Goal: Task Accomplishment & Management: Manage account settings

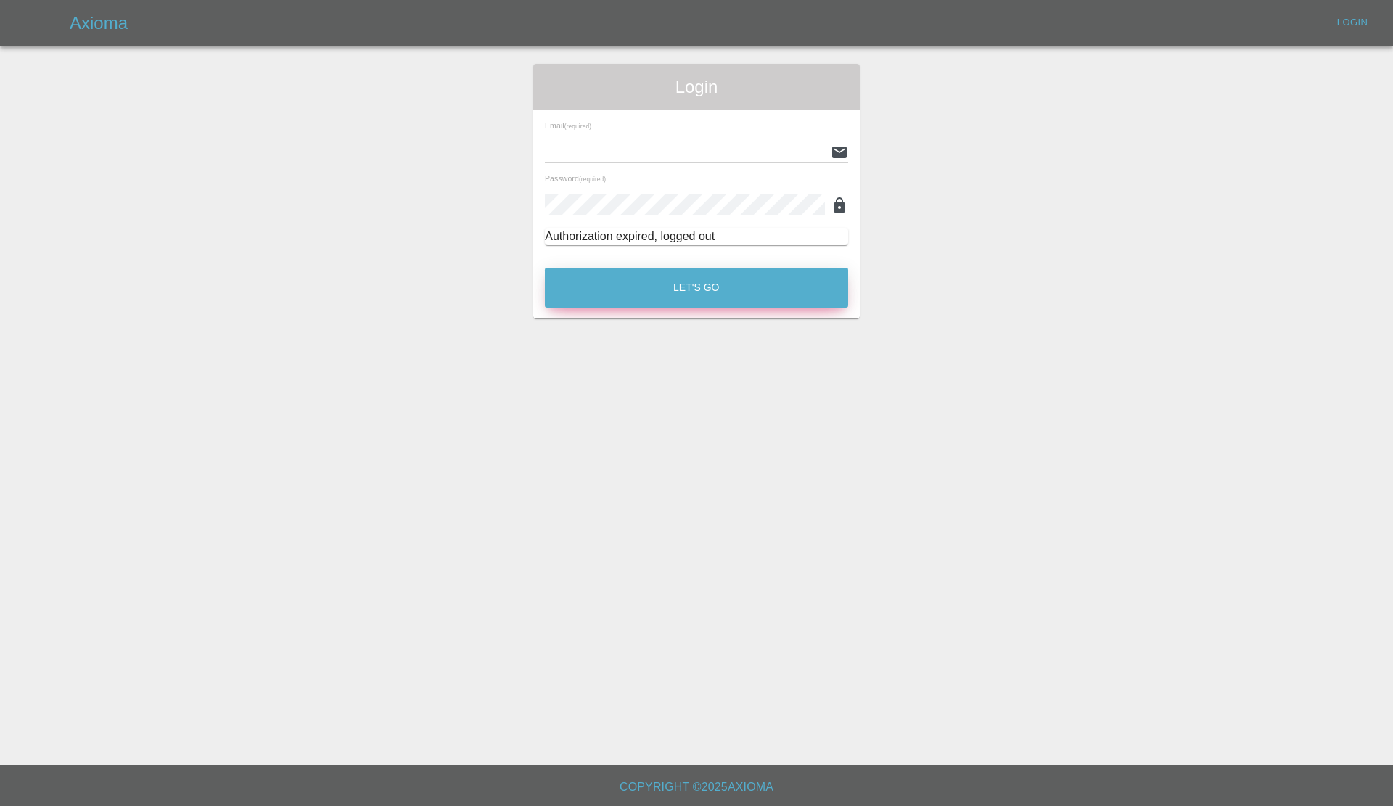
type input "georgecreedon1@icloud.com"
click at [570, 281] on button "Let's Go" at bounding box center [696, 288] width 303 height 40
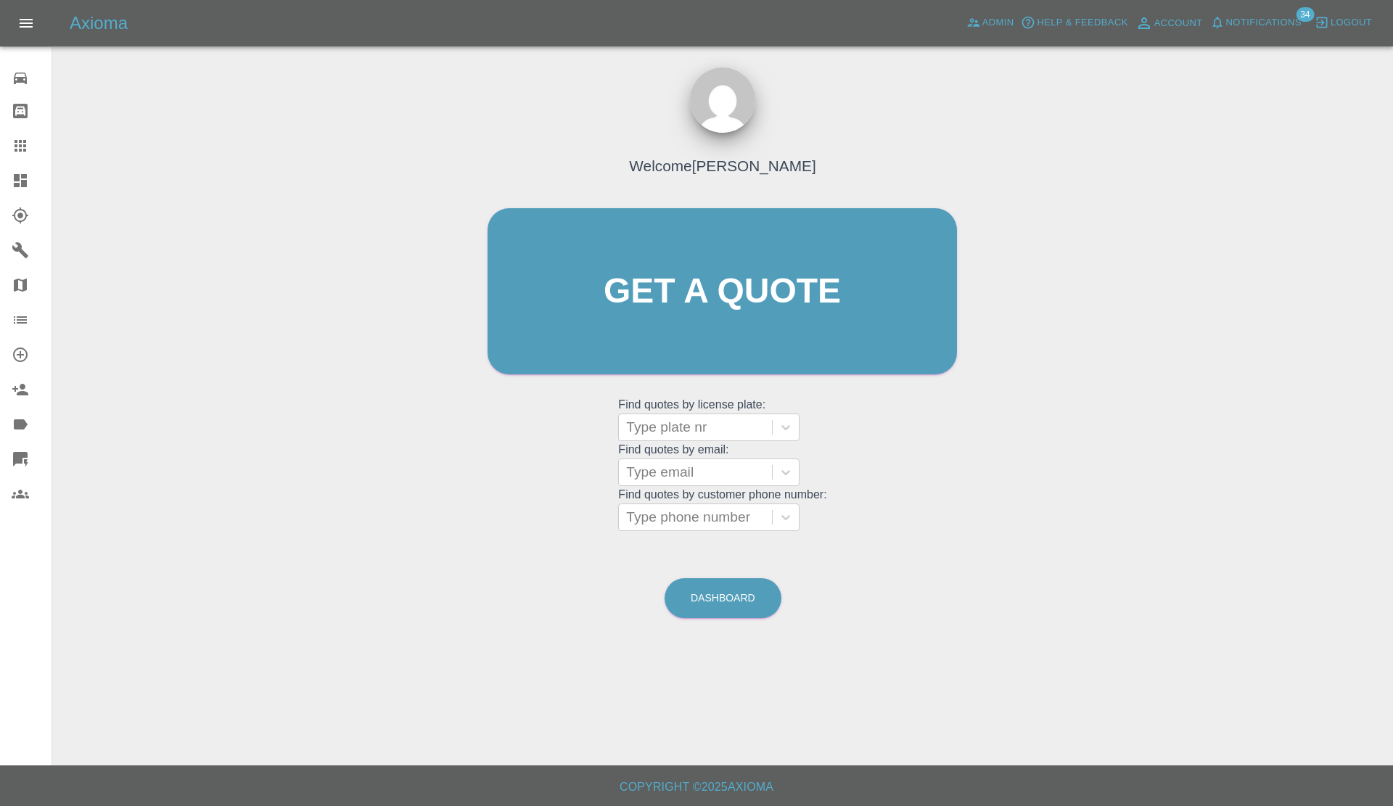
click at [12, 178] on icon at bounding box center [20, 180] width 17 height 17
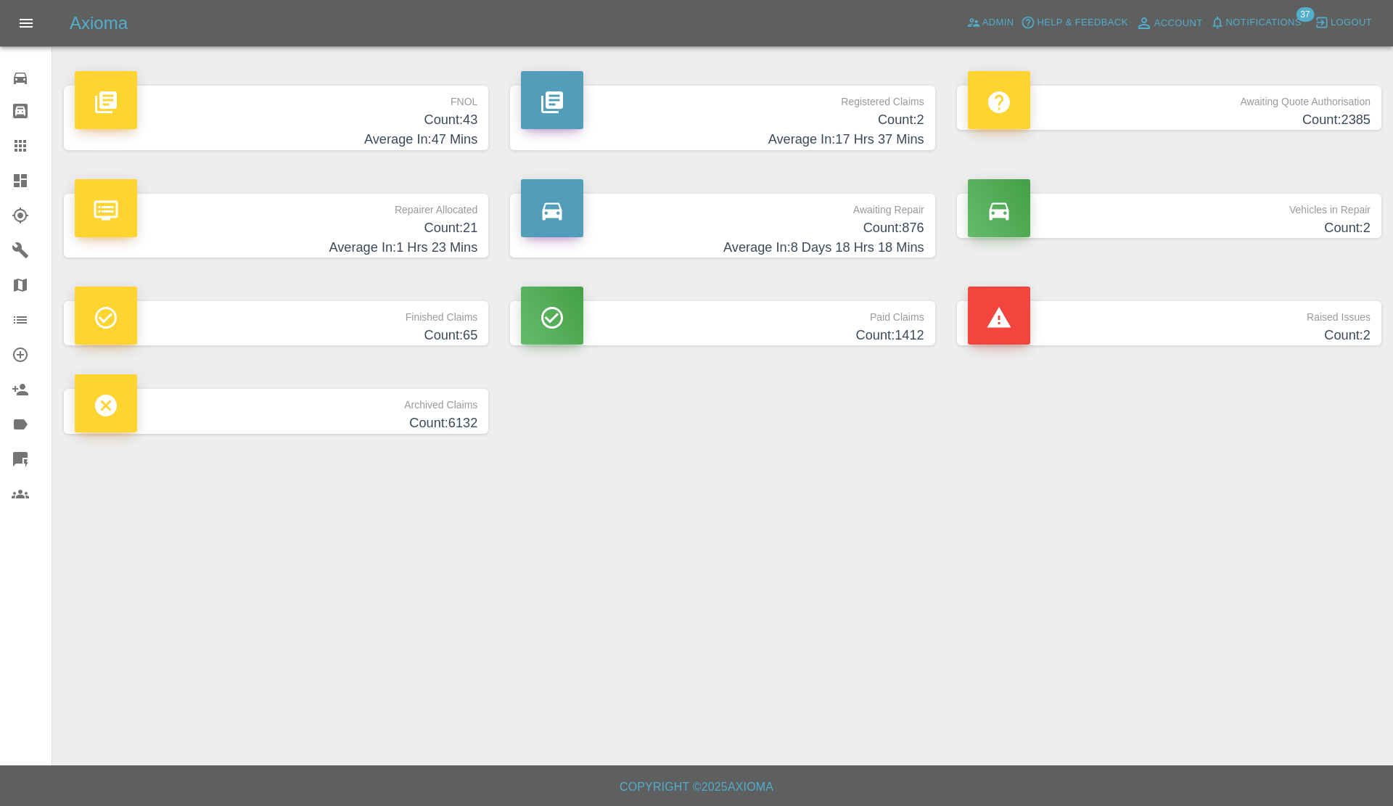
click at [1242, 25] on span "Notifications" at bounding box center [1263, 23] width 75 height 17
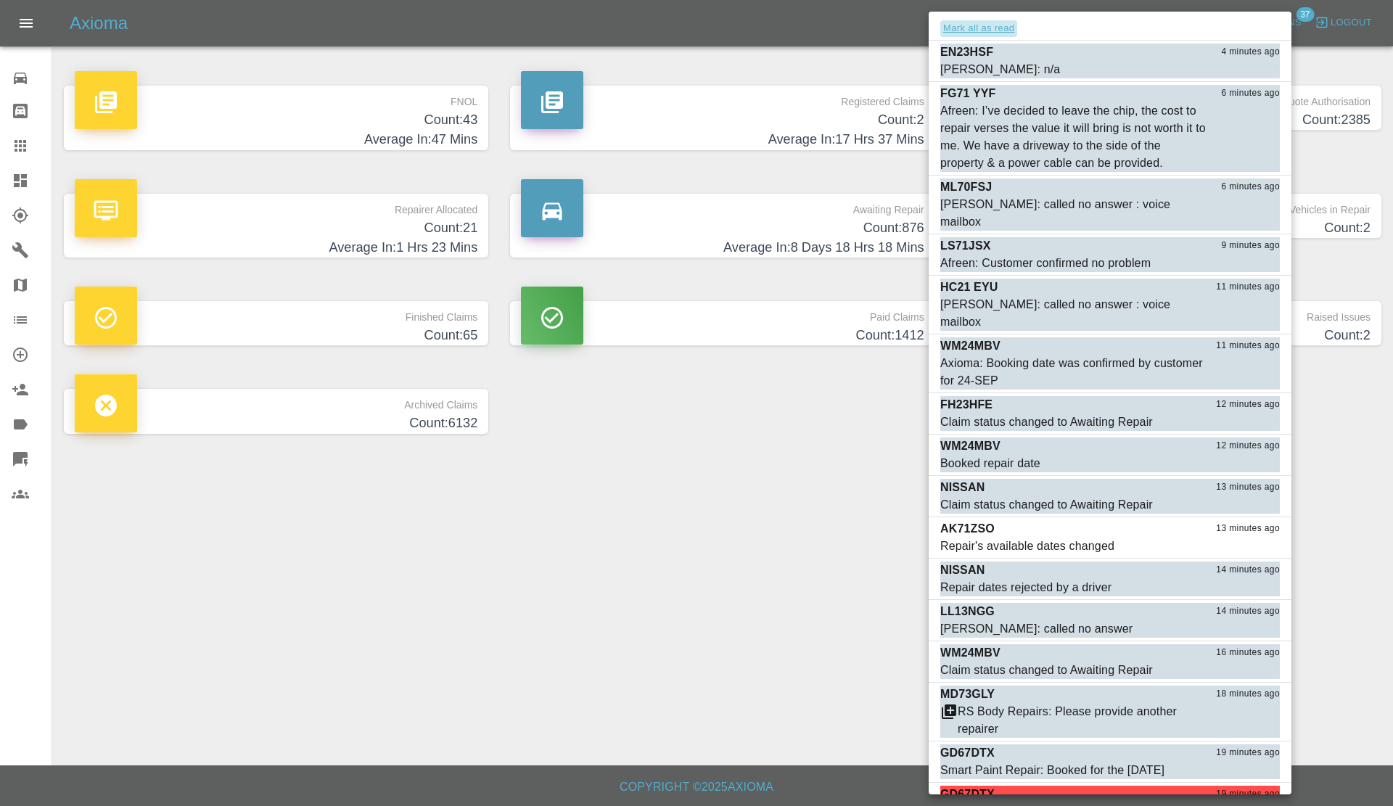
click at [991, 31] on button "Mark all as read" at bounding box center [978, 28] width 77 height 17
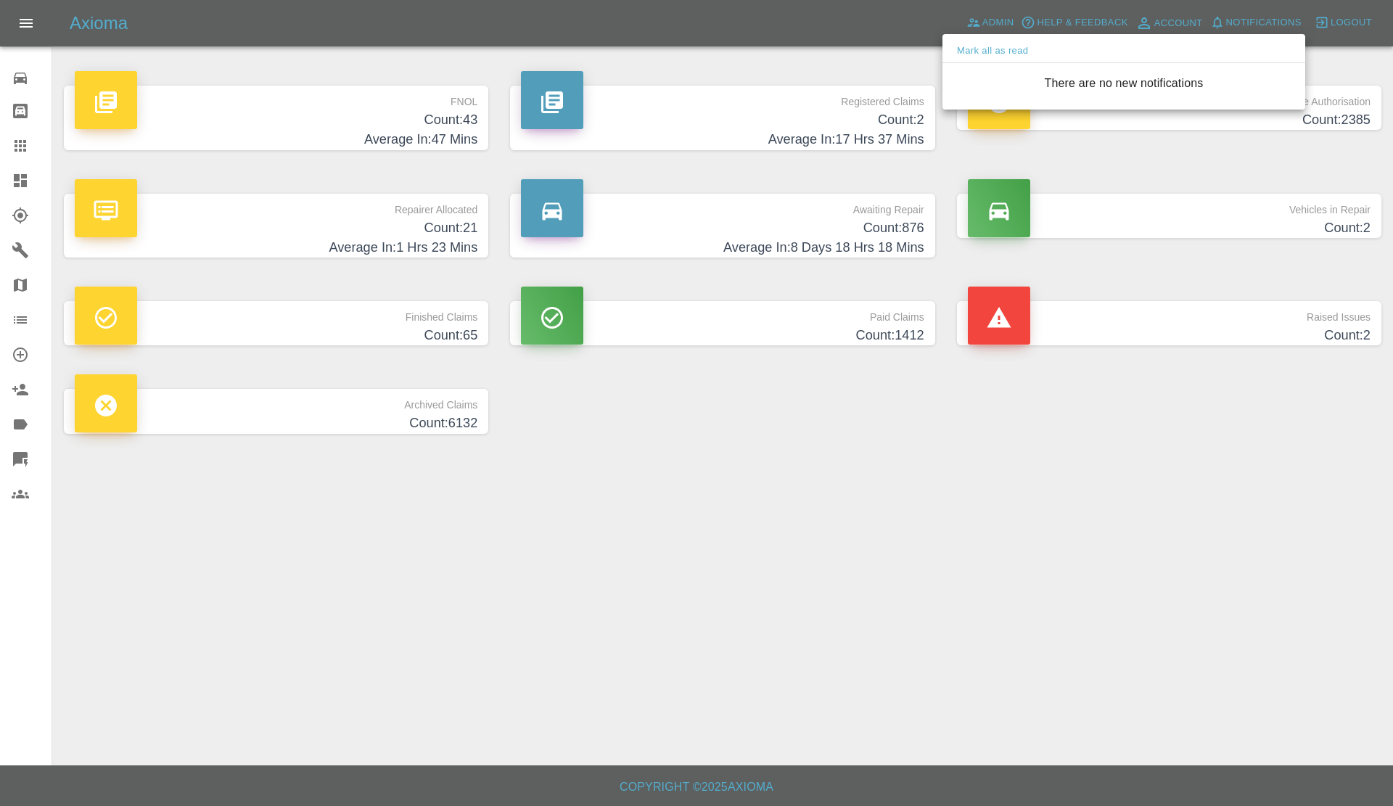
click at [713, 441] on div at bounding box center [696, 403] width 1393 height 806
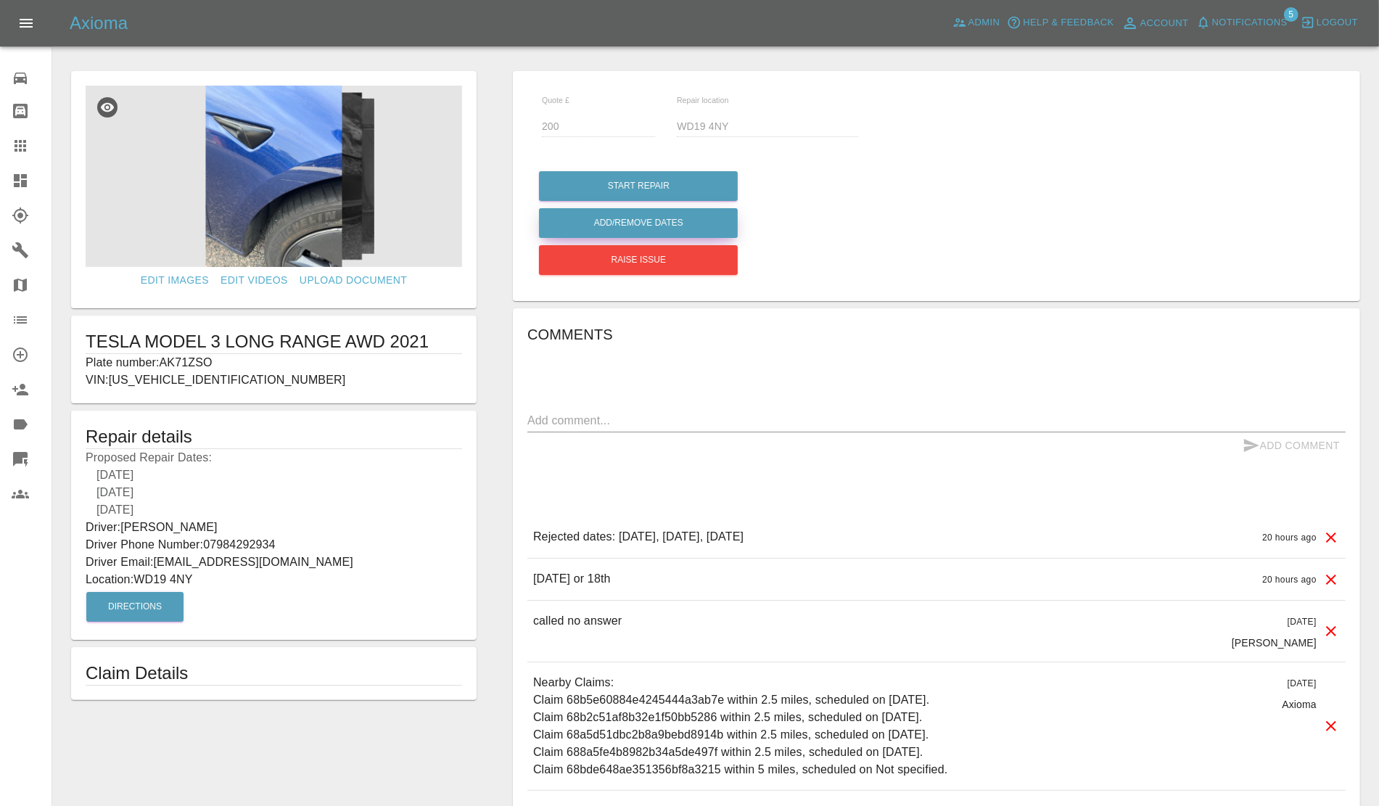
click at [636, 213] on button "Add/Remove Dates" at bounding box center [638, 223] width 199 height 30
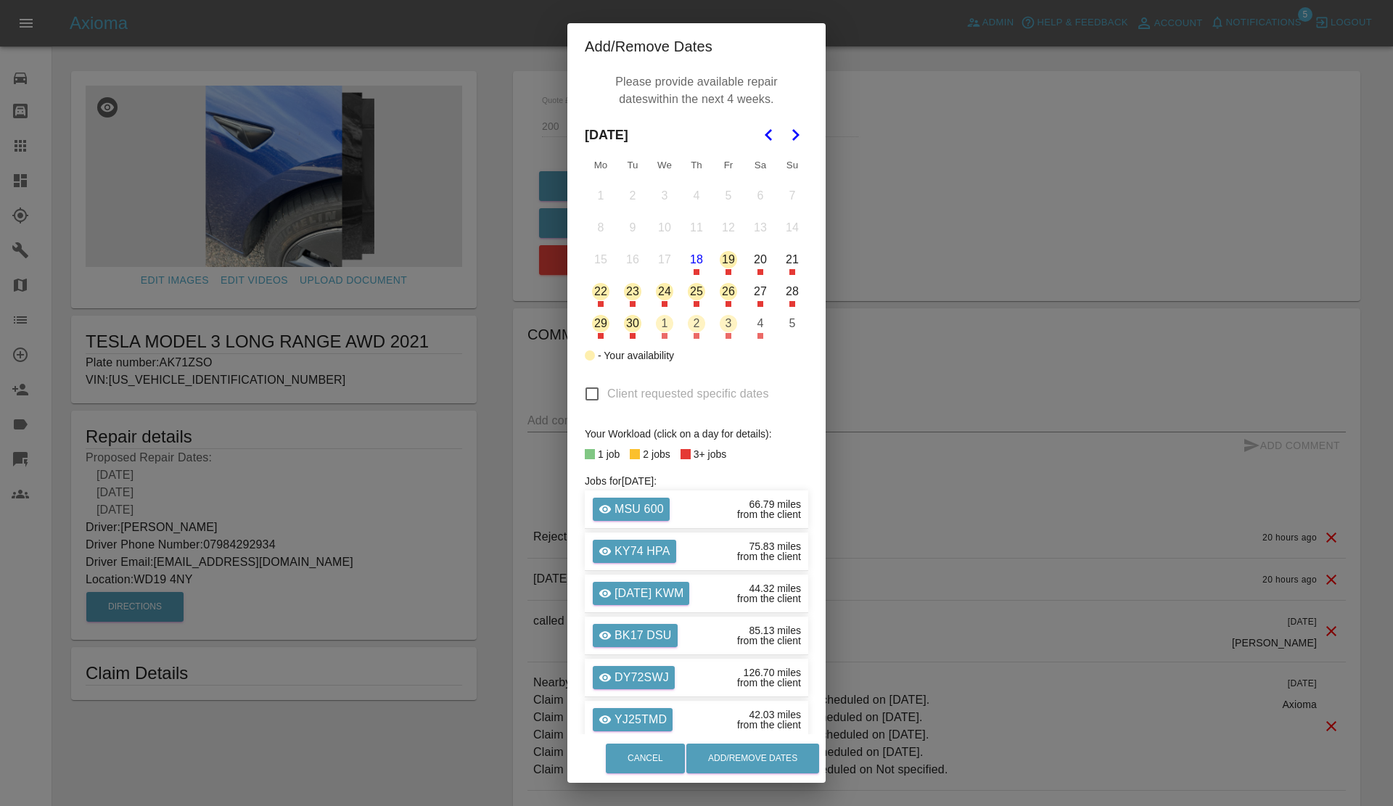
click at [580, 394] on input "Client requested specific dates" at bounding box center [592, 394] width 30 height 30
checkbox input "true"
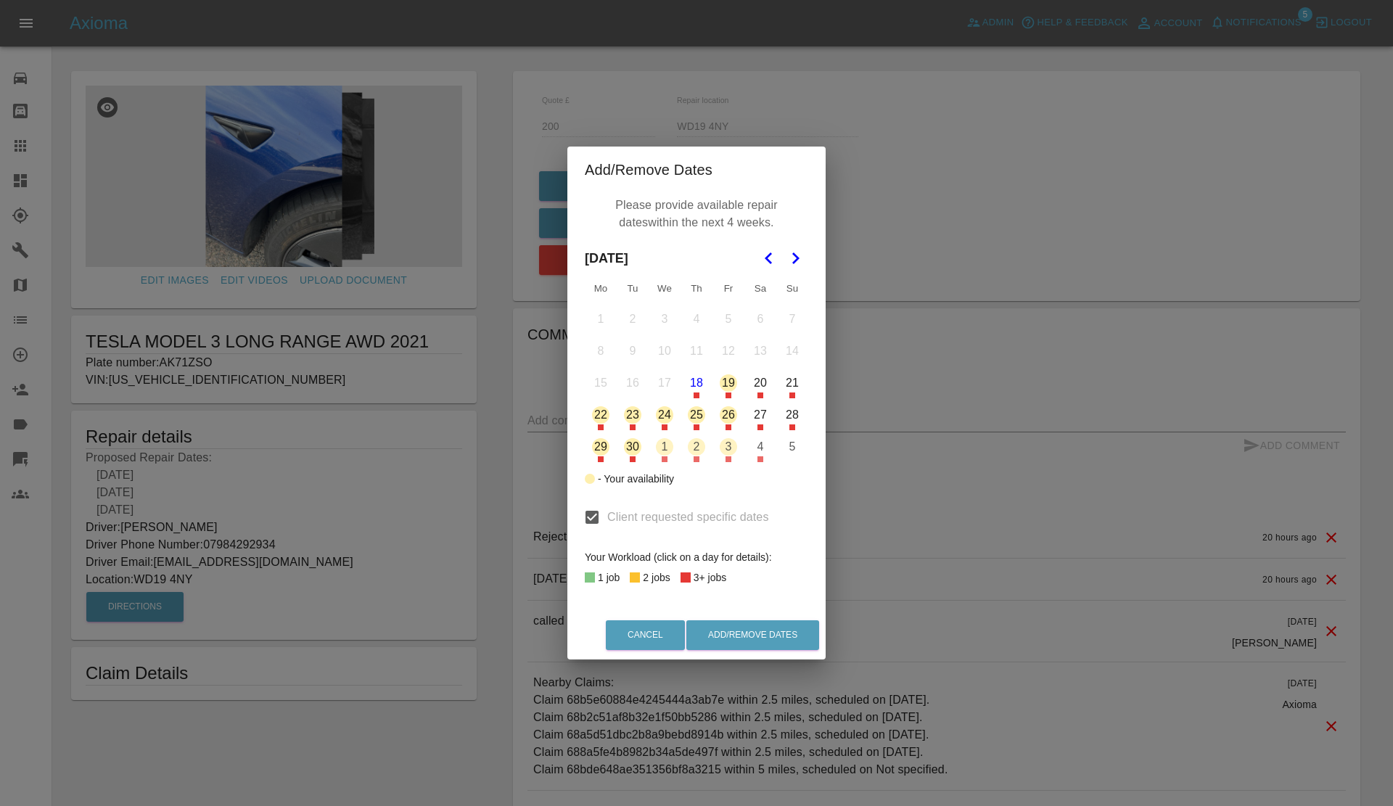
click at [788, 247] on button "Go to the Next Month" at bounding box center [795, 258] width 26 height 26
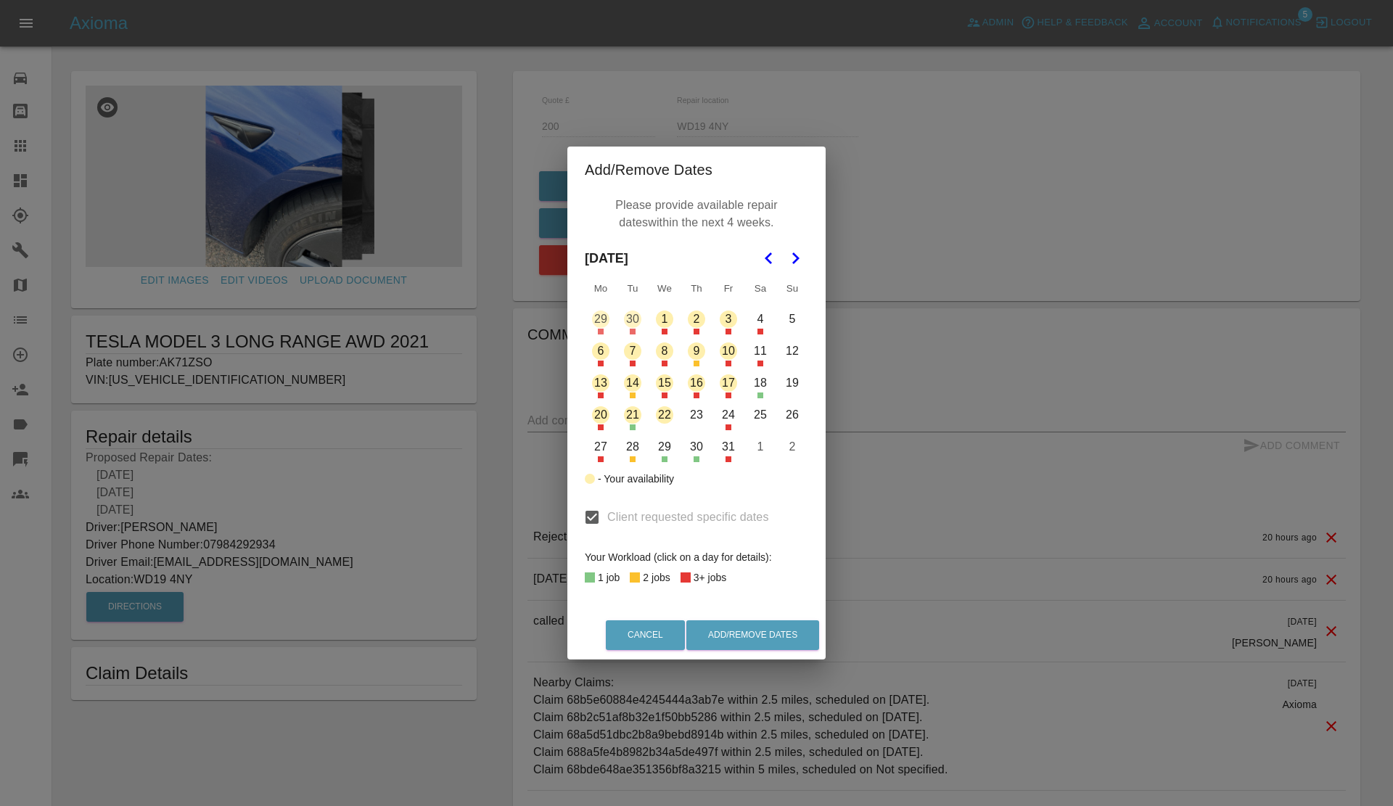
click at [754, 347] on button "11" at bounding box center [760, 351] width 30 height 30
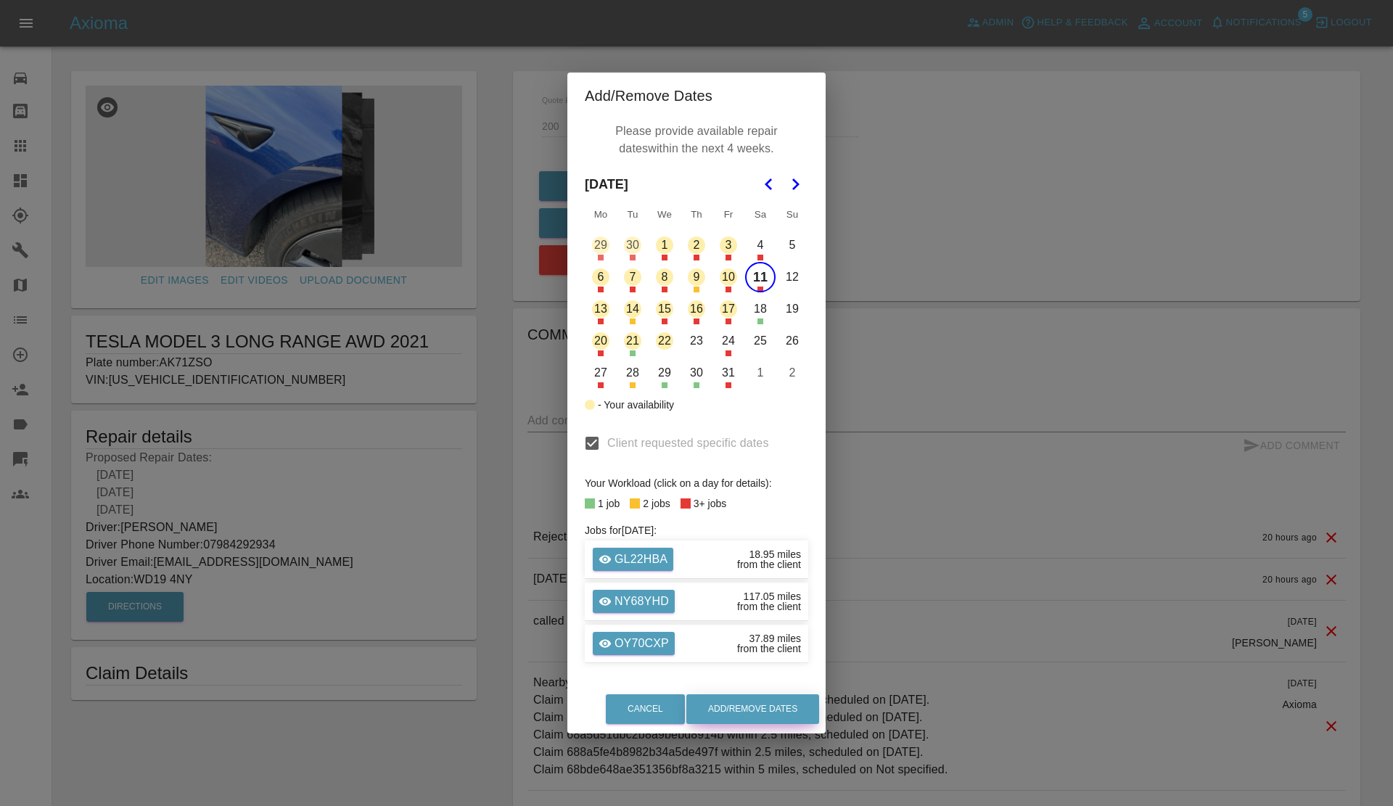
click at [749, 712] on button "Add/Remove Dates" at bounding box center [752, 709] width 133 height 30
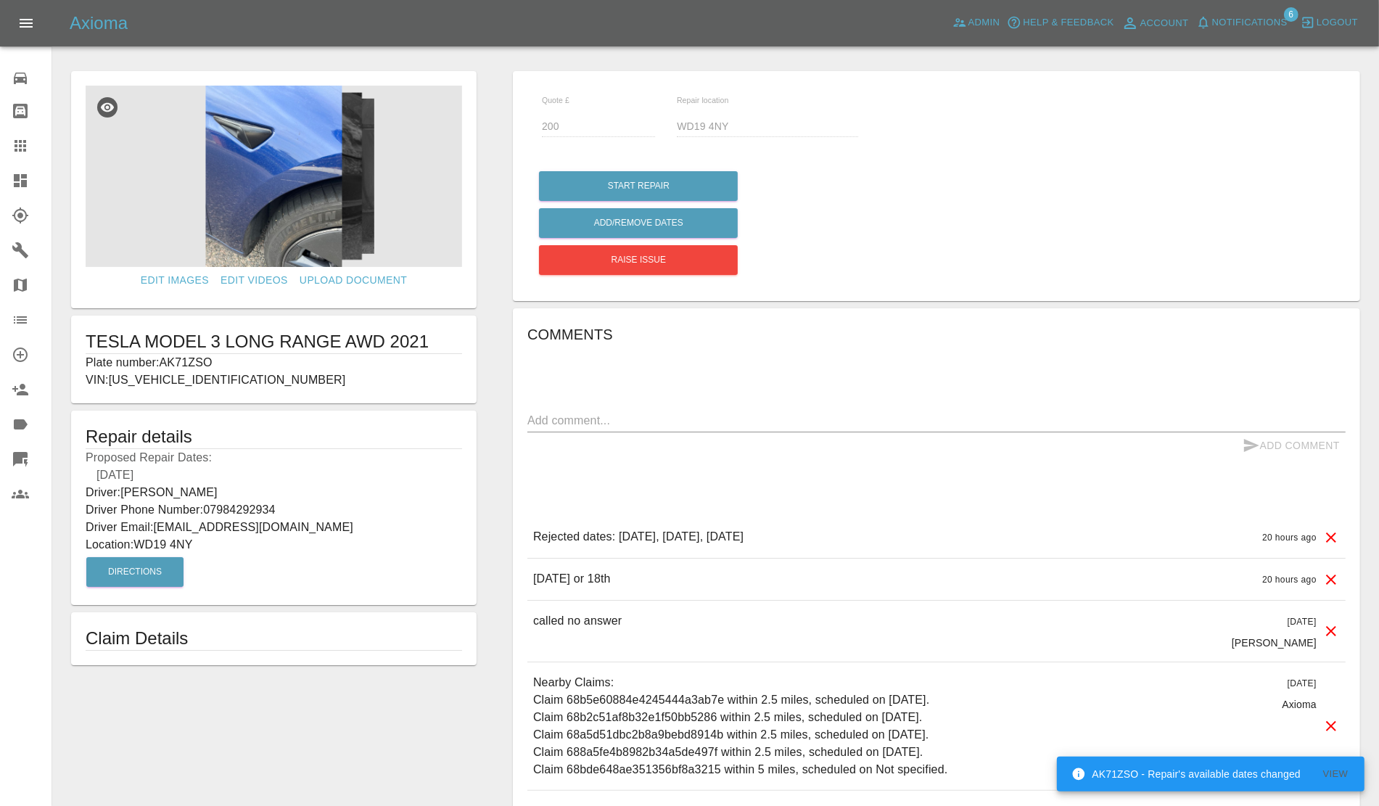
click at [190, 363] on p "Plate number: AK71ZSO" at bounding box center [274, 362] width 376 height 17
copy p "AK71ZSO"
click at [0, 136] on link "Claims" at bounding box center [26, 145] width 52 height 35
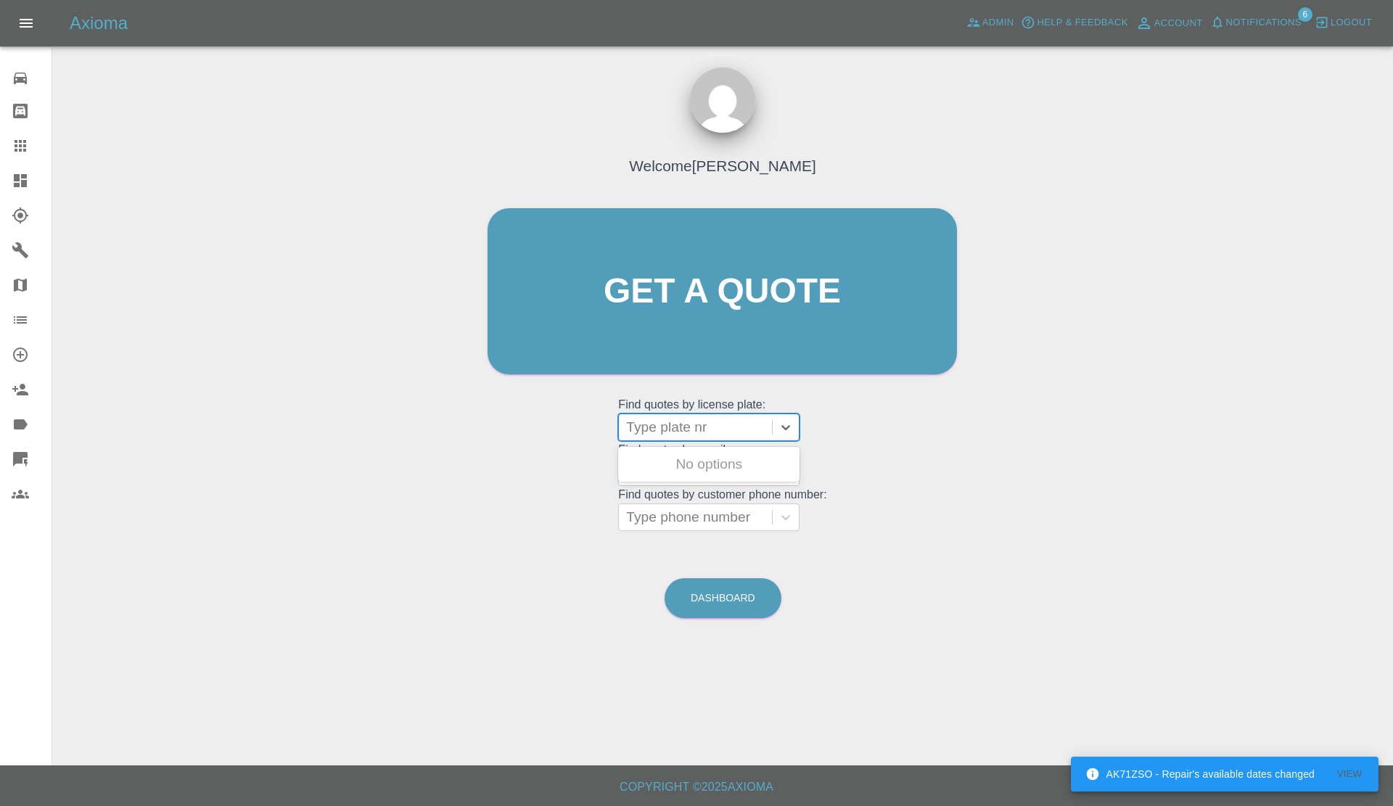
click at [683, 422] on div at bounding box center [695, 427] width 139 height 20
paste input "AK71ZSO"
type input "AK71ZSO"
click at [687, 464] on div "AK71ZSO, Awaiting Repair" at bounding box center [708, 473] width 181 height 46
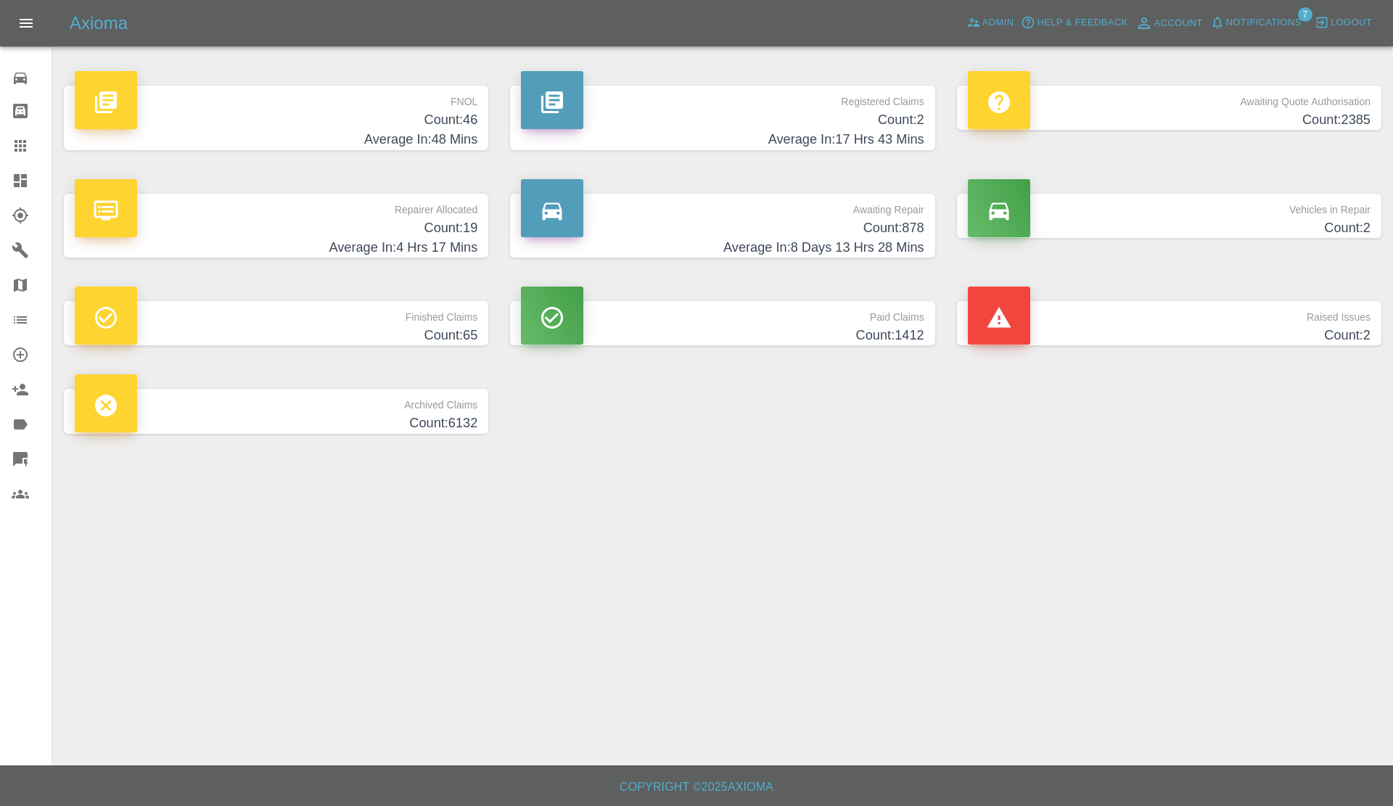
click at [1238, 30] on span "Notifications" at bounding box center [1263, 23] width 75 height 17
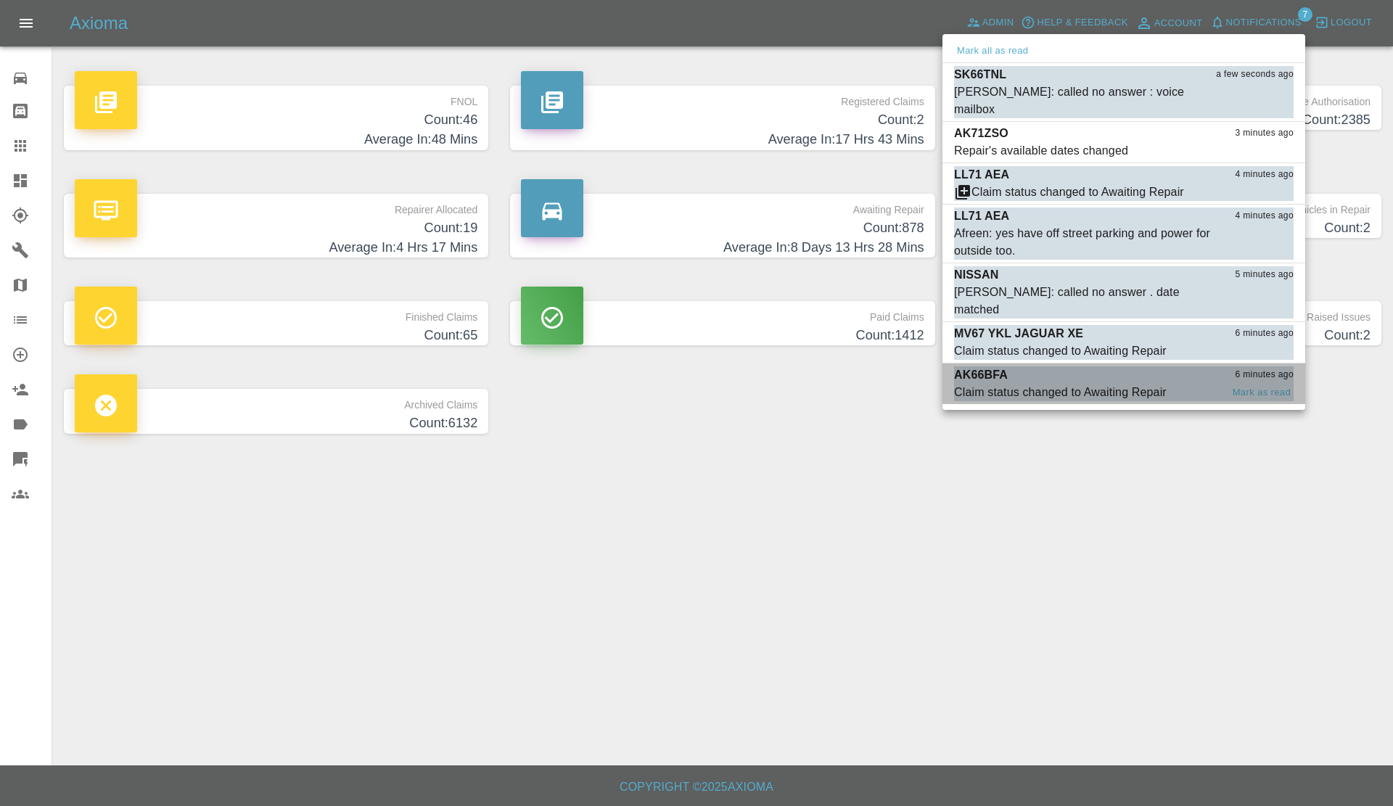
click at [1098, 384] on div "Claim status changed to Awaiting Repair" at bounding box center [1060, 392] width 213 height 17
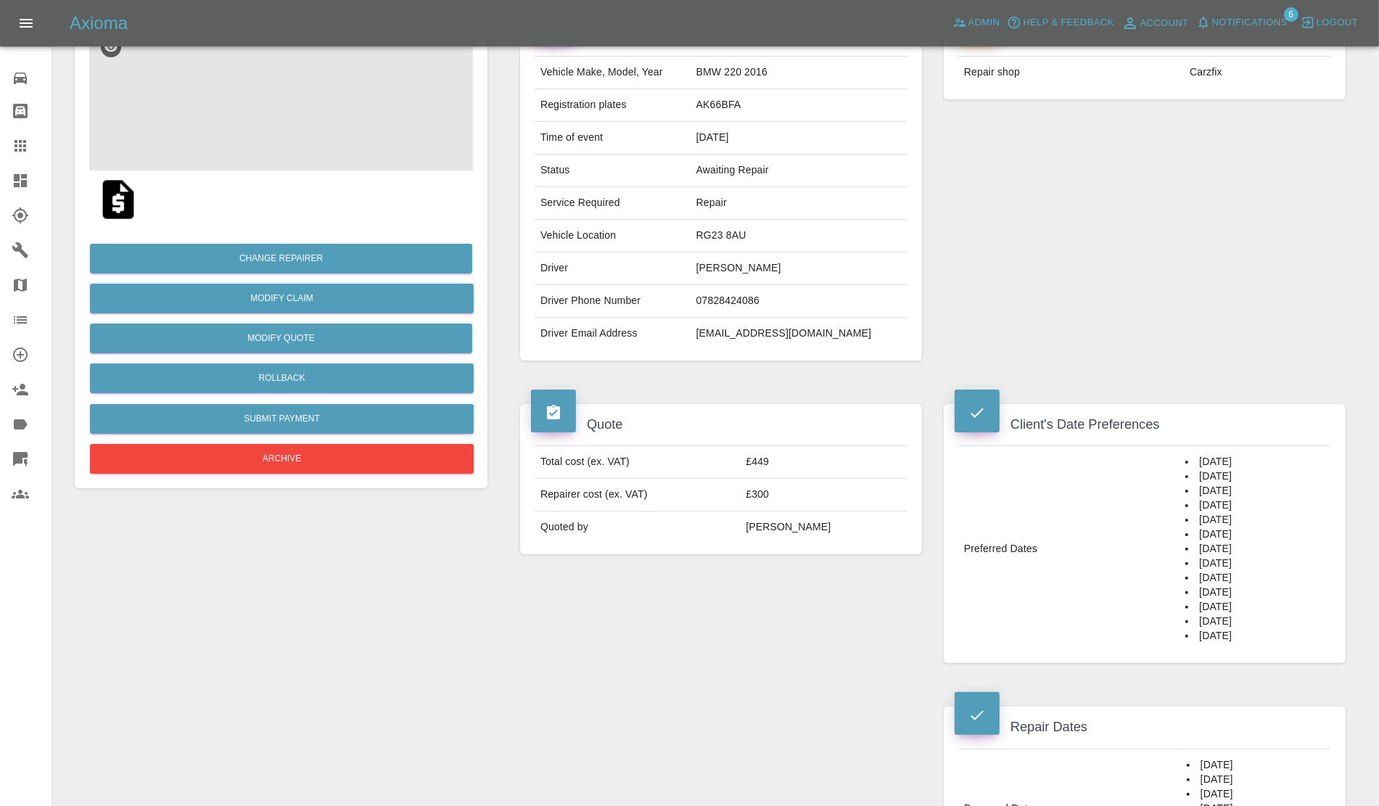
scroll to position [635, 0]
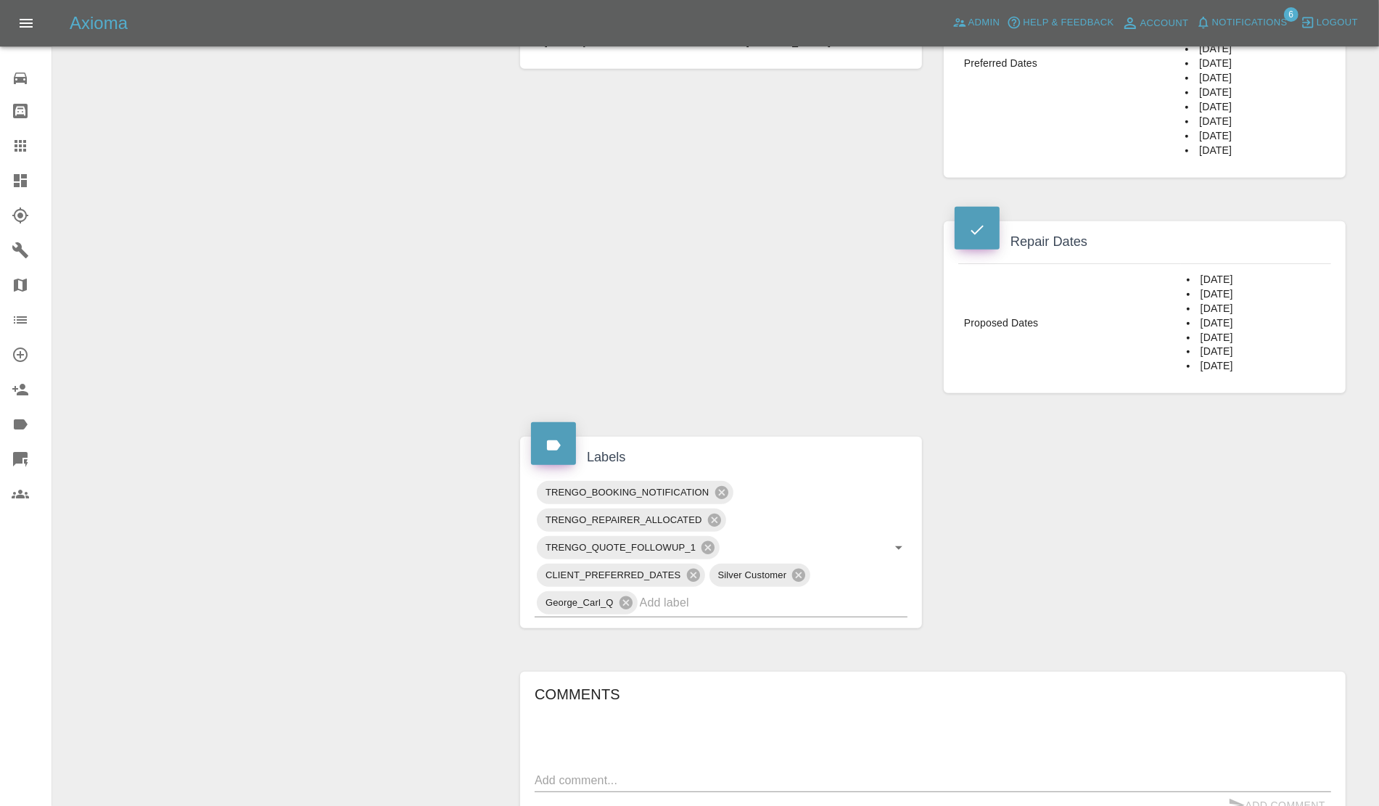
click at [1241, 30] on span "Notifications" at bounding box center [1249, 23] width 75 height 17
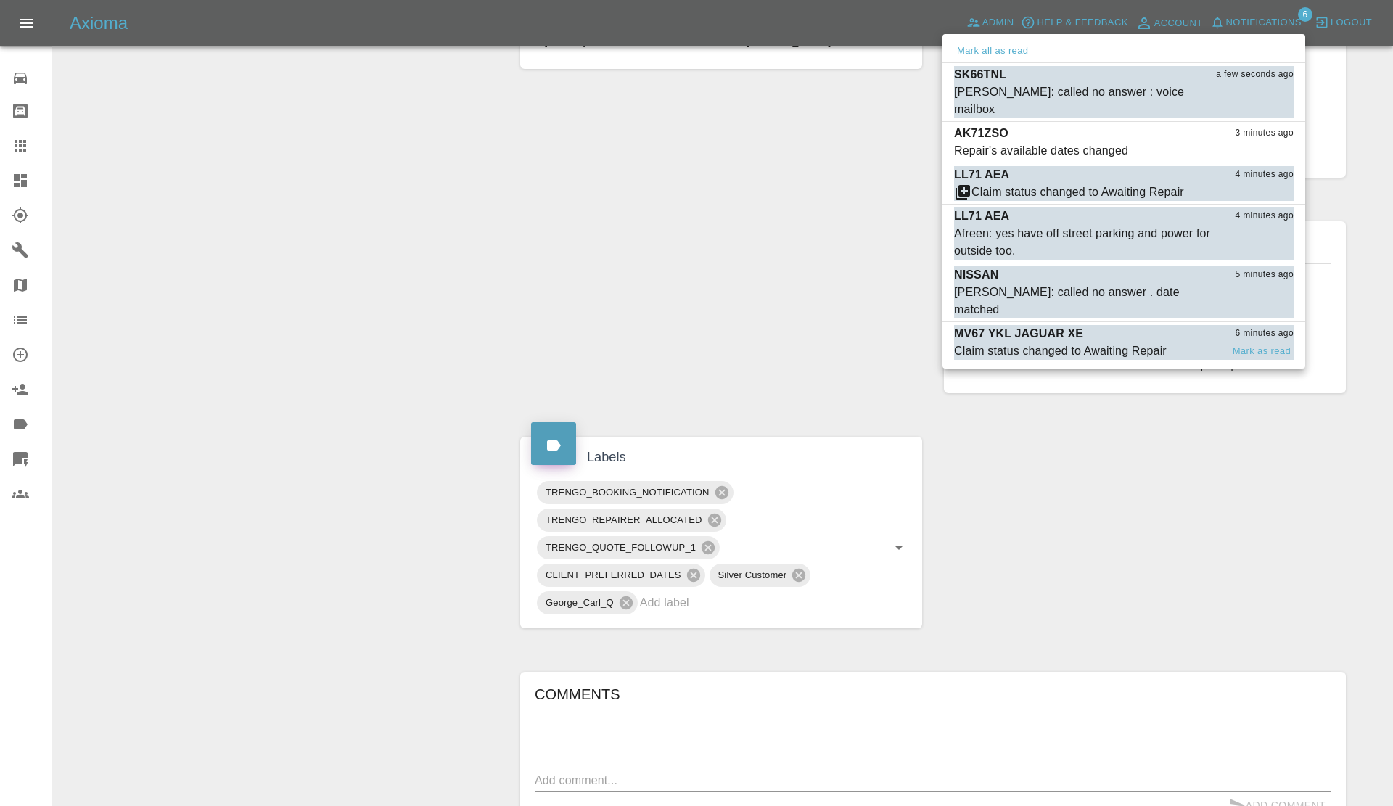
click at [1097, 342] on div "Claim status changed to Awaiting Repair" at bounding box center [1060, 350] width 213 height 17
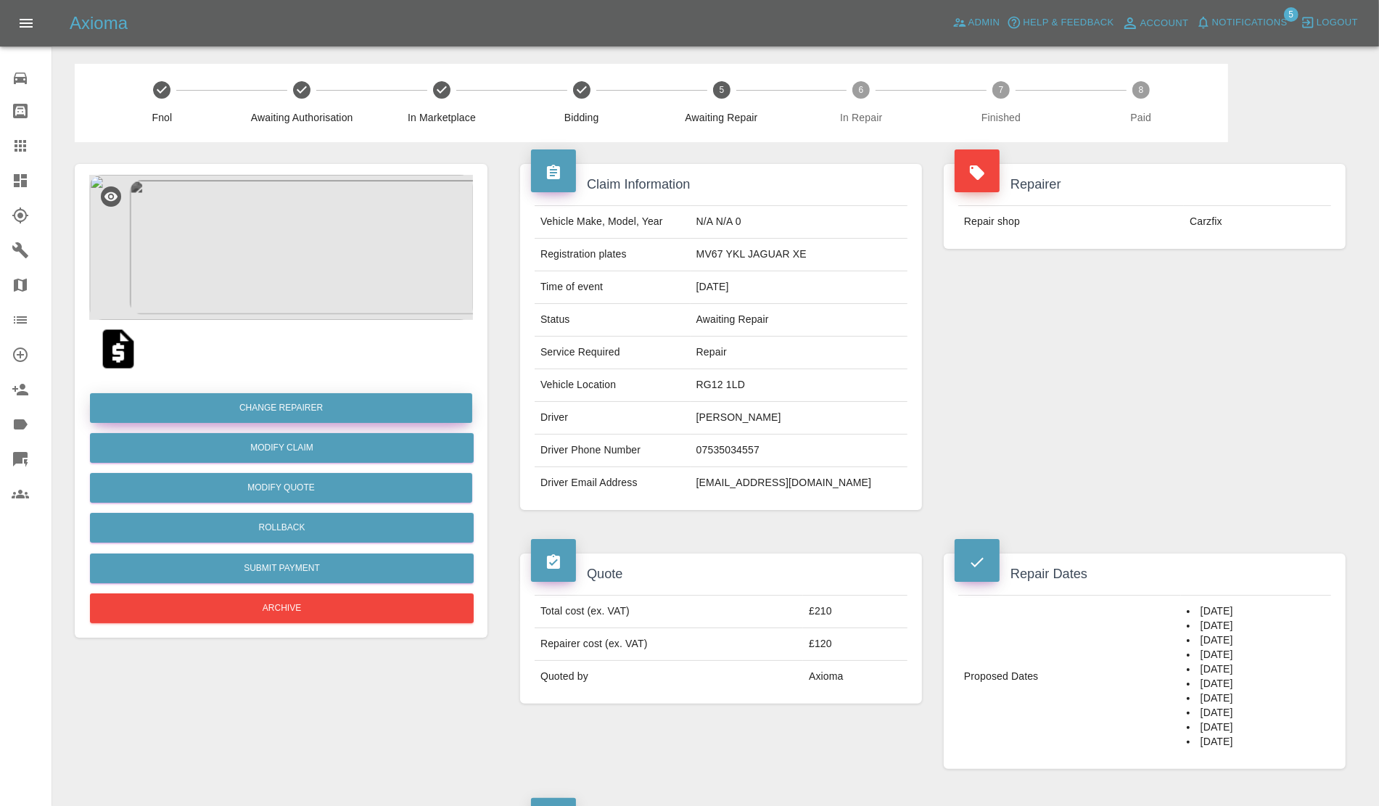
click at [278, 413] on button "Change Repairer" at bounding box center [281, 408] width 382 height 30
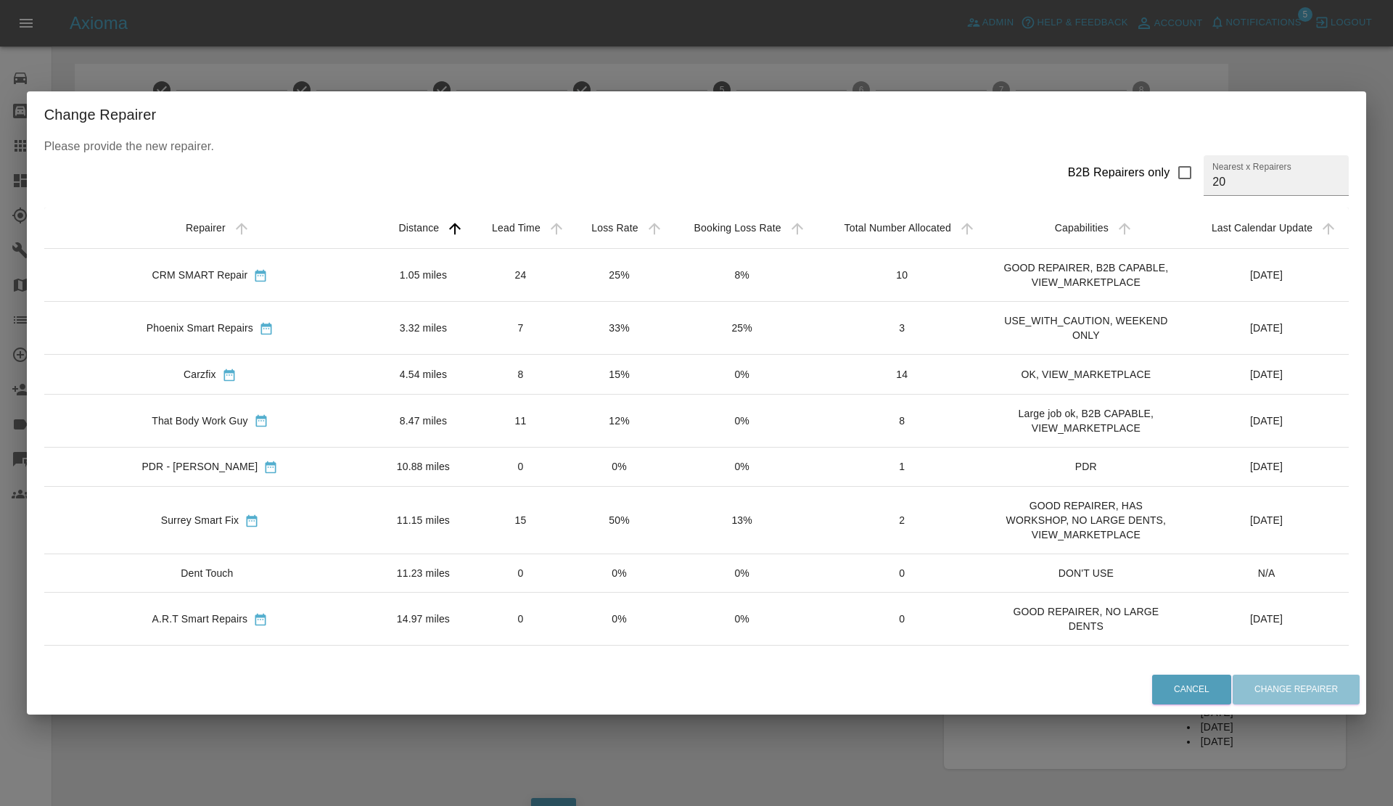
click at [1349, 361] on div "Change Repairer Please provide the new repairer. B2B Repairers only Nearest x R…" at bounding box center [696, 403] width 1393 height 806
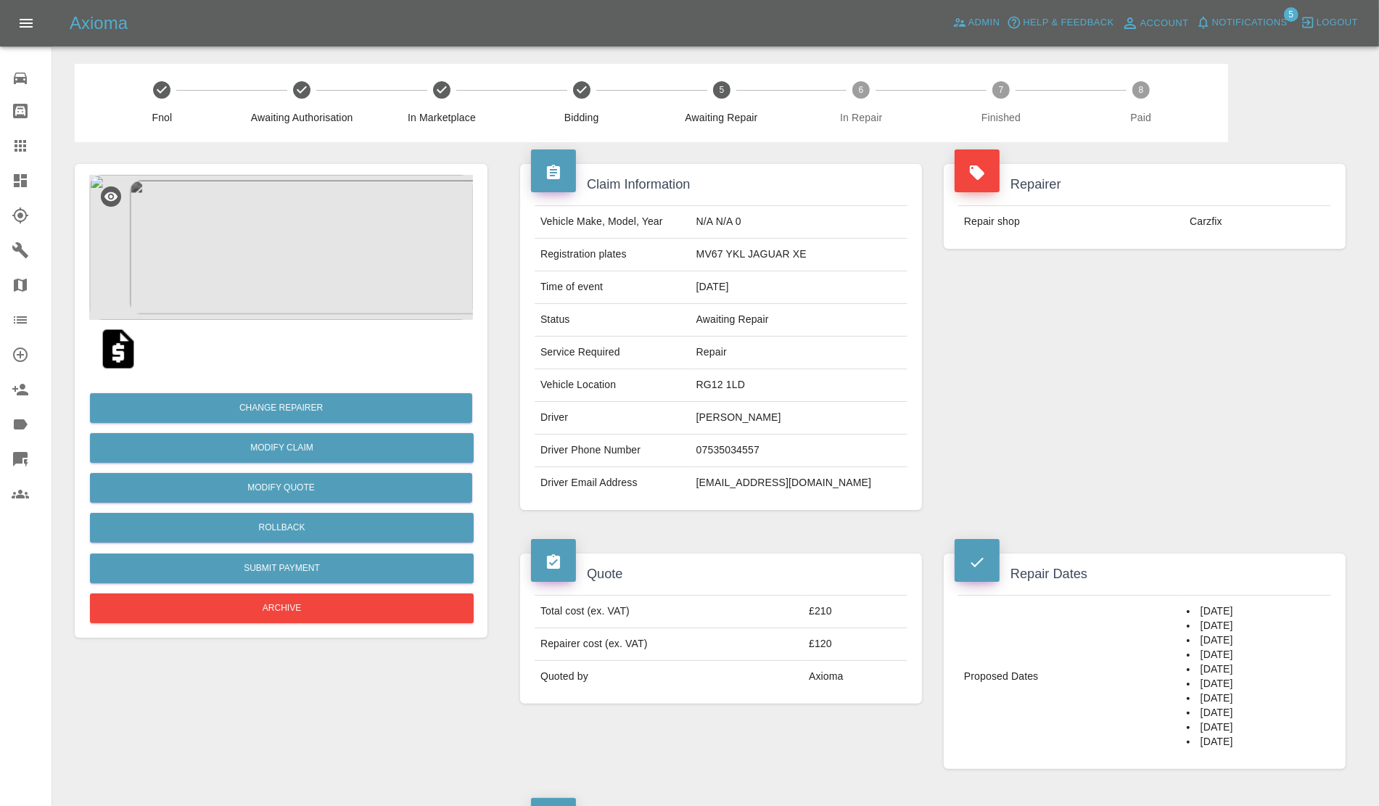
click at [345, 277] on img at bounding box center [281, 247] width 384 height 145
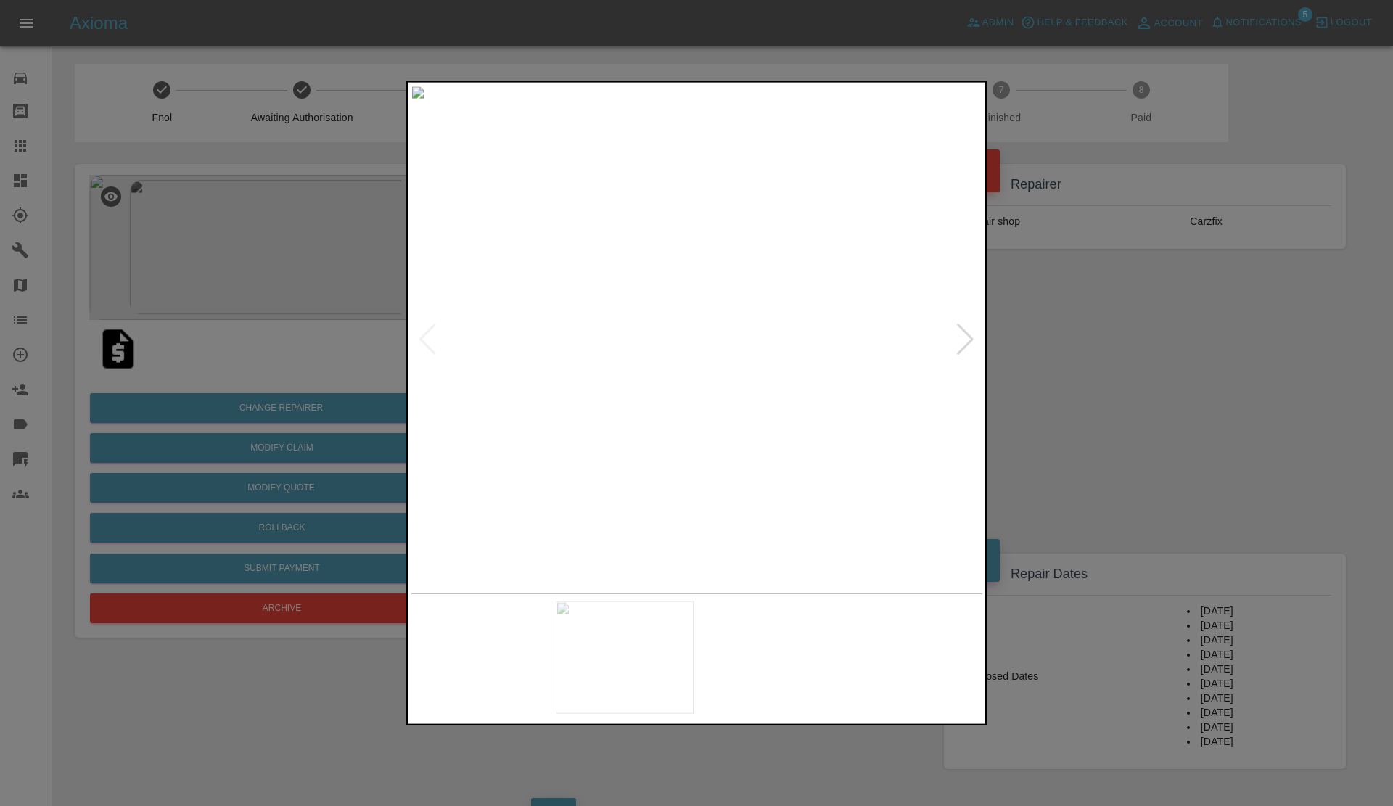
click at [719, 444] on img at bounding box center [697, 339] width 573 height 509
click at [719, 444] on img at bounding box center [689, 303] width 1719 height 1526
click at [694, 440] on img at bounding box center [697, 339] width 573 height 509
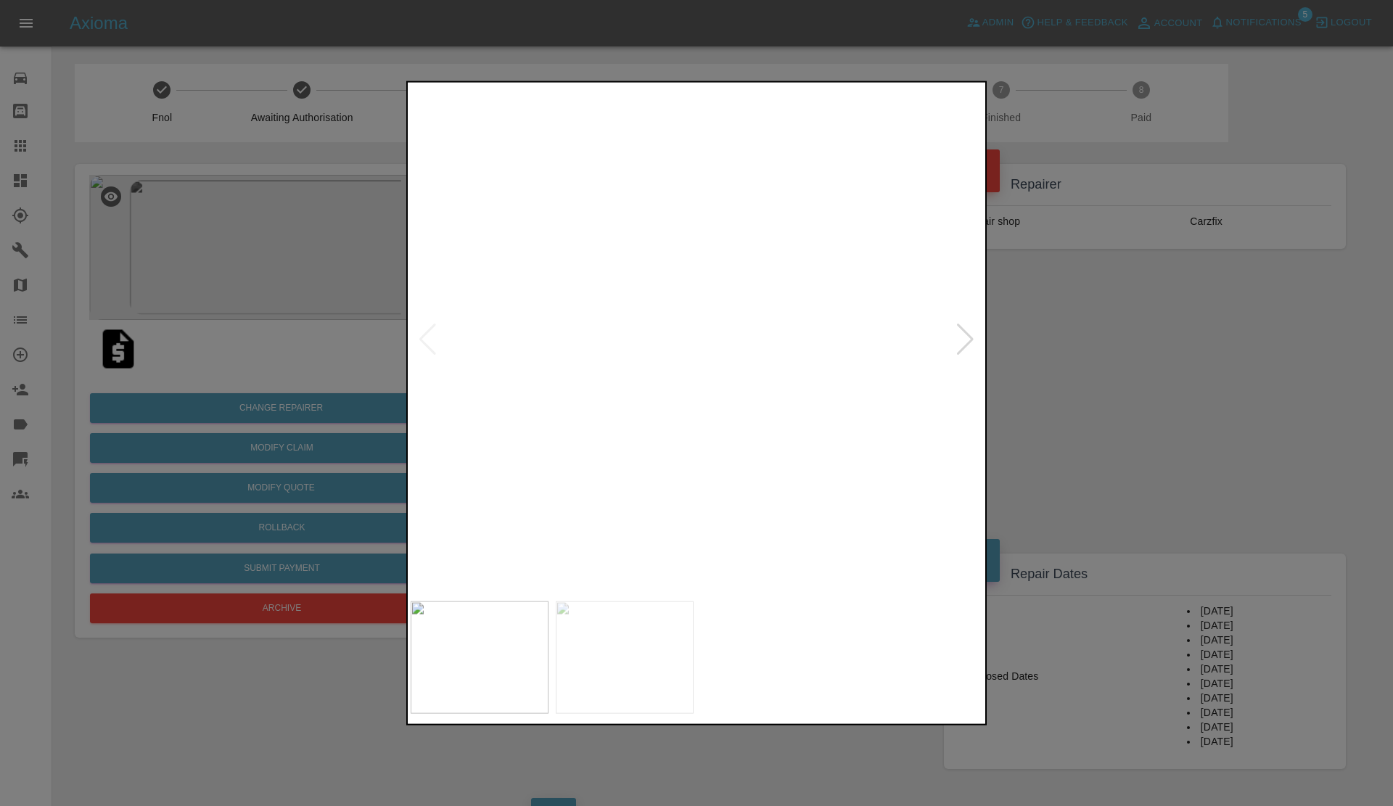
click at [643, 250] on img at bounding box center [705, 38] width 1719 height 1526
click at [1050, 291] on div at bounding box center [696, 403] width 1393 height 806
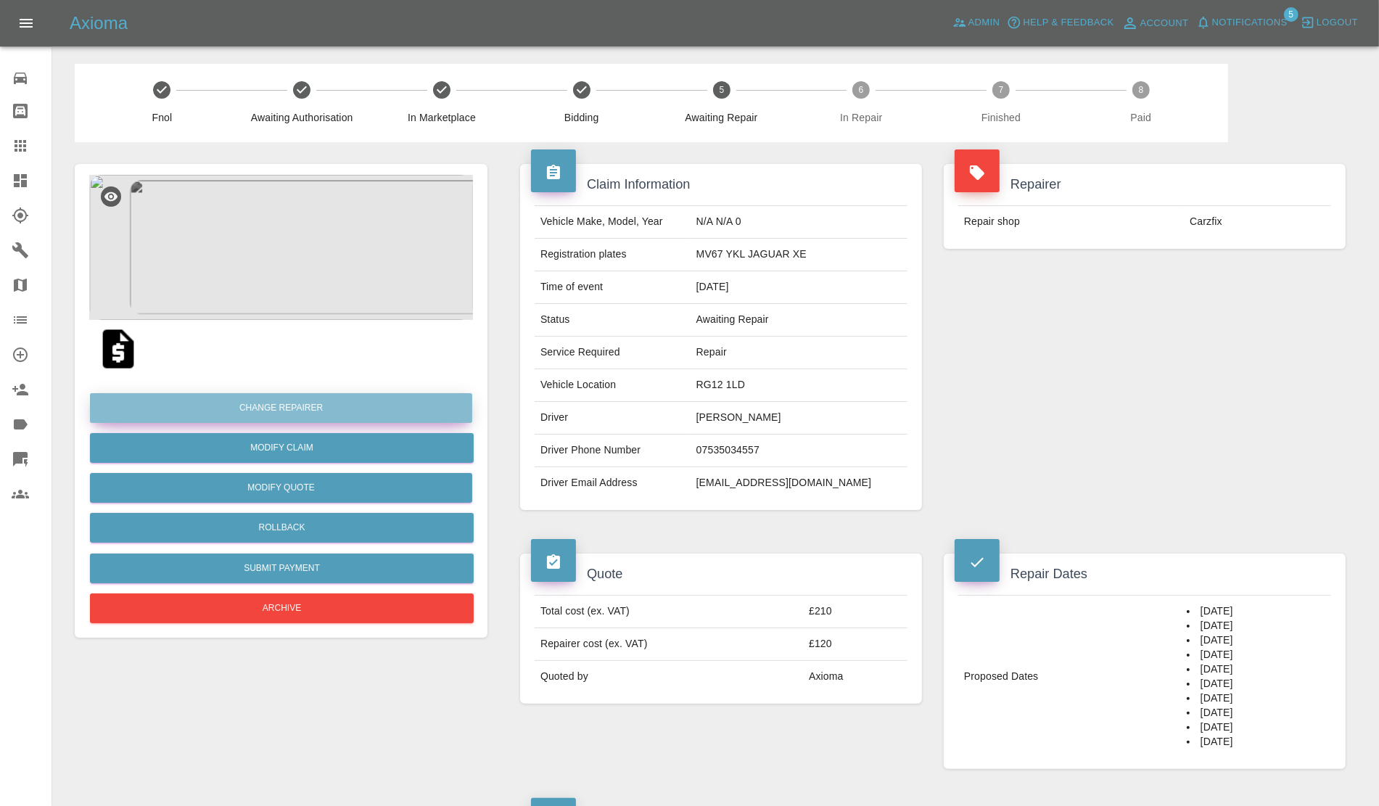
click at [297, 411] on button "Change Repairer" at bounding box center [281, 408] width 382 height 30
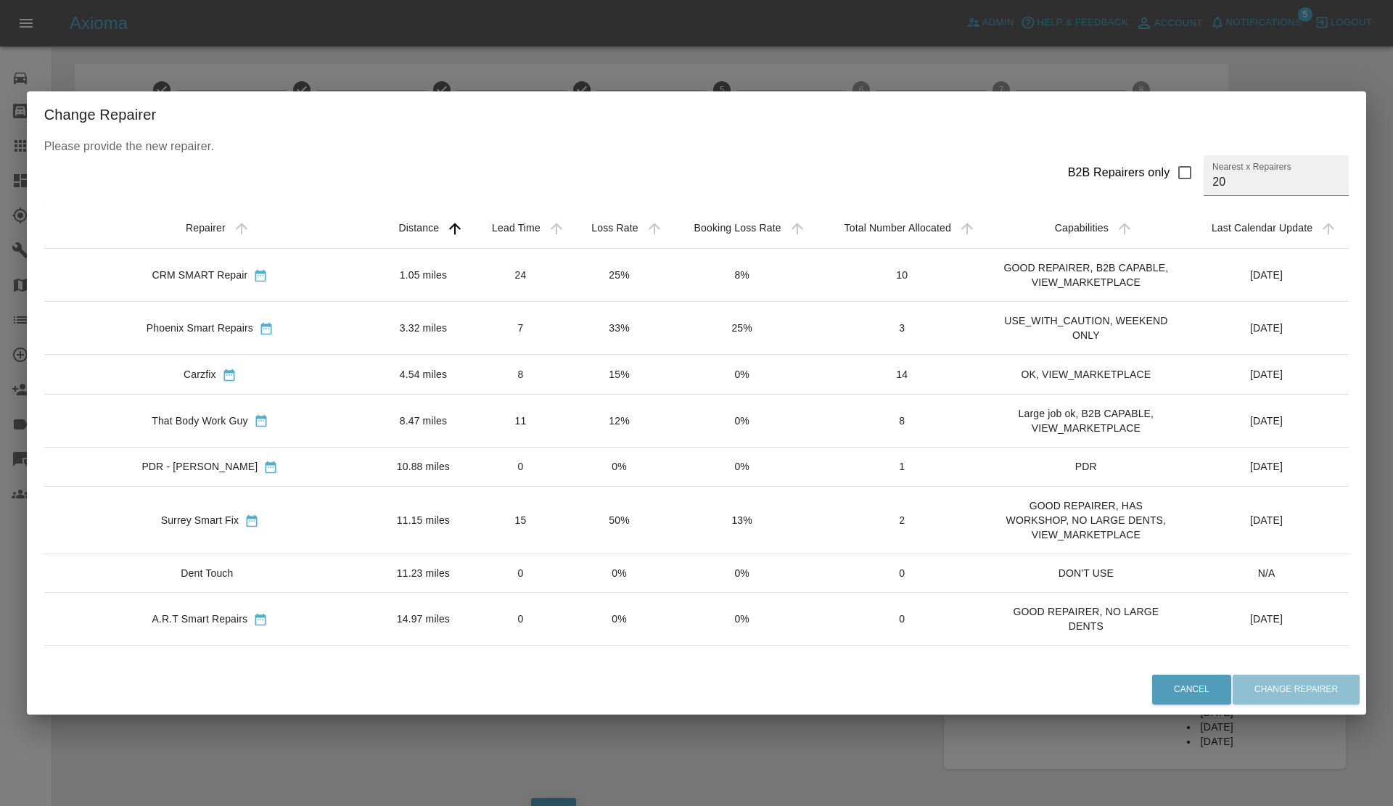
click at [596, 60] on div "Change Repairer Please provide the new repairer. B2B Repairers only Nearest x R…" at bounding box center [696, 403] width 1393 height 806
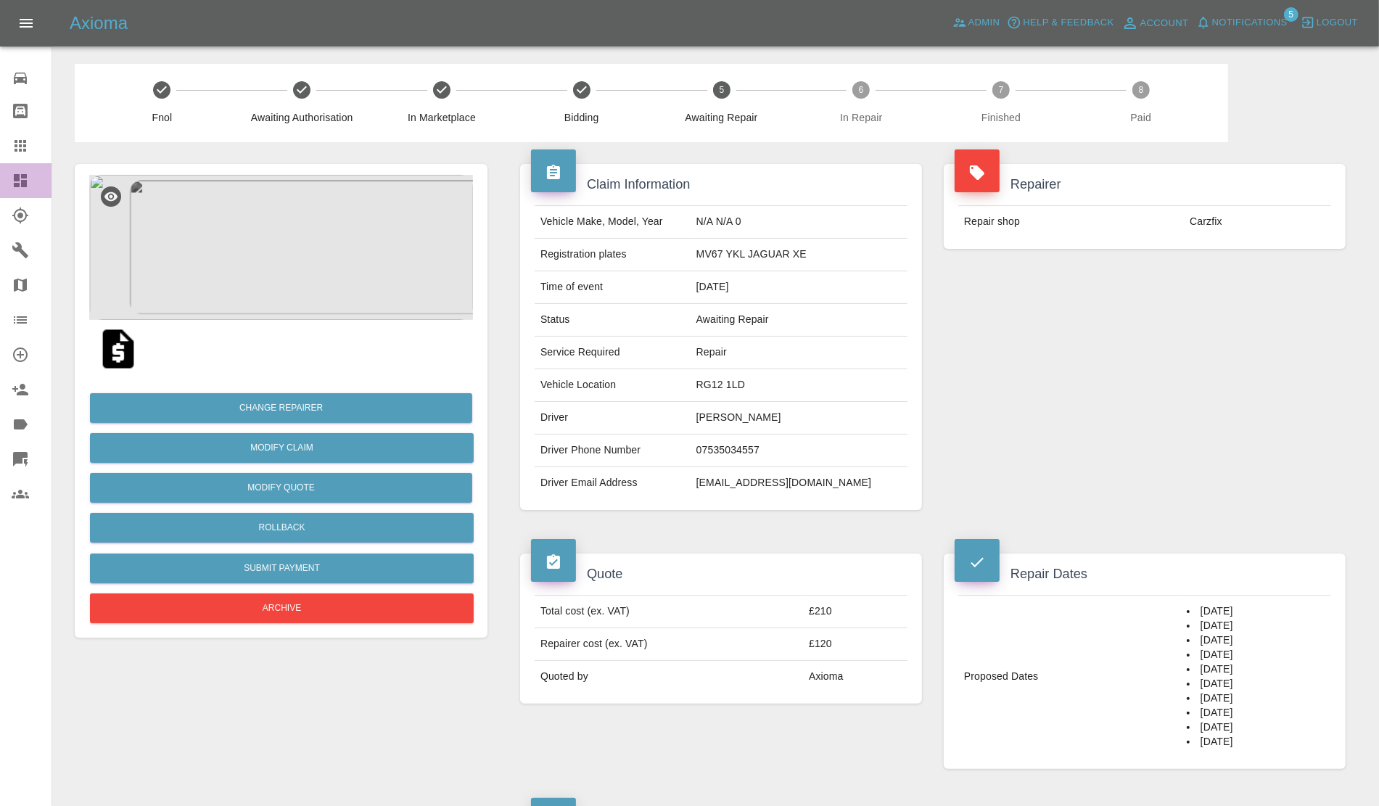
click at [0, 181] on link "Dashboard" at bounding box center [26, 180] width 52 height 35
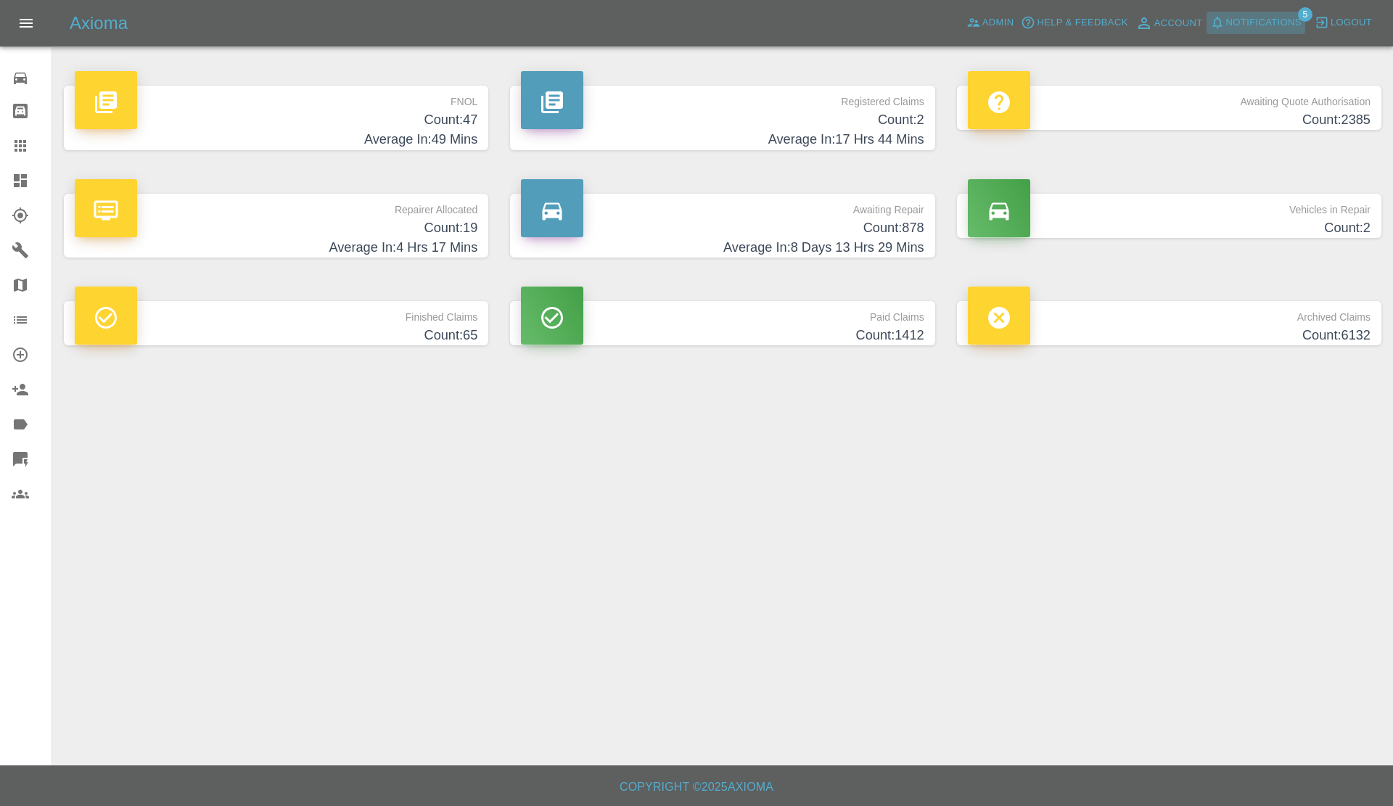
click at [1237, 22] on span "Notifications" at bounding box center [1263, 23] width 75 height 17
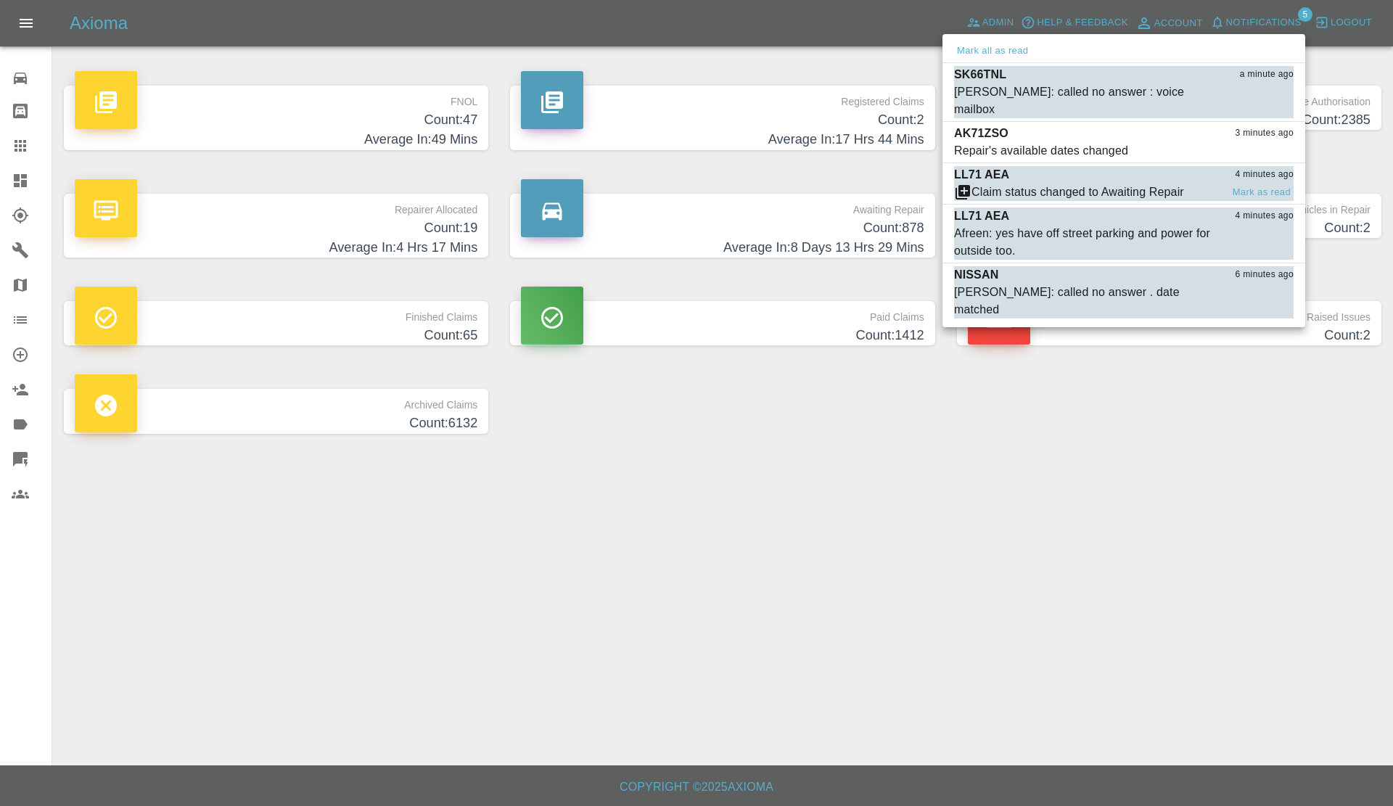
click at [1081, 184] on div "Claim status changed to Awaiting Repair" at bounding box center [1077, 192] width 213 height 17
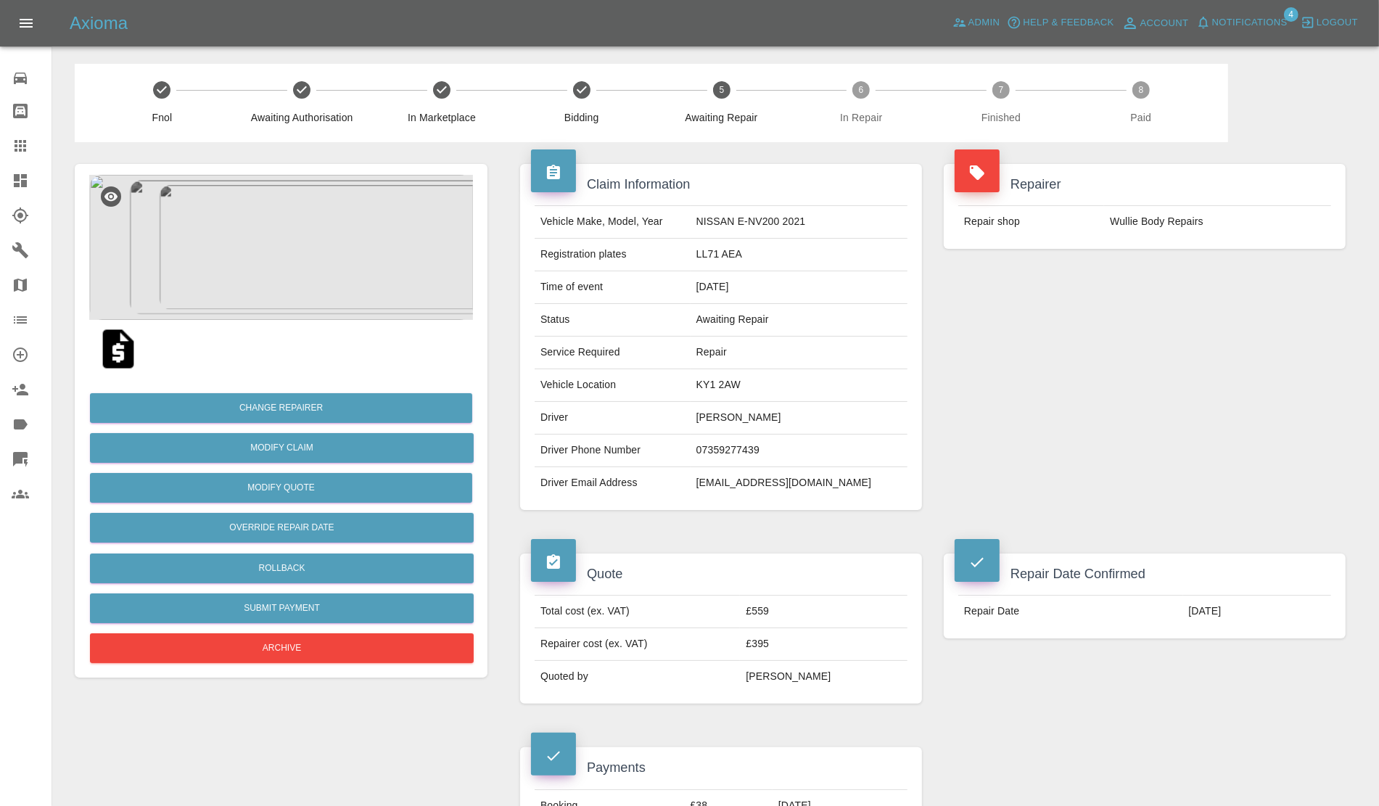
click at [1235, 26] on span "Notifications" at bounding box center [1249, 23] width 75 height 17
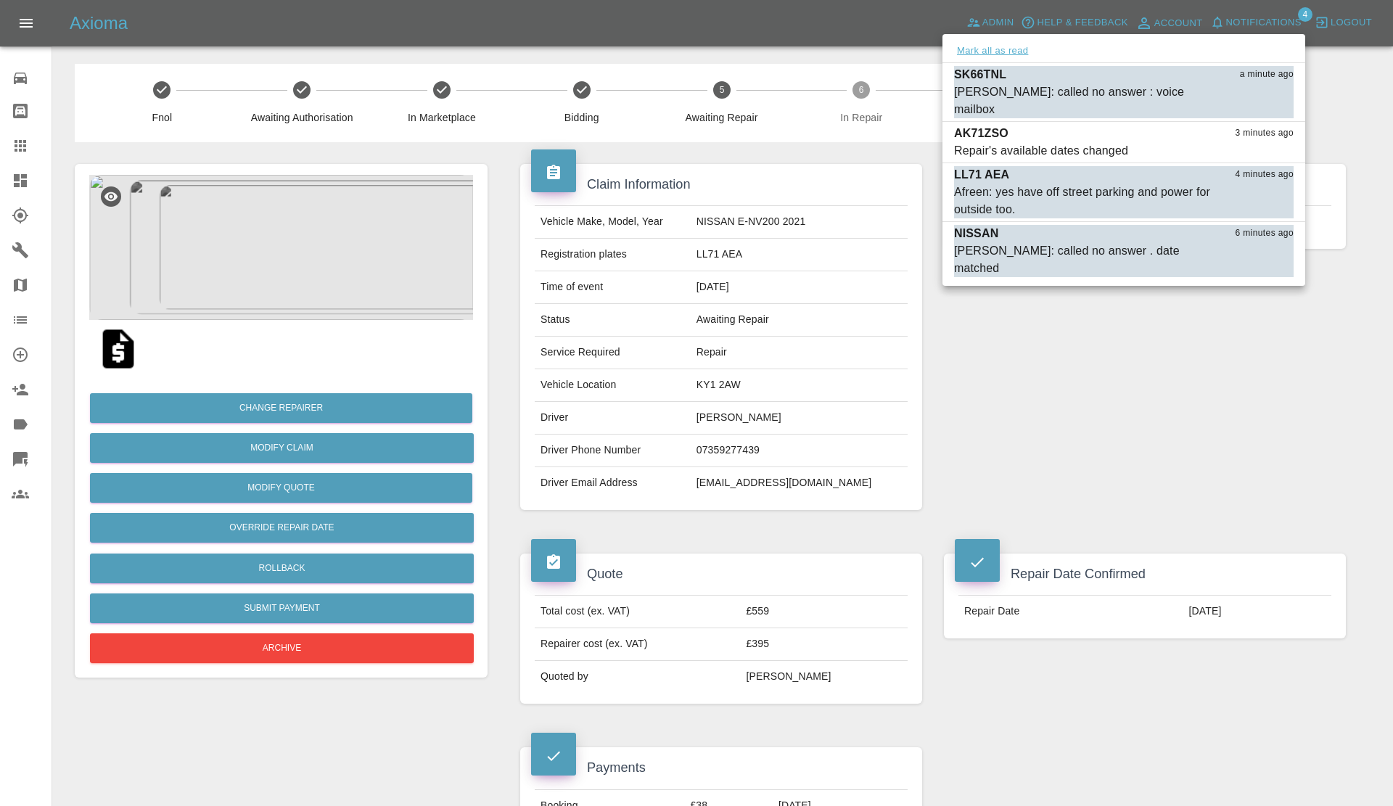
click at [960, 52] on button "Mark all as read" at bounding box center [992, 51] width 77 height 17
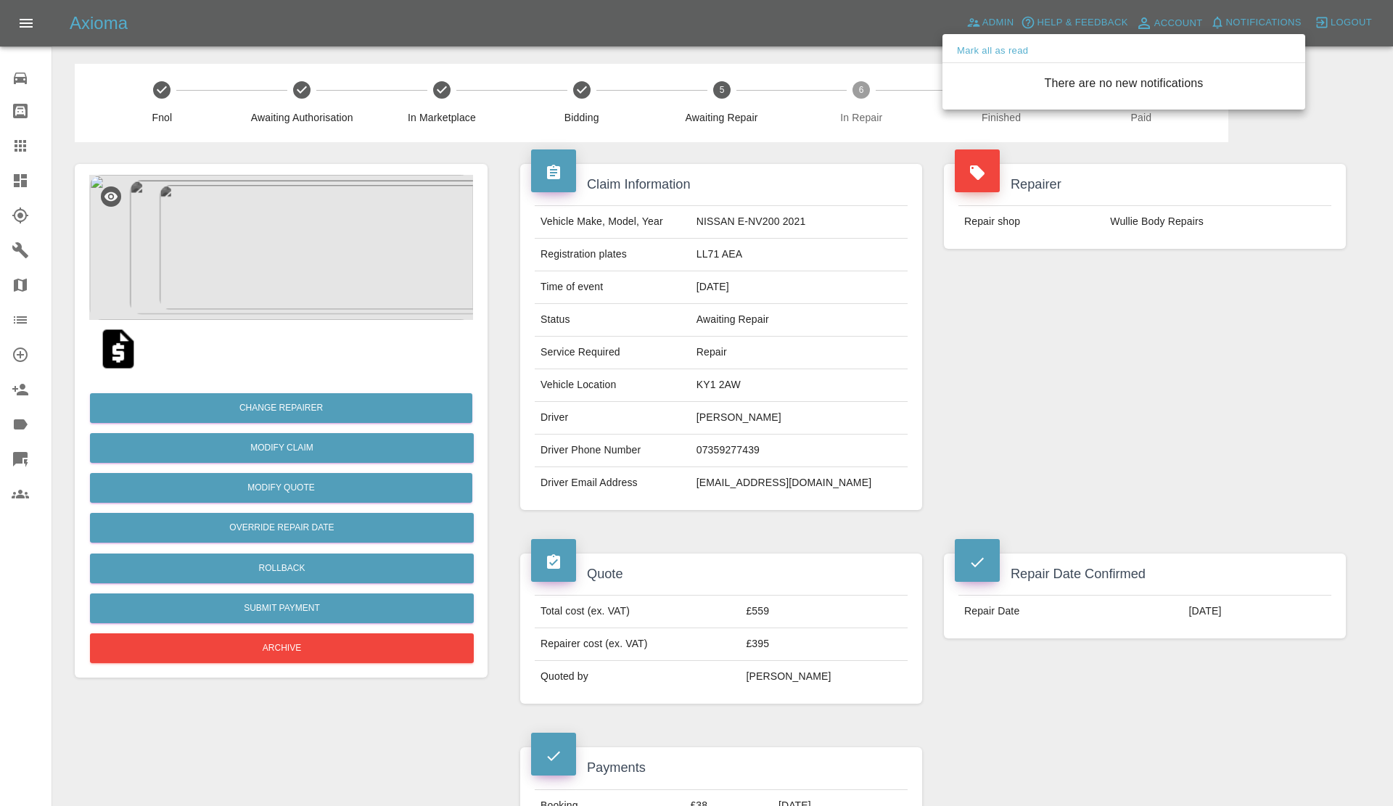
click at [956, 215] on div at bounding box center [696, 403] width 1393 height 806
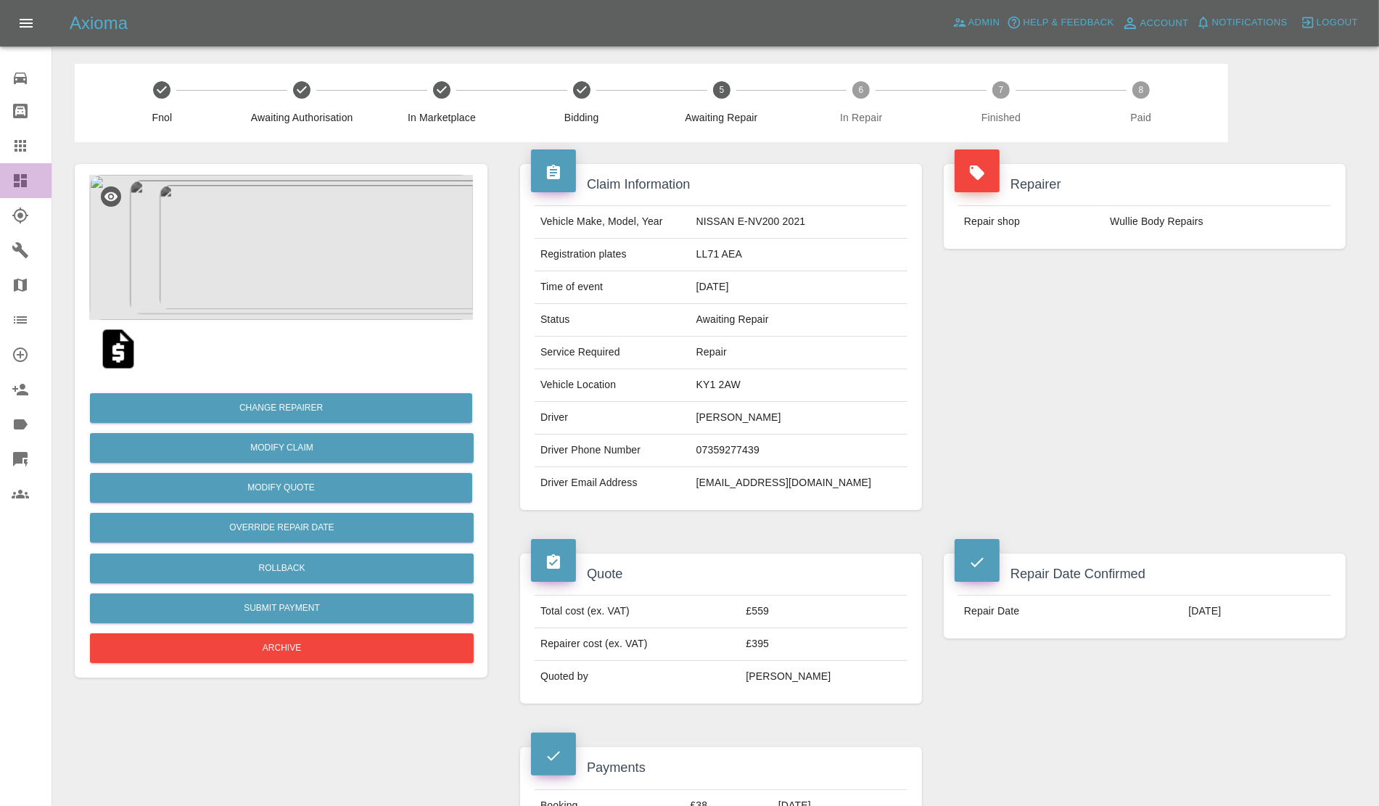
click at [0, 193] on link "Dashboard" at bounding box center [26, 180] width 52 height 35
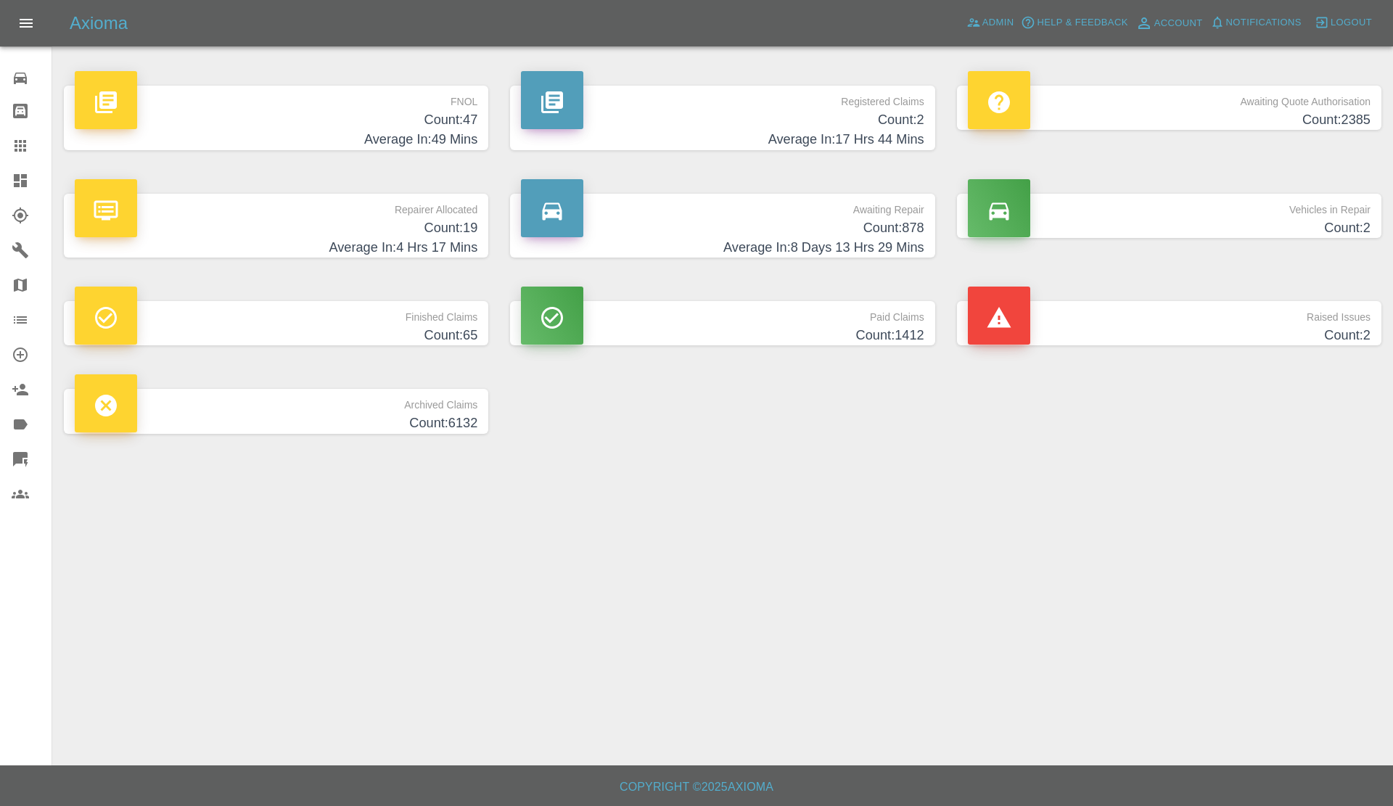
click at [1108, 481] on main "FNOL Count: 47 Average In: 49 Mins Registered Claims Count: 2 Average In: 17 Hr…" at bounding box center [696, 382] width 1393 height 765
click at [215, 229] on h4 "Count: 19" at bounding box center [276, 228] width 403 height 20
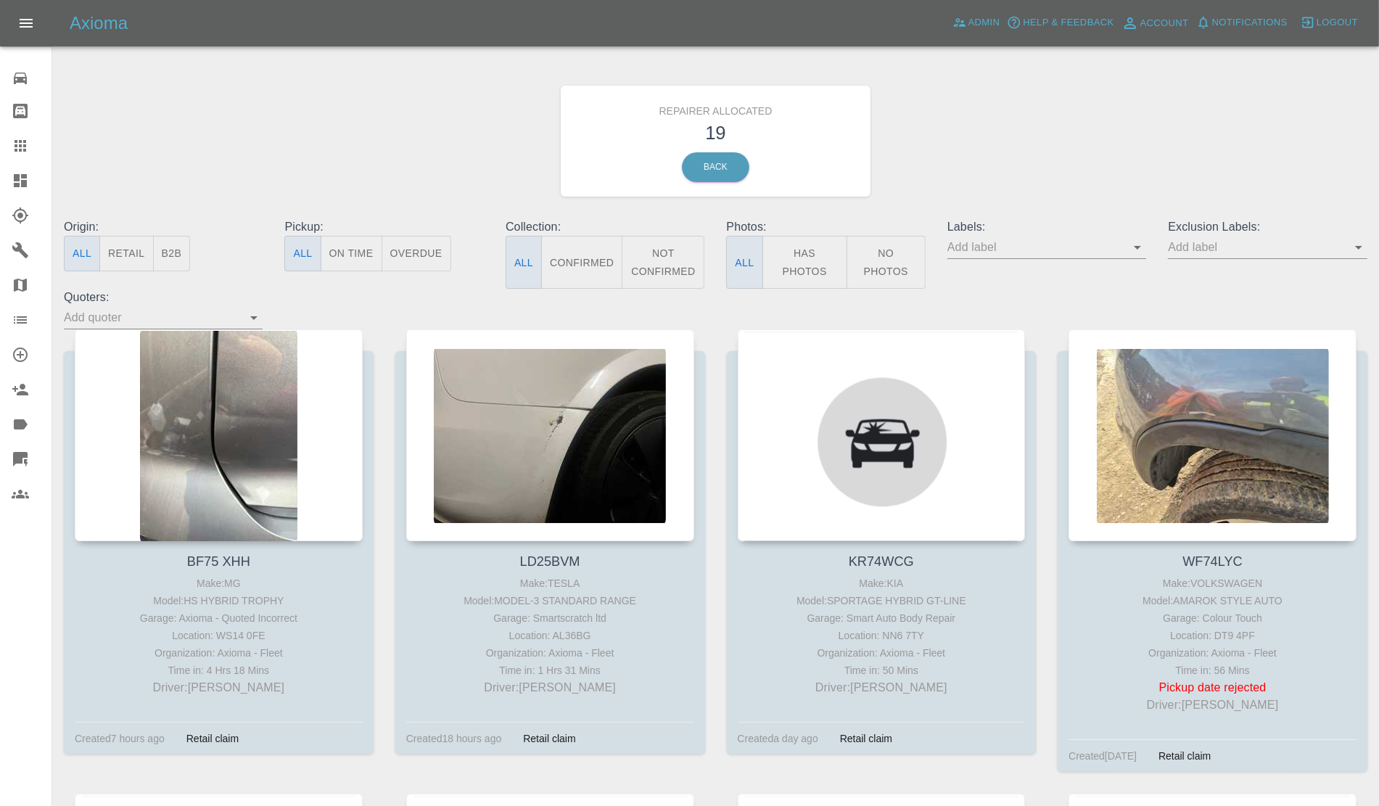
click at [129, 263] on button "Retail" at bounding box center [126, 254] width 54 height 36
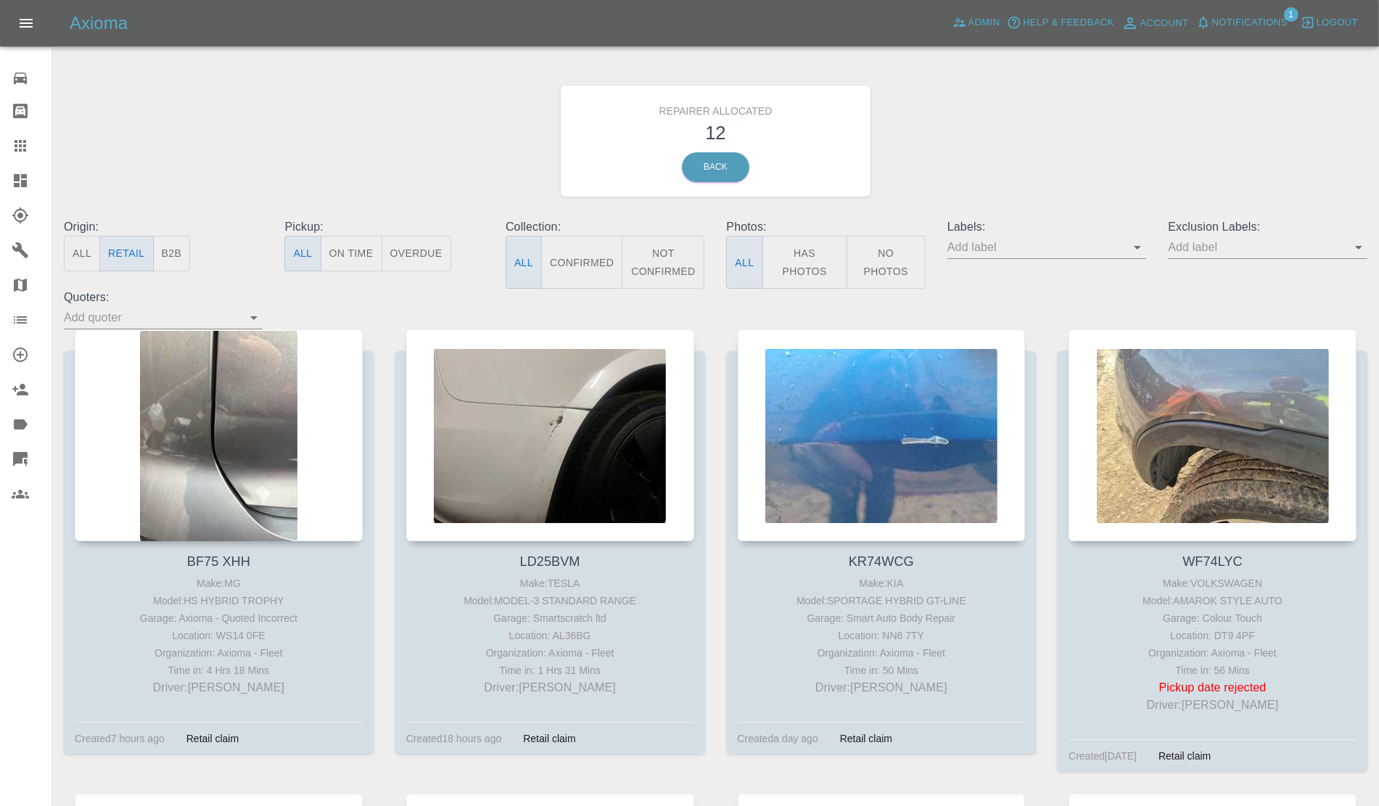
click at [1000, 131] on div "Repairer Allocated 12 Back" at bounding box center [715, 141] width 1325 height 155
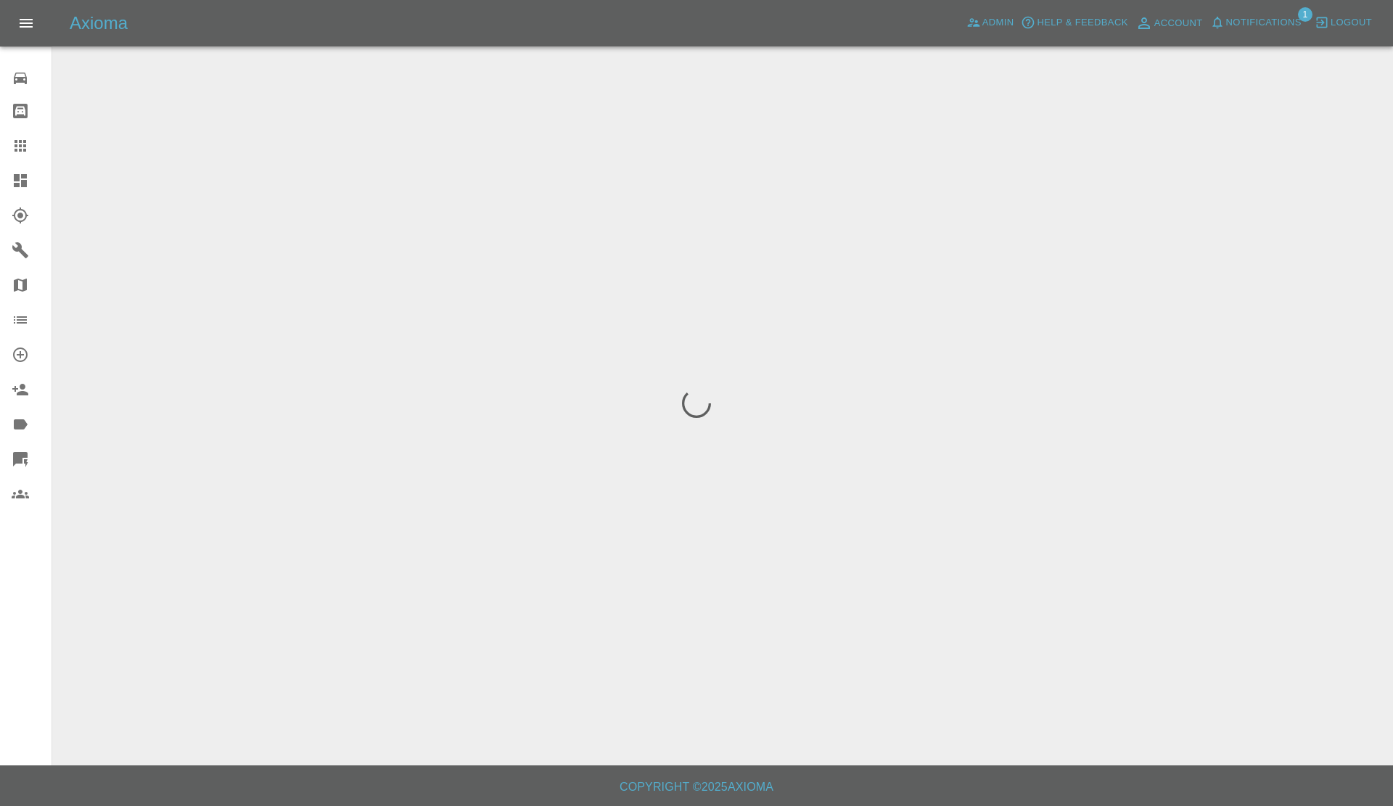
click at [1259, 12] on button "Notifications" at bounding box center [1255, 23] width 99 height 22
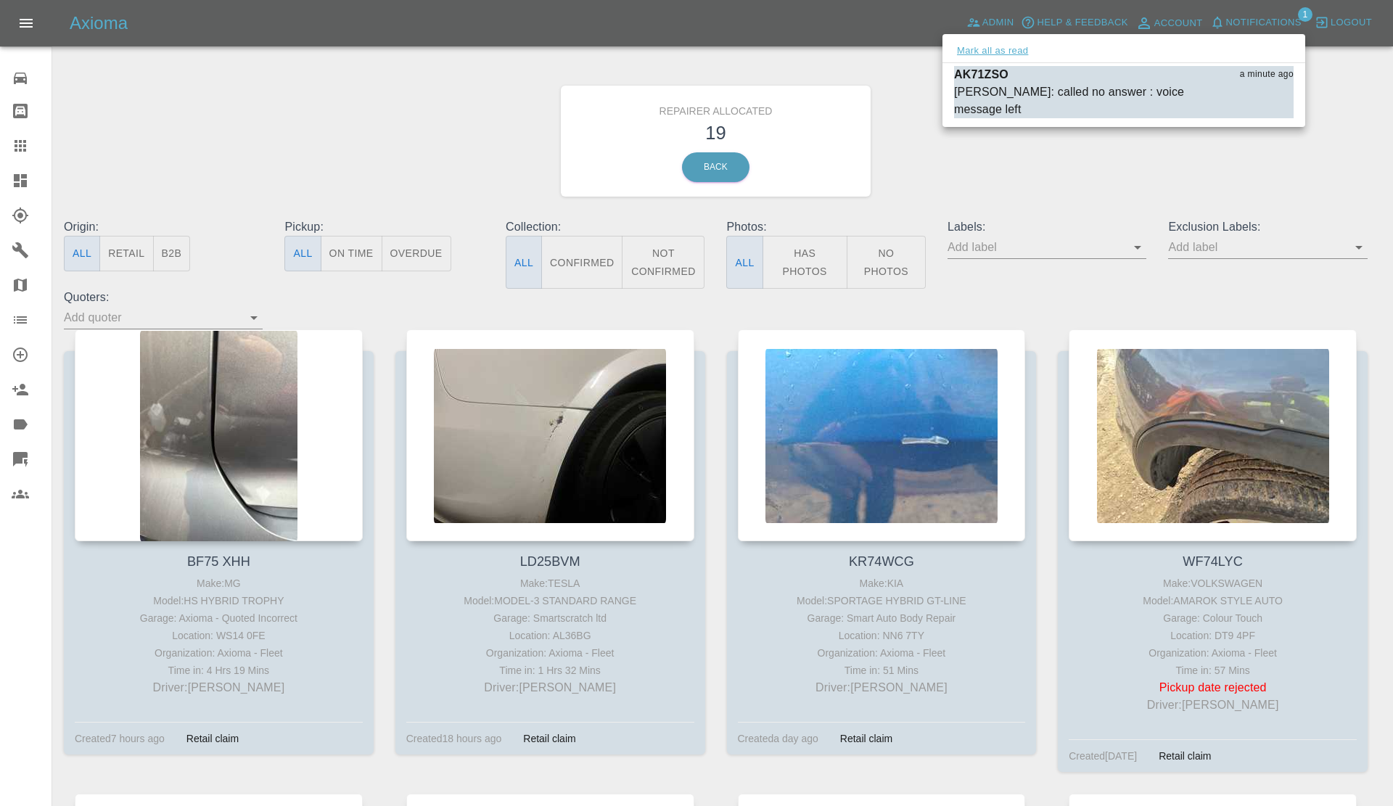
click at [998, 47] on button "Mark all as read" at bounding box center [992, 51] width 77 height 17
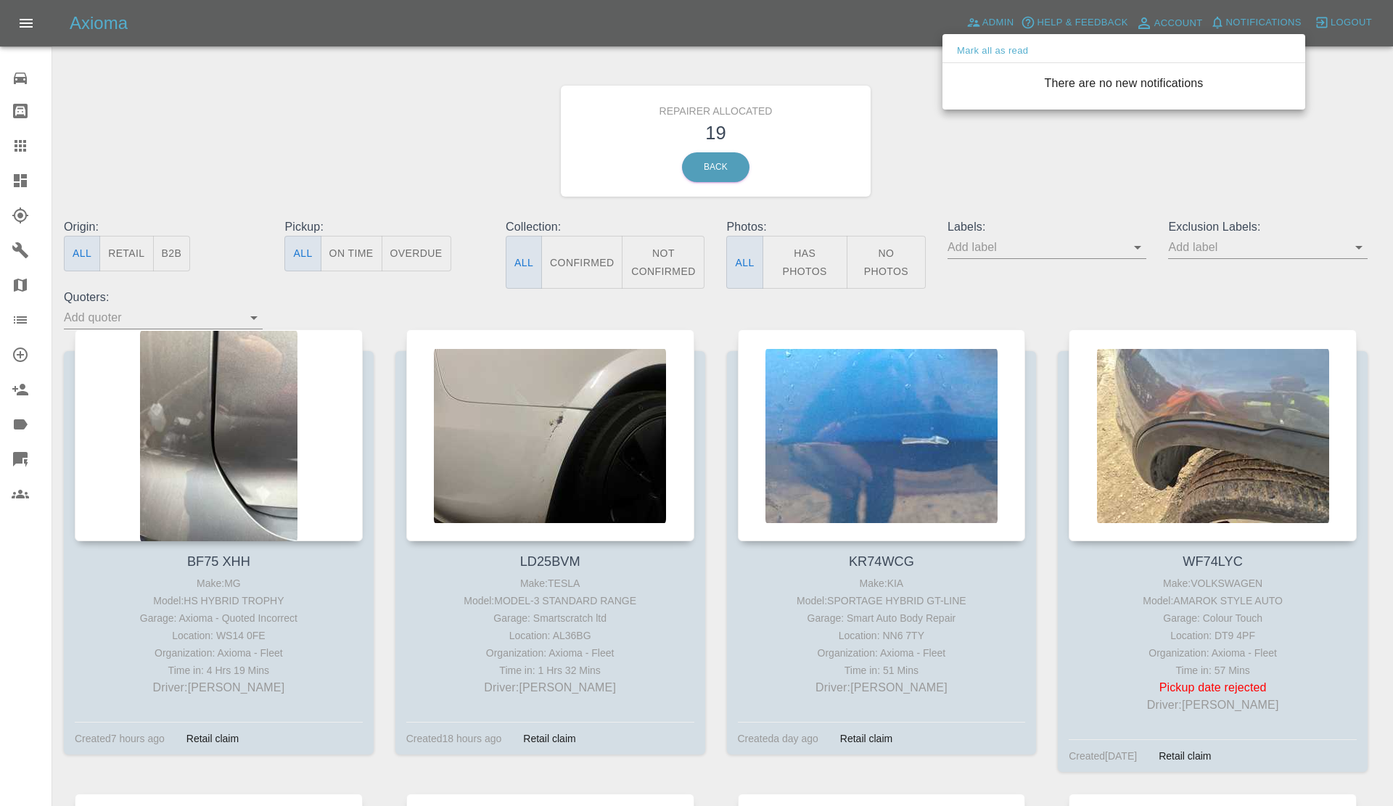
click at [1187, 117] on div at bounding box center [696, 403] width 1393 height 806
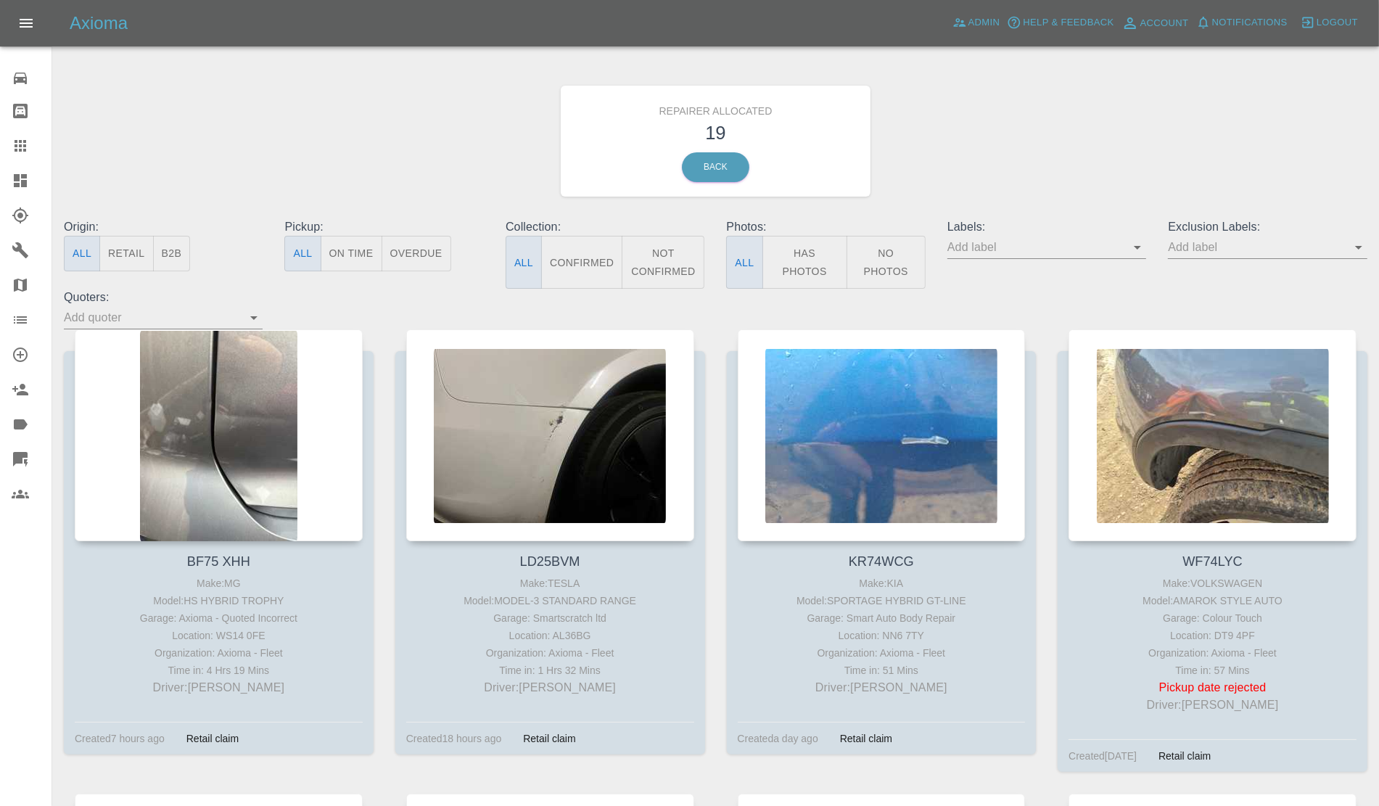
click at [113, 244] on button "Retail" at bounding box center [126, 254] width 54 height 36
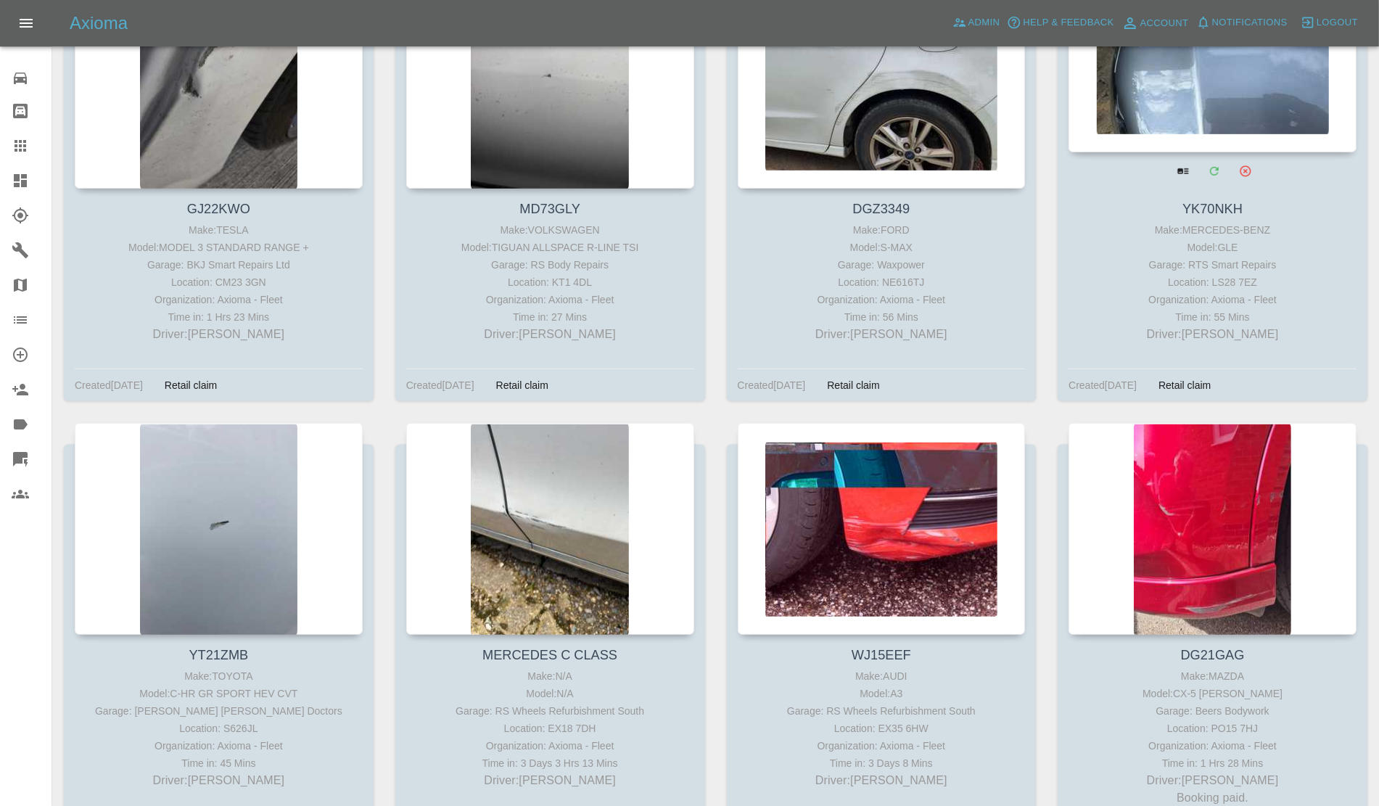
scroll to position [956, 0]
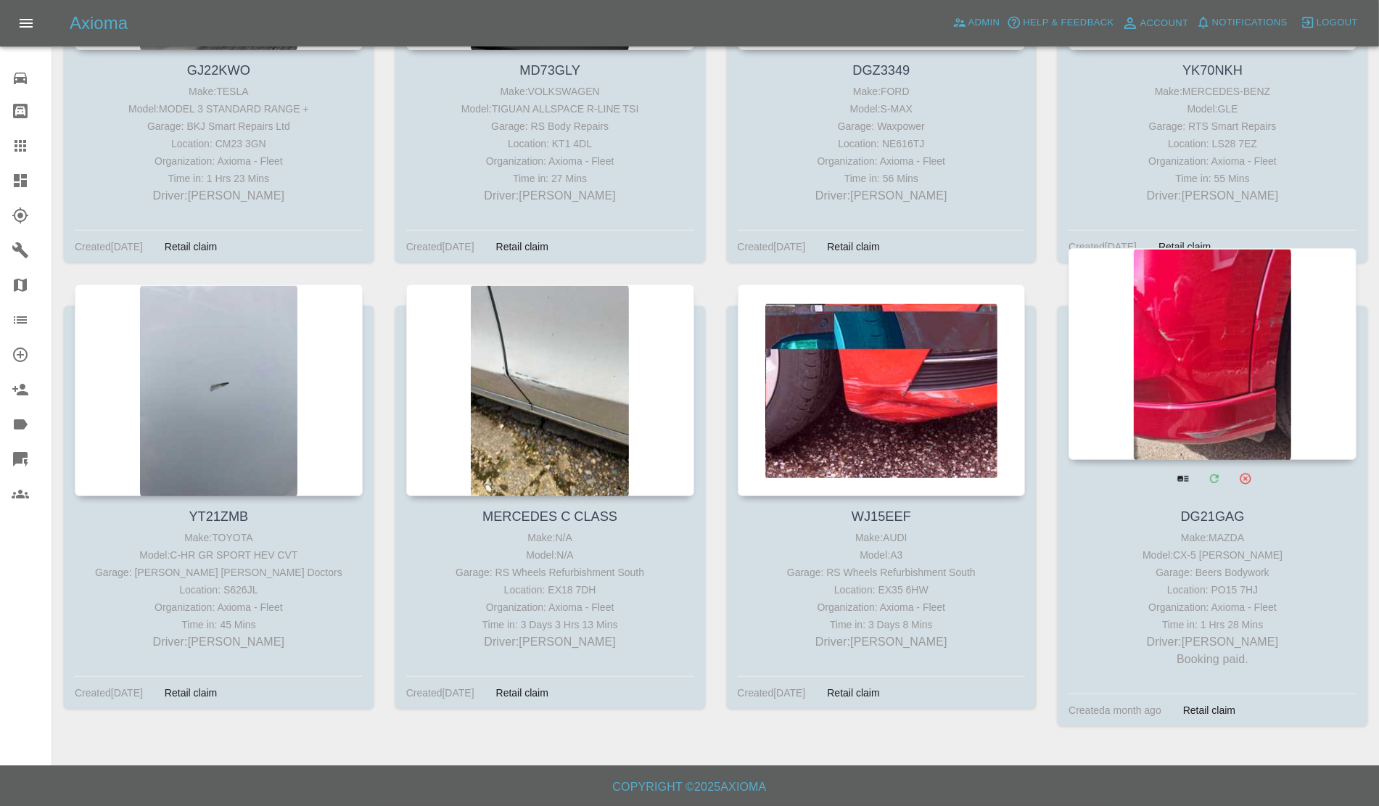
drag, startPoint x: 1147, startPoint y: 394, endPoint x: 1137, endPoint y: 395, distance: 10.3
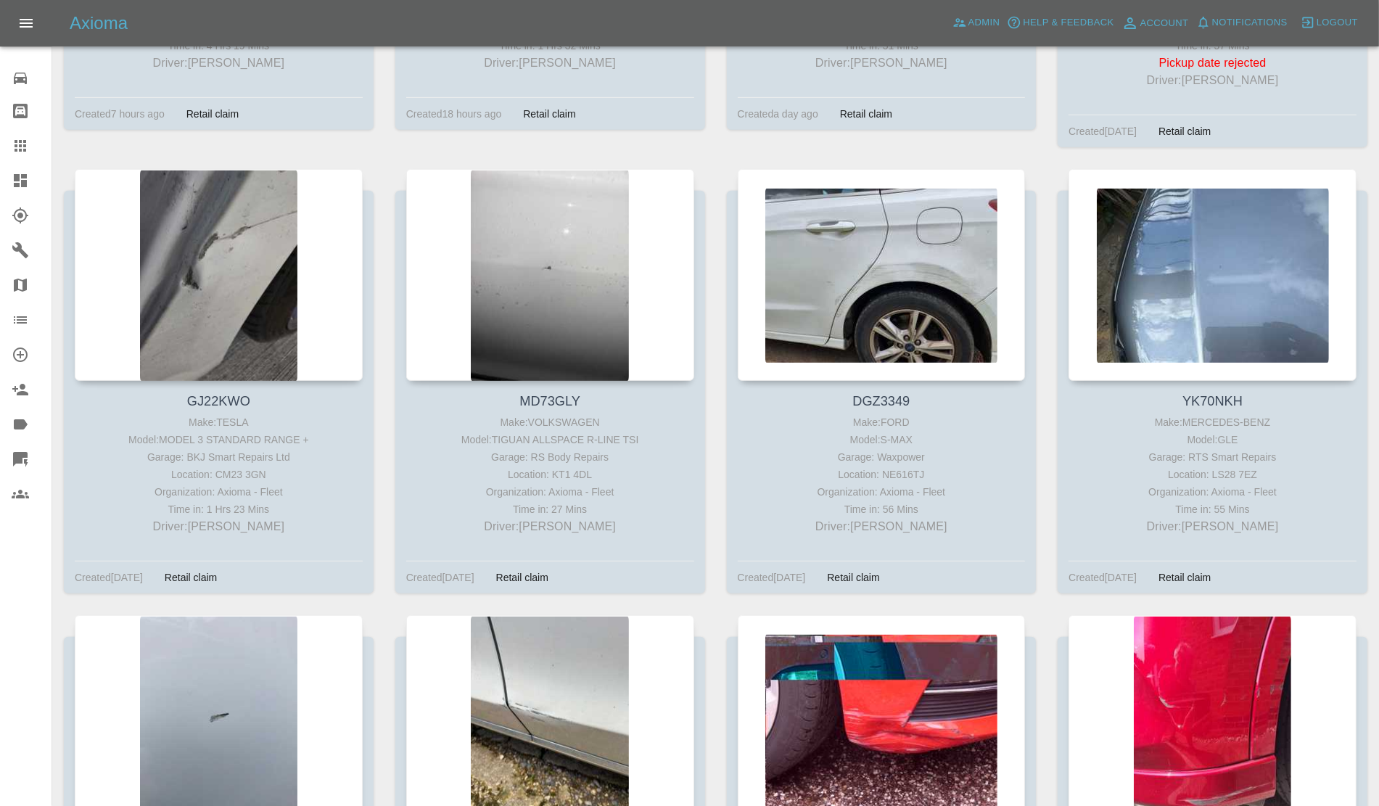
scroll to position [321, 0]
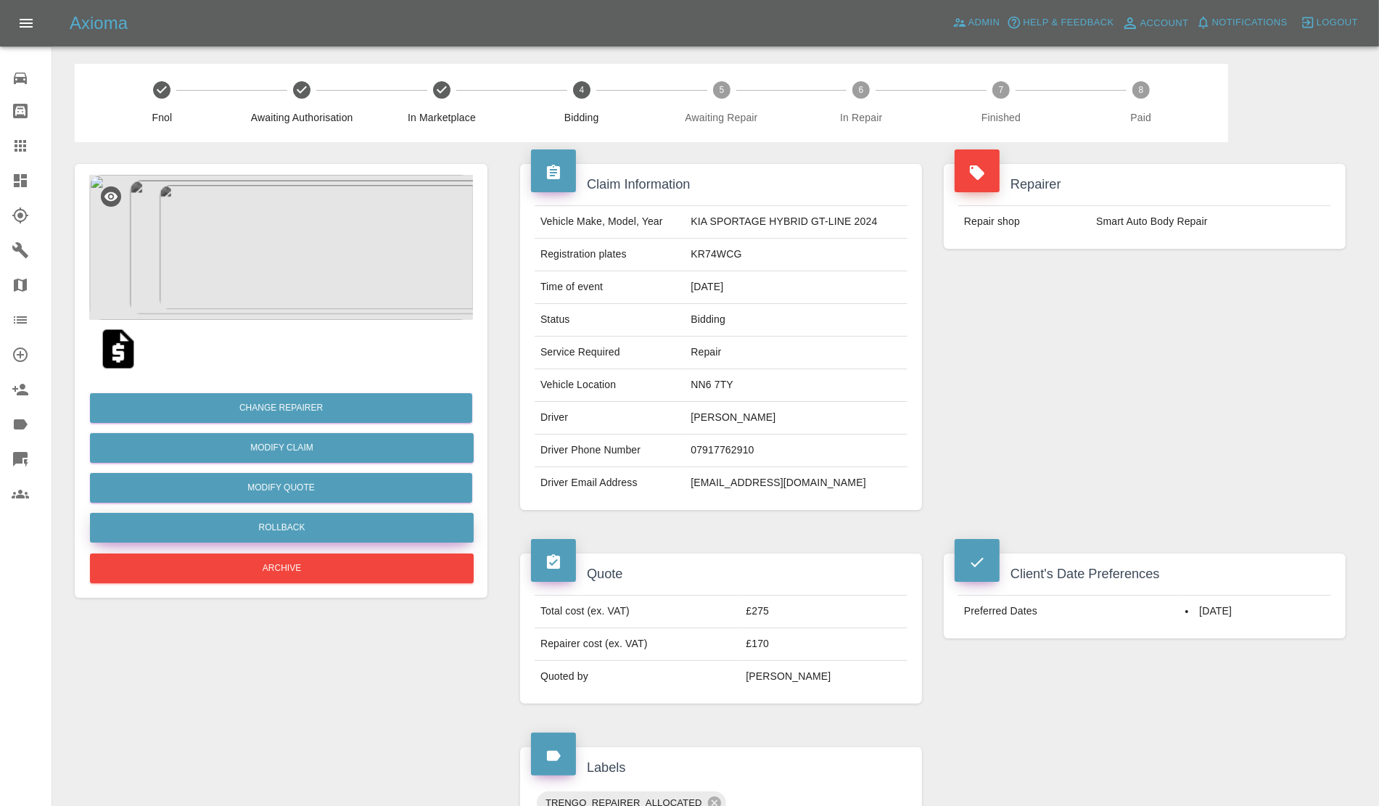
click at [392, 533] on button "Rollback" at bounding box center [282, 528] width 384 height 30
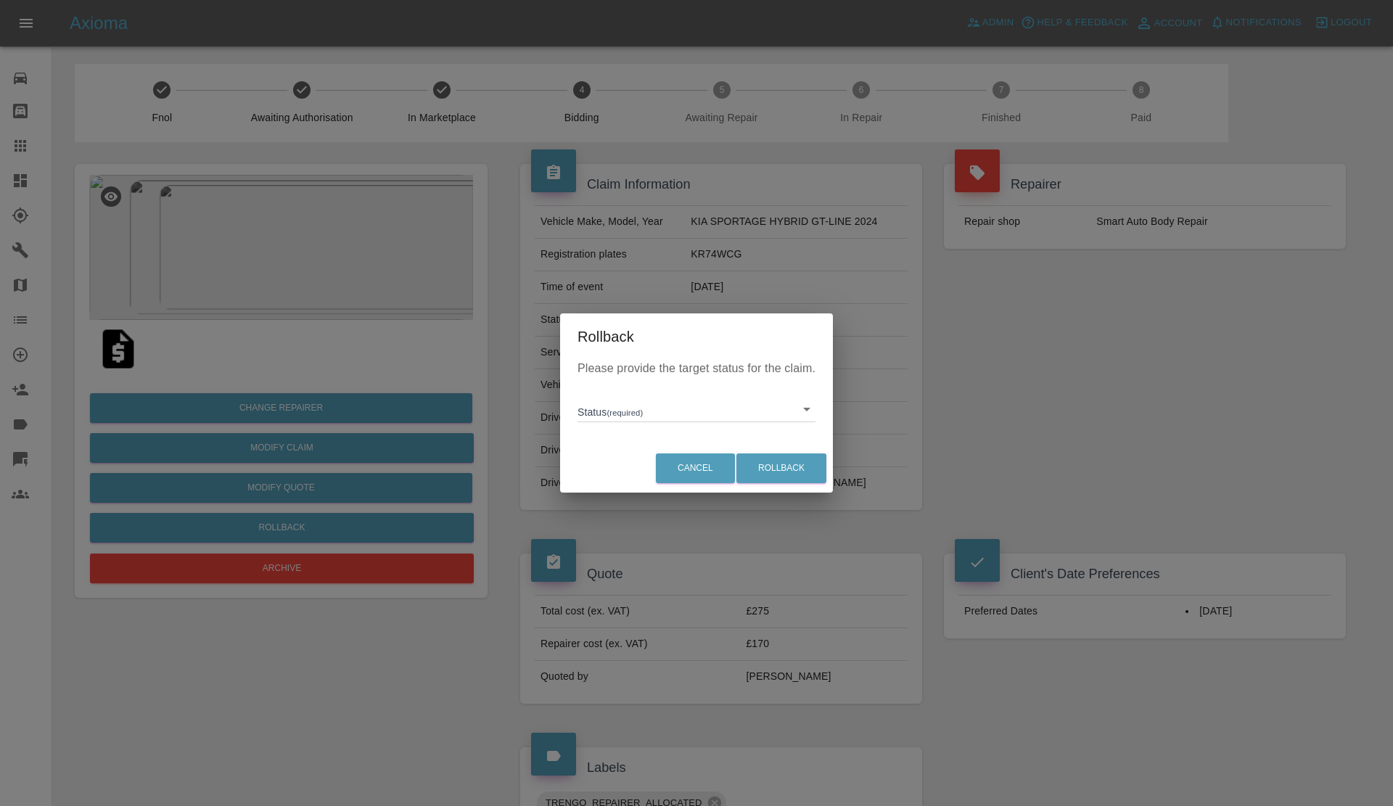
click at [613, 407] on body "Axioma Admin Help & Feedback Account Notifications 0 Logout Repair home Bodysho…" at bounding box center [696, 730] width 1393 height 1460
click at [641, 470] on li "In Marketplace" at bounding box center [696, 475] width 231 height 33
type input "in-marketplace"
click at [757, 470] on button "Rollback" at bounding box center [781, 468] width 90 height 30
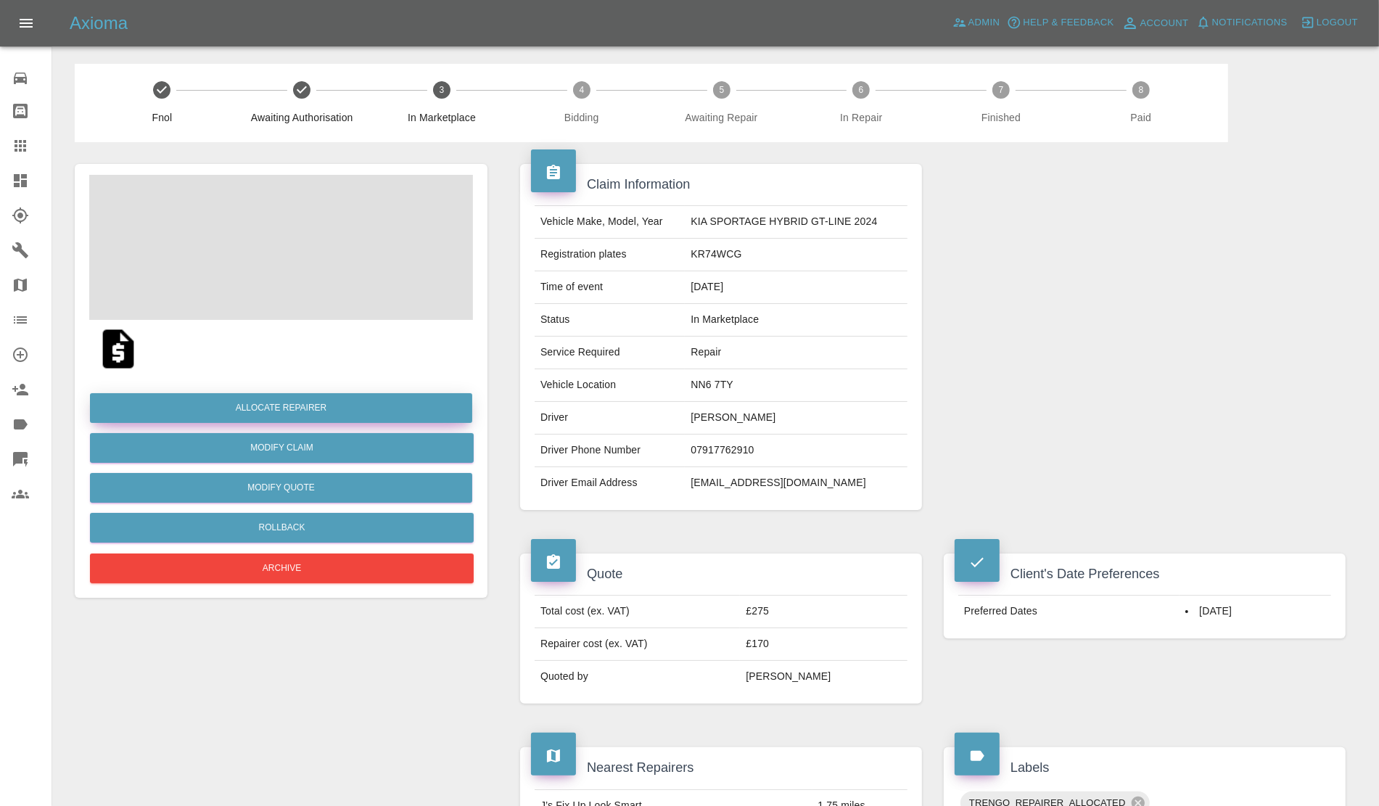
click at [288, 408] on button "Allocate Repairer" at bounding box center [281, 408] width 382 height 30
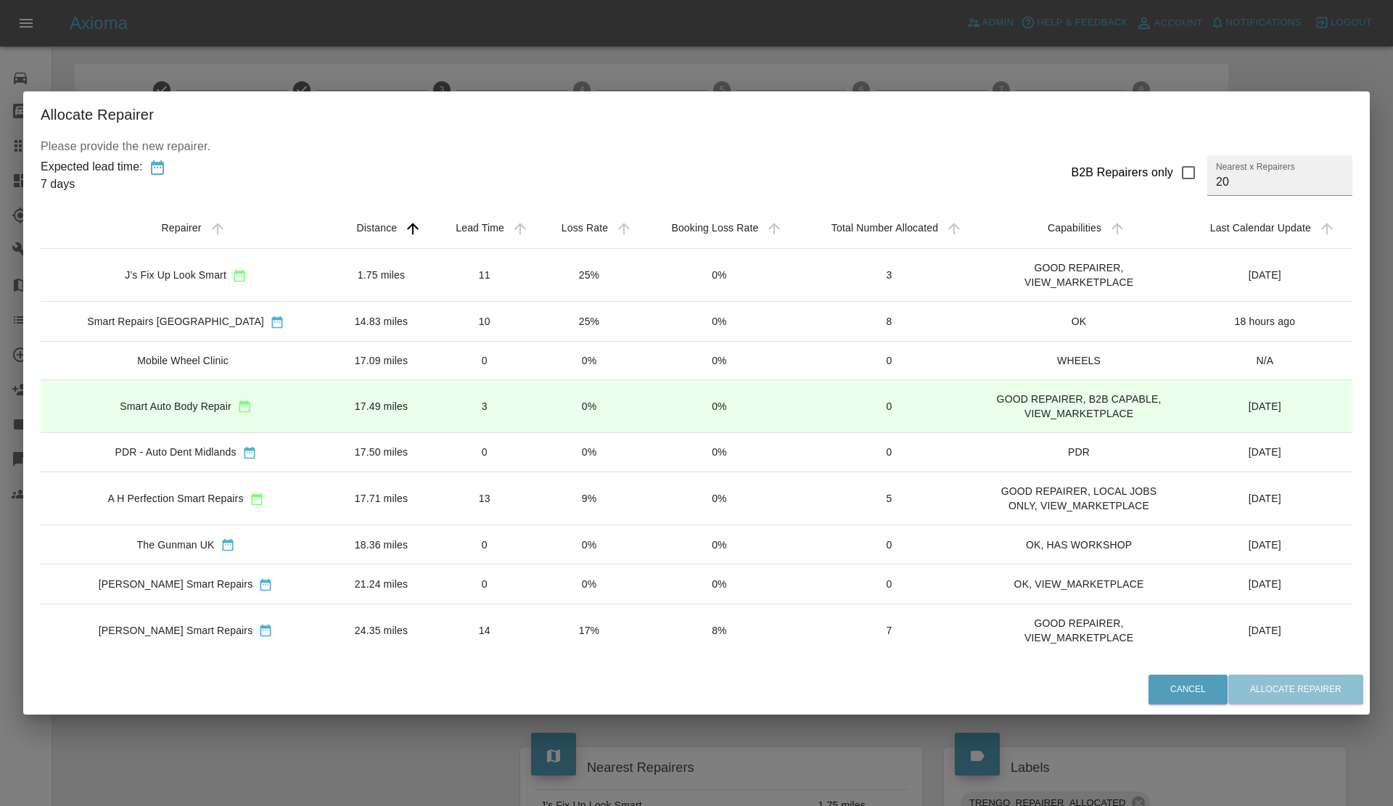
click at [582, 287] on td "25%" at bounding box center [590, 275] width 104 height 53
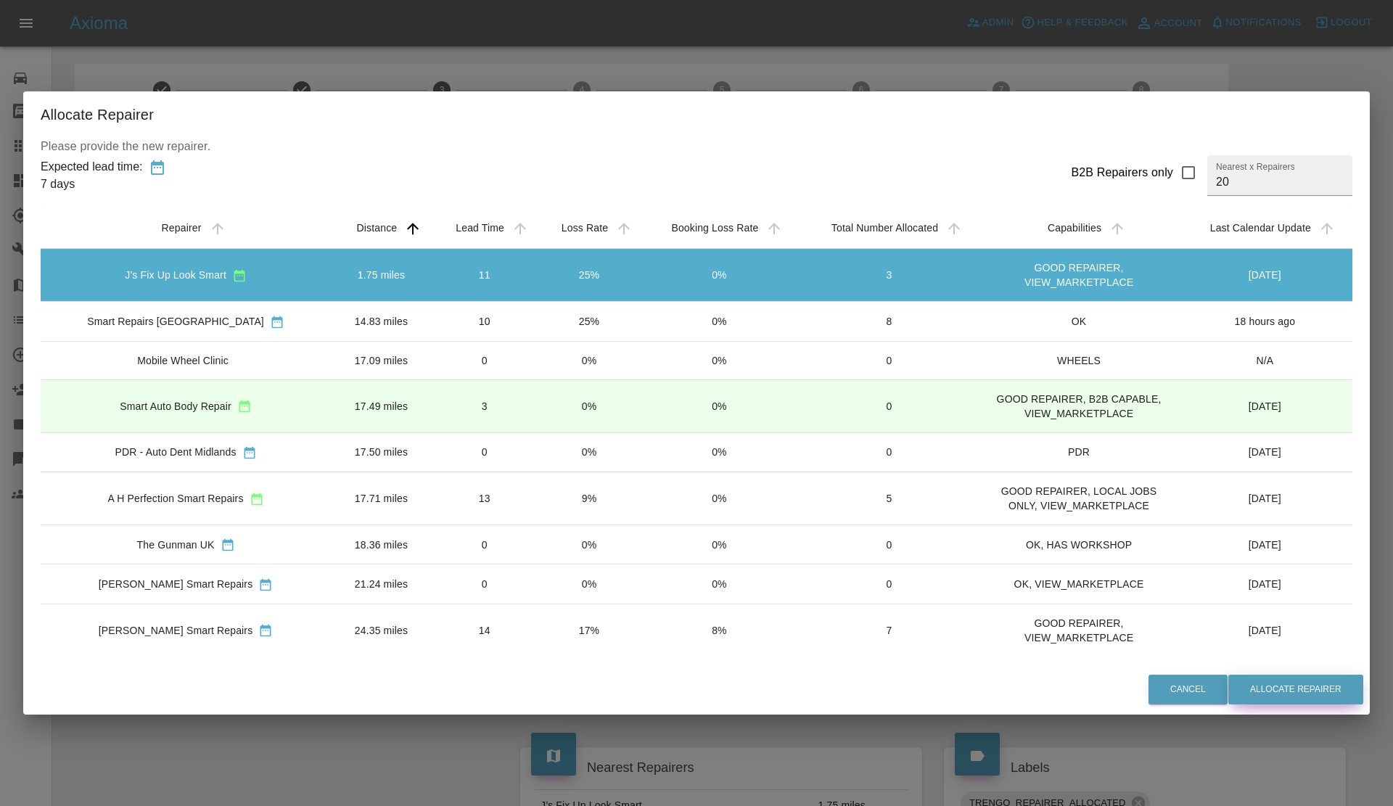
click at [1270, 682] on button "Allocate Repairer" at bounding box center [1295, 690] width 135 height 30
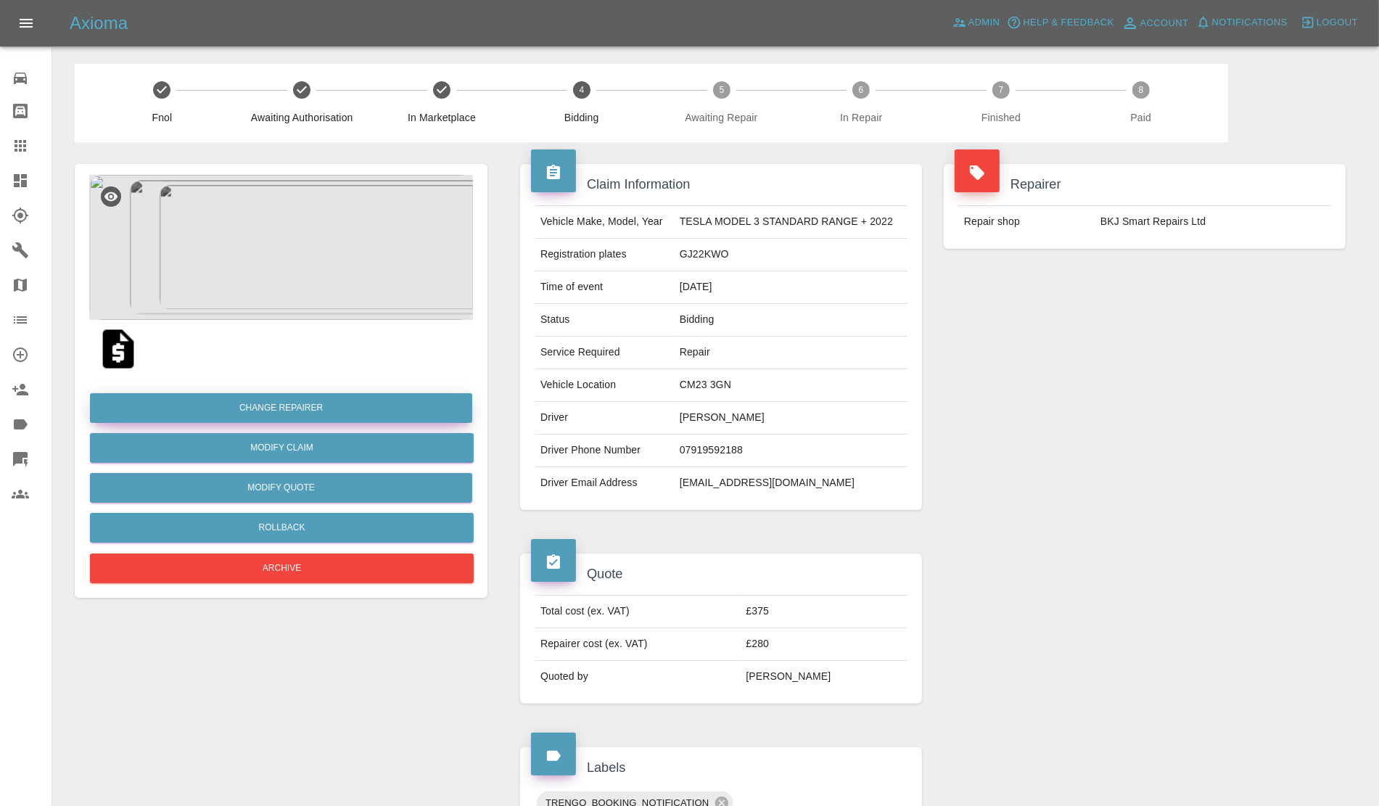
click at [284, 403] on button "Change Repairer" at bounding box center [281, 408] width 382 height 30
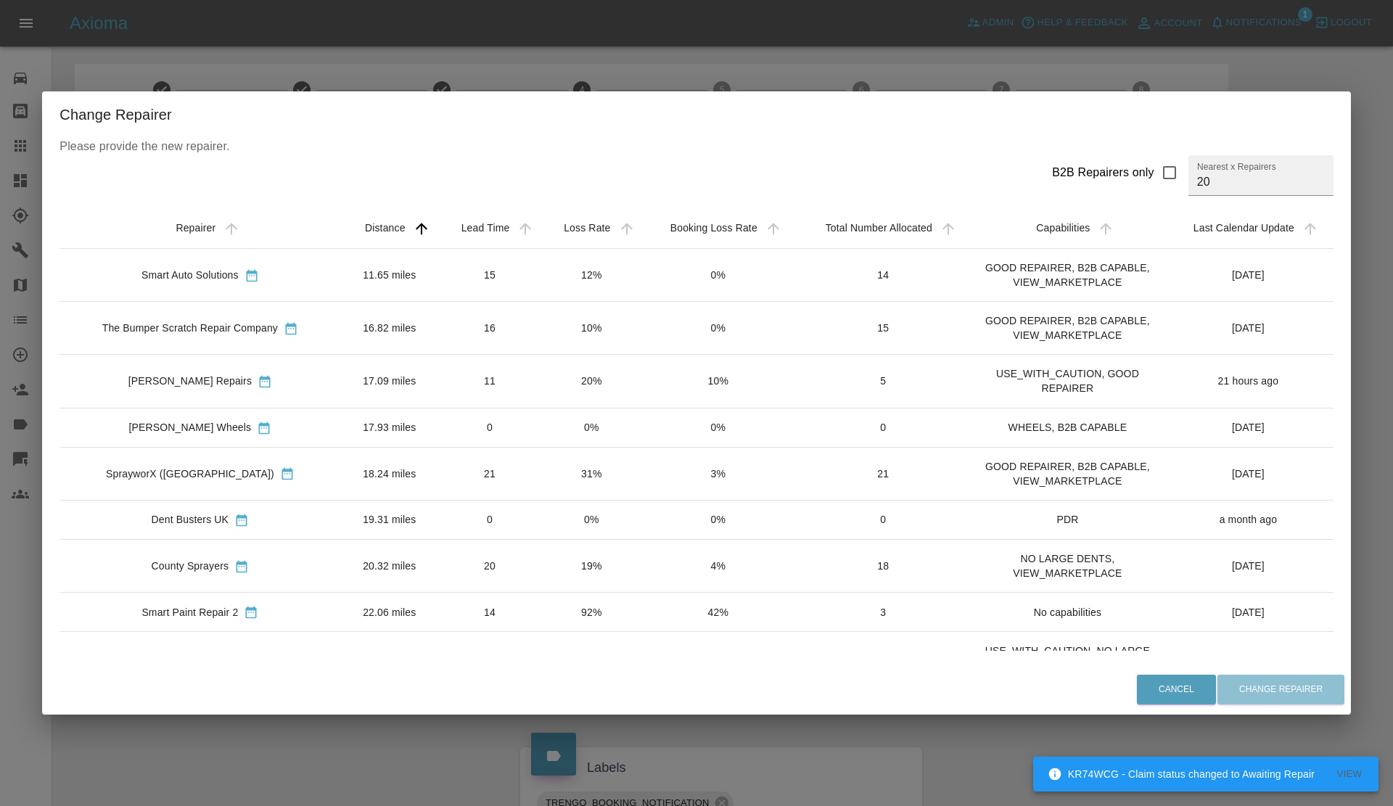
click at [577, 339] on td "10%" at bounding box center [591, 328] width 101 height 53
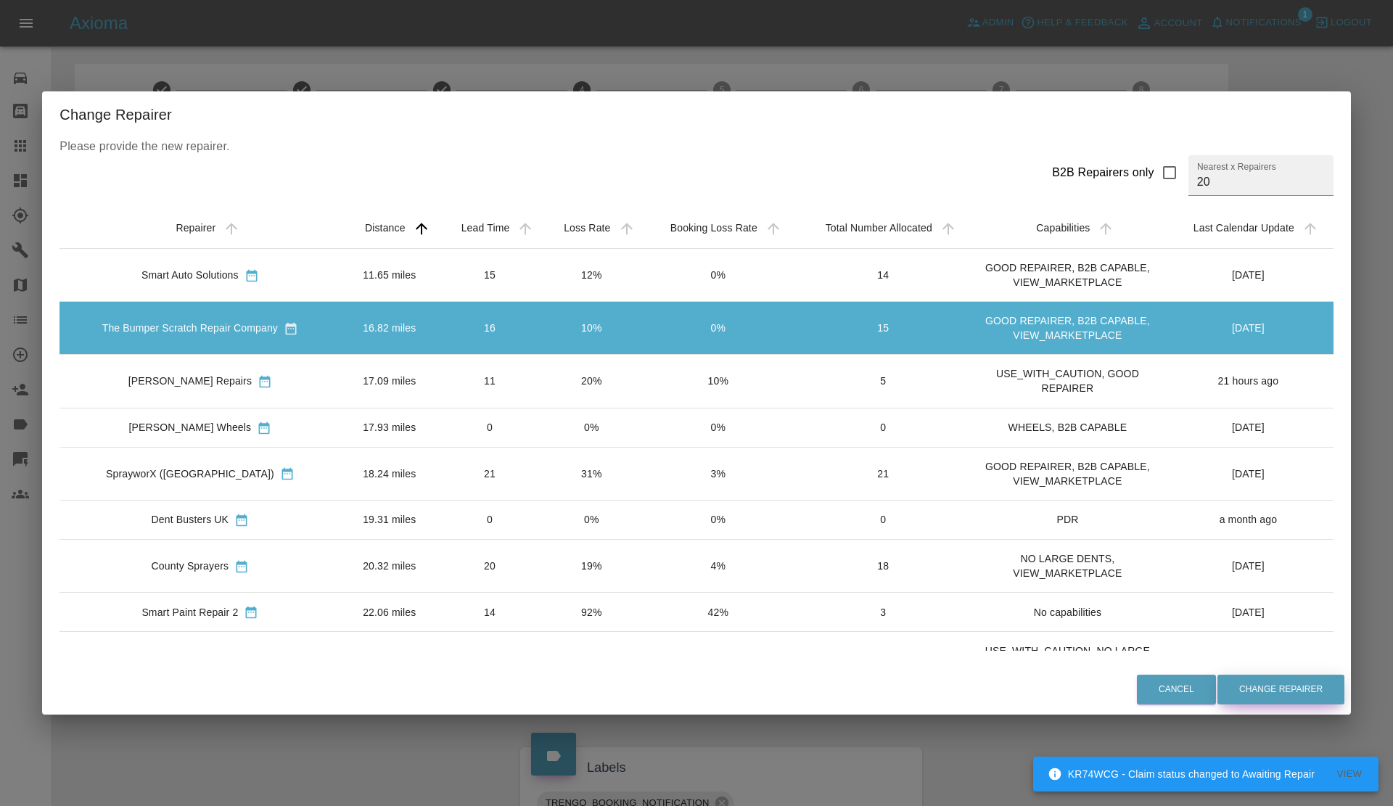
click at [1267, 680] on button "Change Repairer" at bounding box center [1280, 690] width 127 height 30
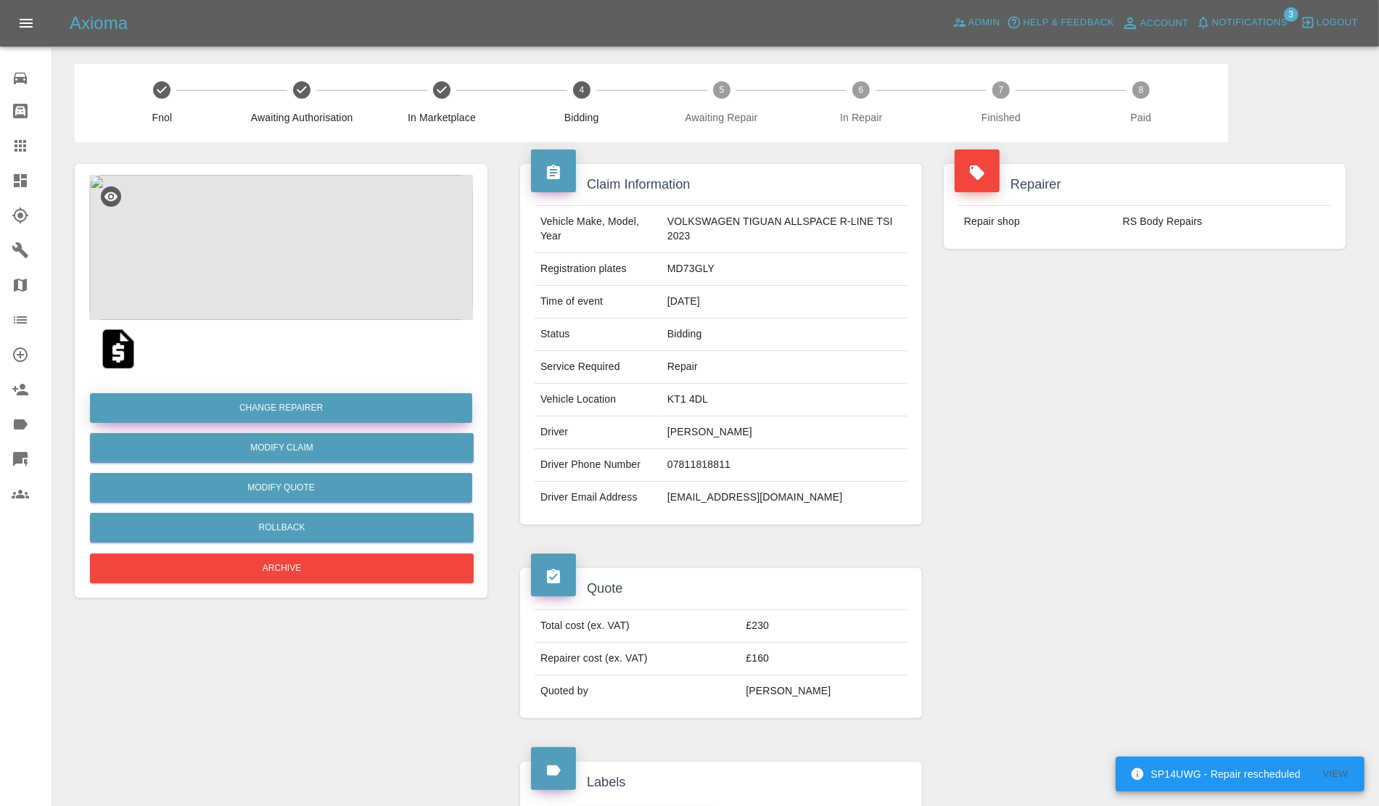
click at [281, 401] on button "Change Repairer" at bounding box center [281, 408] width 382 height 30
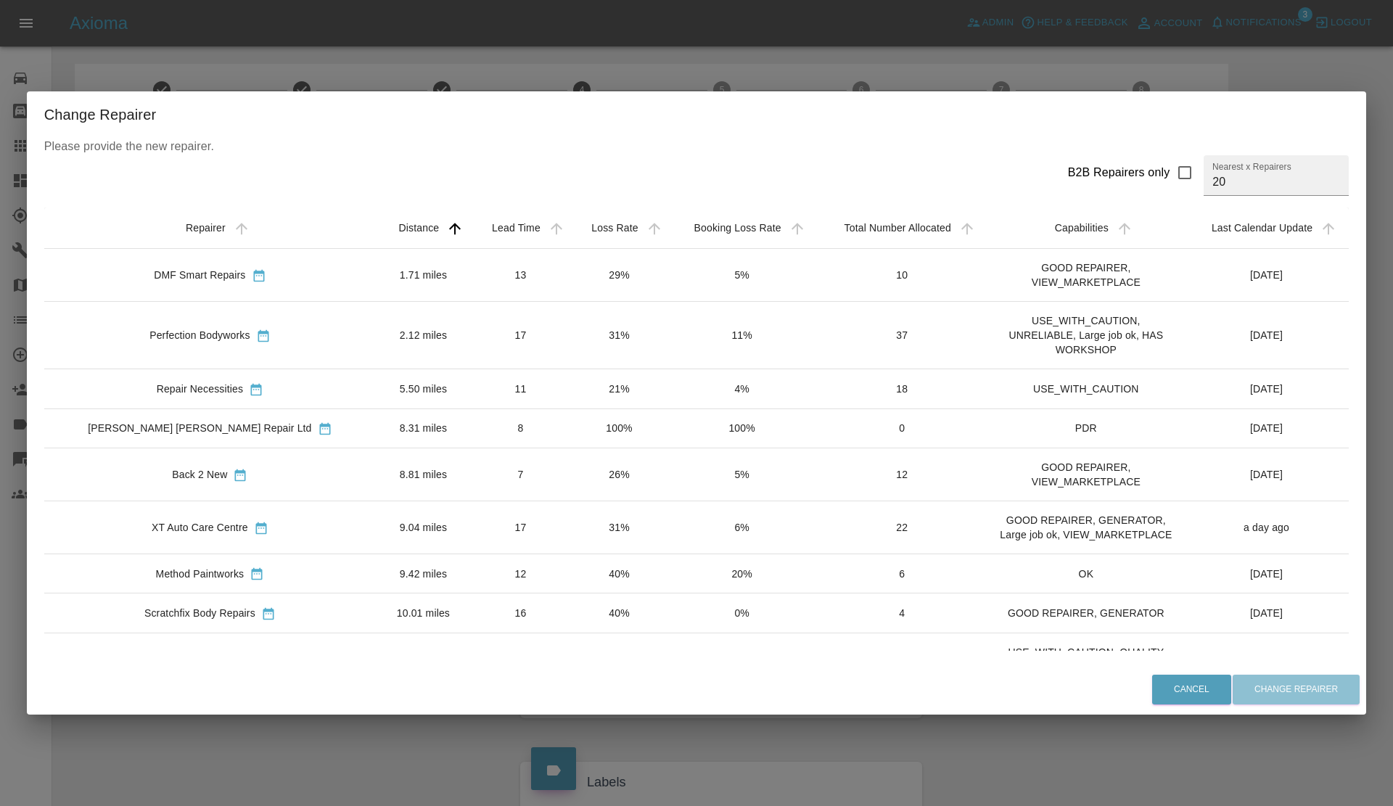
click at [570, 290] on td "29%" at bounding box center [619, 275] width 98 height 53
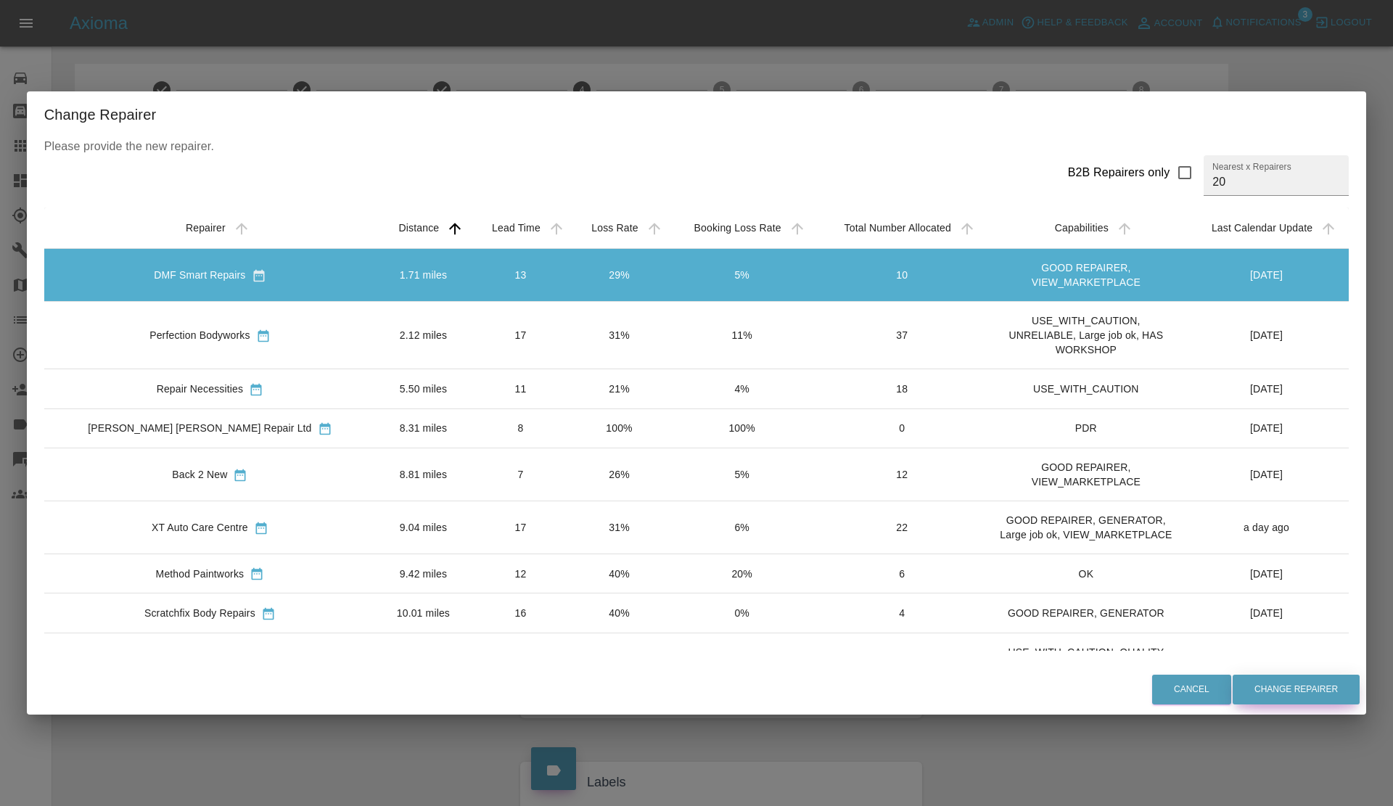
click at [1232, 693] on button "Change Repairer" at bounding box center [1295, 690] width 127 height 30
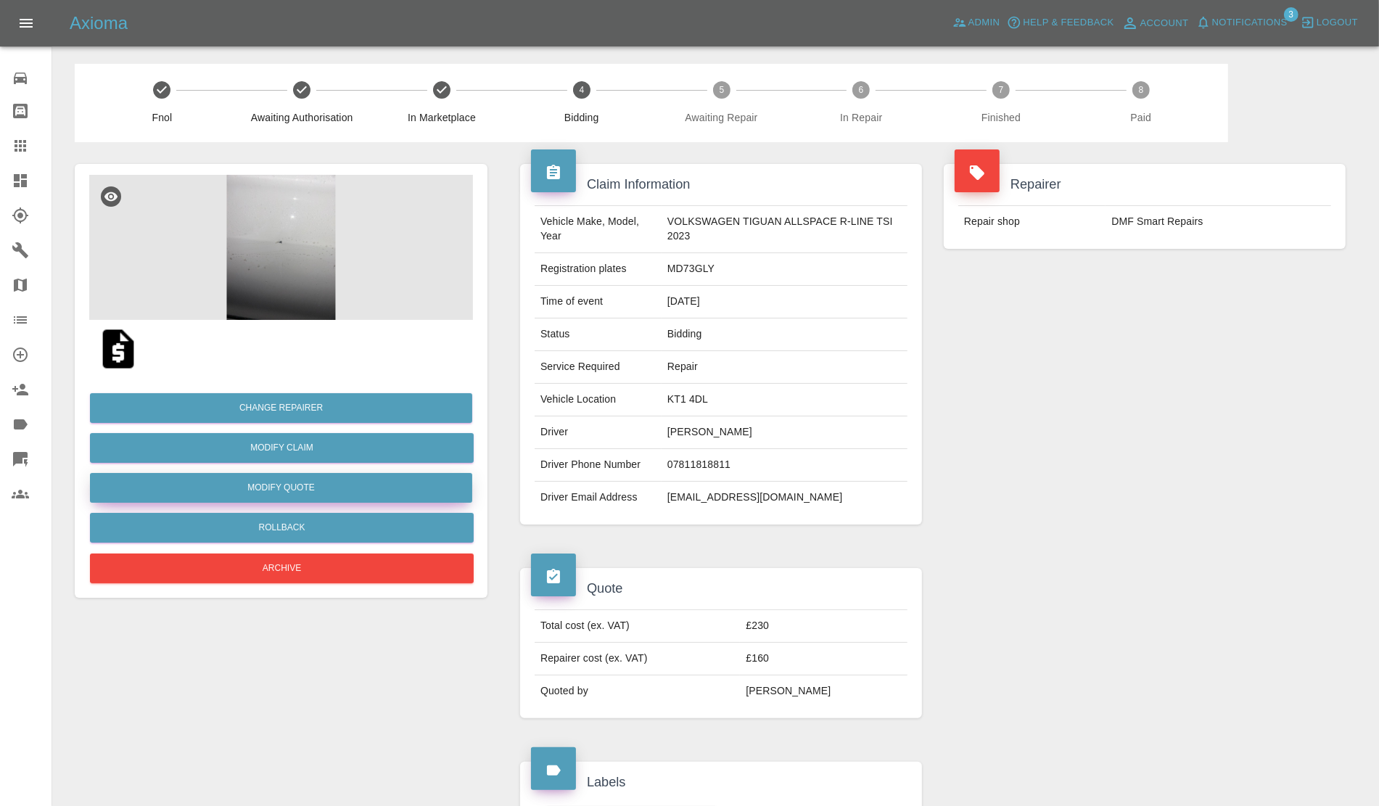
click at [278, 490] on button "Modify Quote" at bounding box center [281, 488] width 382 height 30
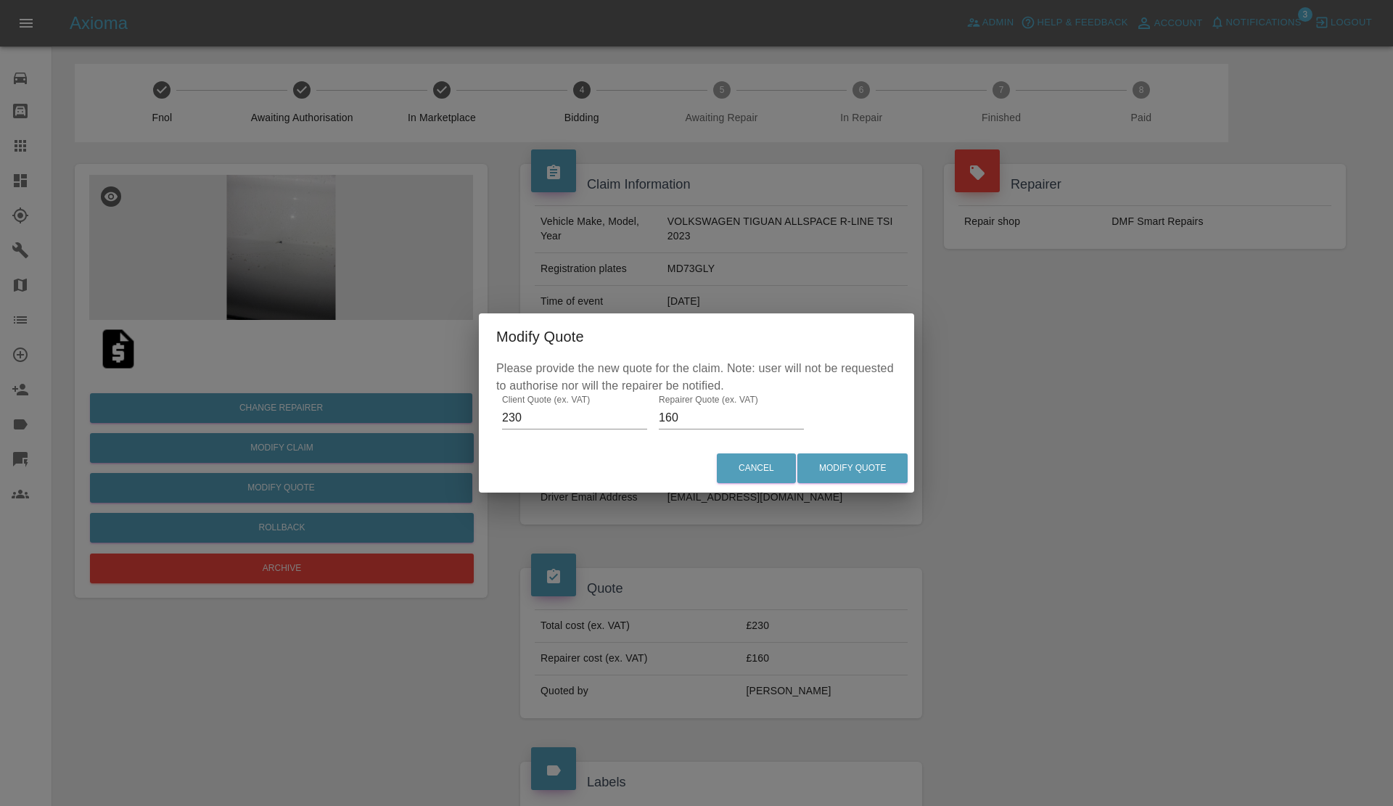
click at [701, 413] on input "160" at bounding box center [731, 417] width 145 height 23
click at [659, 416] on input "160" at bounding box center [731, 417] width 145 height 23
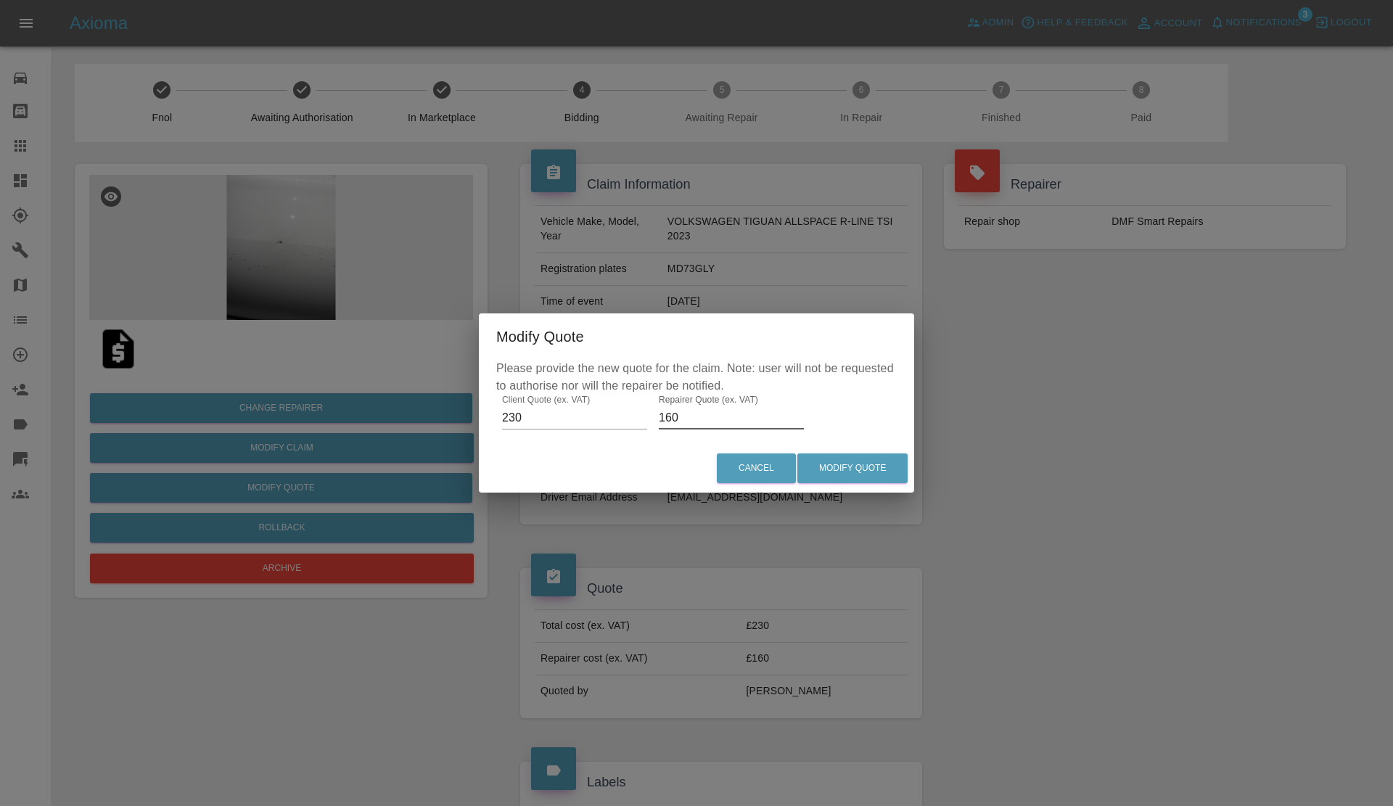
click at [659, 416] on input "160" at bounding box center [731, 417] width 145 height 23
type input "170"
click at [886, 450] on div "Cancel Modify Quote" at bounding box center [696, 468] width 435 height 49
click at [857, 469] on button "Modify Quote" at bounding box center [852, 468] width 110 height 30
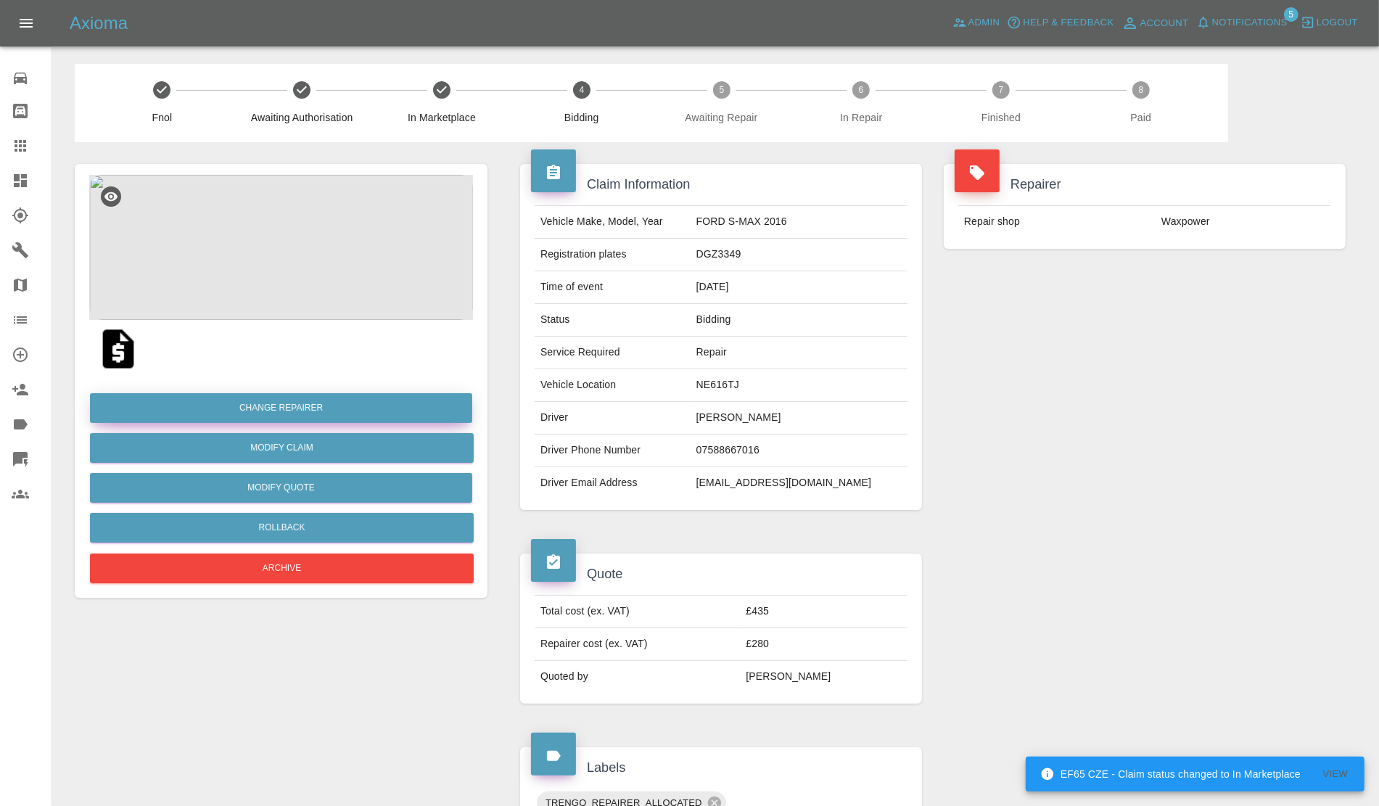
click at [289, 410] on button "Change Repairer" at bounding box center [281, 408] width 382 height 30
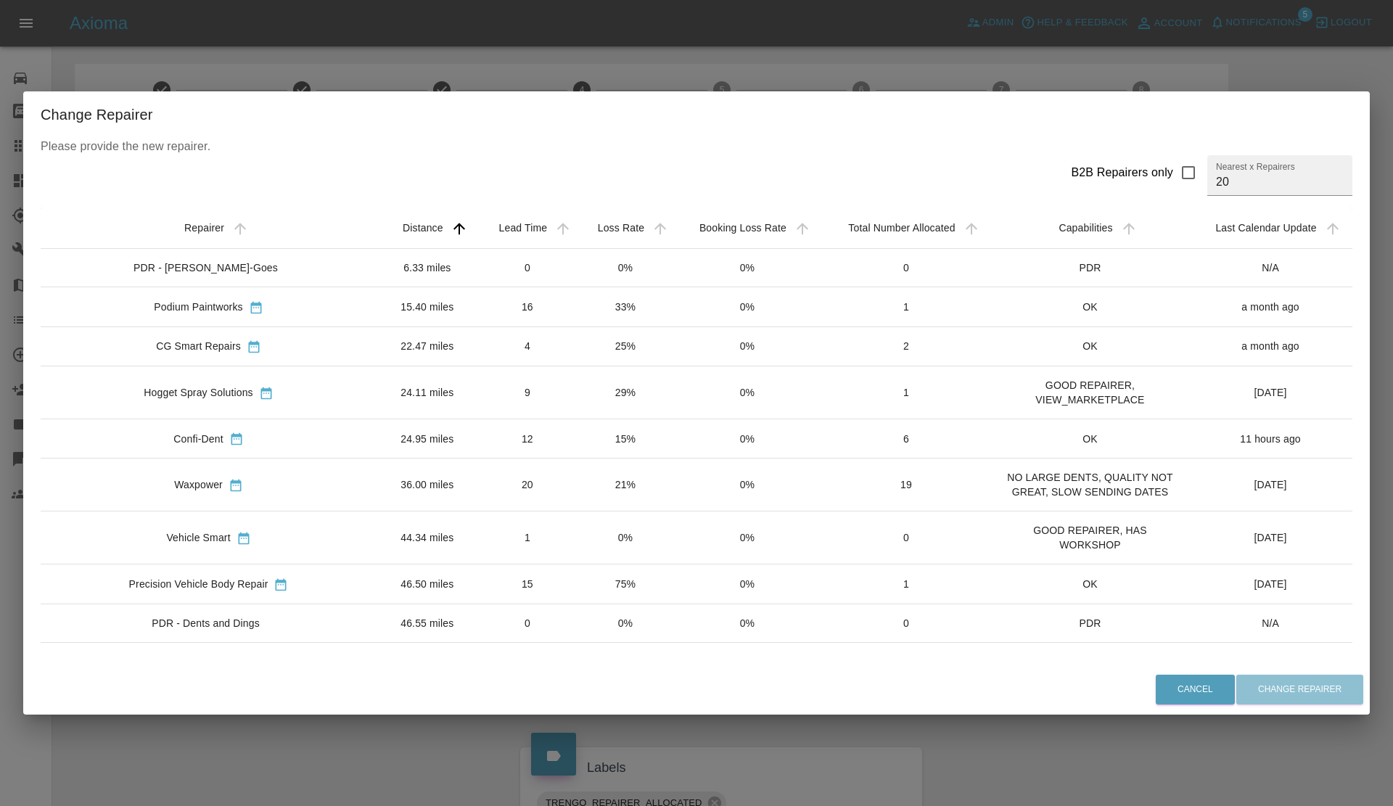
click at [588, 317] on td "33%" at bounding box center [625, 306] width 97 height 39
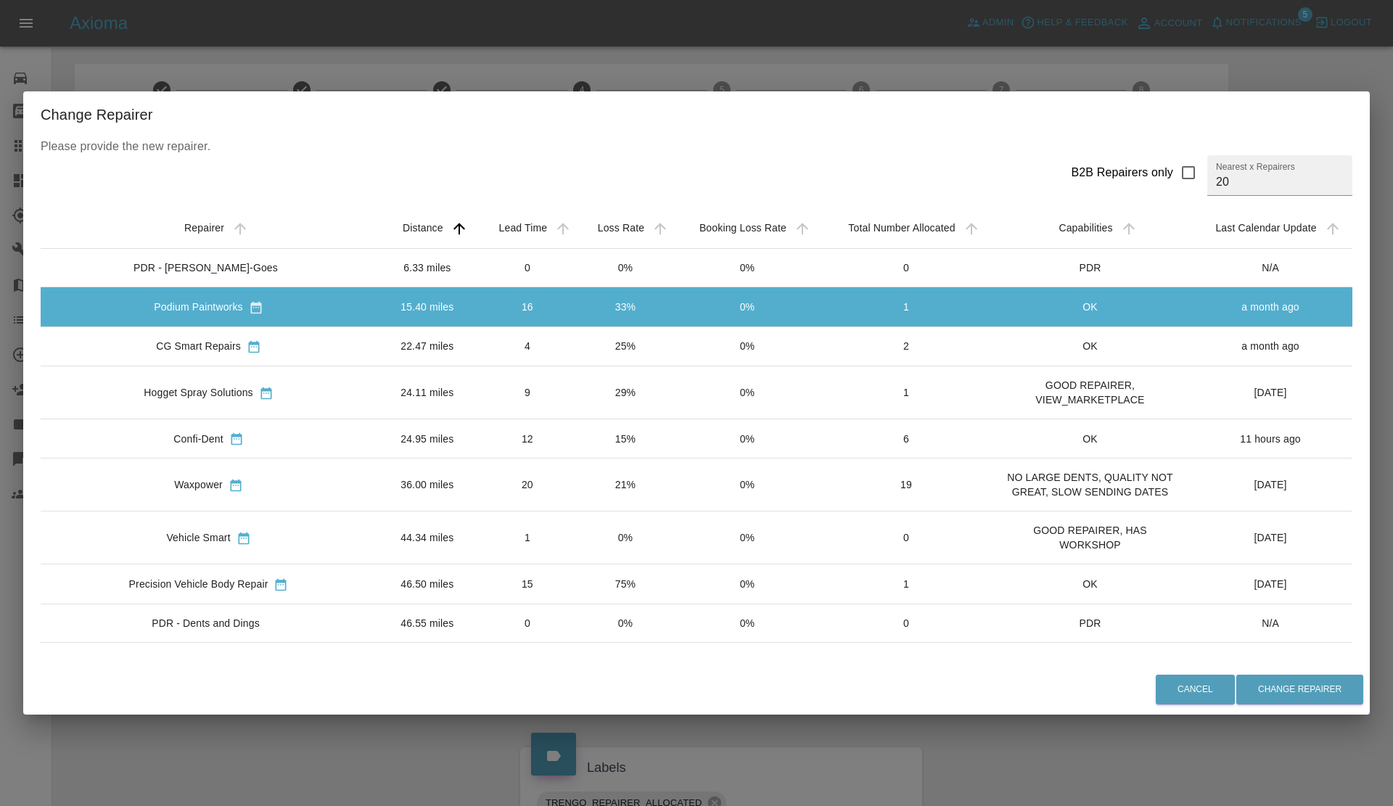
drag, startPoint x: 767, startPoint y: 44, endPoint x: 763, endPoint y: 75, distance: 31.5
click at [767, 45] on div "Change Repairer Please provide the new repairer. B2B Repairers only Nearest x R…" at bounding box center [696, 403] width 1393 height 806
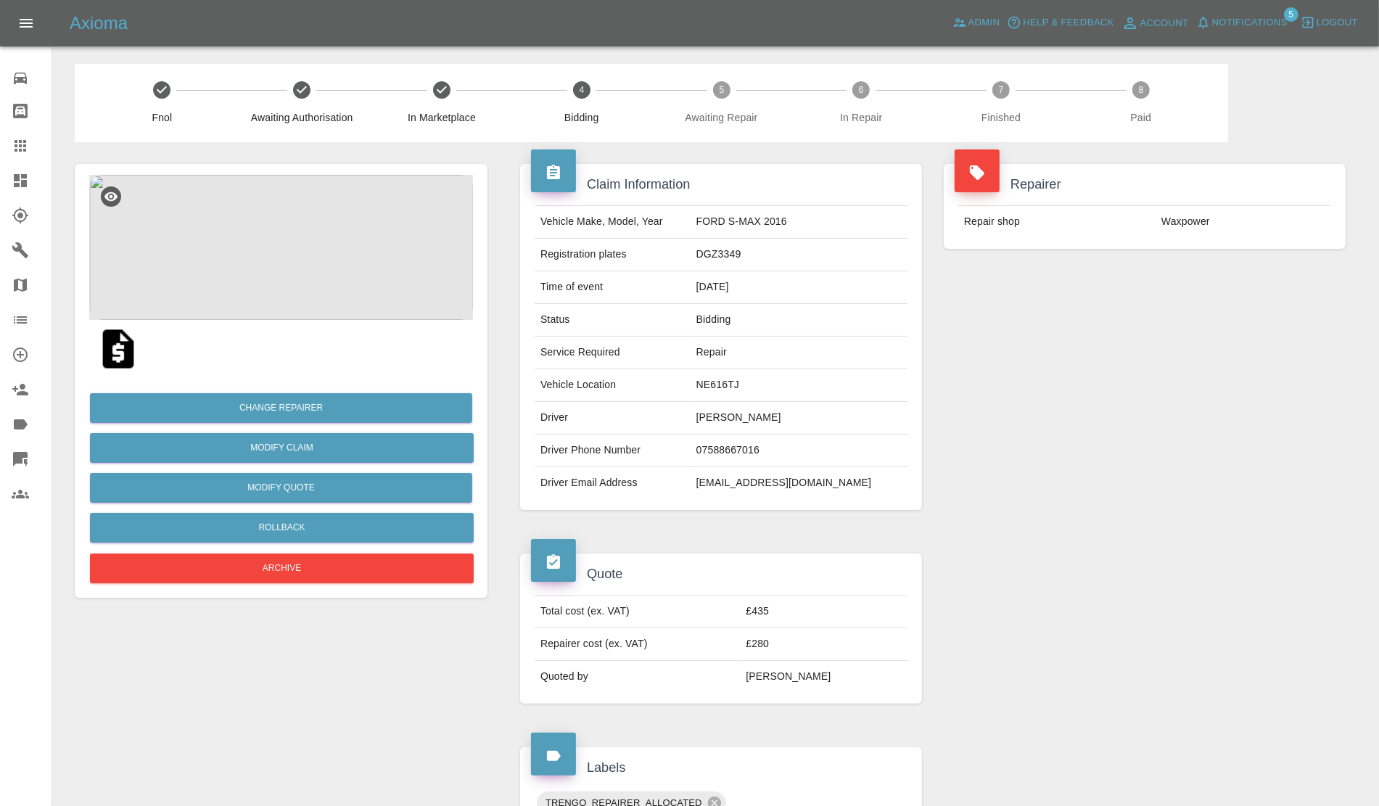
click at [295, 512] on div "Change Repairer Modify Claim Modify Quote Rollback Archive" at bounding box center [281, 482] width 384 height 209
click at [303, 521] on button "Rollback" at bounding box center [282, 528] width 384 height 30
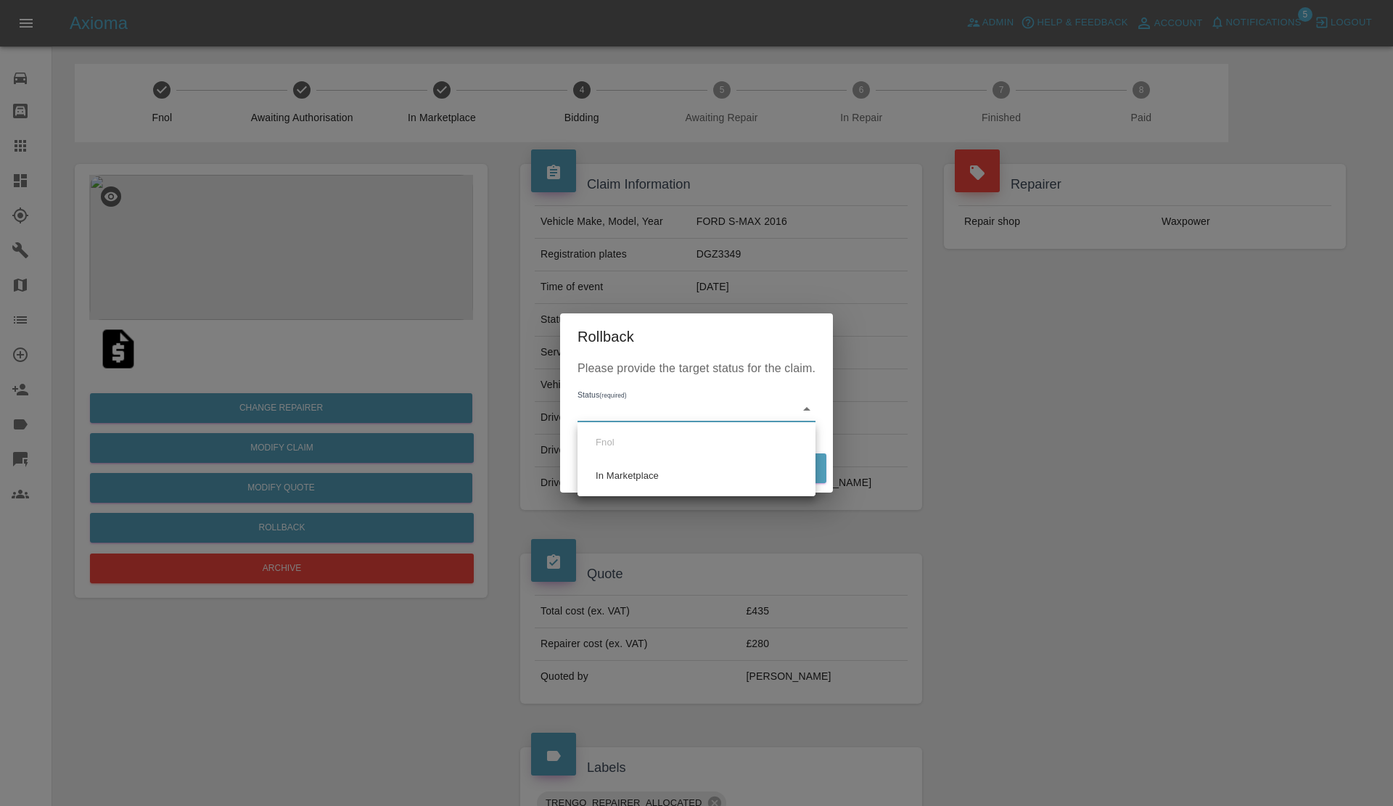
drag, startPoint x: 688, startPoint y: 417, endPoint x: 651, endPoint y: 458, distance: 54.9
click at [686, 418] on body "Axioma Admin Help & Feedback Account Notifications 5 Logout Repair home Bodysho…" at bounding box center [696, 745] width 1393 height 1491
drag, startPoint x: 643, startPoint y: 472, endPoint x: 687, endPoint y: 472, distance: 44.3
click at [649, 474] on li "In Marketplace" at bounding box center [696, 475] width 231 height 33
type input "in-marketplace"
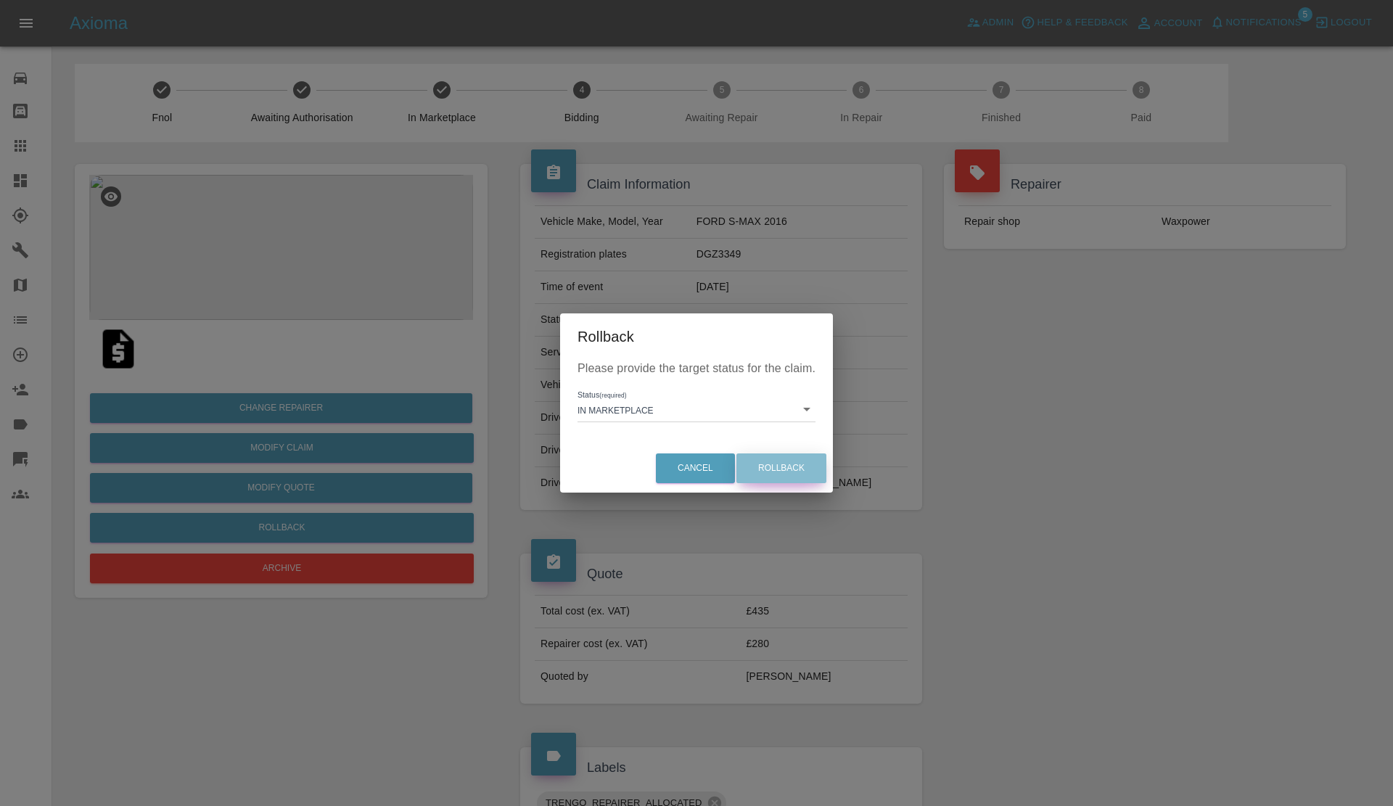
click at [778, 465] on button "Rollback" at bounding box center [781, 468] width 90 height 30
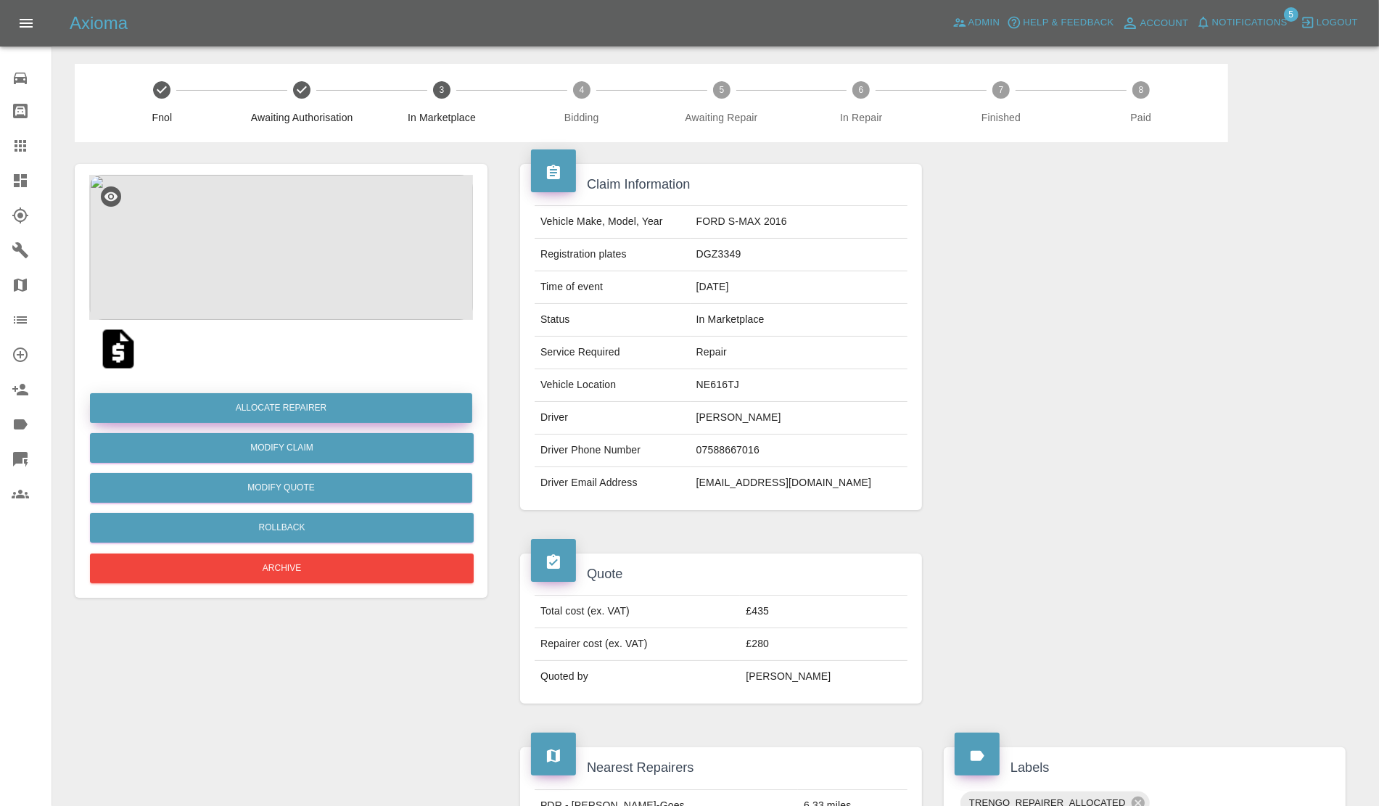
click at [287, 408] on button "Allocate Repairer" at bounding box center [281, 408] width 382 height 30
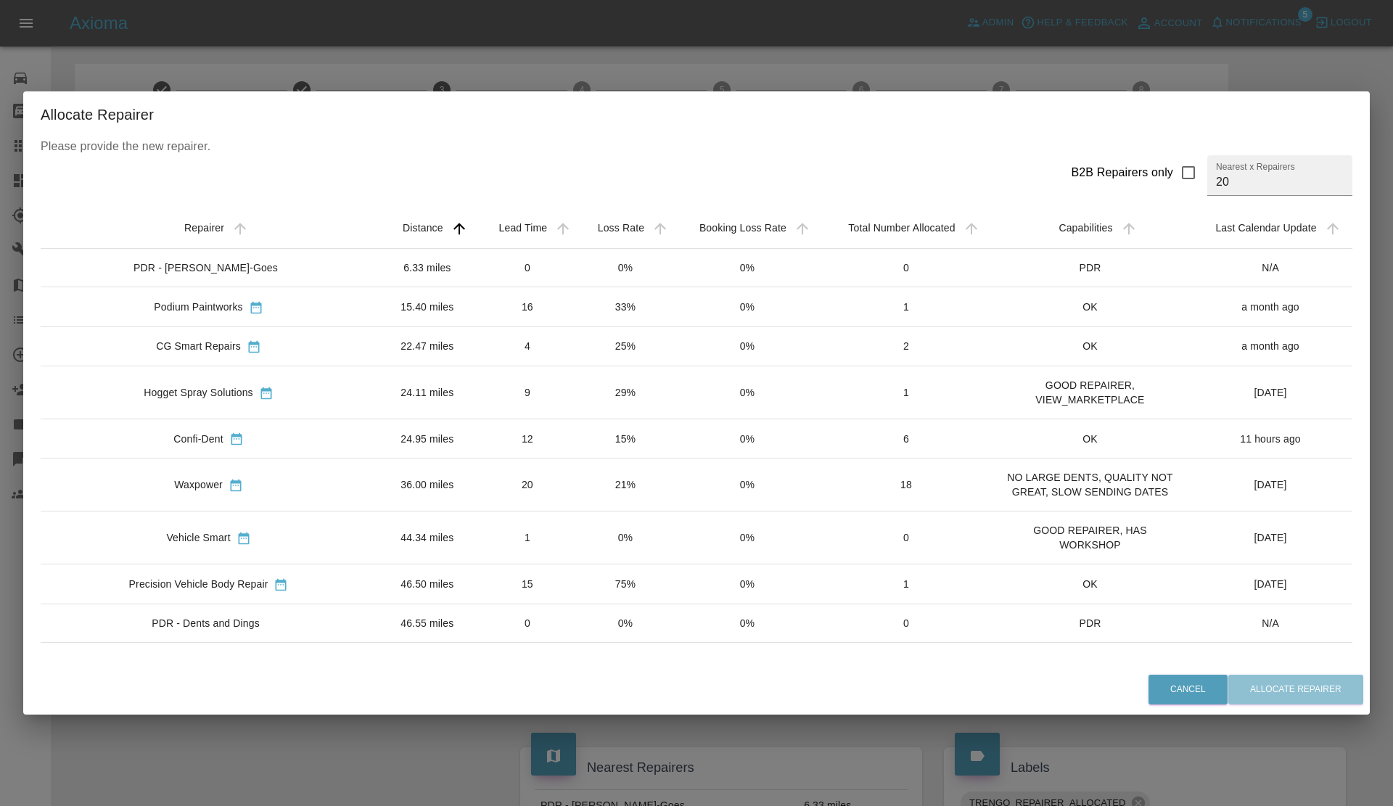
click at [674, 443] on td "0%" at bounding box center [747, 438] width 147 height 39
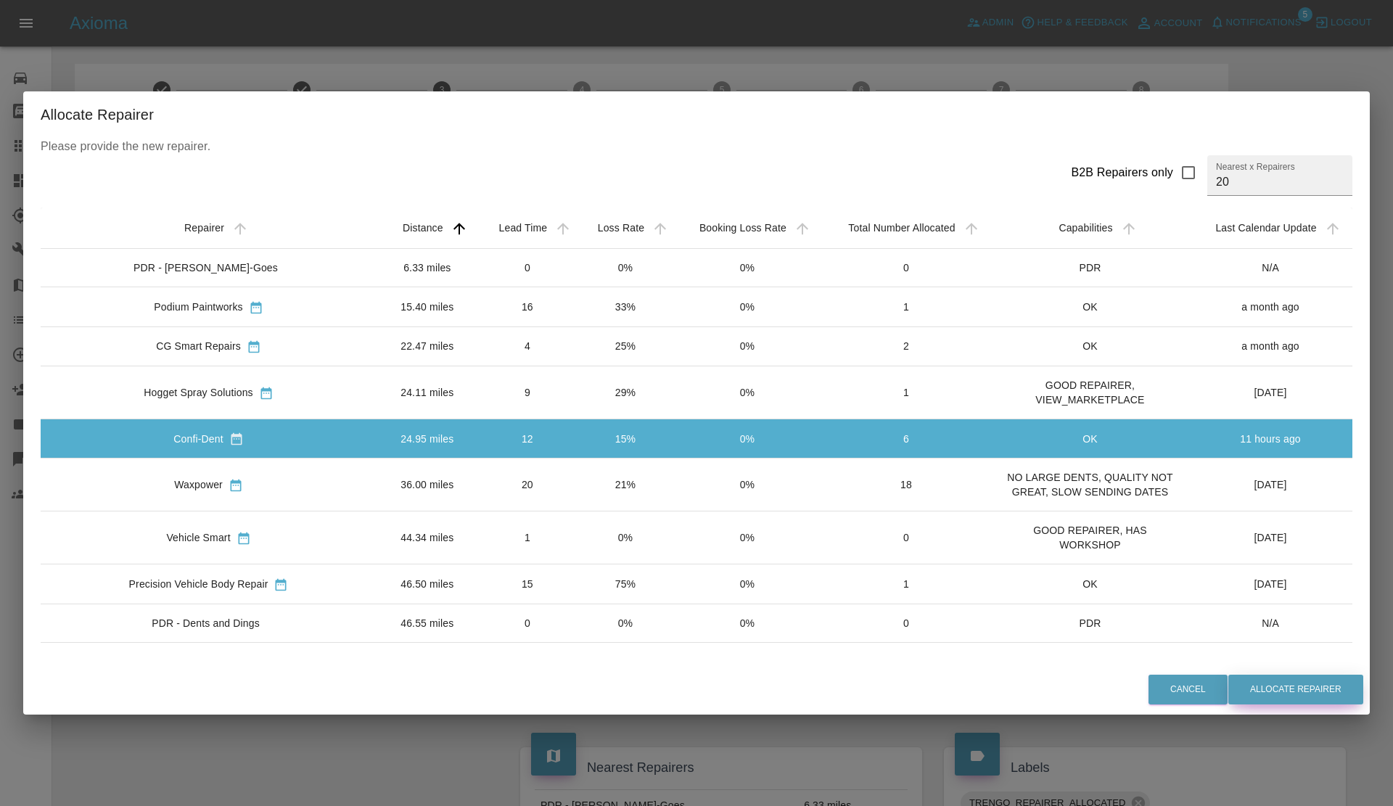
click at [1283, 682] on button "Allocate Repairer" at bounding box center [1295, 690] width 135 height 30
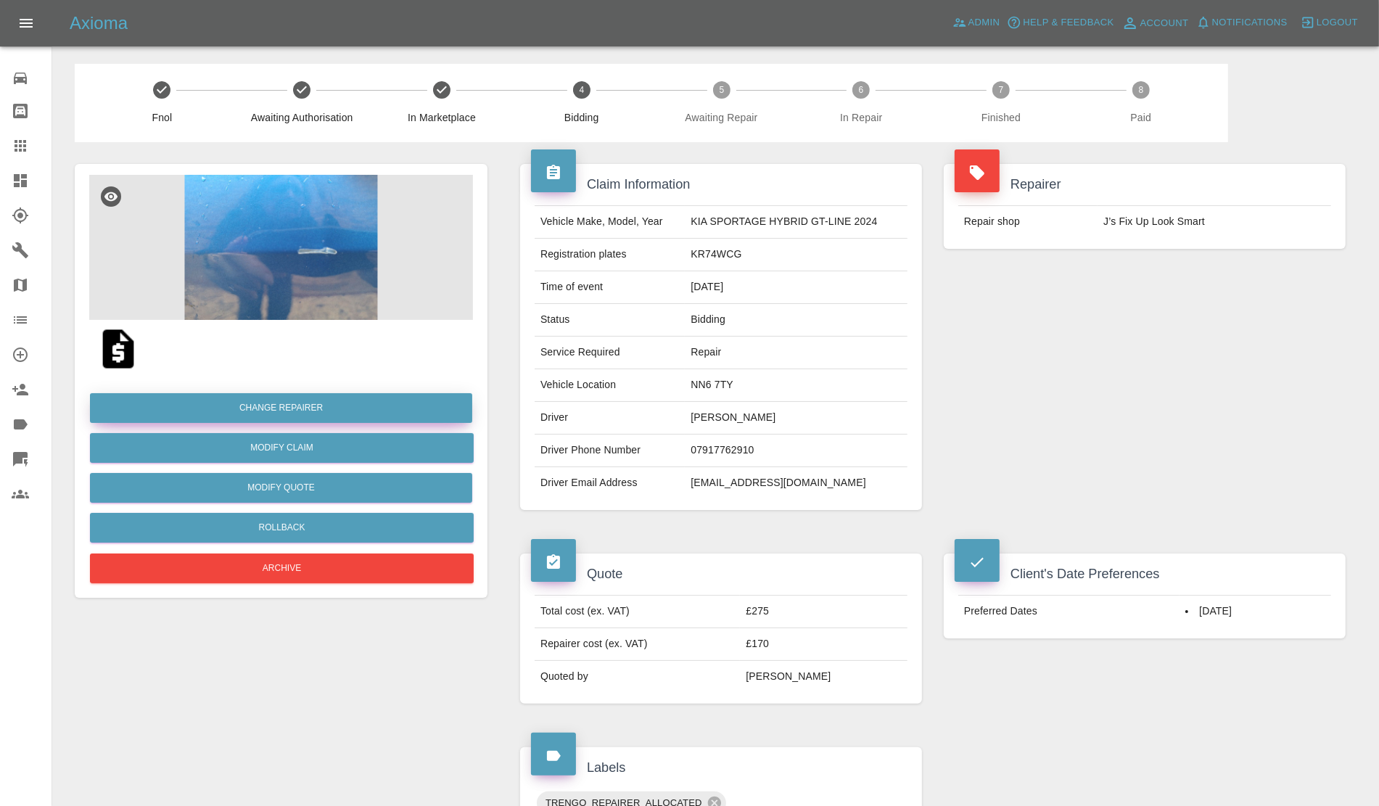
click at [279, 416] on button "Change Repairer" at bounding box center [281, 408] width 382 height 30
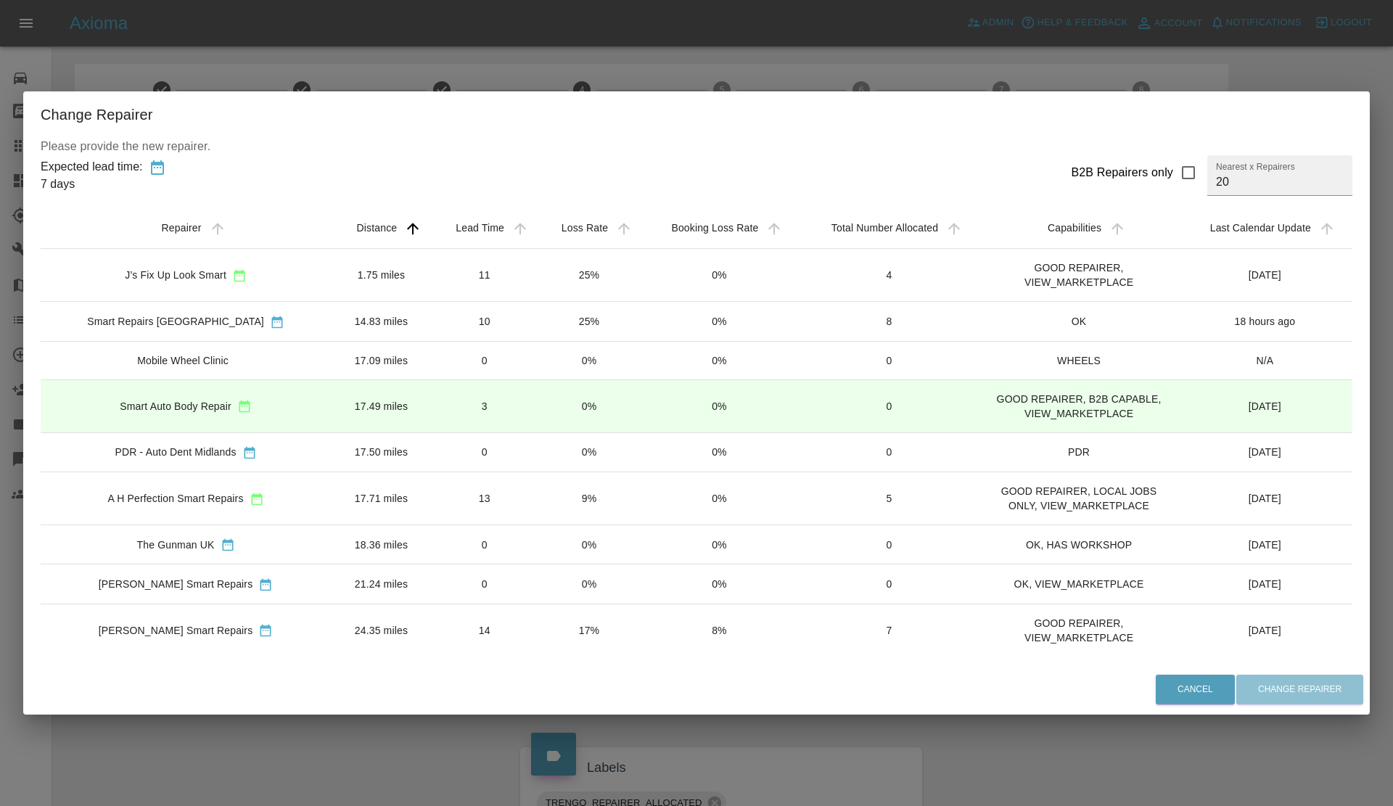
click at [625, 55] on div "Change Repairer Please provide the new repairer. Expected lead time: 7 days B2B…" at bounding box center [696, 403] width 1393 height 806
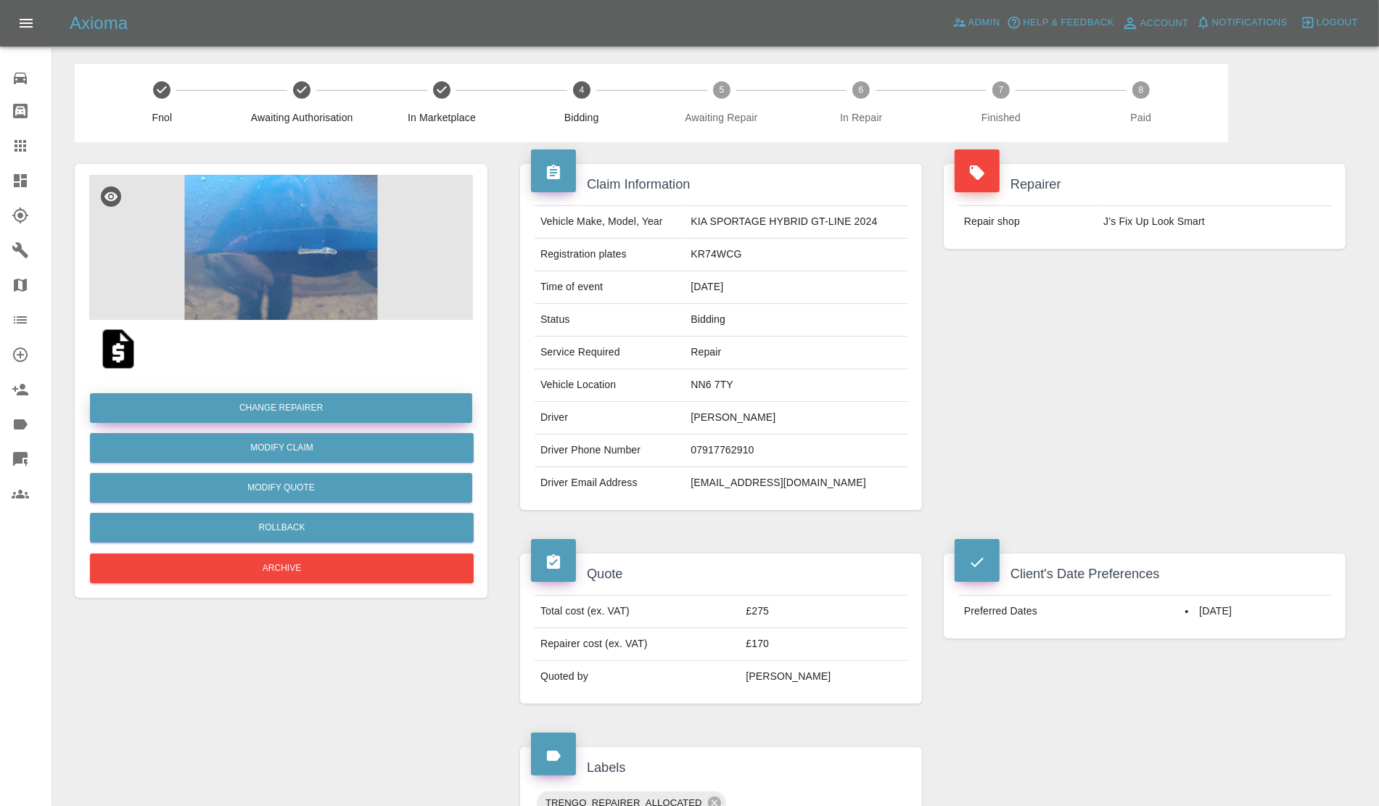
click at [295, 411] on button "Change Repairer" at bounding box center [281, 408] width 382 height 30
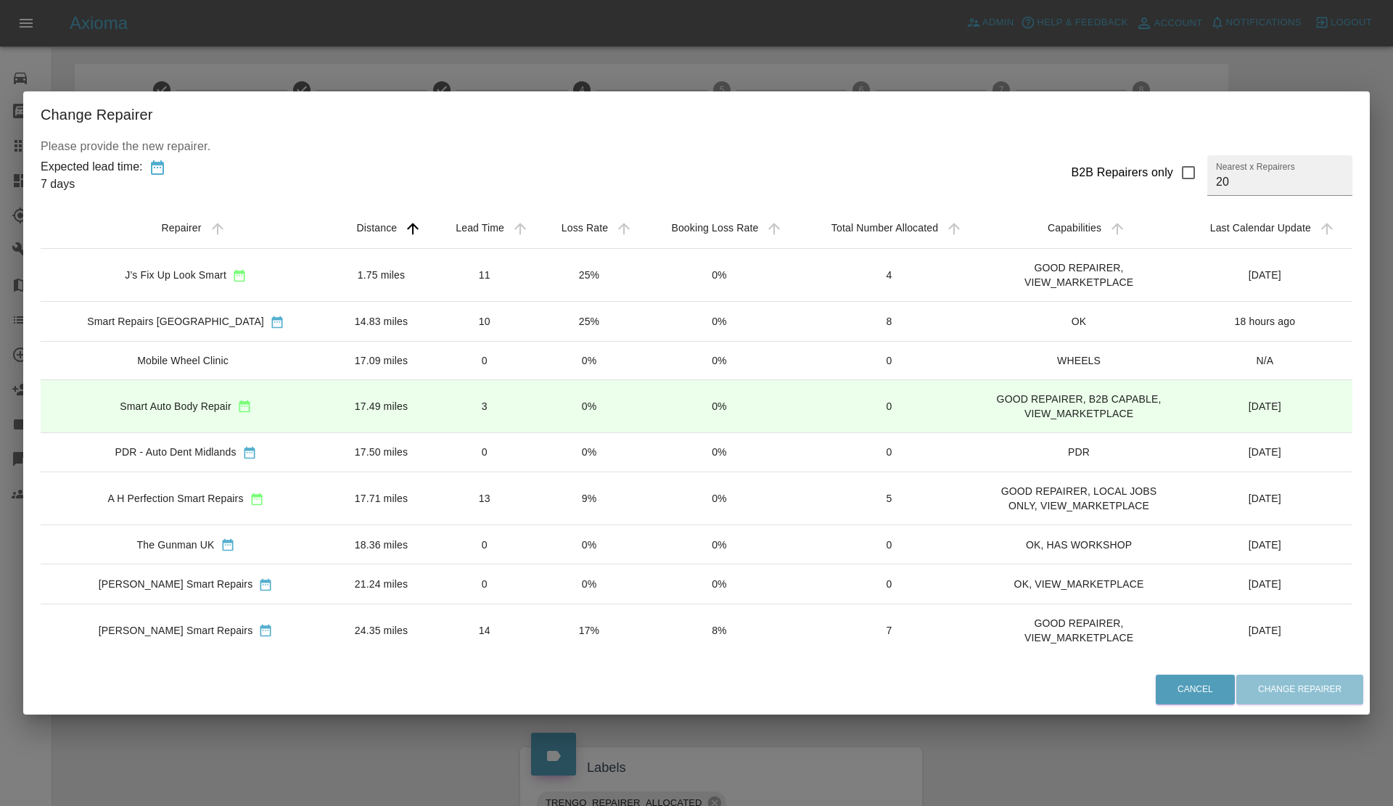
click at [527, 67] on div "Change Repairer Please provide the new repairer. Expected lead time: 7 days B2B…" at bounding box center [696, 403] width 1393 height 806
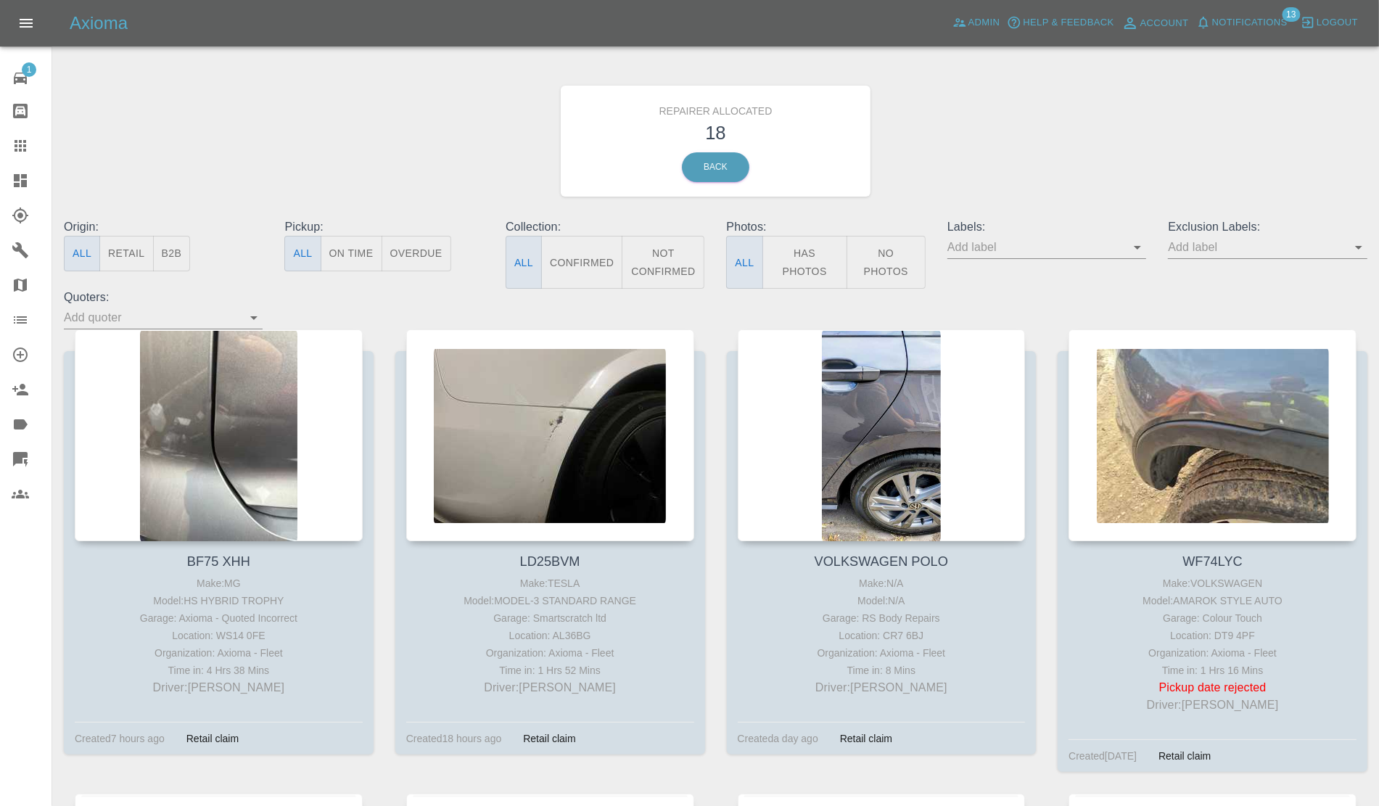
click at [1248, 35] on div "Axioma Admin Help & Feedback Account Notifications 13 Logout" at bounding box center [689, 23] width 1379 height 46
click at [1219, 6] on div "Axioma Admin Help & Feedback Account Notifications 13 Logout" at bounding box center [689, 23] width 1379 height 46
click at [1217, 25] on span "Notifications" at bounding box center [1249, 23] width 75 height 17
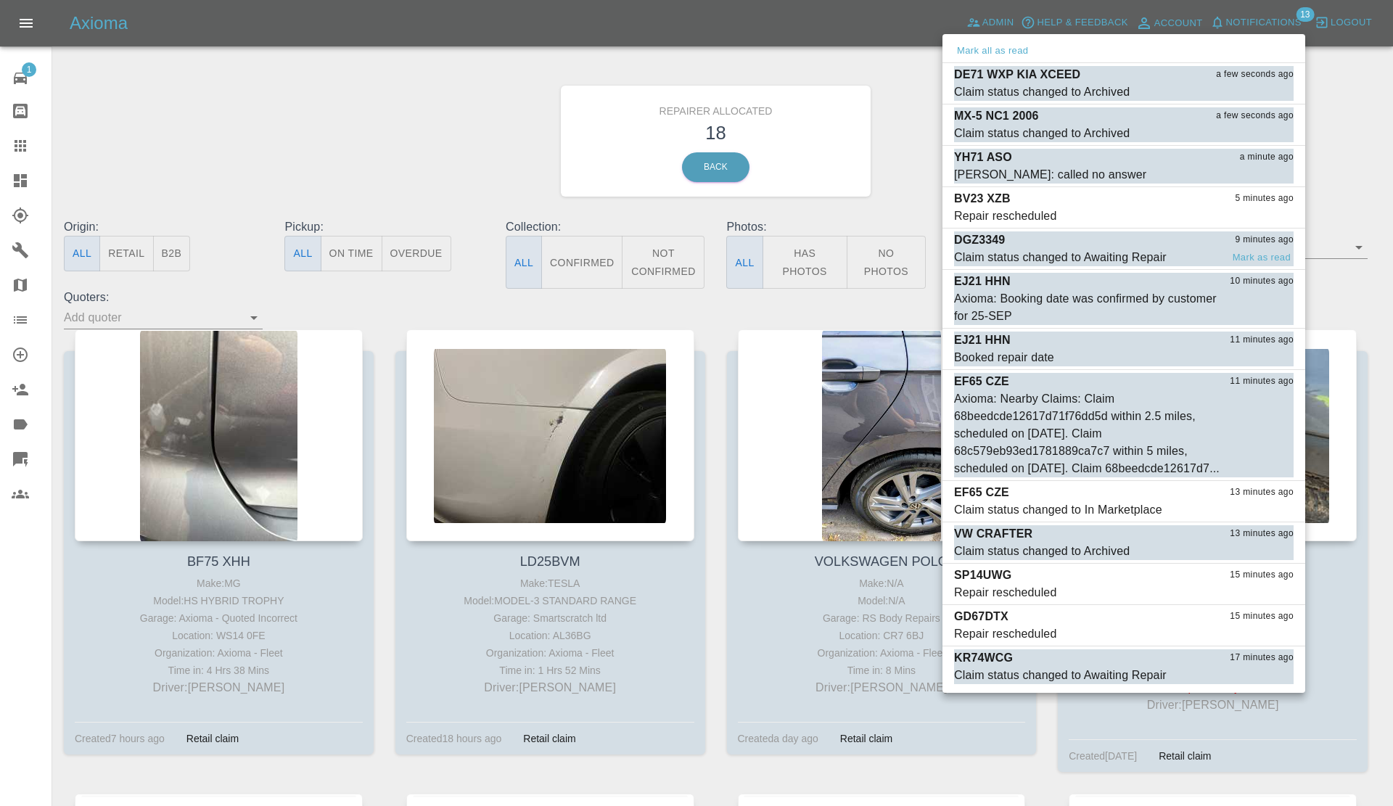
click at [1083, 244] on div "DGZ3349 9 minutes ago" at bounding box center [1123, 239] width 339 height 17
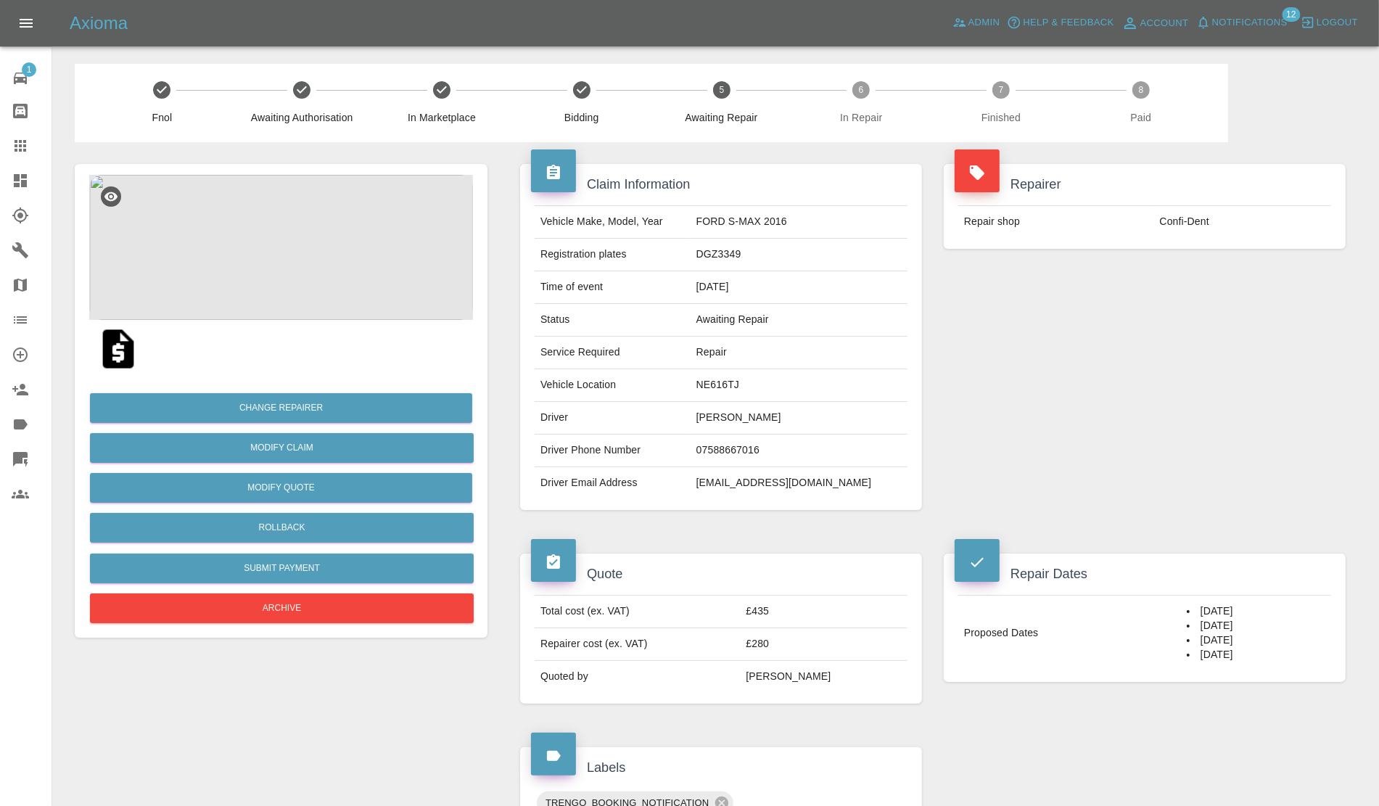
click at [1226, 30] on span "Notifications" at bounding box center [1249, 23] width 75 height 17
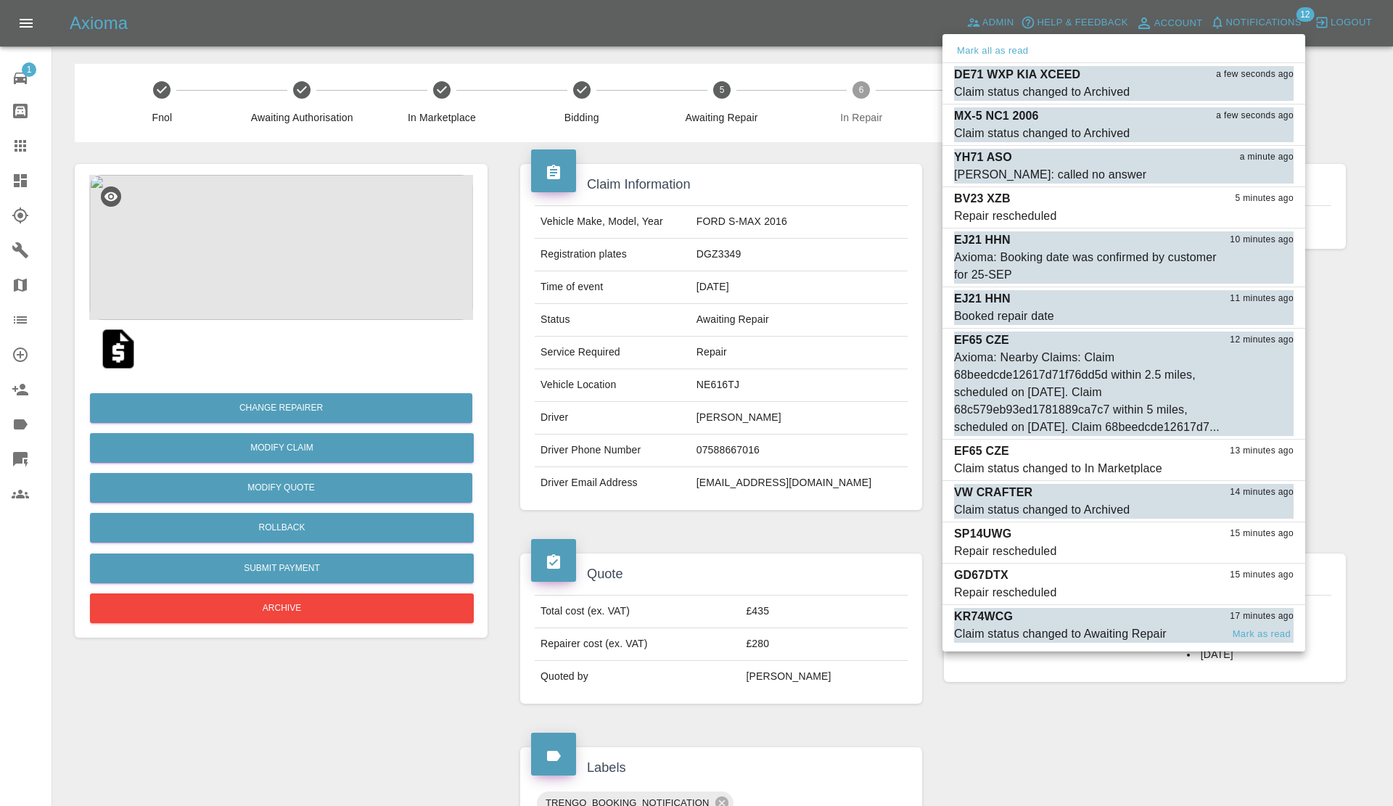
click at [1103, 643] on div "Claim status changed to Awaiting Repair" at bounding box center [1060, 633] width 213 height 17
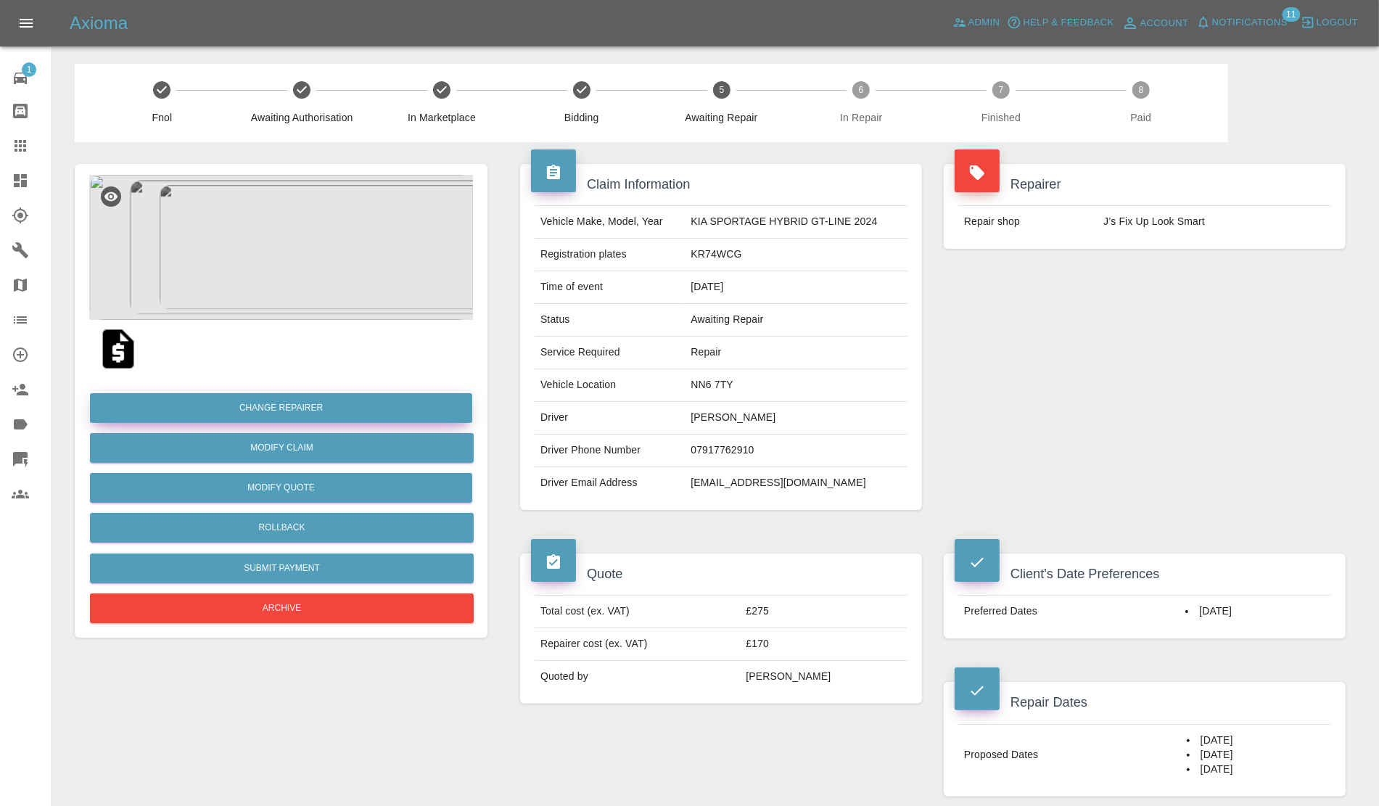
click at [276, 403] on button "Change Repairer" at bounding box center [281, 408] width 382 height 30
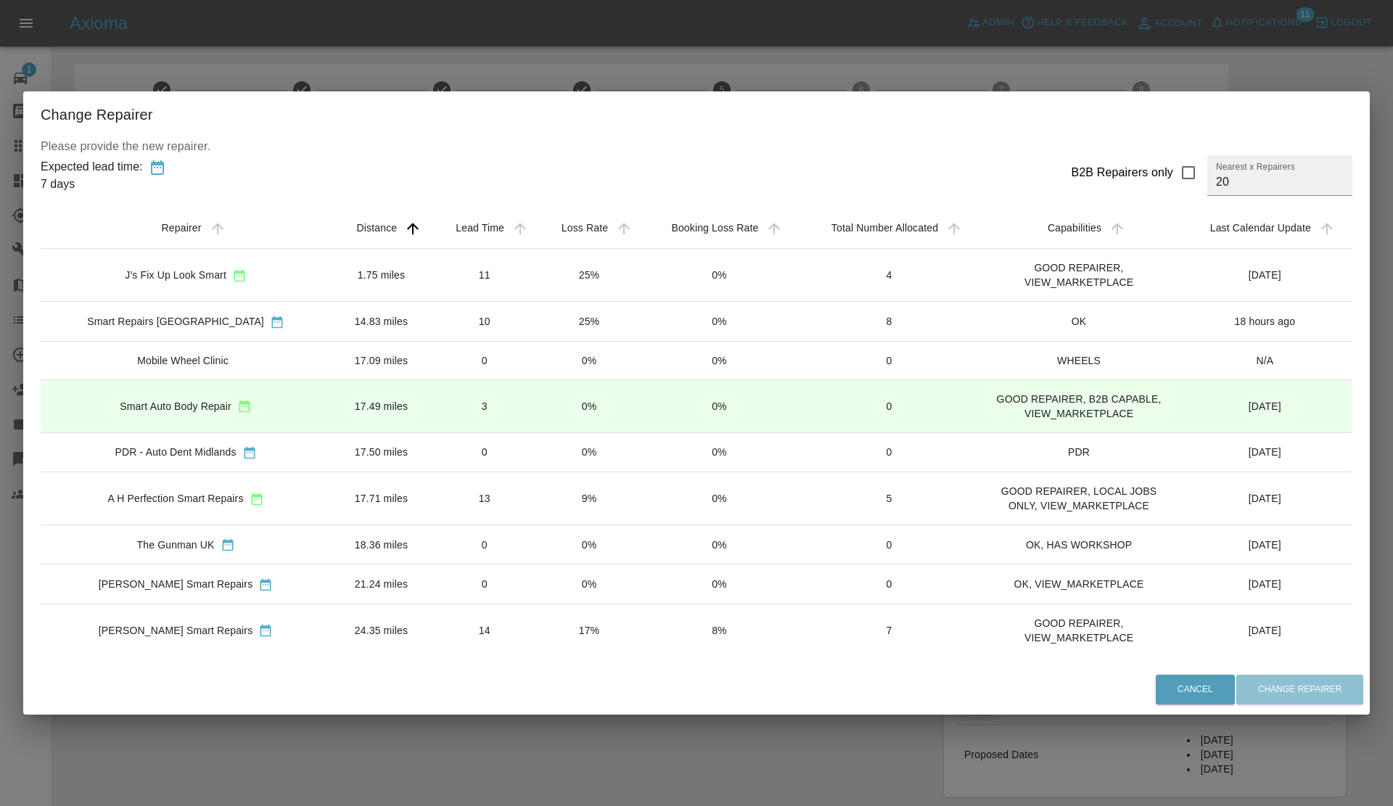
click at [598, 62] on div "Change Repairer Please provide the new repairer. Expected lead time: 7 days B2B…" at bounding box center [696, 403] width 1393 height 806
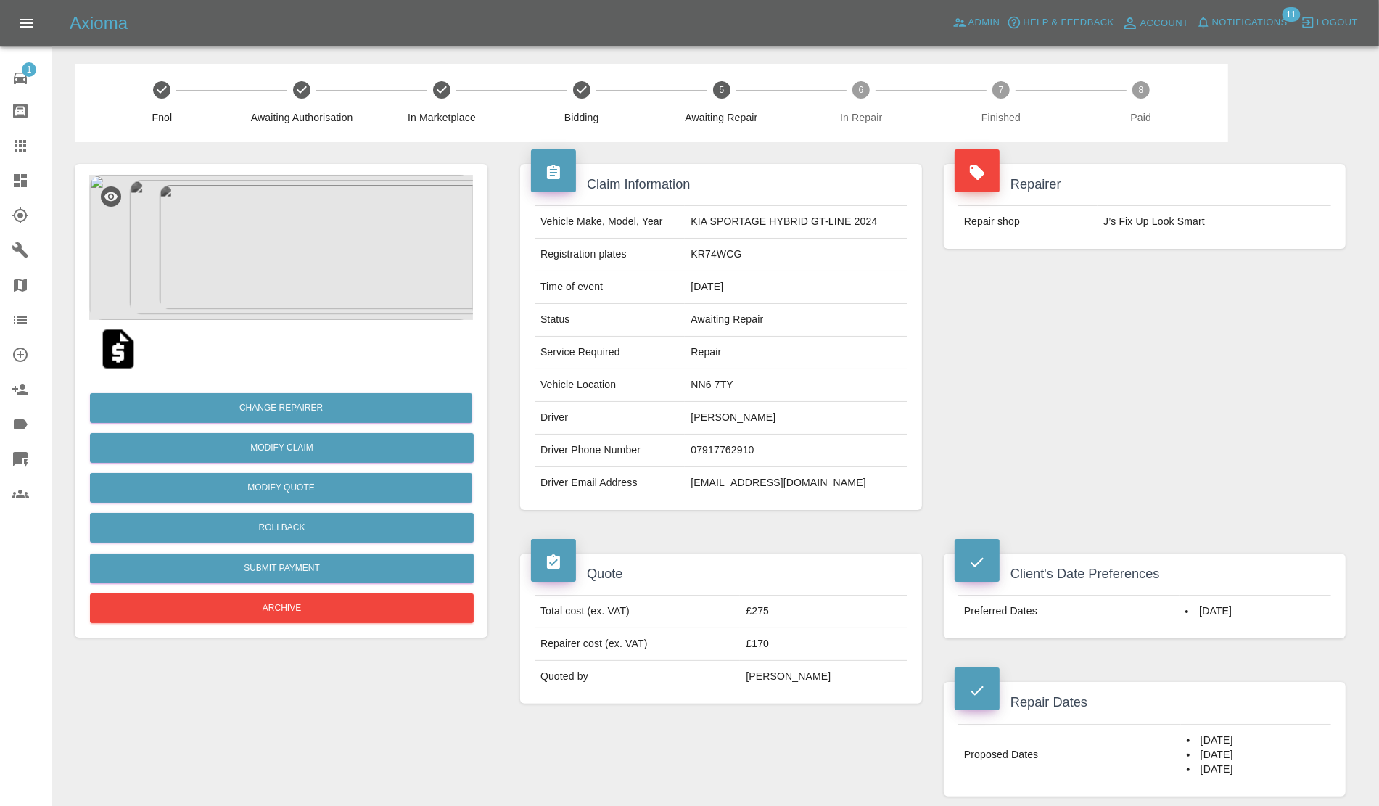
click at [694, 382] on td "NN6 7TY" at bounding box center [796, 385] width 223 height 33
copy td "NN6 7TY"
click at [2, 168] on link "Dashboard" at bounding box center [26, 180] width 52 height 35
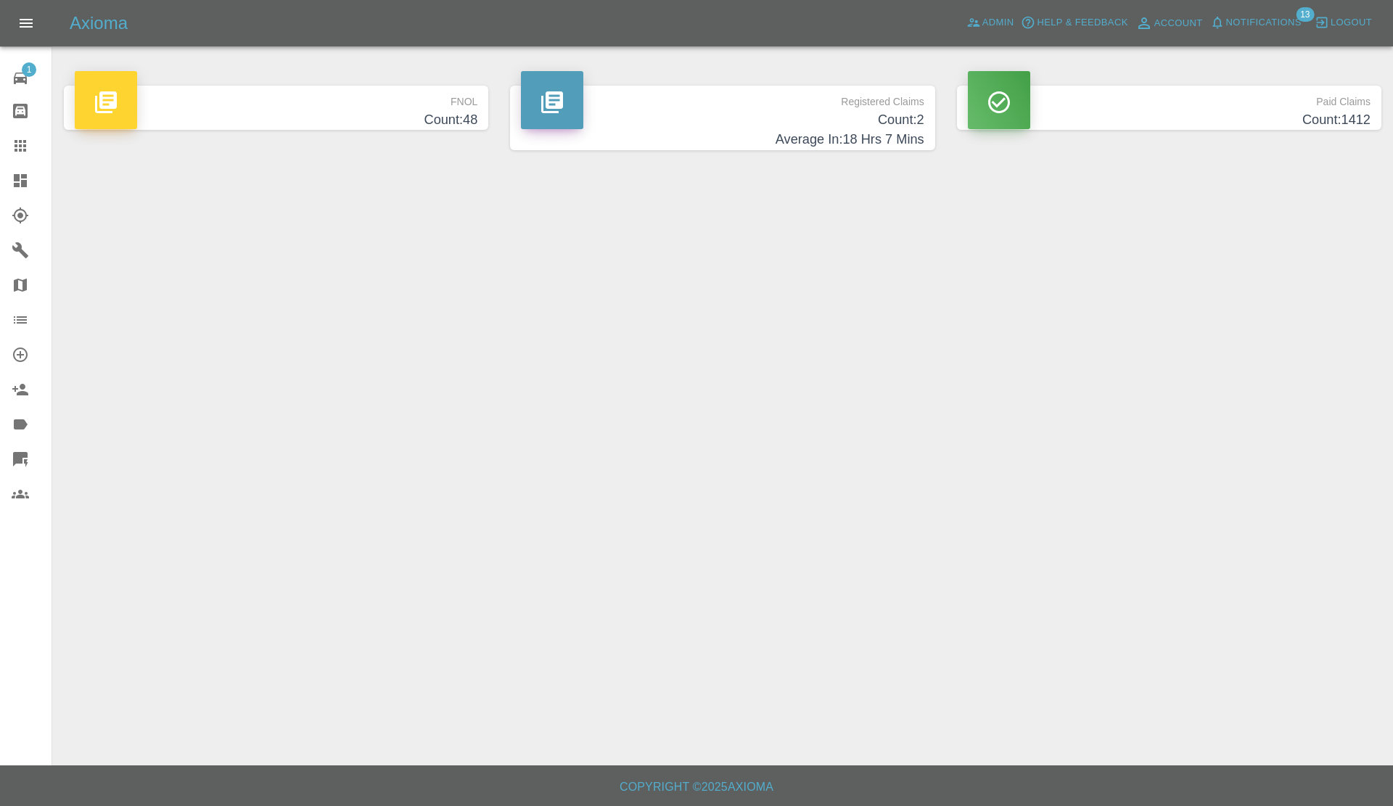
click at [12, 157] on link "Claims" at bounding box center [26, 145] width 52 height 35
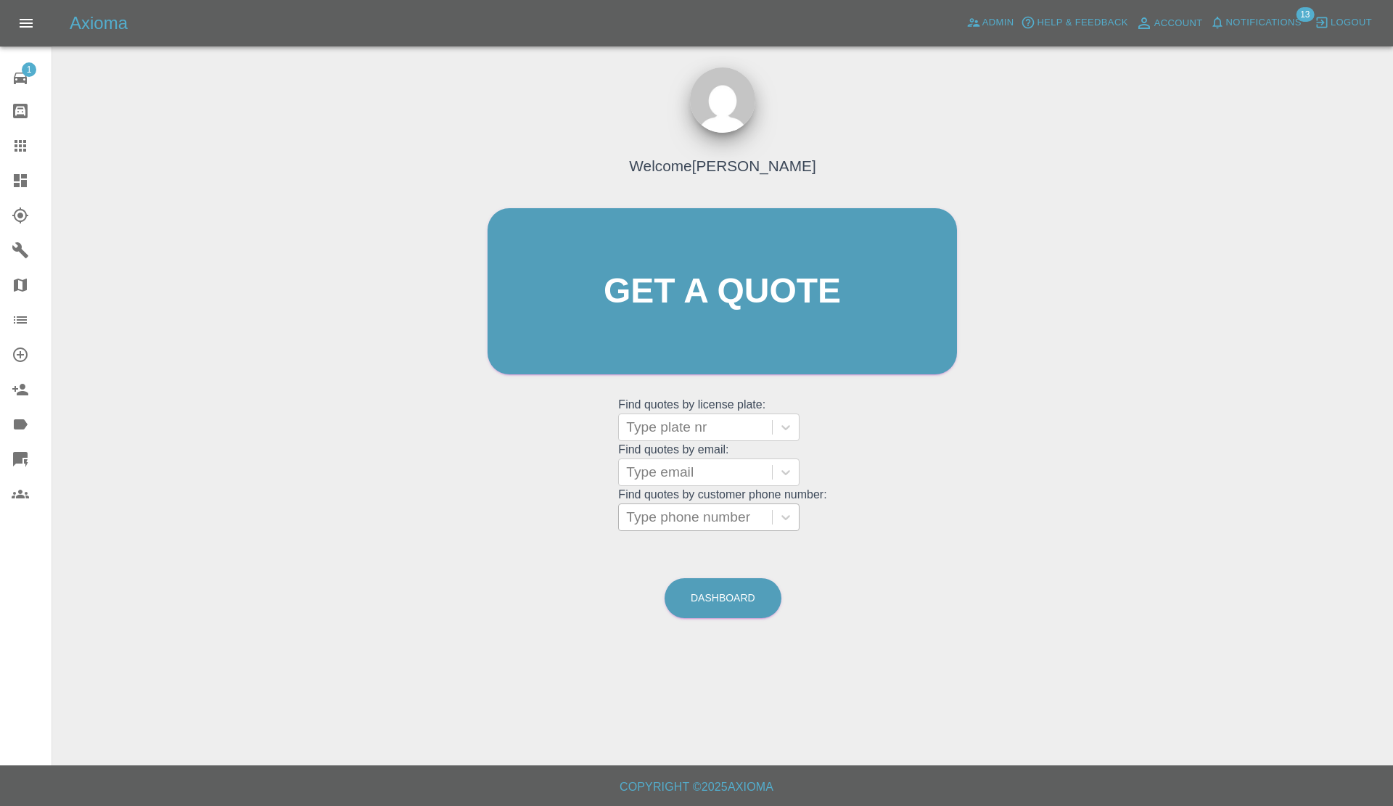
click at [697, 515] on div "Type phone number" at bounding box center [695, 517] width 153 height 26
paste input "+44 7772 387373"
click at [660, 517] on input "+44 7772 387373" at bounding box center [682, 517] width 112 height 17
click at [672, 516] on input "07772 387373" at bounding box center [672, 517] width 93 height 17
type input "07772387373"
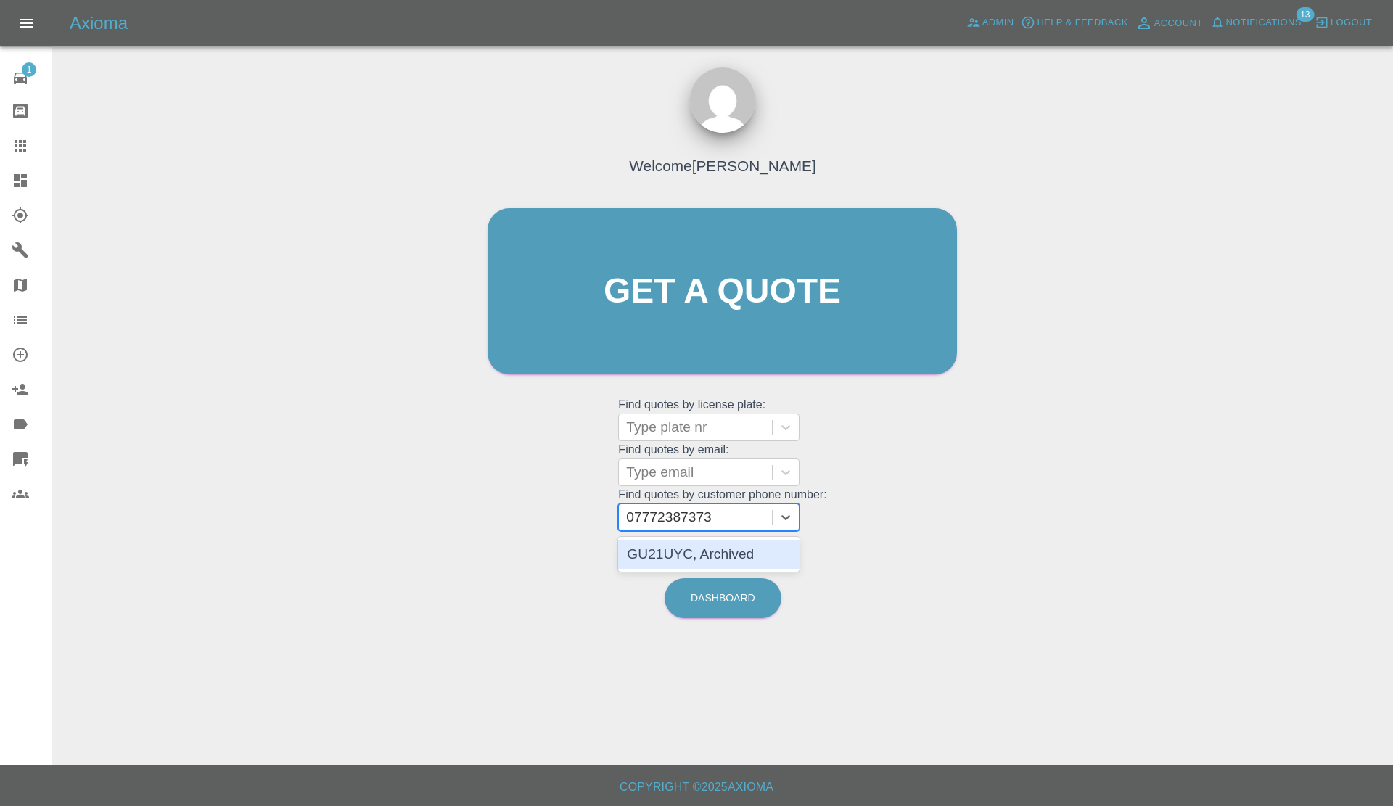
click at [688, 556] on div "GU21UYC, Archived" at bounding box center [708, 554] width 181 height 29
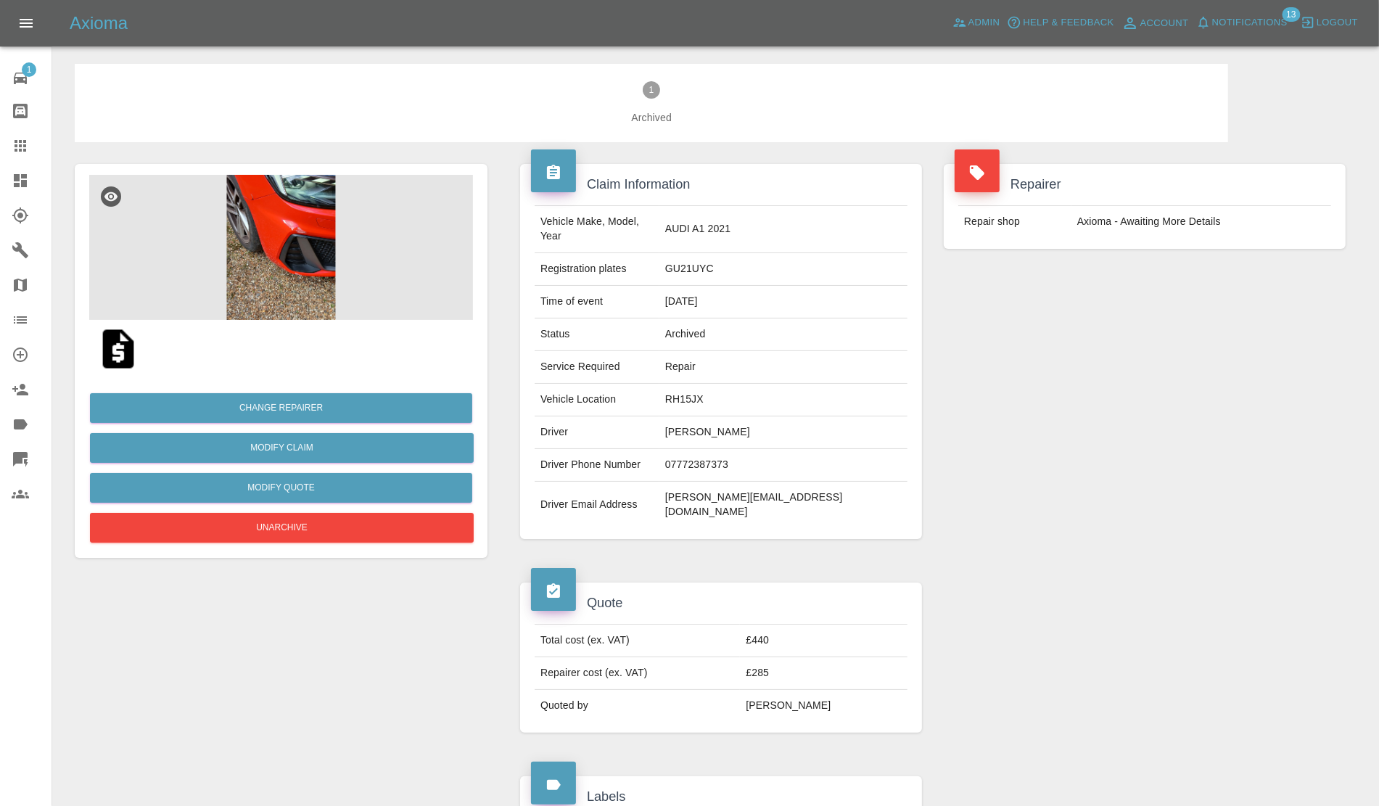
click at [308, 256] on img at bounding box center [281, 247] width 384 height 145
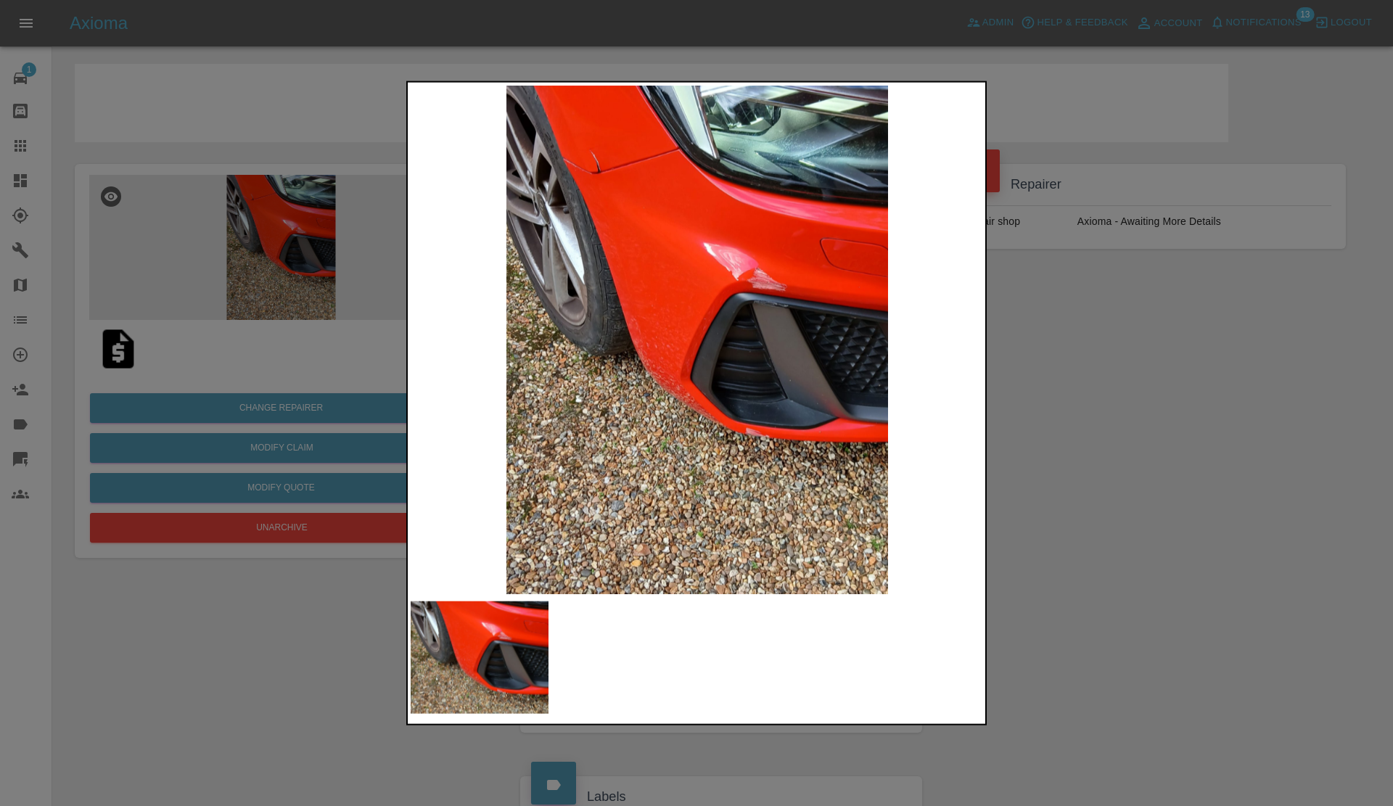
drag, startPoint x: 1024, startPoint y: 355, endPoint x: 926, endPoint y: 498, distance: 172.8
click at [1024, 356] on div at bounding box center [696, 403] width 1393 height 806
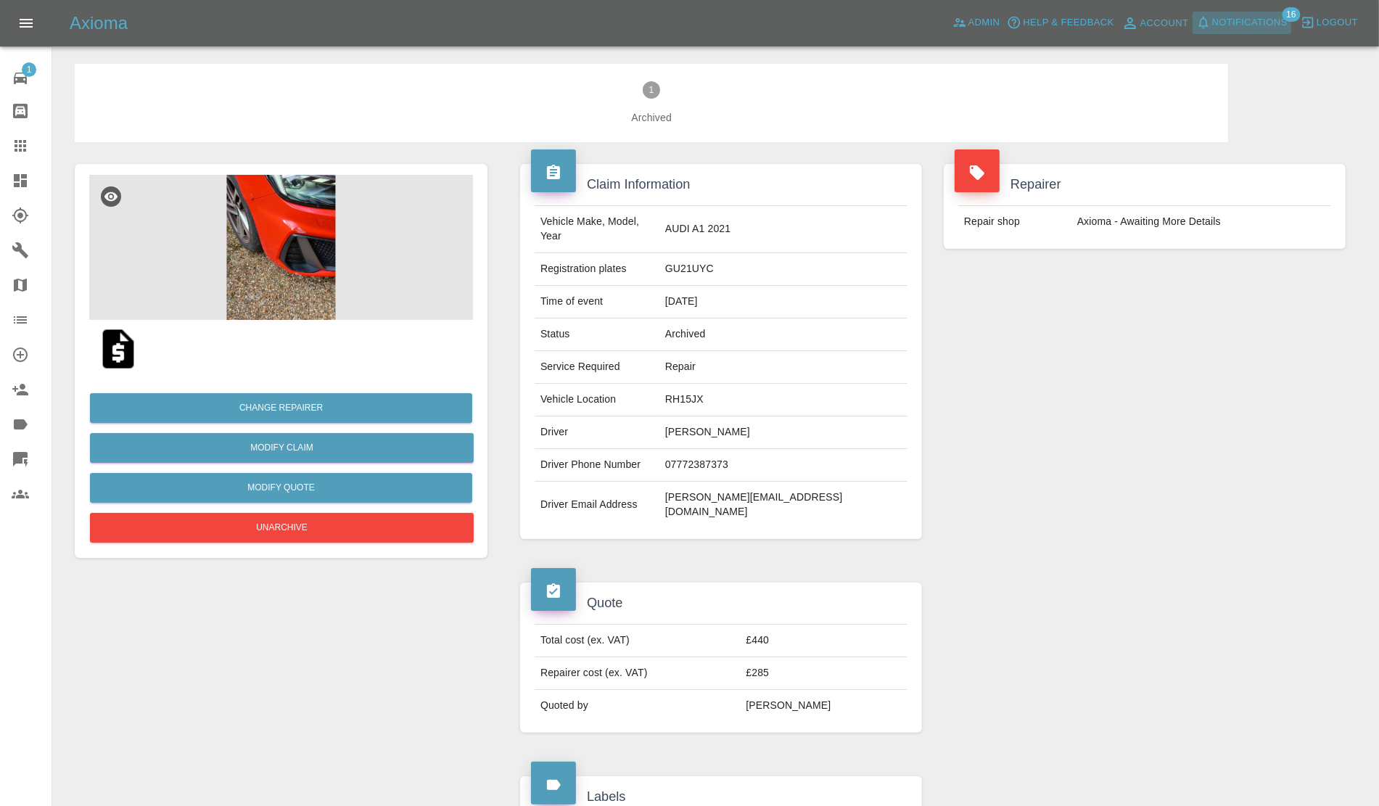
click at [1225, 25] on span "Notifications" at bounding box center [1249, 23] width 75 height 17
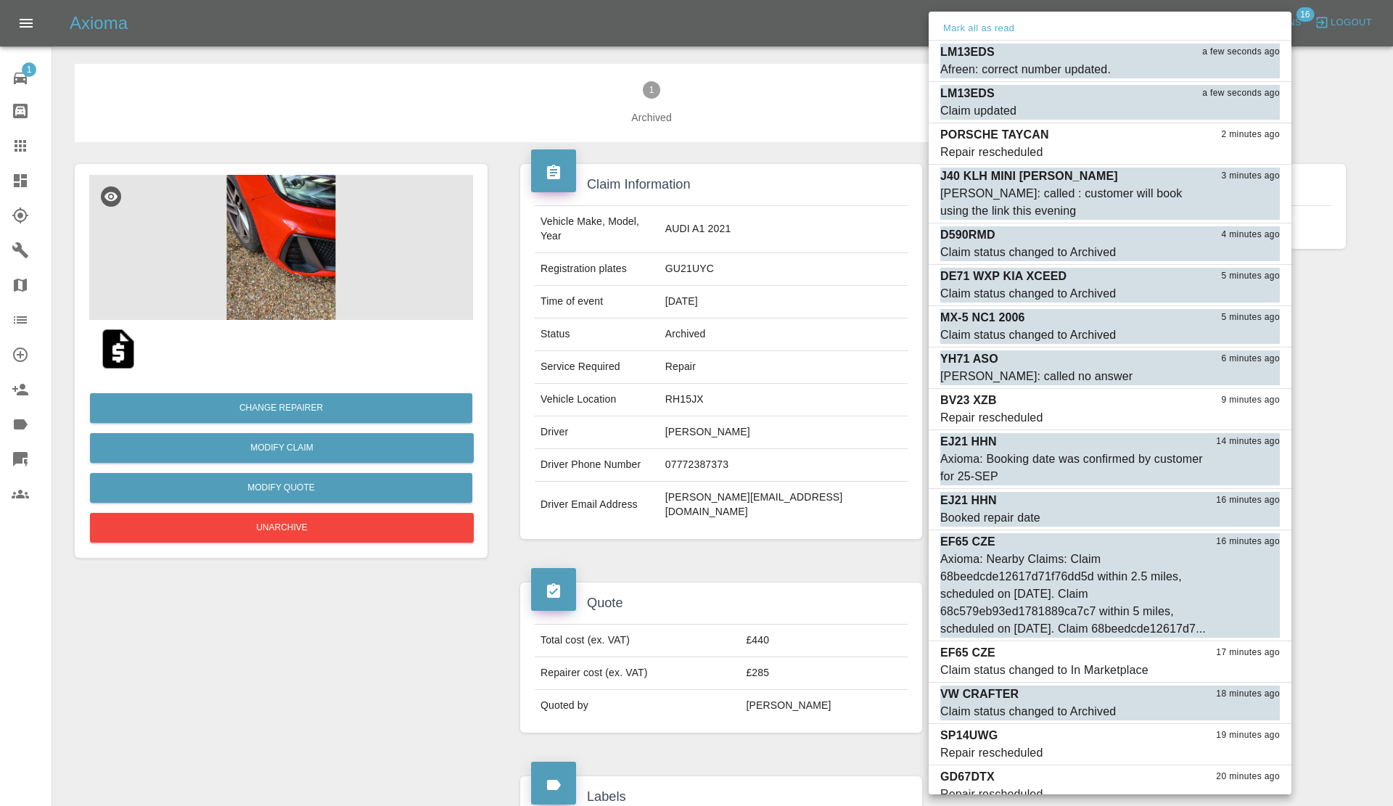
drag, startPoint x: 765, startPoint y: 321, endPoint x: 778, endPoint y: 320, distance: 13.1
click at [770, 321] on div at bounding box center [696, 403] width 1393 height 806
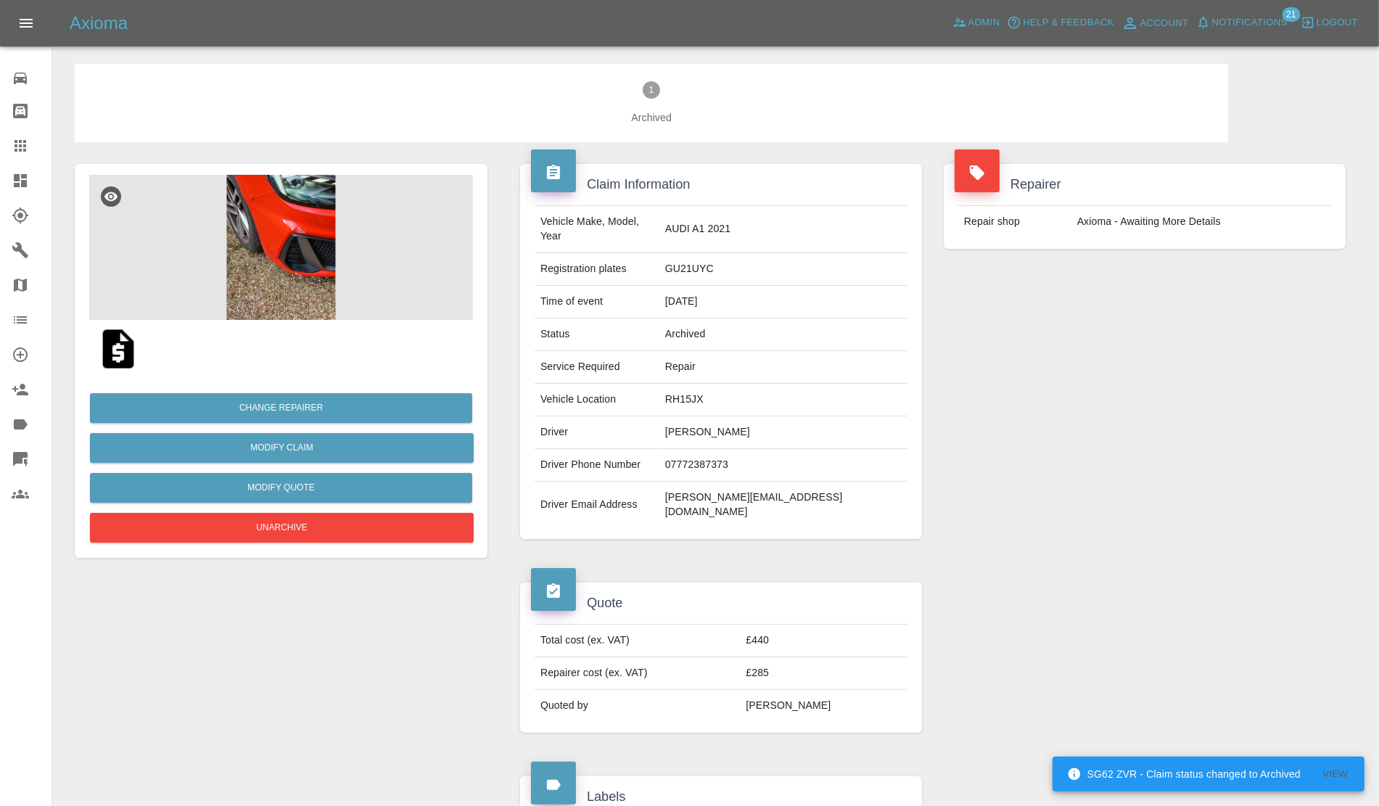
click at [1244, 22] on span "Notifications" at bounding box center [1249, 23] width 75 height 17
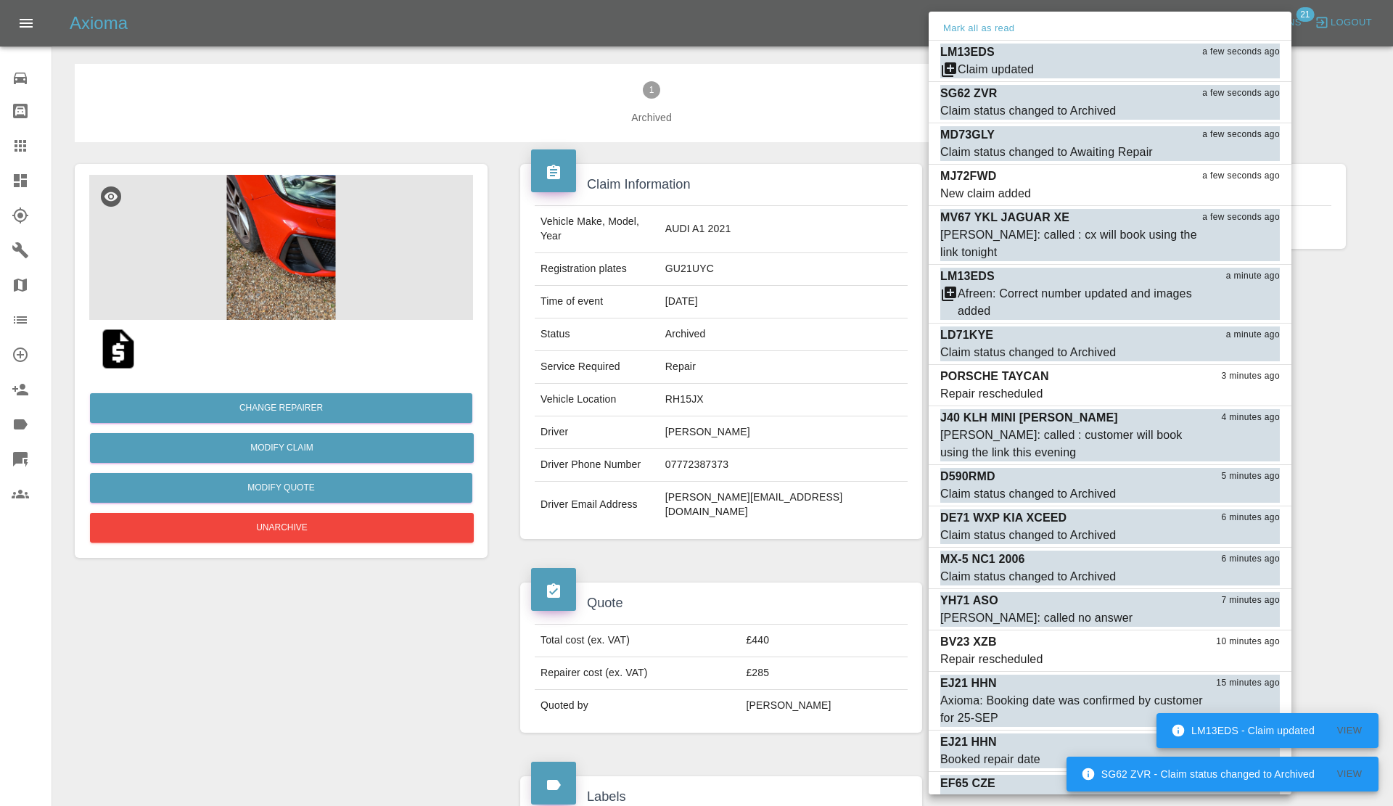
drag, startPoint x: 704, startPoint y: 258, endPoint x: 693, endPoint y: 248, distance: 14.9
click at [704, 255] on div at bounding box center [696, 403] width 1393 height 806
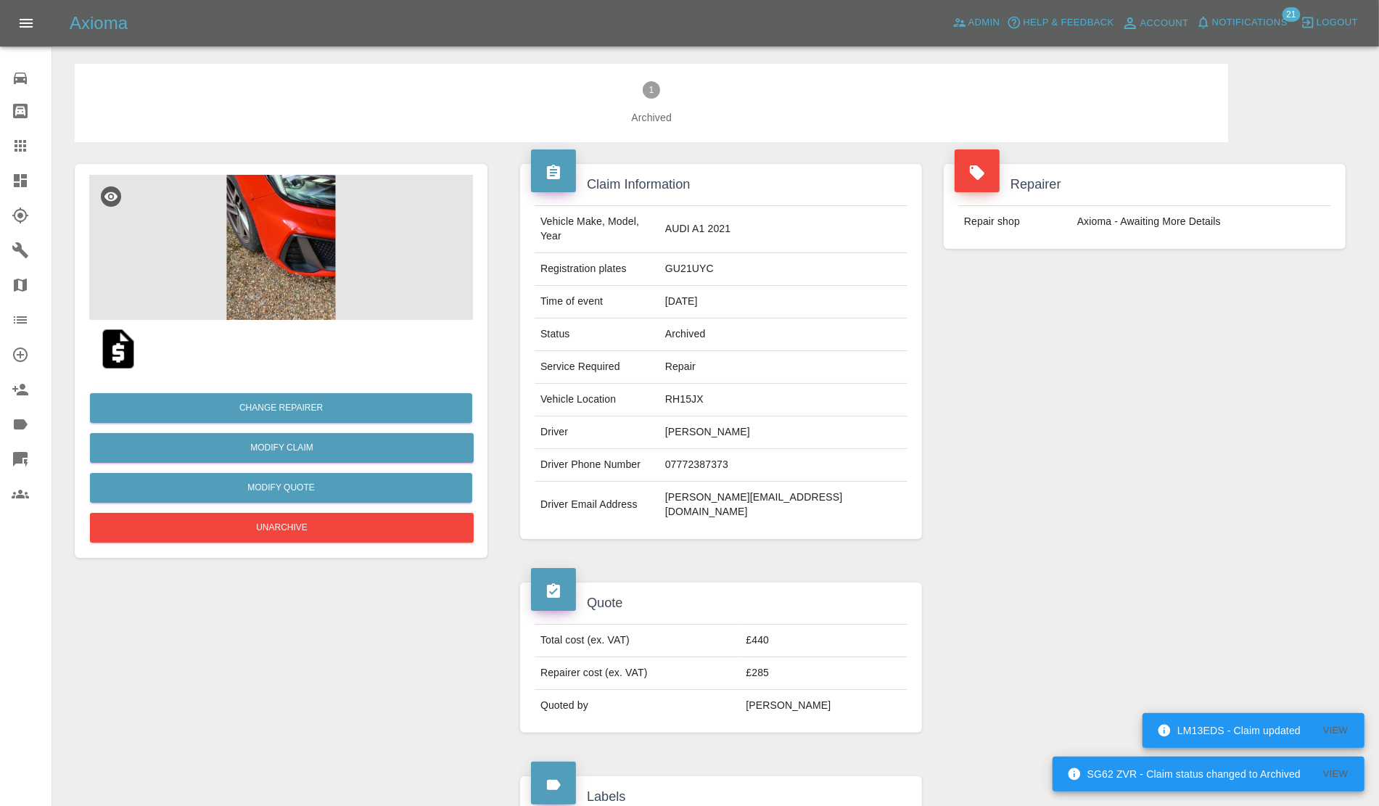
click at [0, 176] on link "Dashboard" at bounding box center [26, 180] width 52 height 35
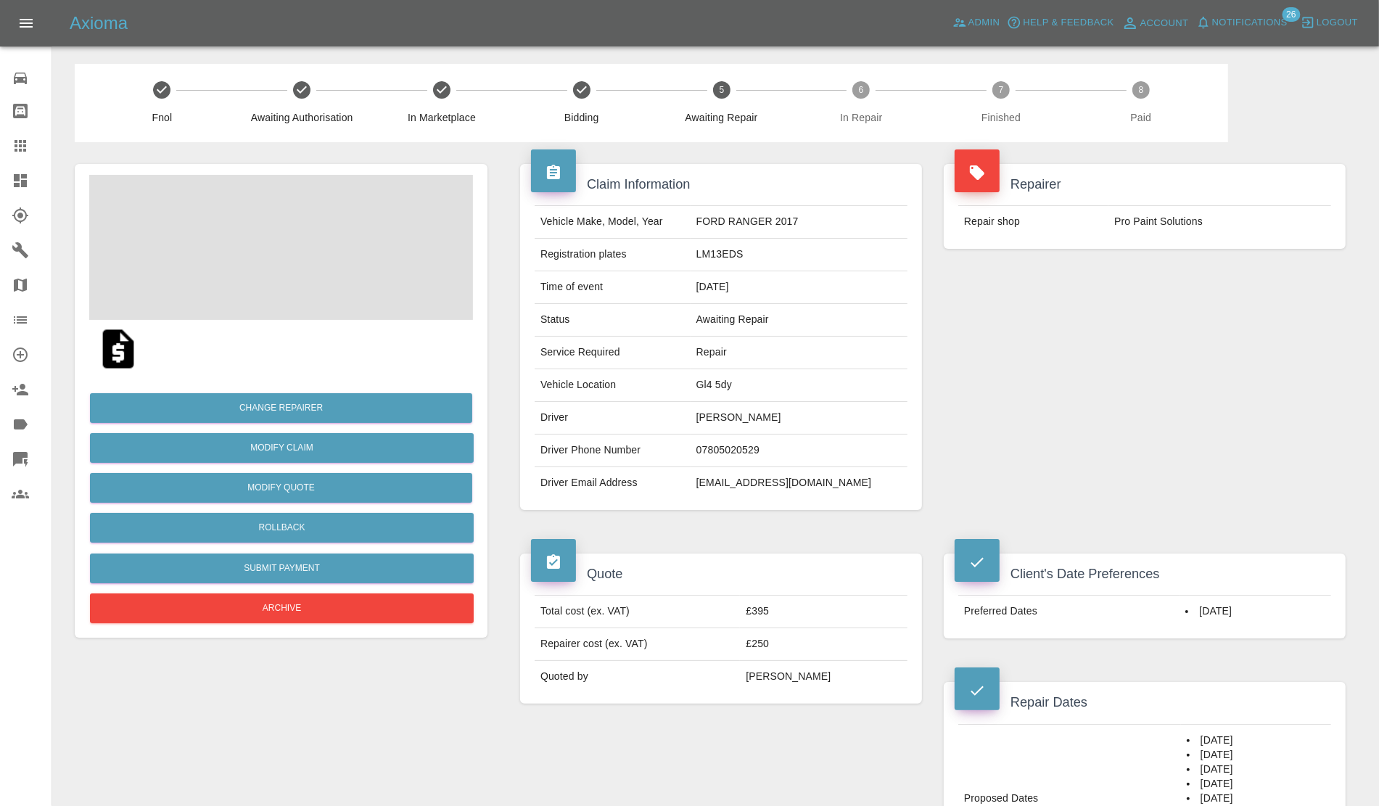
click at [310, 230] on span at bounding box center [281, 247] width 384 height 145
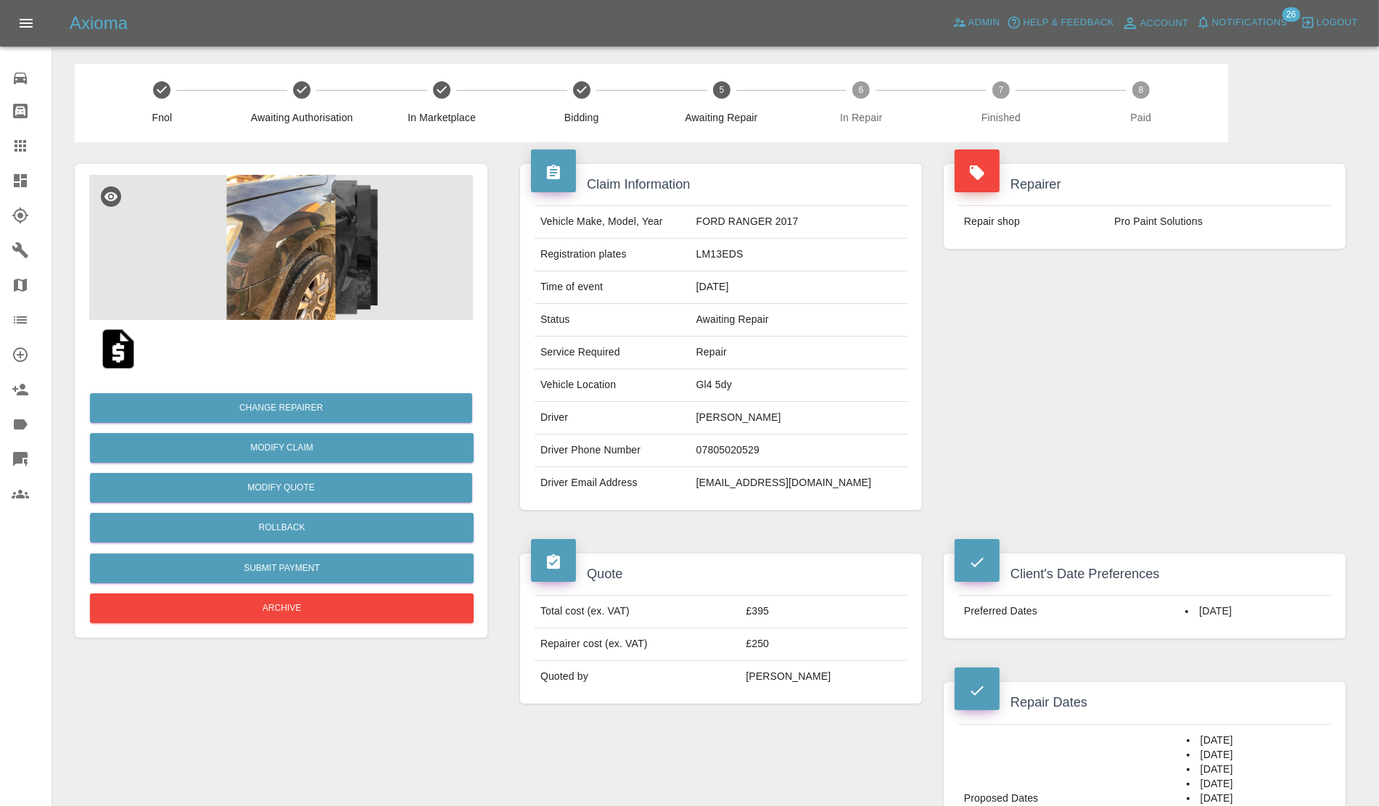
click at [313, 236] on img at bounding box center [281, 247] width 384 height 145
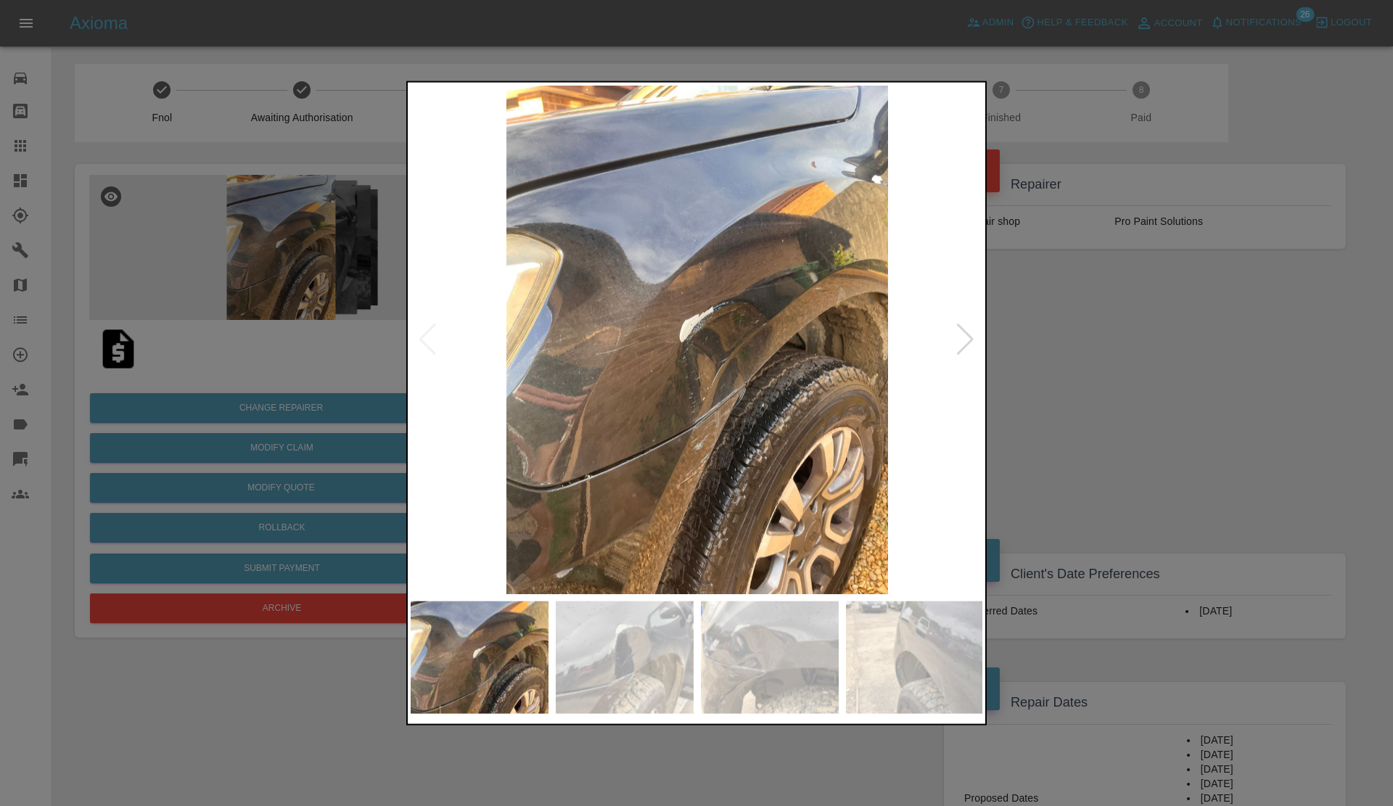
click at [973, 335] on div at bounding box center [965, 340] width 20 height 32
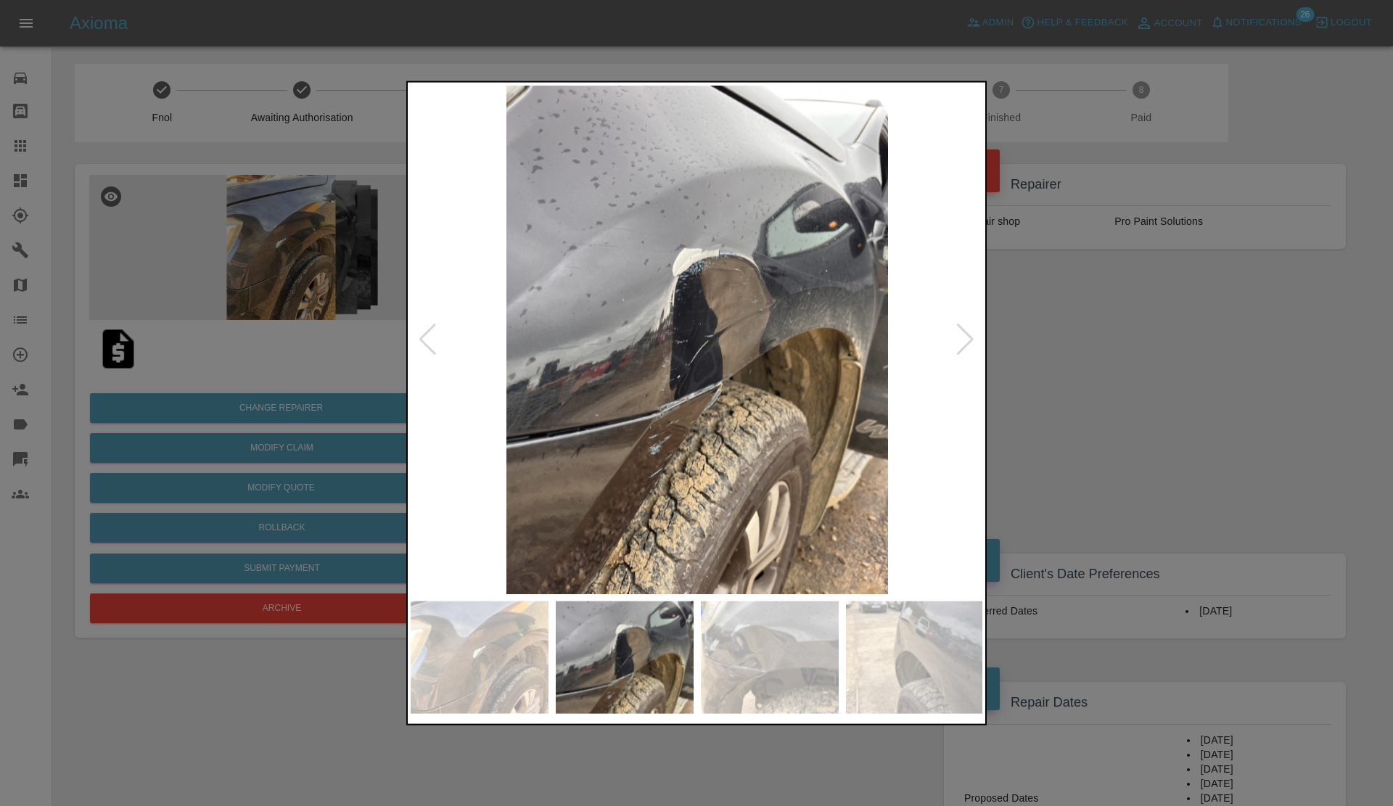
click at [973, 335] on div at bounding box center [965, 340] width 20 height 32
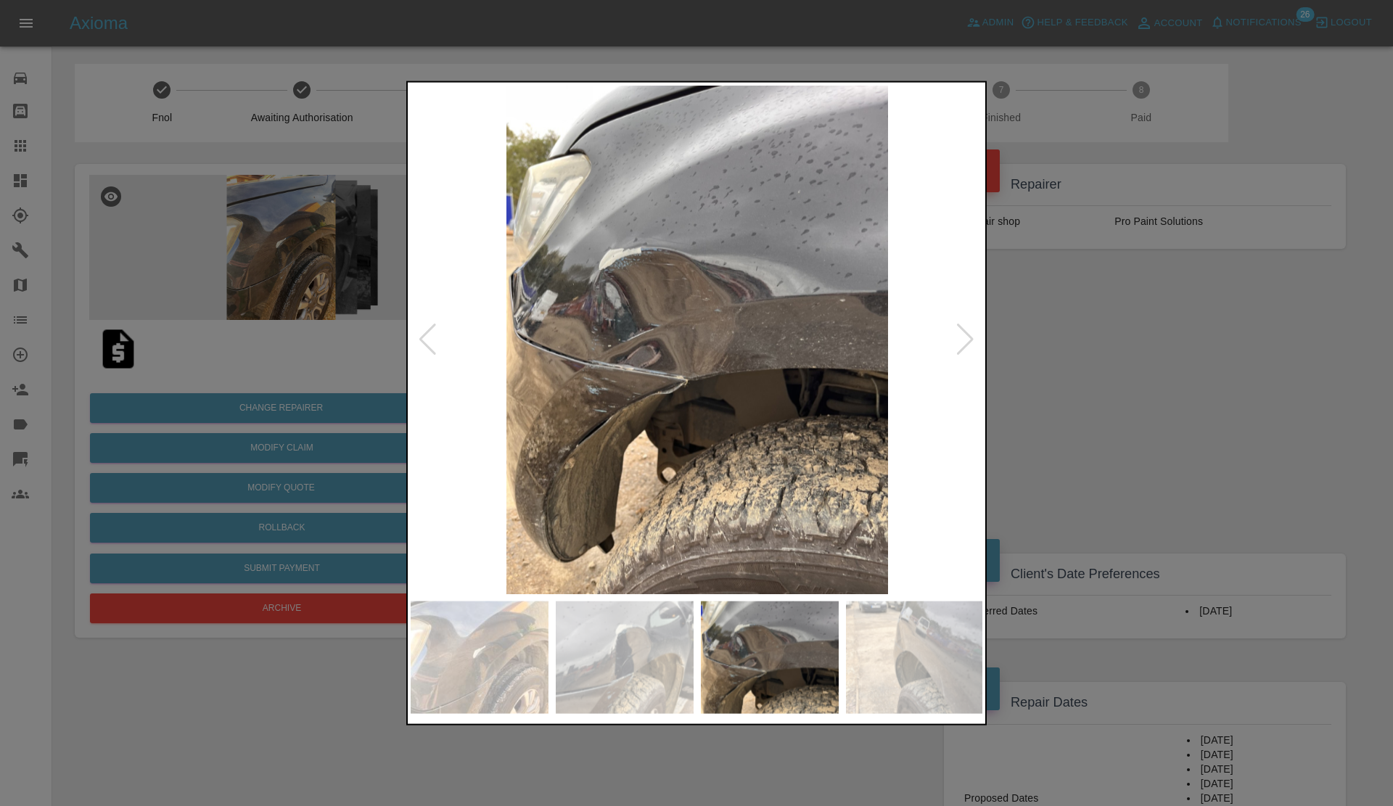
click at [973, 335] on div at bounding box center [965, 340] width 20 height 32
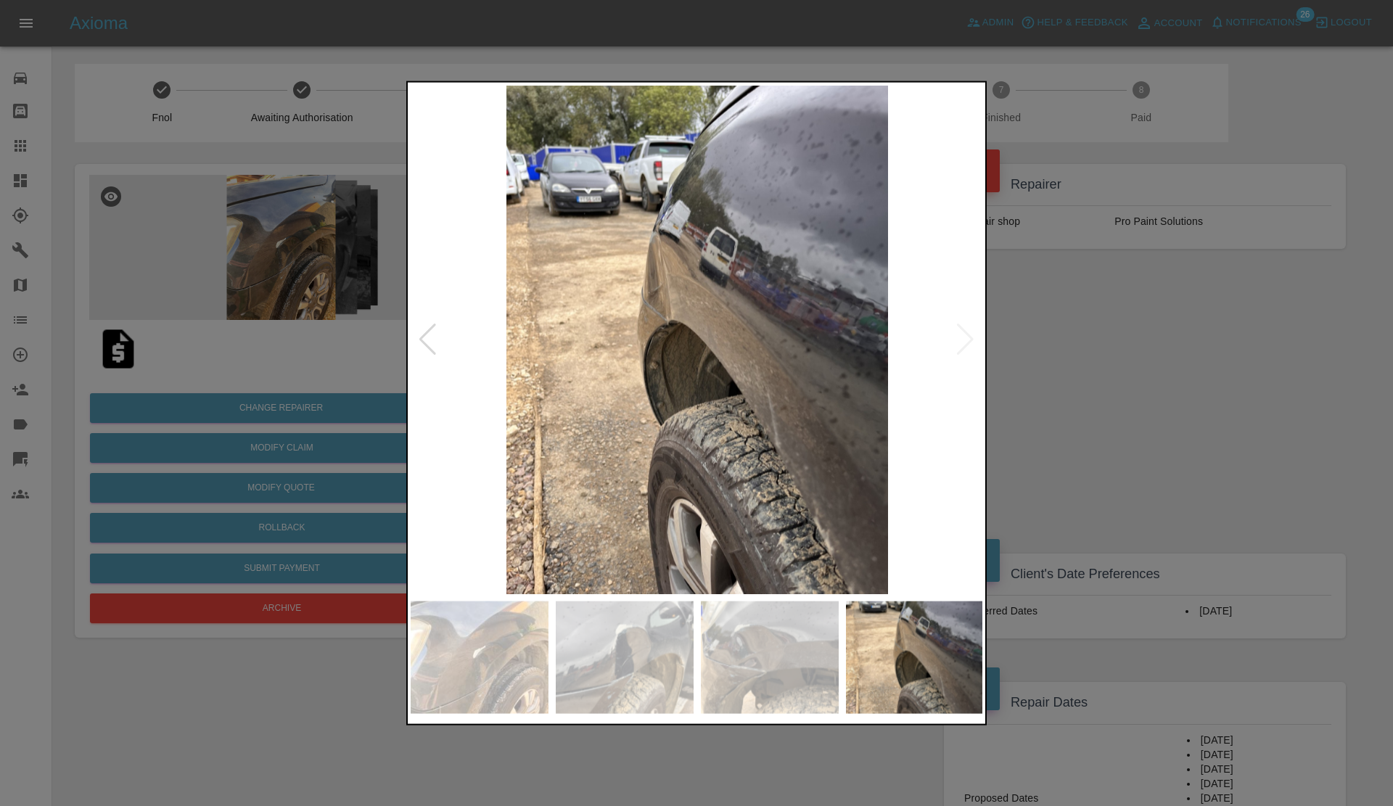
click at [973, 335] on img at bounding box center [697, 339] width 573 height 509
drag, startPoint x: 1039, startPoint y: 332, endPoint x: 892, endPoint y: 754, distance: 447.6
click at [1048, 321] on div at bounding box center [696, 403] width 1393 height 806
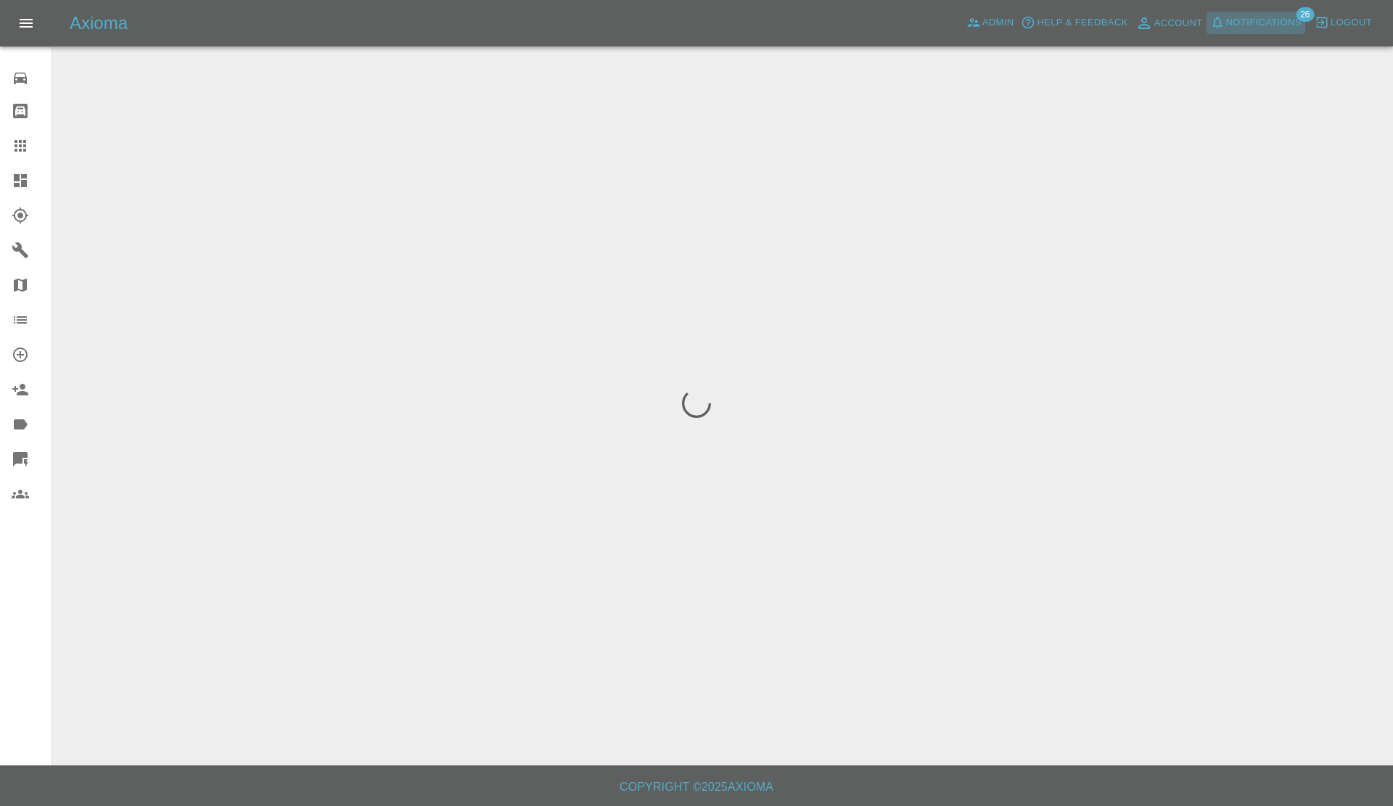
click at [1249, 26] on span "Notifications" at bounding box center [1263, 23] width 75 height 17
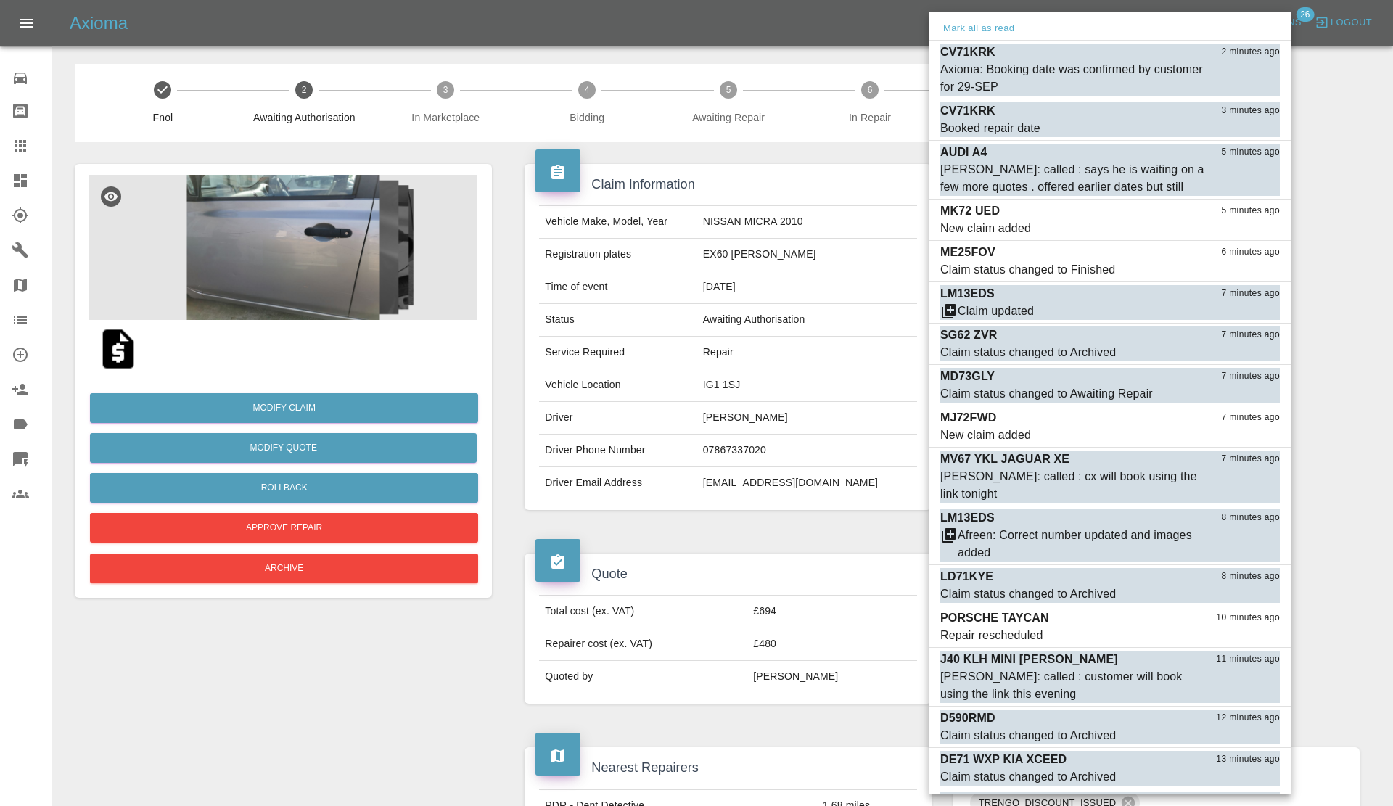
click at [777, 183] on div at bounding box center [696, 403] width 1393 height 806
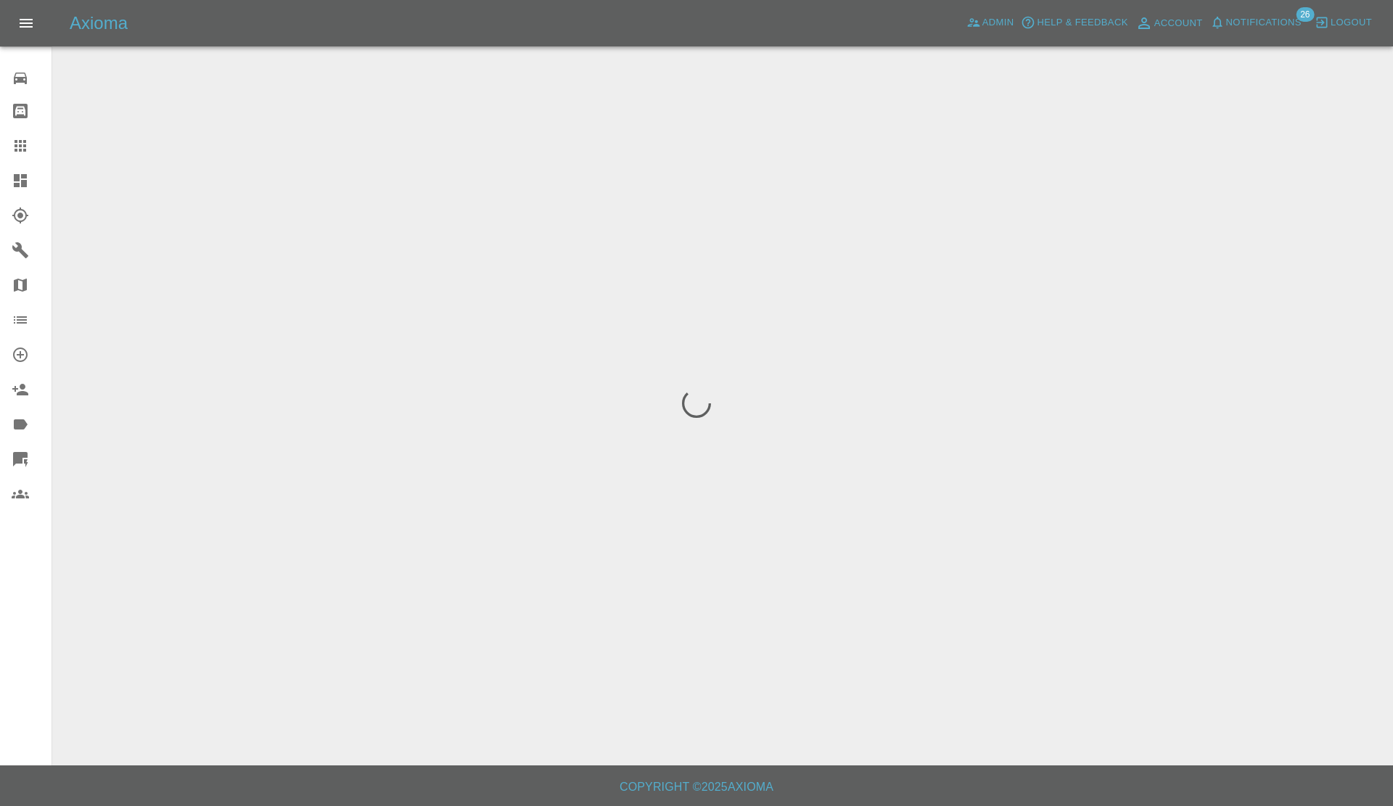
click at [1269, 20] on span "Notifications" at bounding box center [1263, 23] width 75 height 17
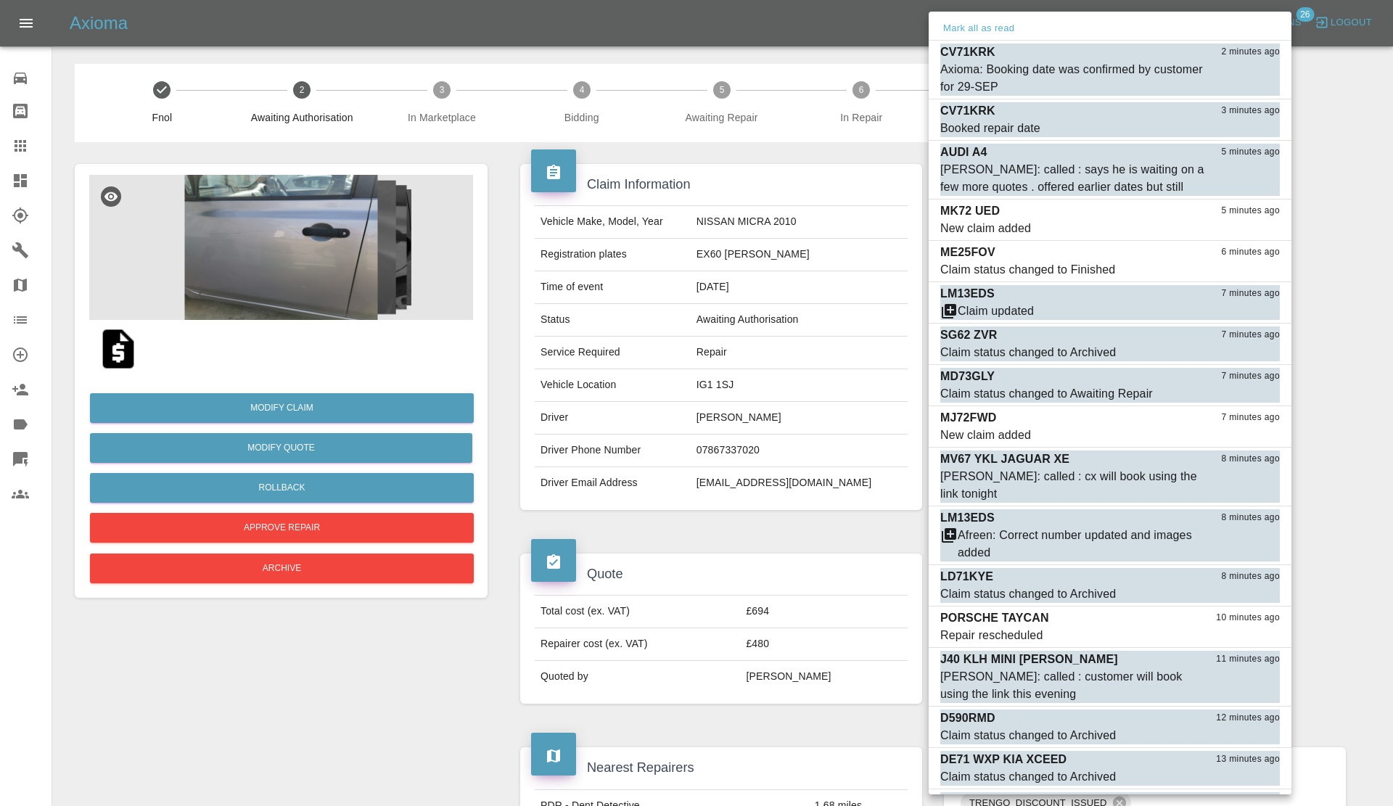
click at [789, 236] on div at bounding box center [696, 403] width 1393 height 806
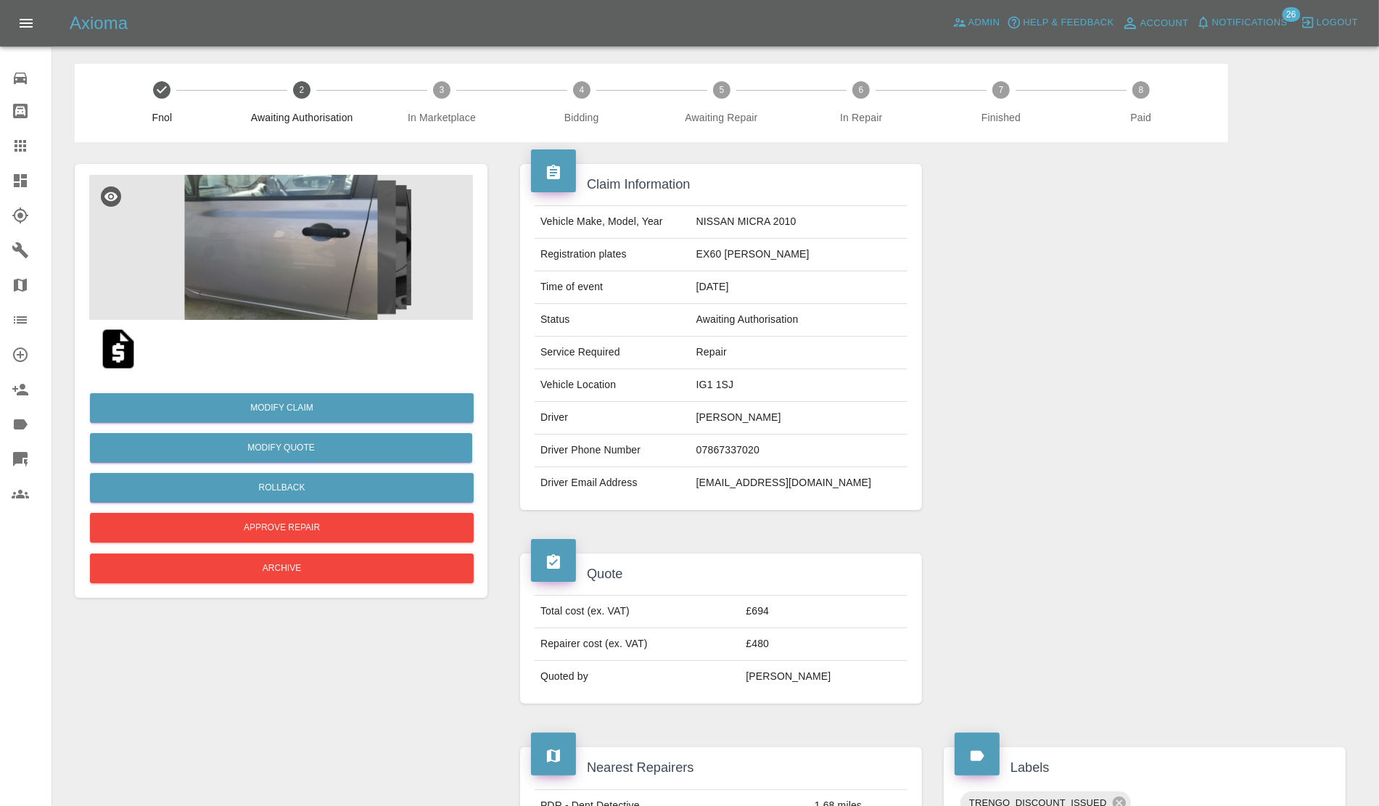
click at [1252, 26] on span "Notifications" at bounding box center [1249, 23] width 75 height 17
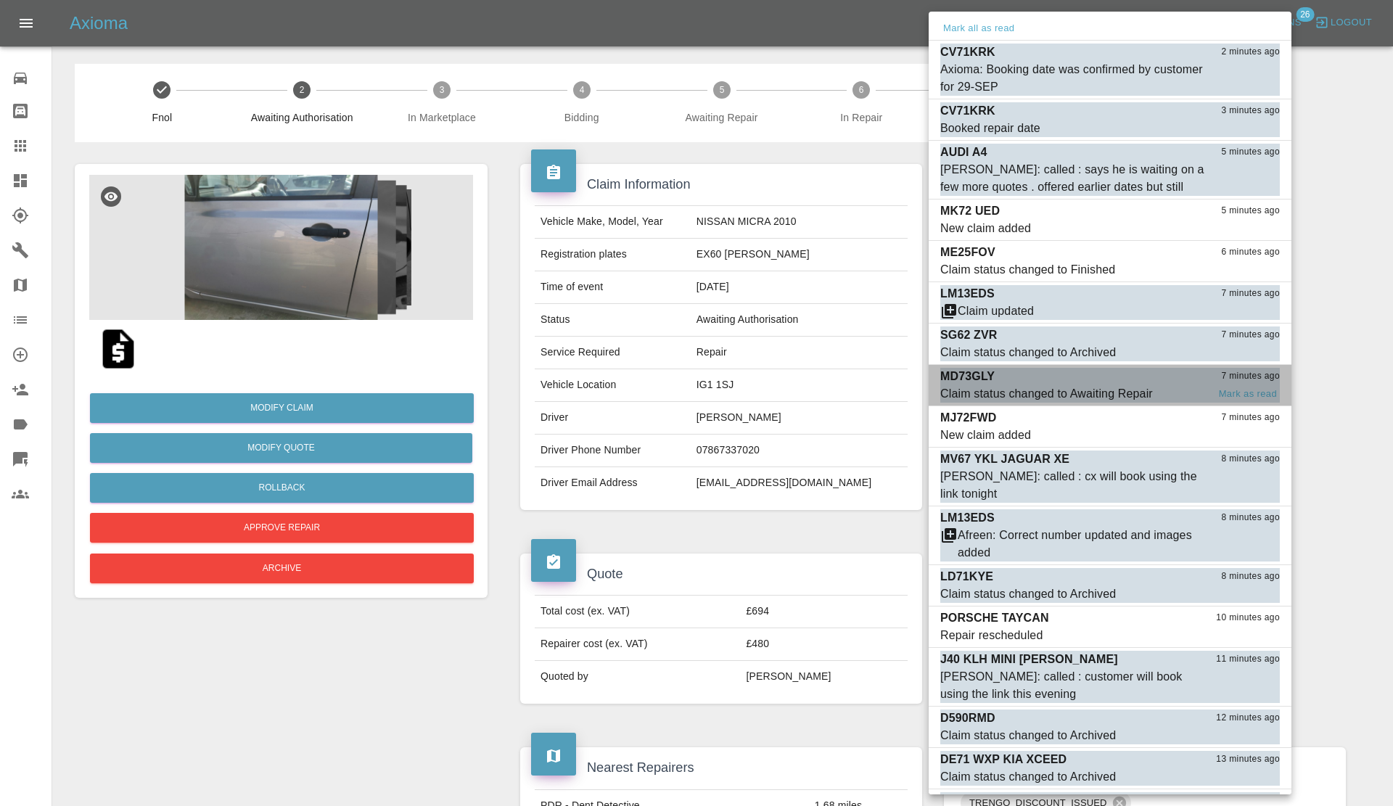
click at [1122, 379] on div "MD73GLY 7 minutes ago" at bounding box center [1109, 376] width 339 height 17
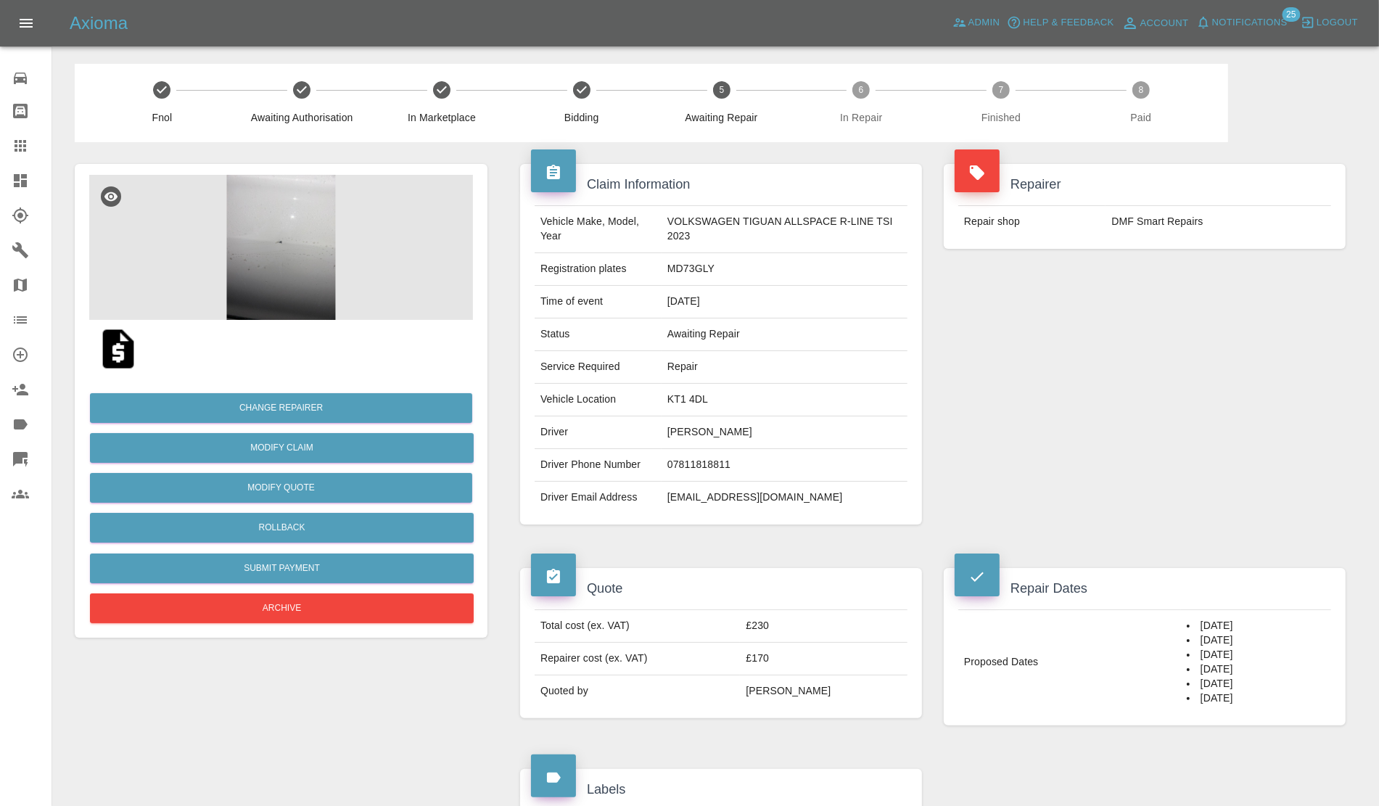
click at [5, 180] on link "Dashboard" at bounding box center [26, 180] width 52 height 35
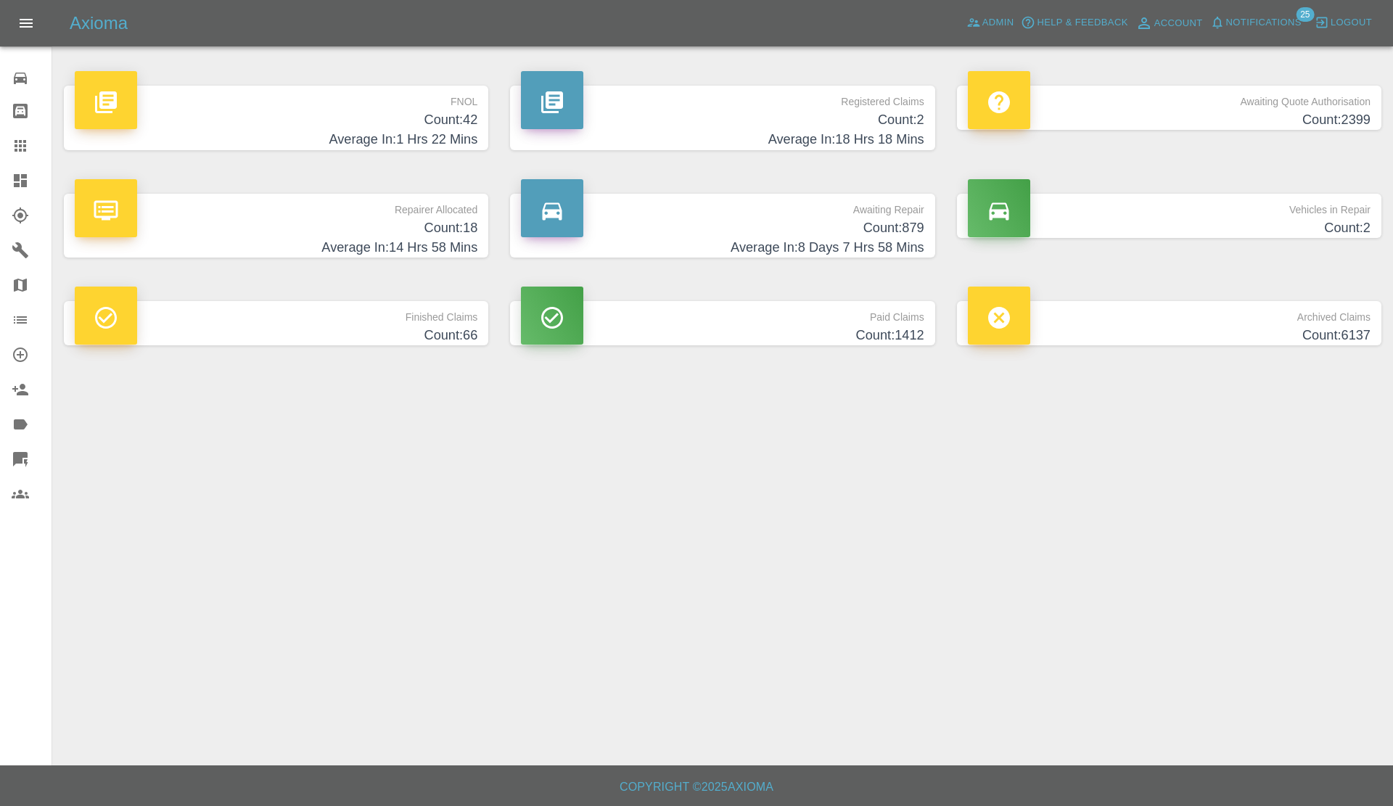
click at [388, 218] on h4 "Count: 18" at bounding box center [276, 228] width 403 height 20
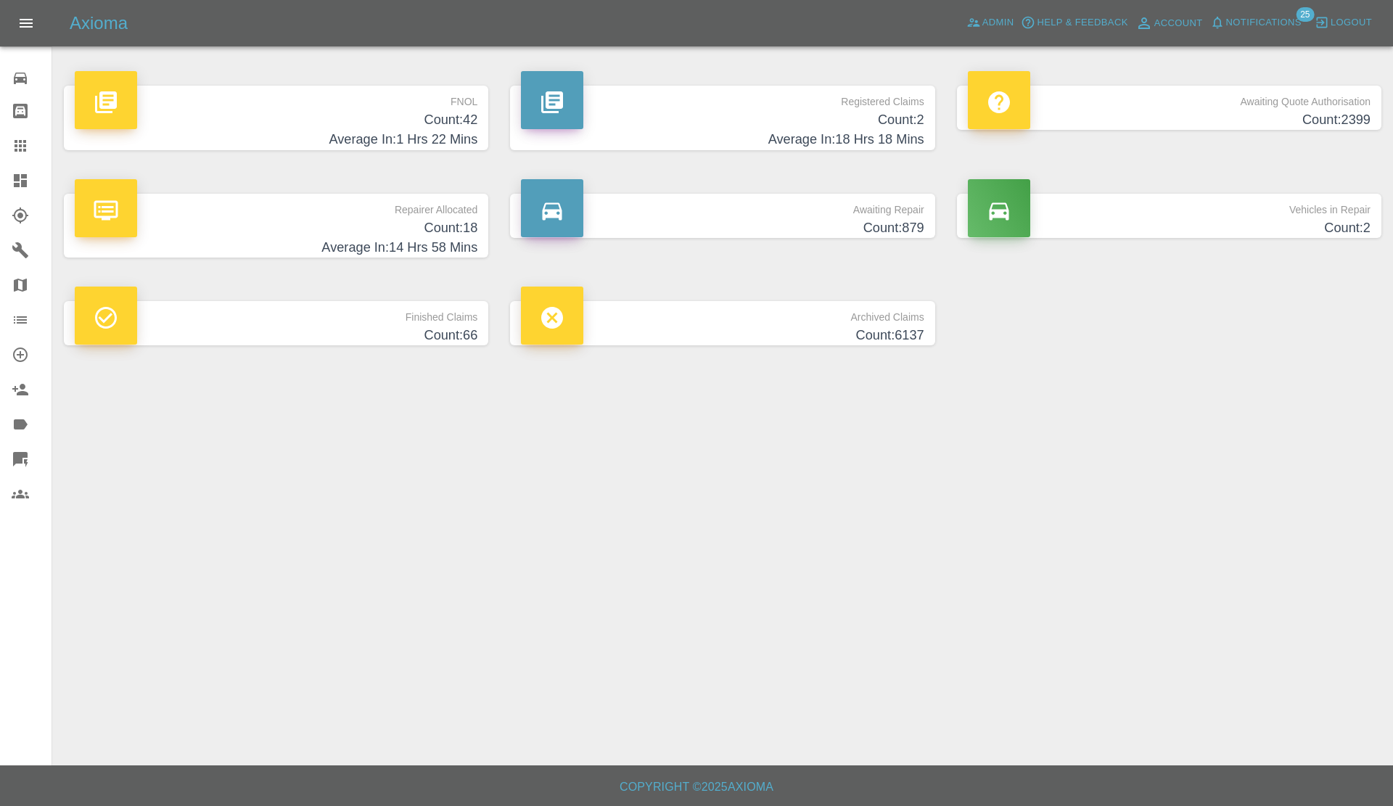
click at [1266, 28] on span "Notifications" at bounding box center [1263, 23] width 75 height 17
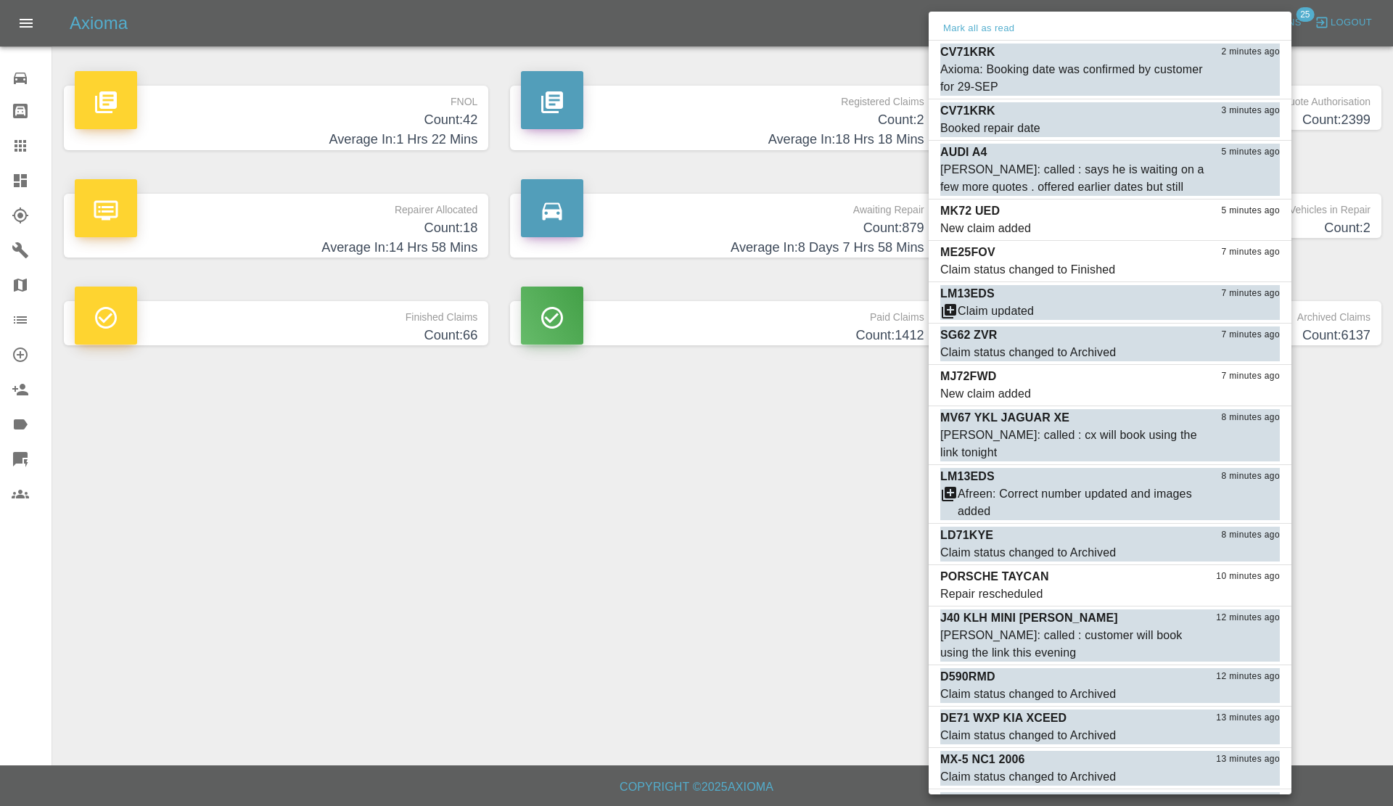
click at [967, 25] on button "Mark all as read" at bounding box center [978, 28] width 77 height 17
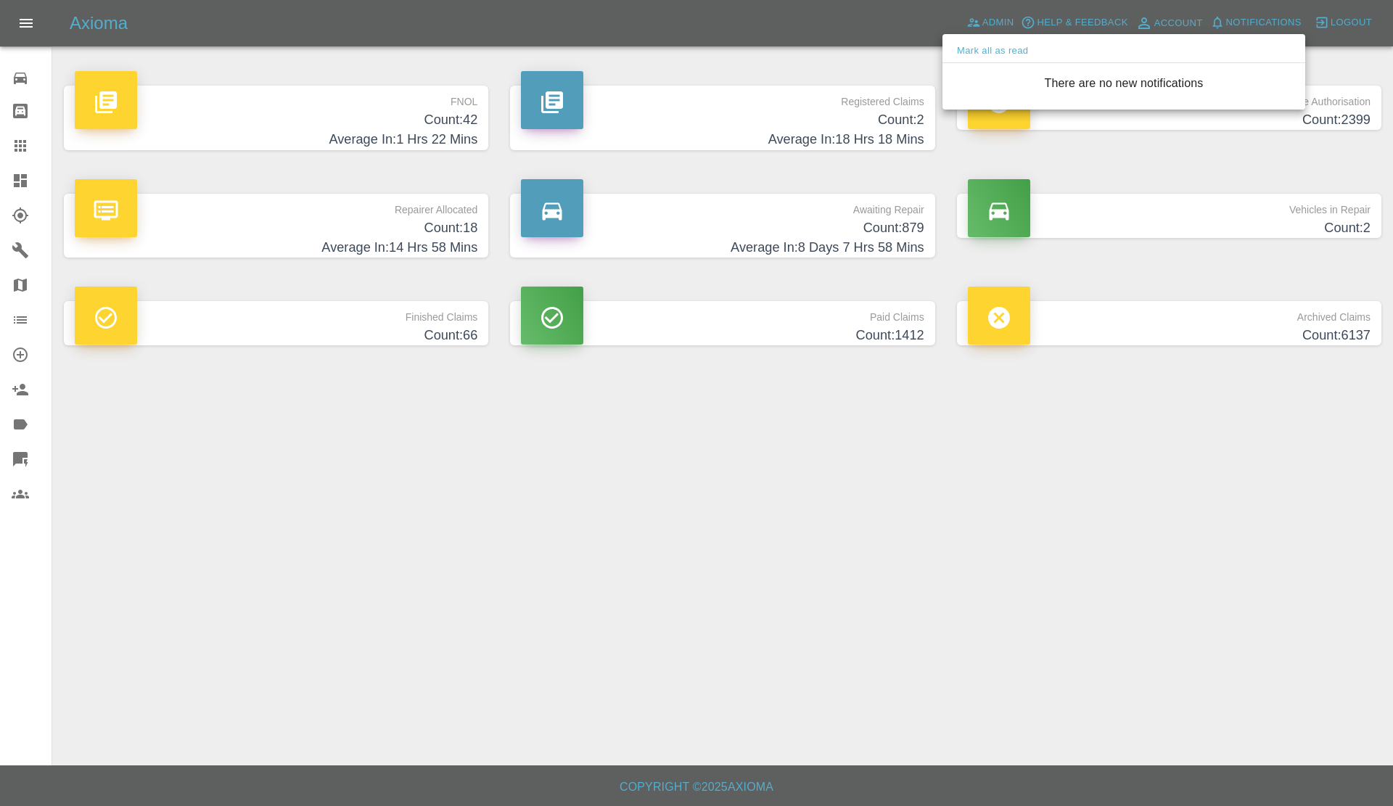
click at [702, 664] on div at bounding box center [696, 403] width 1393 height 806
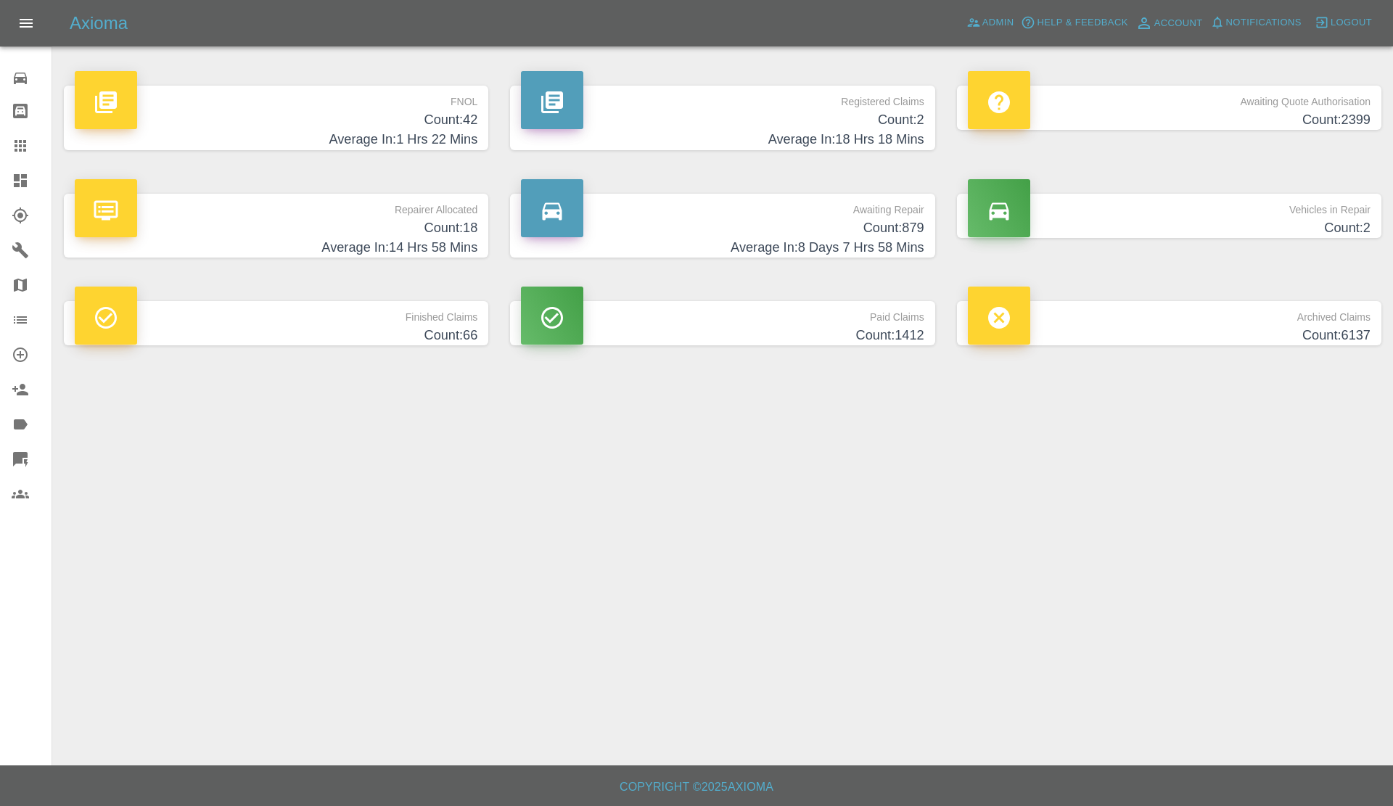
click at [319, 249] on h4 "Average In: 14 Hrs 58 Mins" at bounding box center [276, 248] width 403 height 20
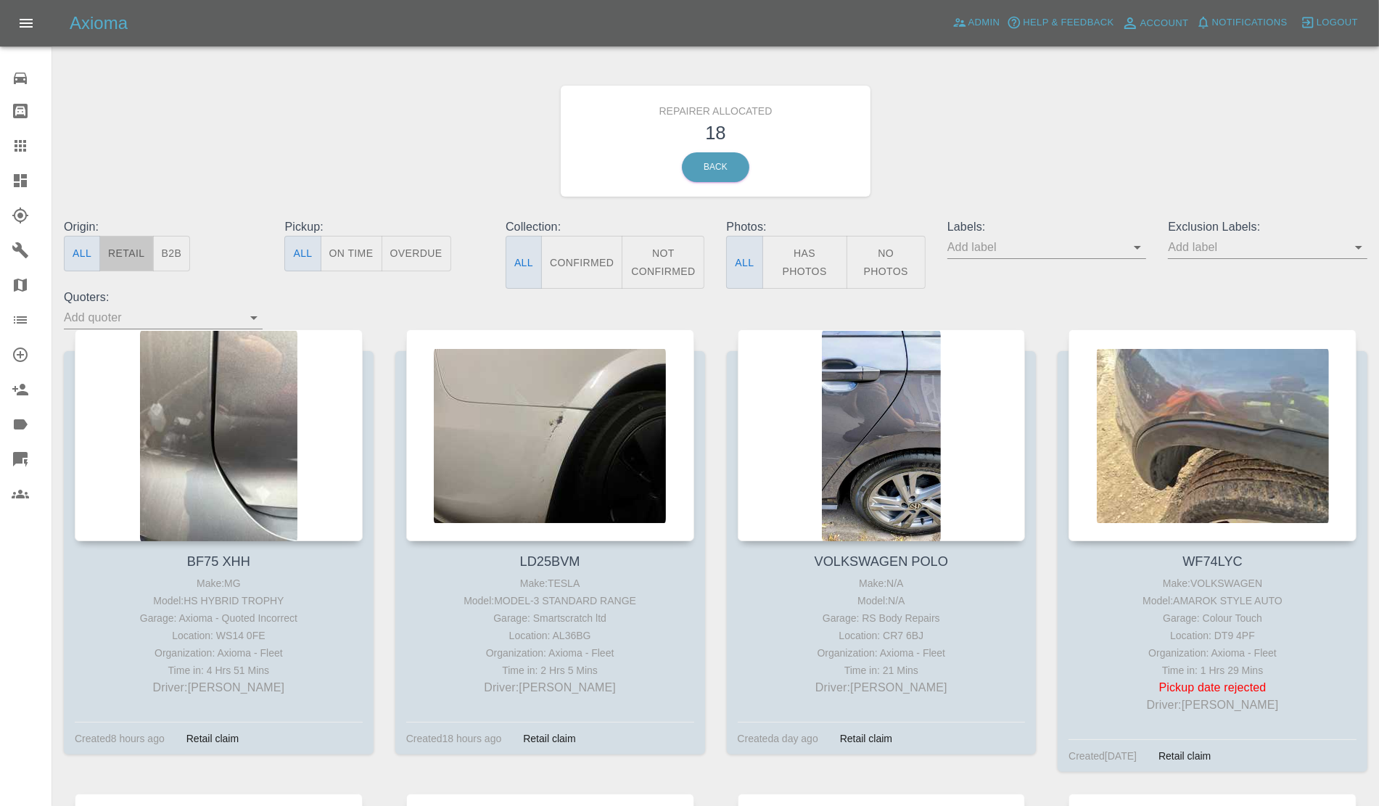
click at [110, 255] on button "Retail" at bounding box center [126, 254] width 54 height 36
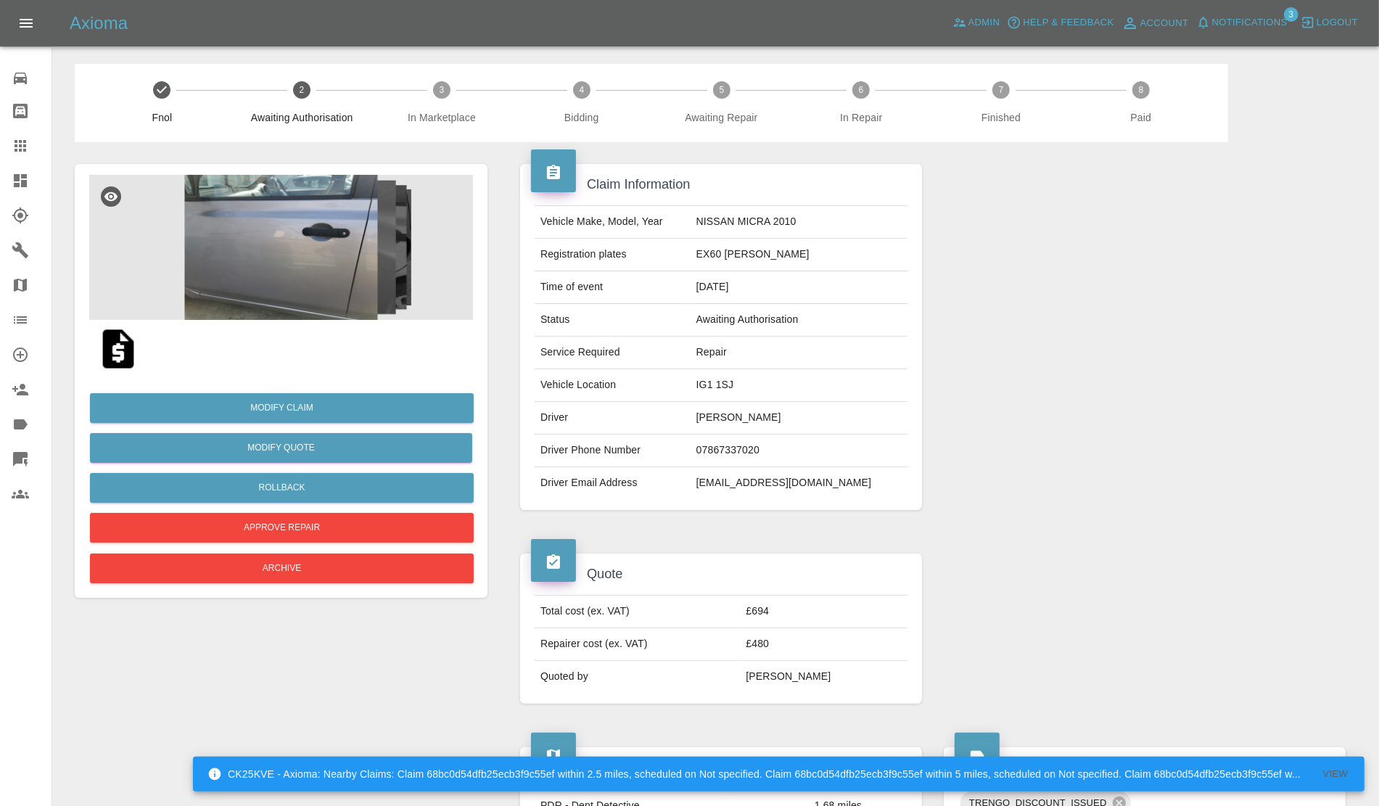
click at [252, 291] on img at bounding box center [281, 247] width 384 height 145
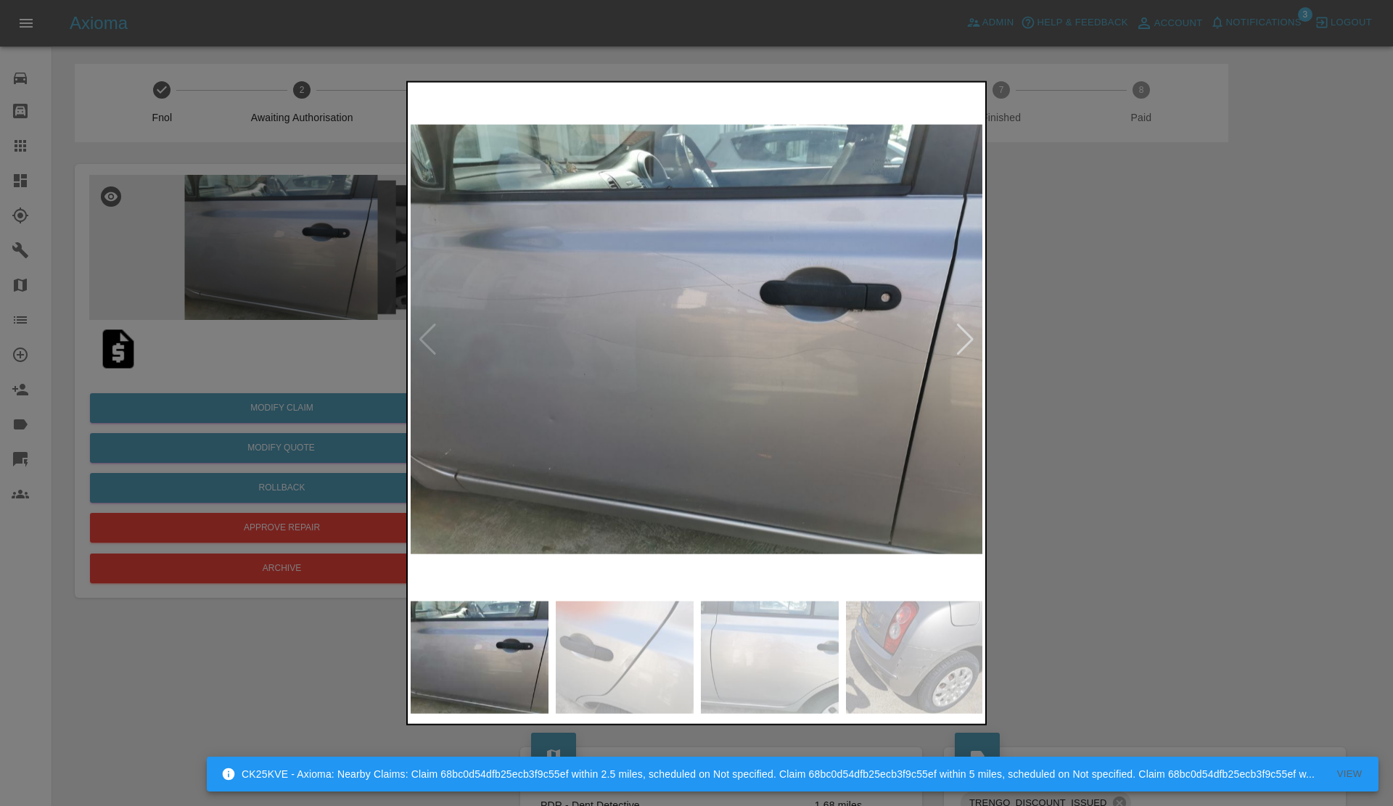
click at [958, 331] on div at bounding box center [965, 340] width 20 height 32
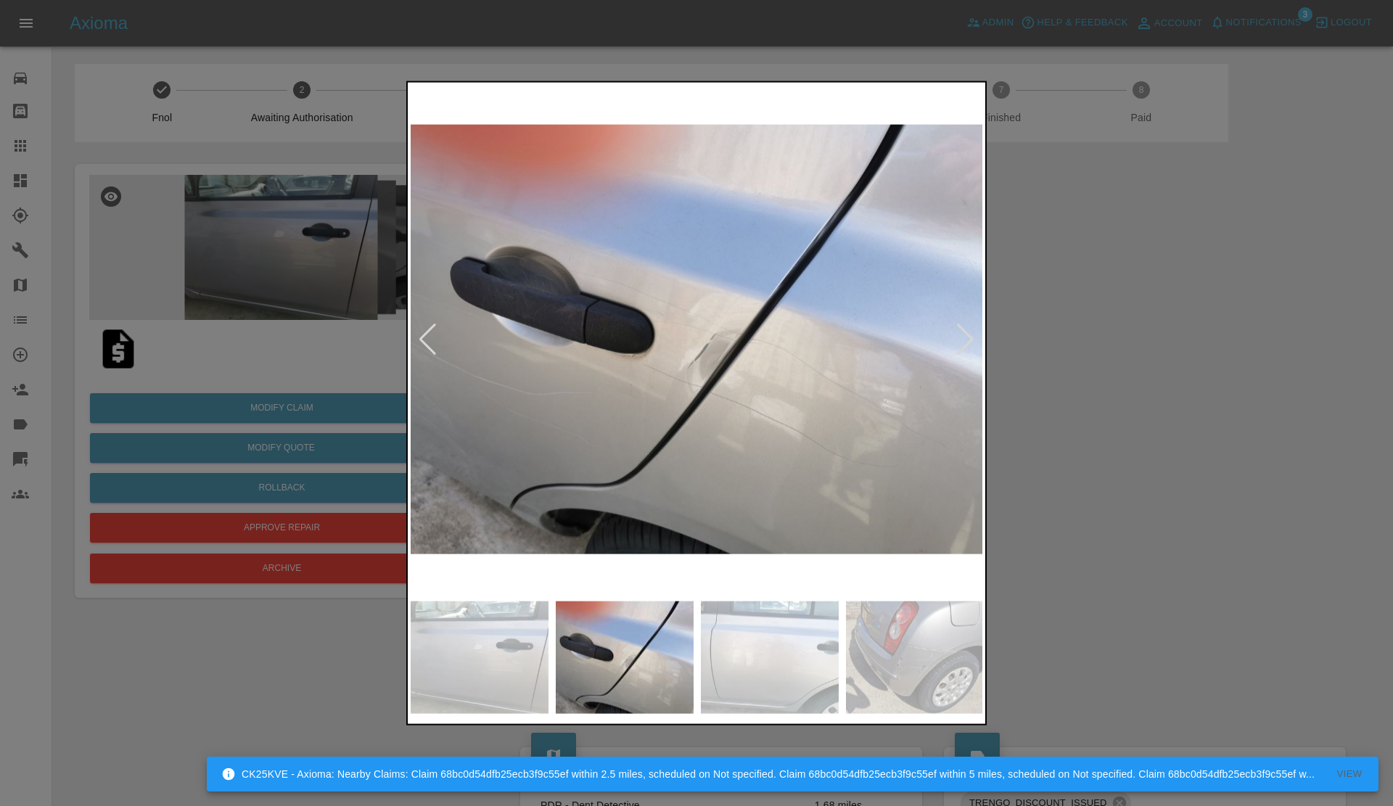
click at [958, 331] on div at bounding box center [965, 340] width 20 height 32
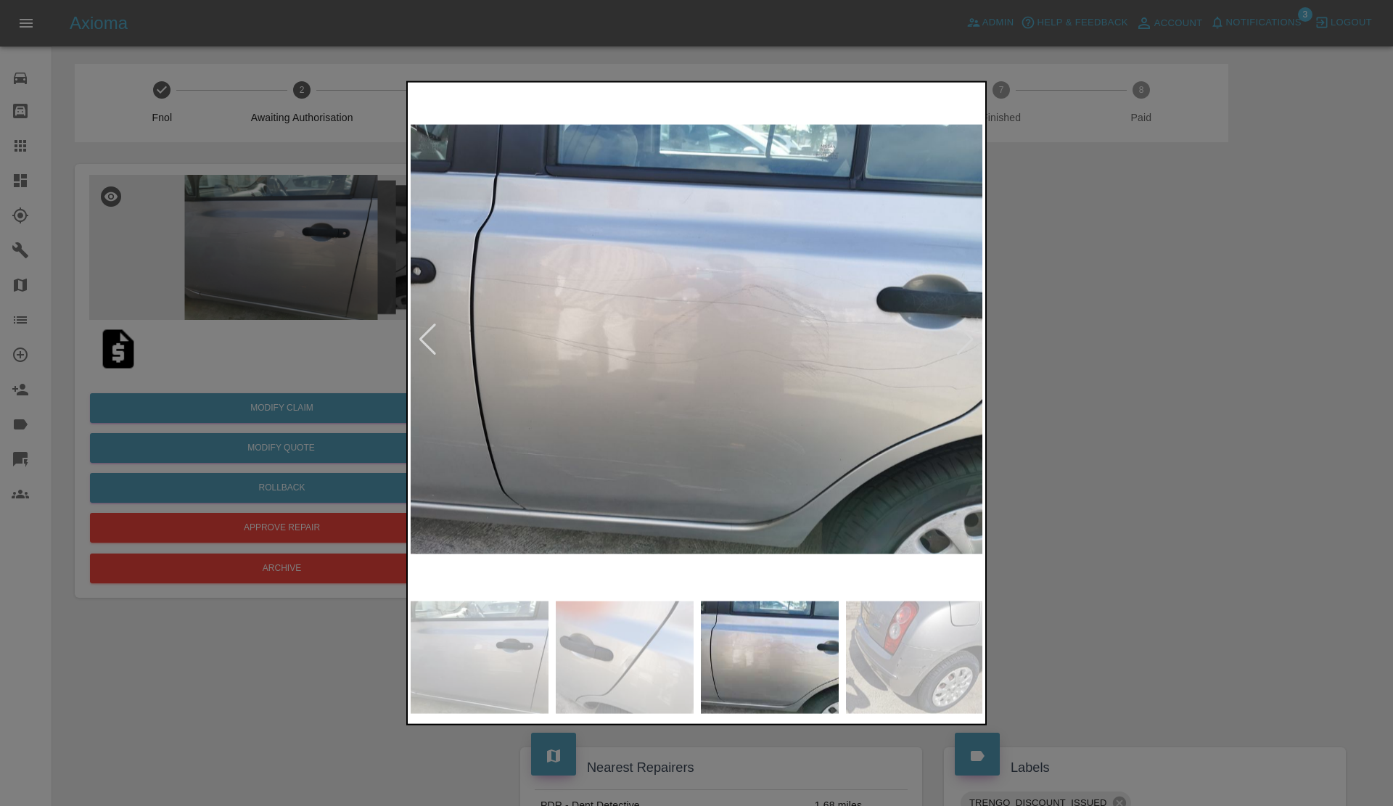
click at [958, 331] on div at bounding box center [965, 340] width 20 height 32
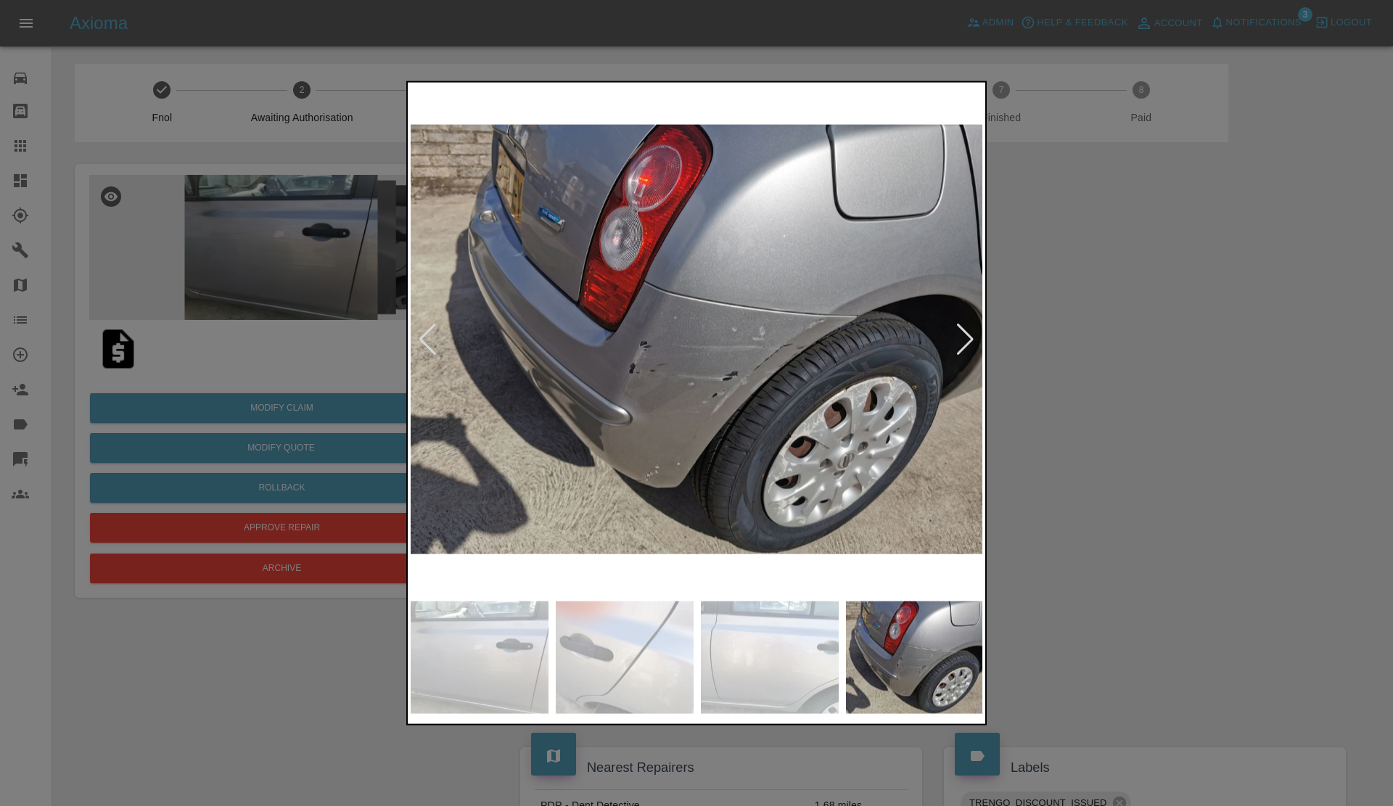
click at [1066, 345] on div at bounding box center [696, 403] width 1393 height 806
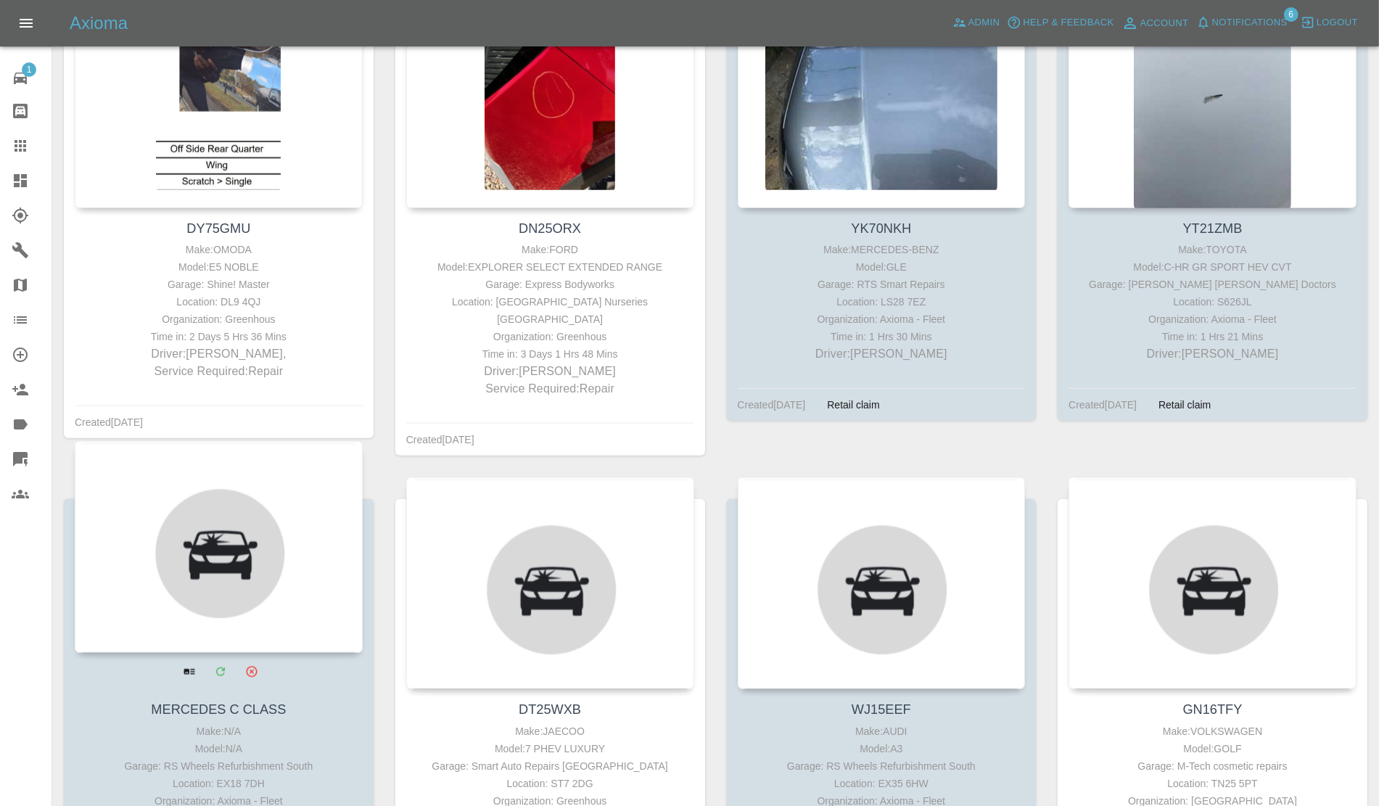
scroll to position [1542, 0]
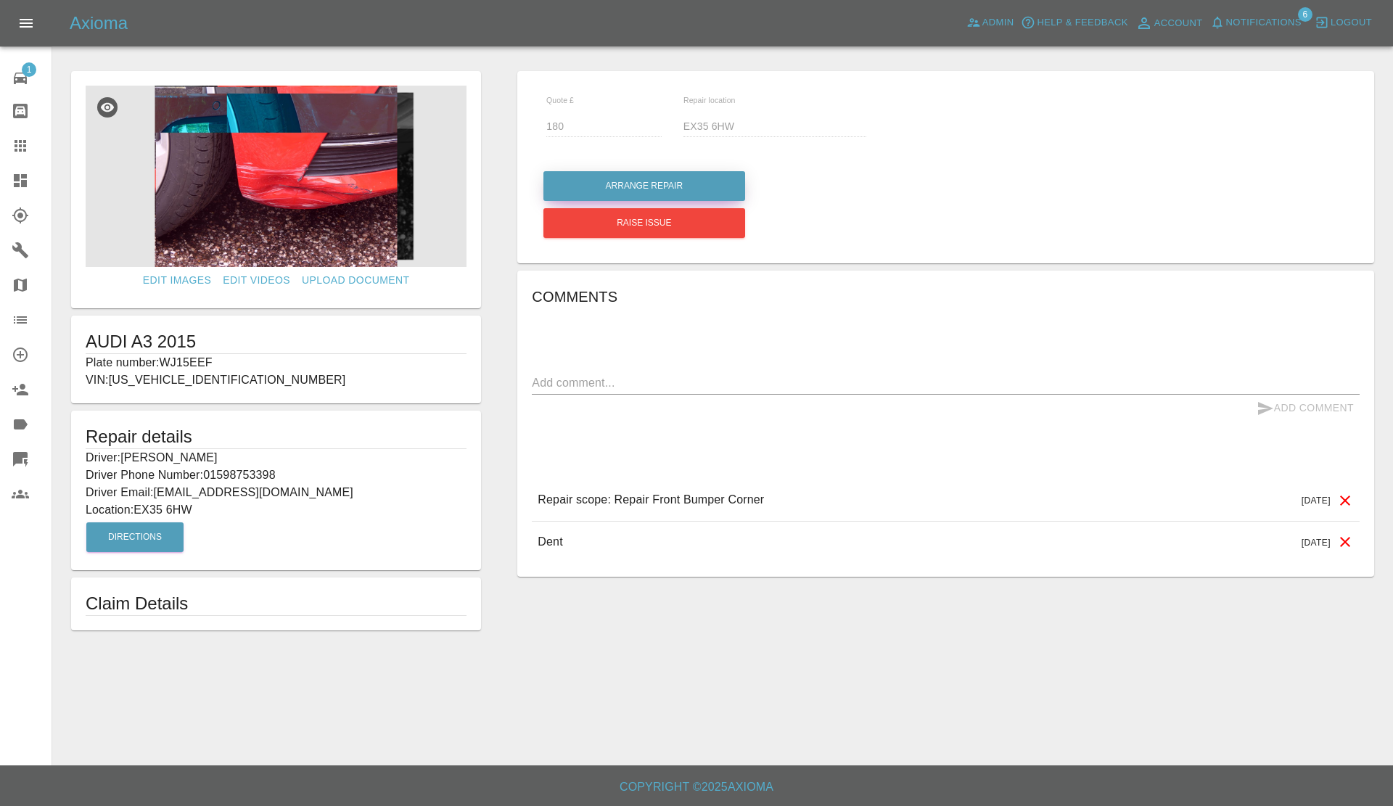
click at [617, 181] on button "Arrange Repair" at bounding box center [644, 186] width 202 height 30
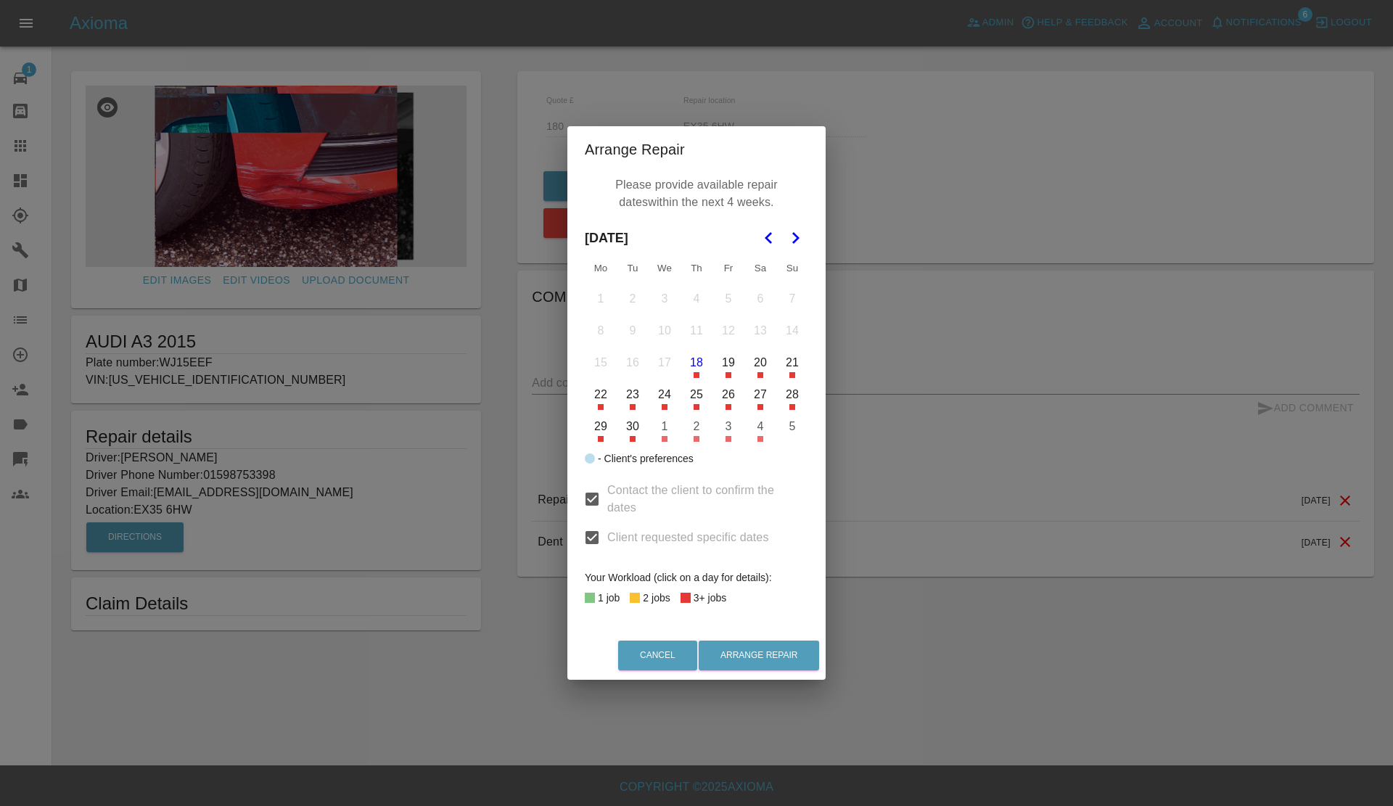
click at [696, 426] on button "2" at bounding box center [696, 426] width 30 height 30
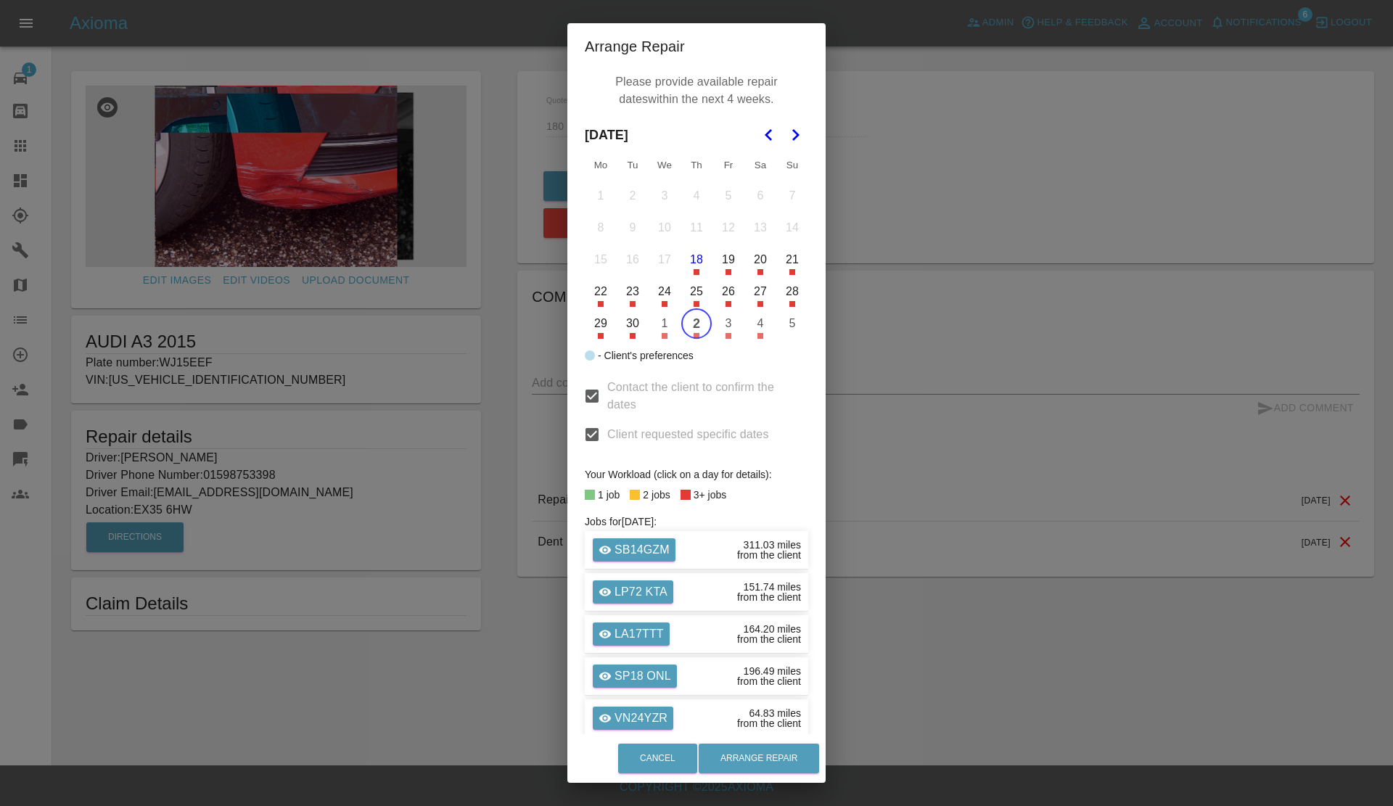
click at [791, 131] on icon "Go to the Next Month" at bounding box center [794, 134] width 17 height 17
click at [629, 229] on button "7" at bounding box center [632, 228] width 30 height 30
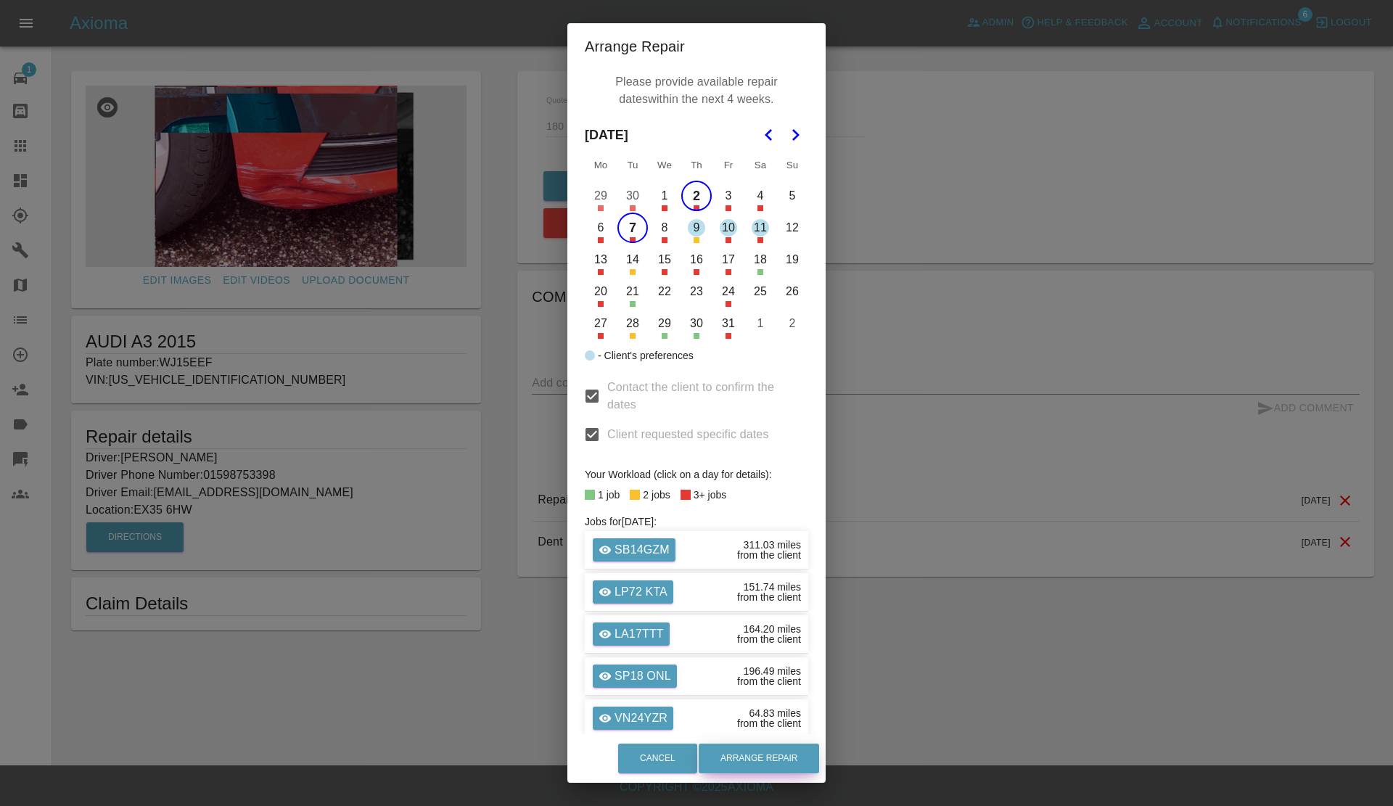
click at [752, 759] on button "Arrange Repair" at bounding box center [759, 759] width 120 height 30
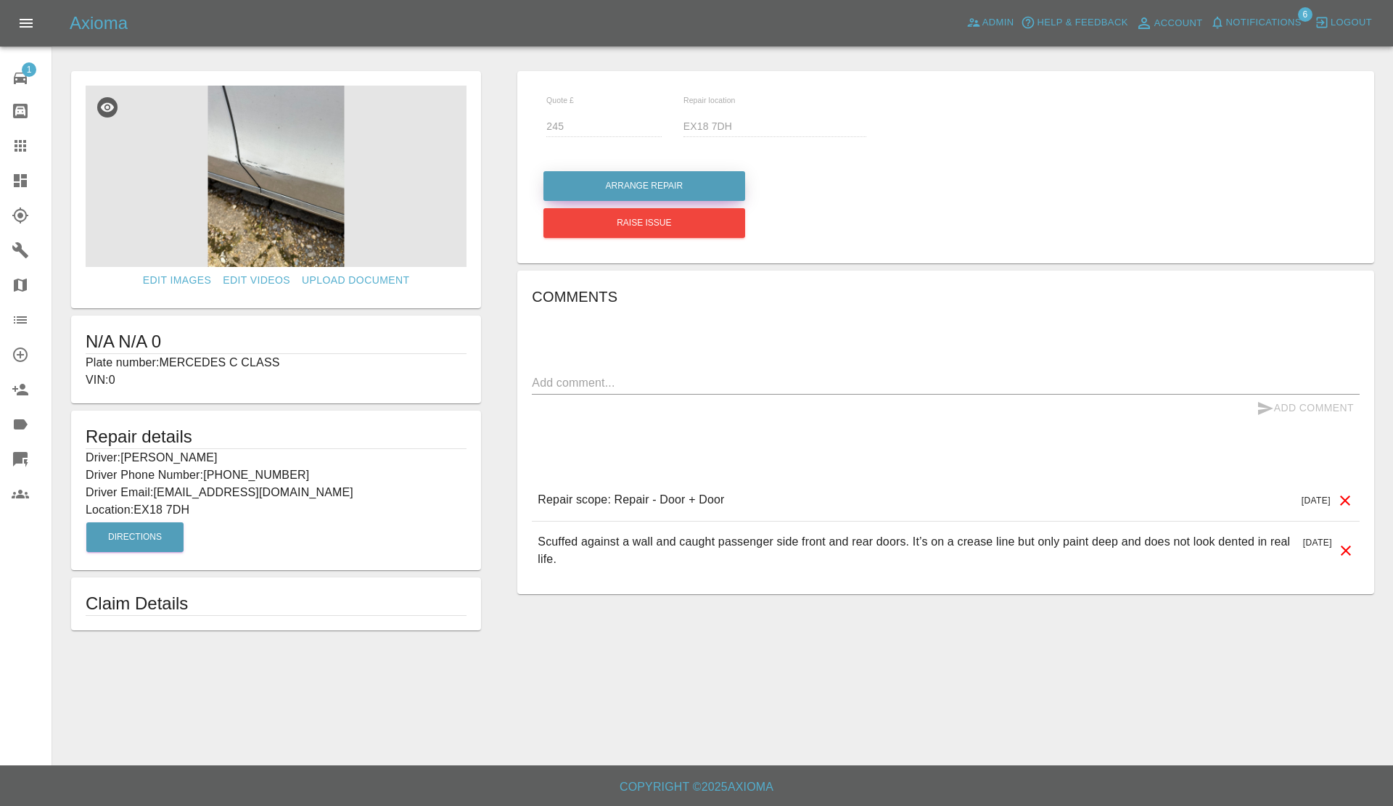
click at [633, 186] on button "Arrange Repair" at bounding box center [644, 186] width 202 height 30
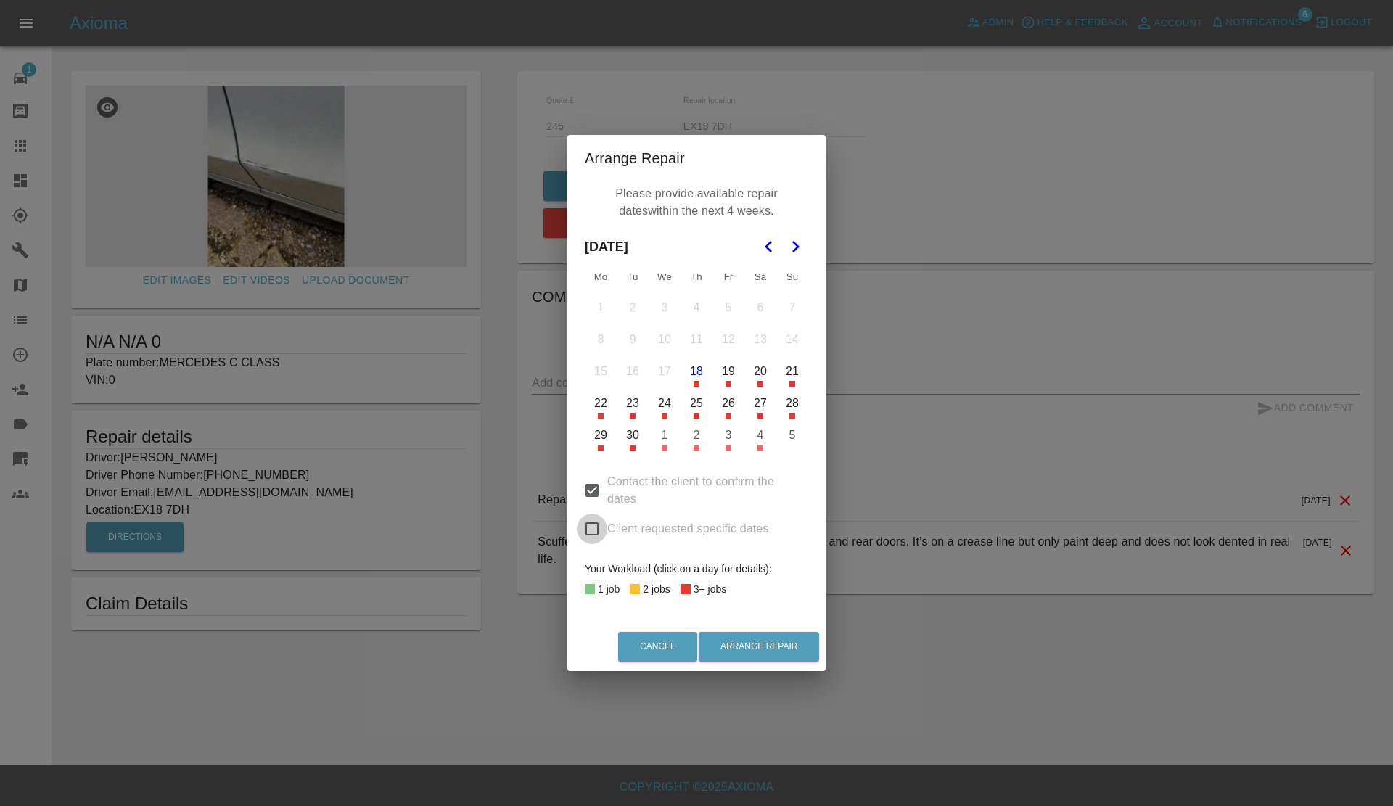
click at [588, 533] on input "Client requested specific dates" at bounding box center [592, 529] width 30 height 30
checkbox input "true"
click at [696, 433] on button "2" at bounding box center [696, 435] width 30 height 30
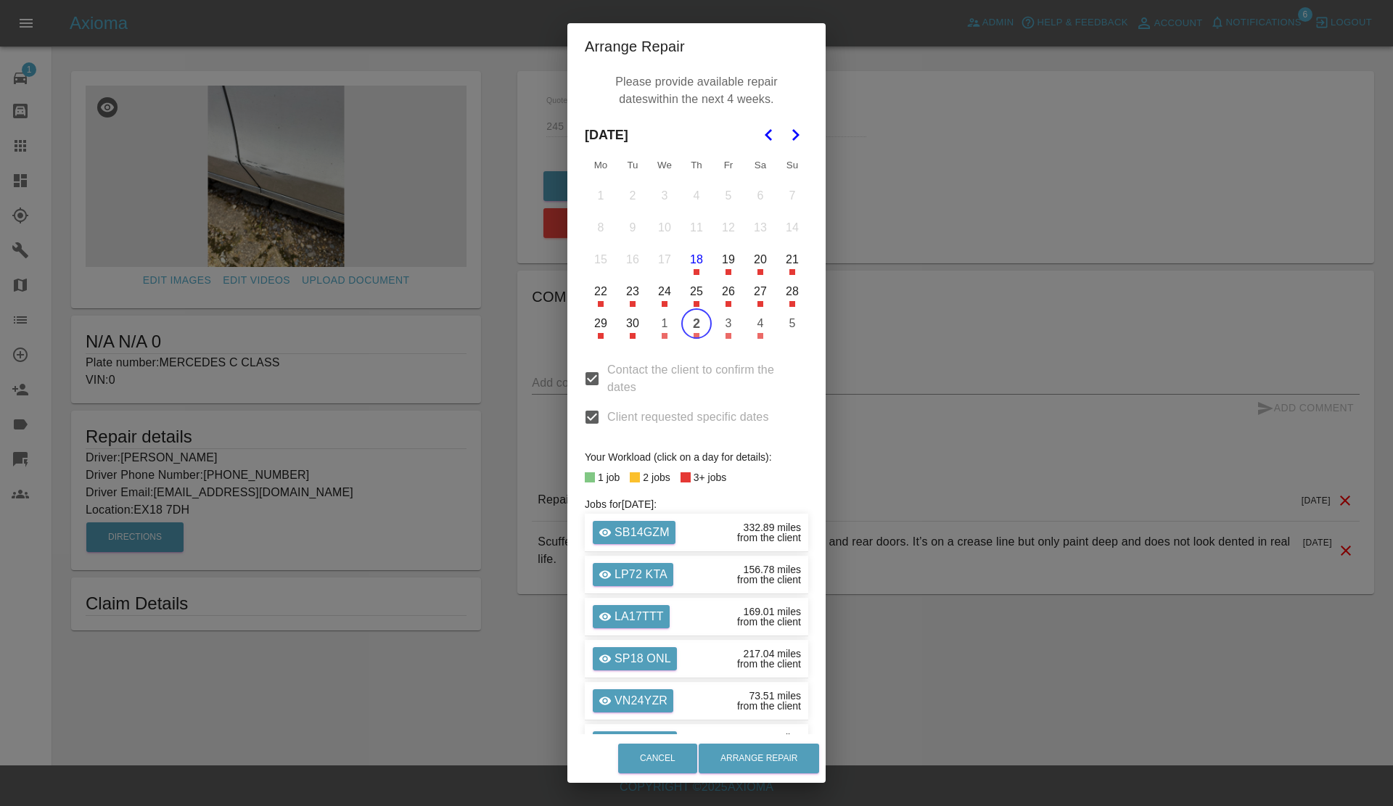
click at [786, 131] on icon "Go to the Next Month" at bounding box center [794, 134] width 17 height 17
click at [618, 227] on button "7" at bounding box center [632, 228] width 30 height 30
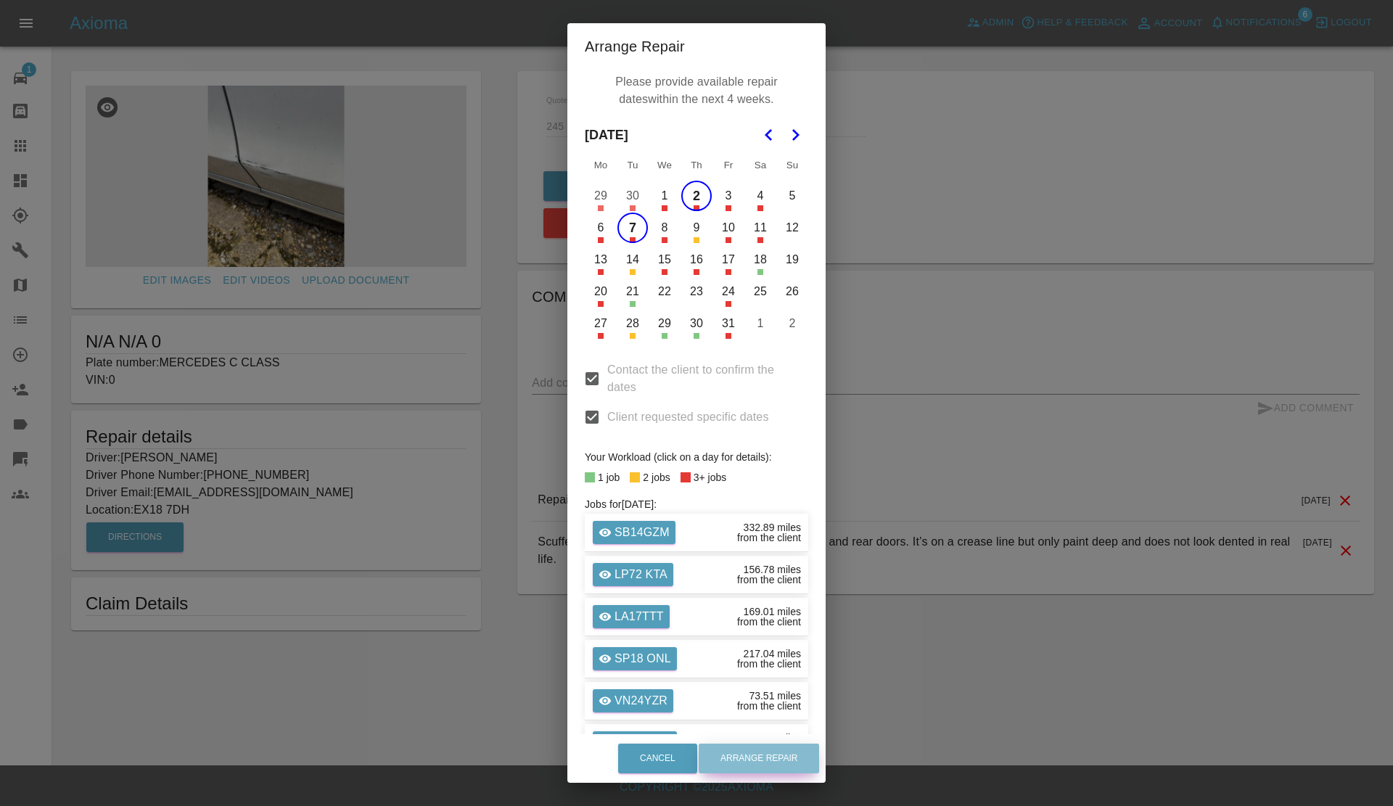
click at [752, 753] on button "Arrange Repair" at bounding box center [759, 759] width 120 height 30
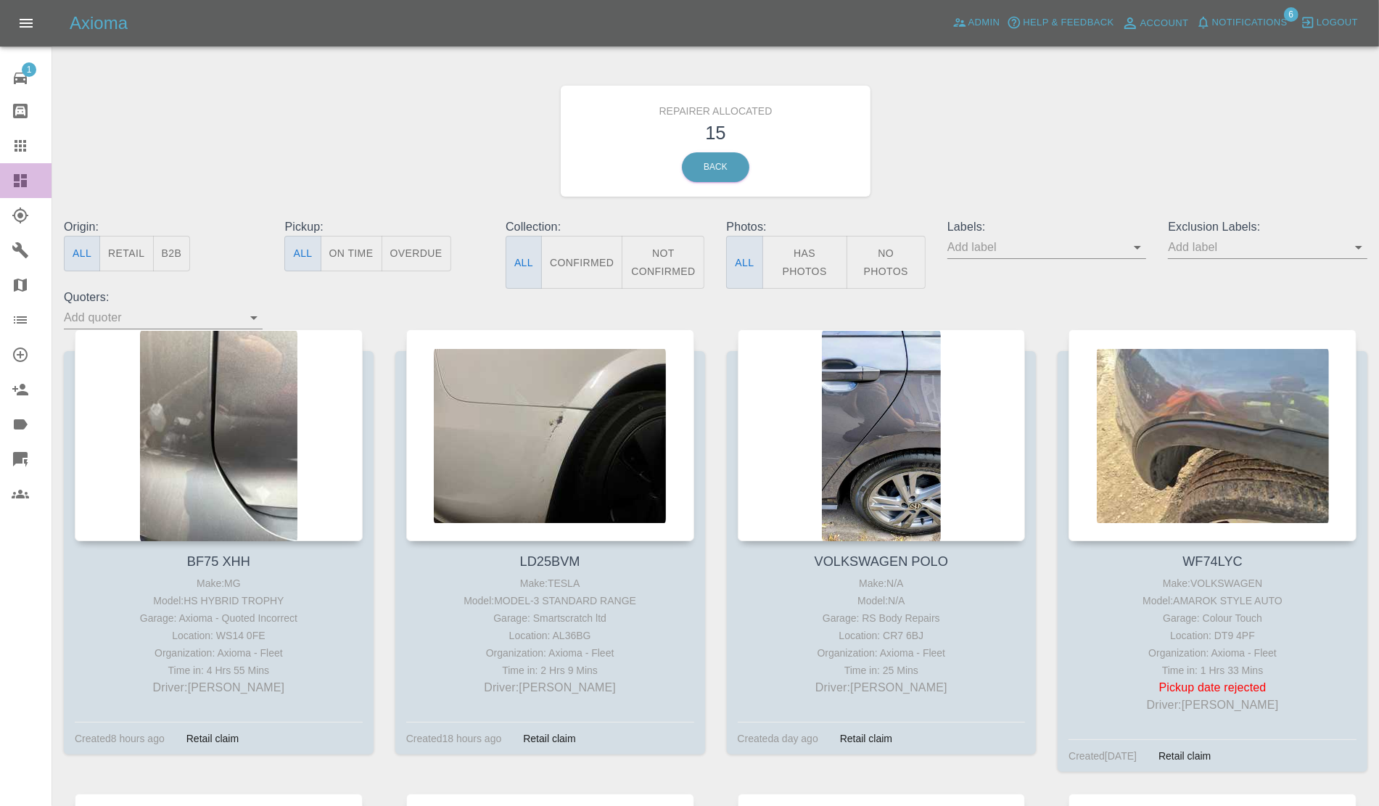
click at [0, 176] on link "Dashboard" at bounding box center [26, 180] width 52 height 35
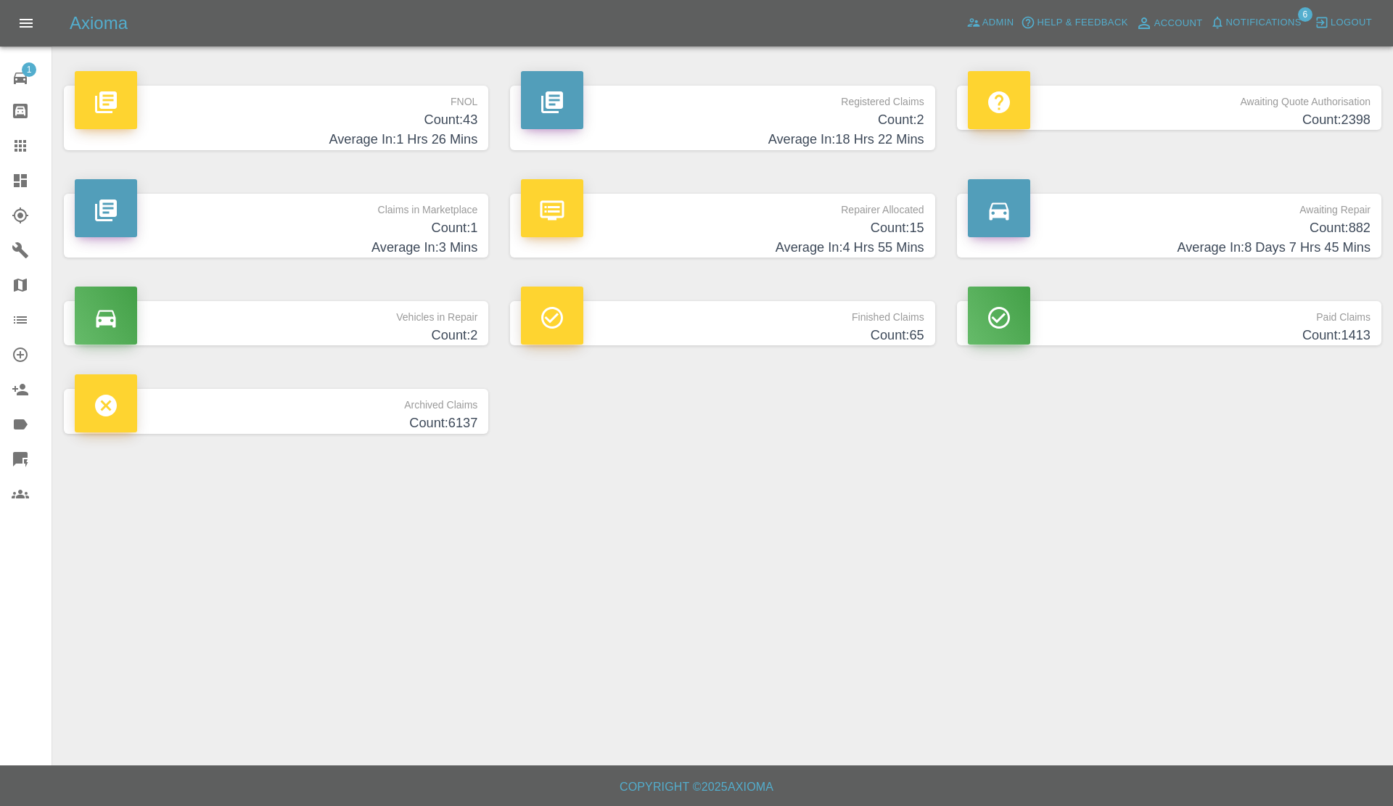
drag, startPoint x: 415, startPoint y: 226, endPoint x: 410, endPoint y: 240, distance: 14.7
click at [414, 227] on h4 "Count: 1" at bounding box center [276, 228] width 403 height 20
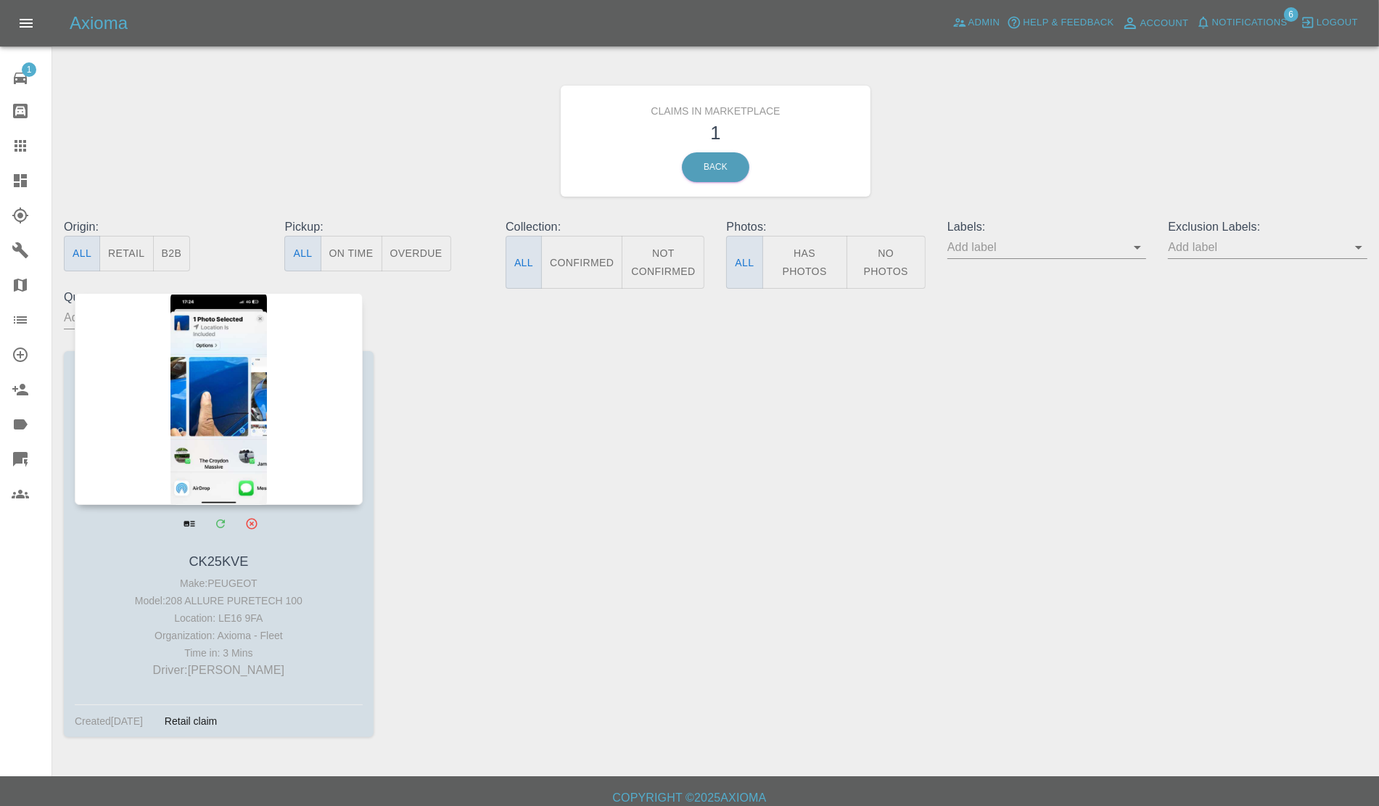
click at [258, 395] on div at bounding box center [219, 399] width 288 height 212
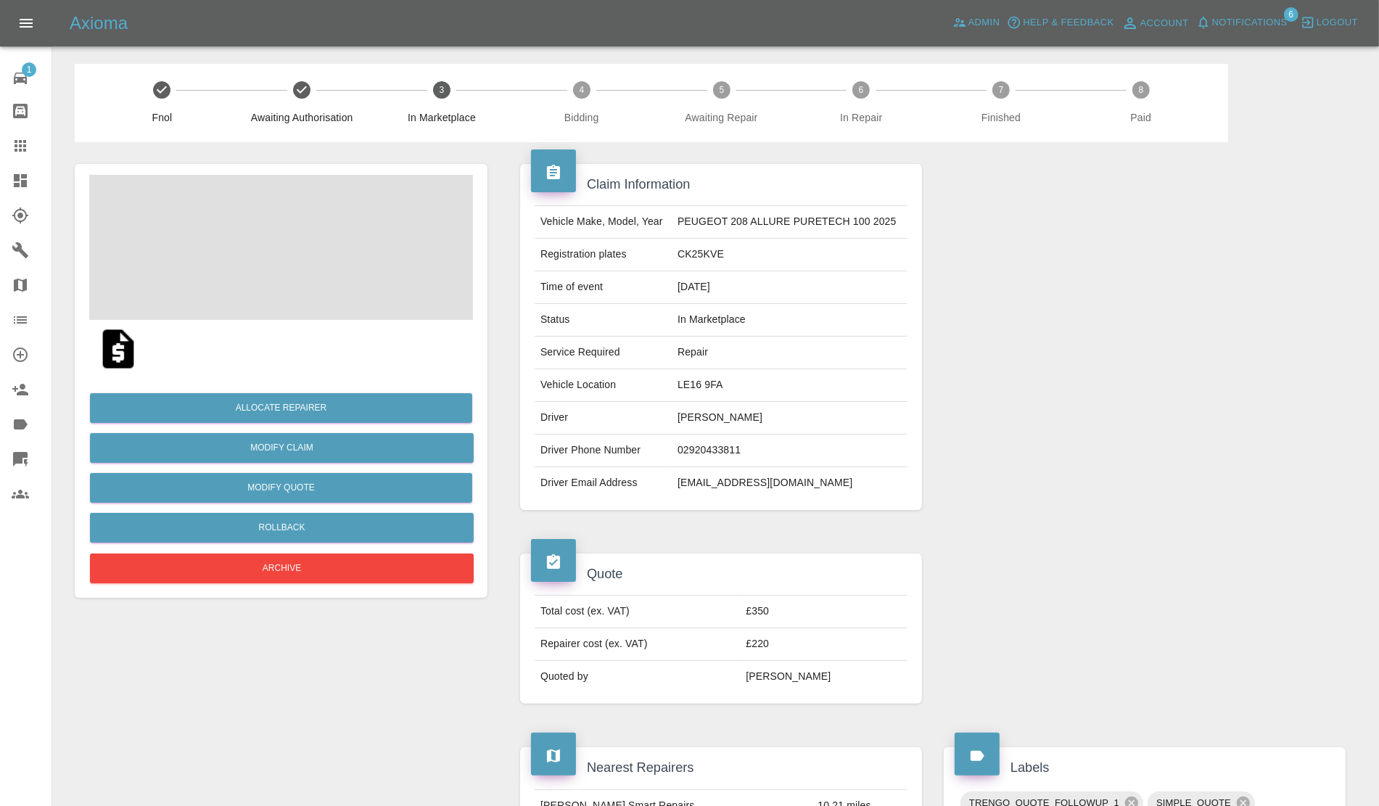
click at [303, 260] on span at bounding box center [281, 247] width 384 height 145
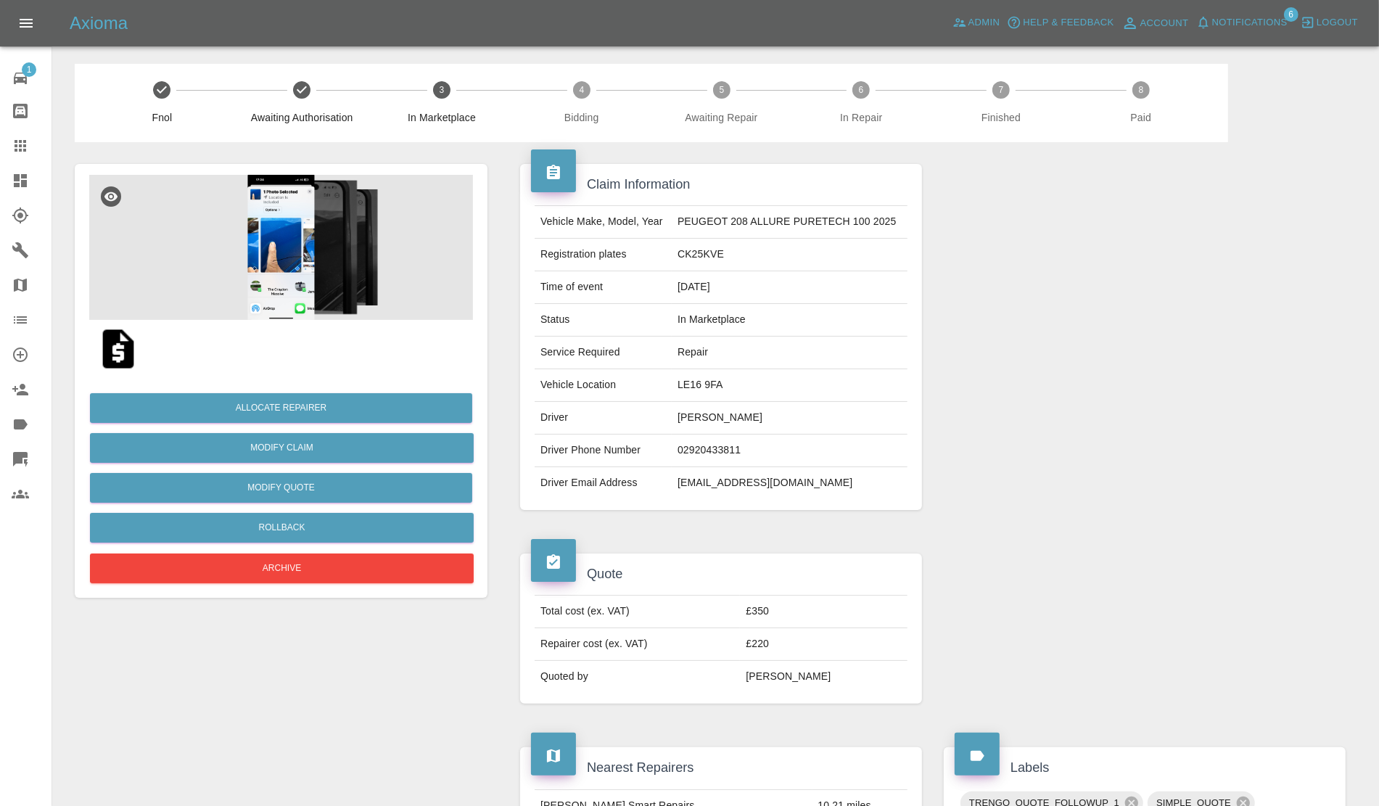
click at [252, 270] on img at bounding box center [281, 247] width 384 height 145
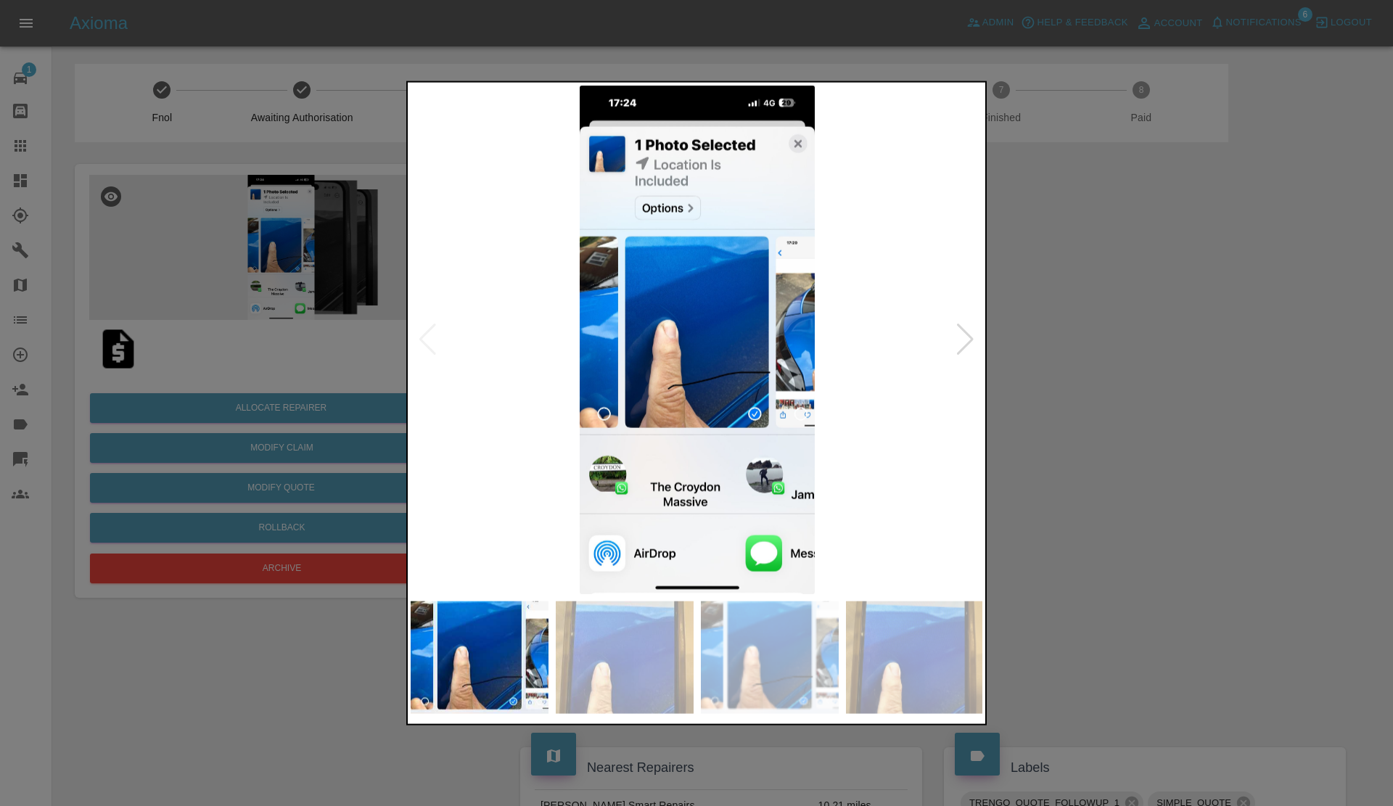
click at [1045, 498] on div at bounding box center [696, 403] width 1393 height 806
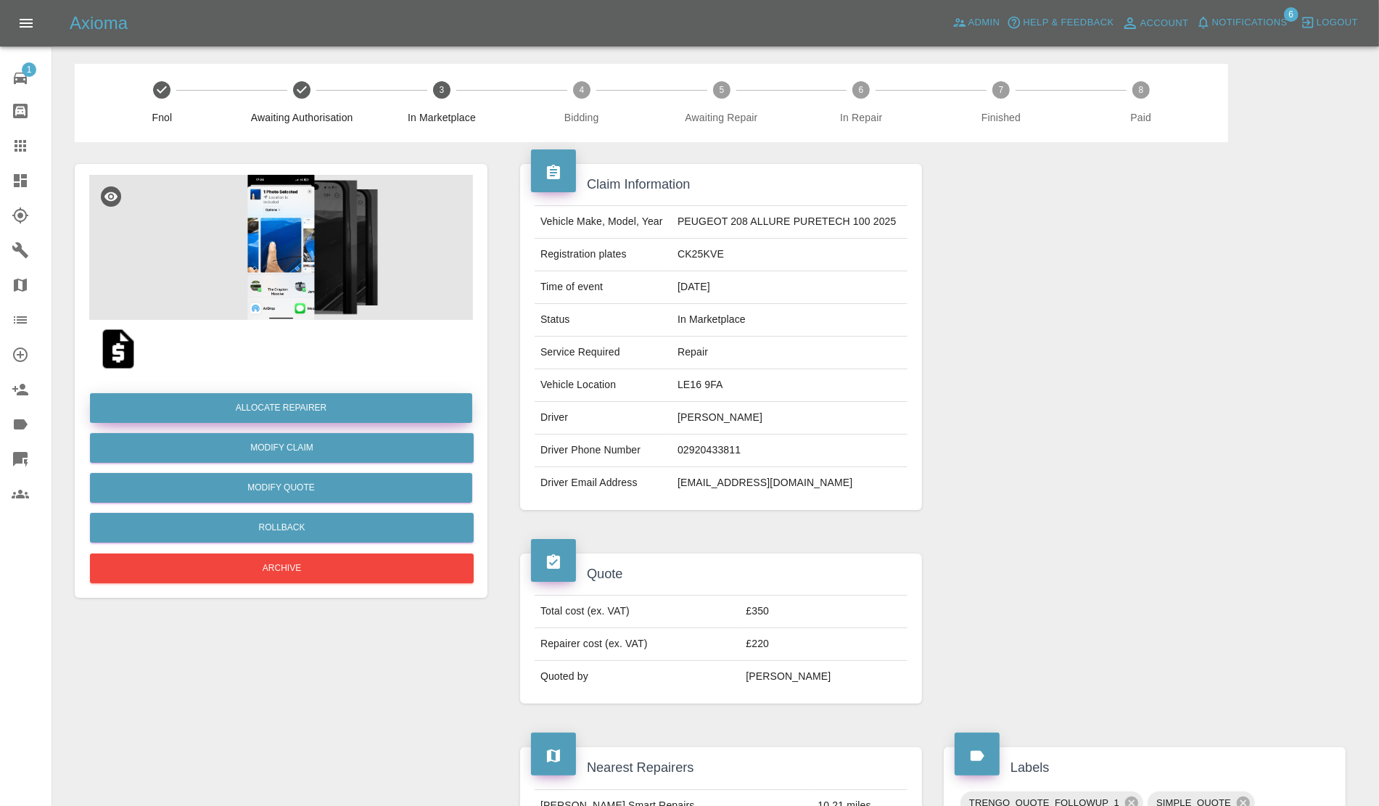
click at [278, 401] on button "Allocate Repairer" at bounding box center [281, 408] width 382 height 30
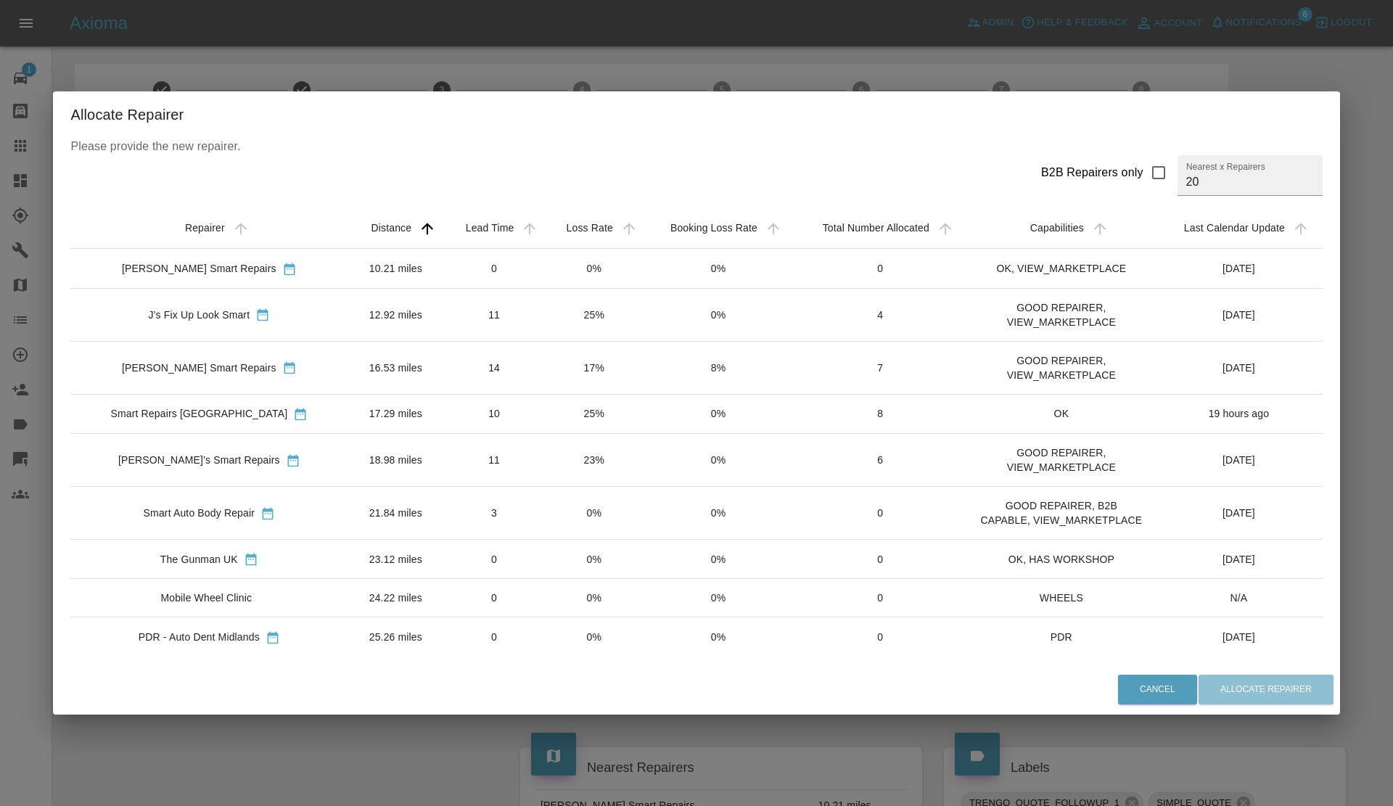
click at [568, 411] on td "25%" at bounding box center [594, 413] width 99 height 39
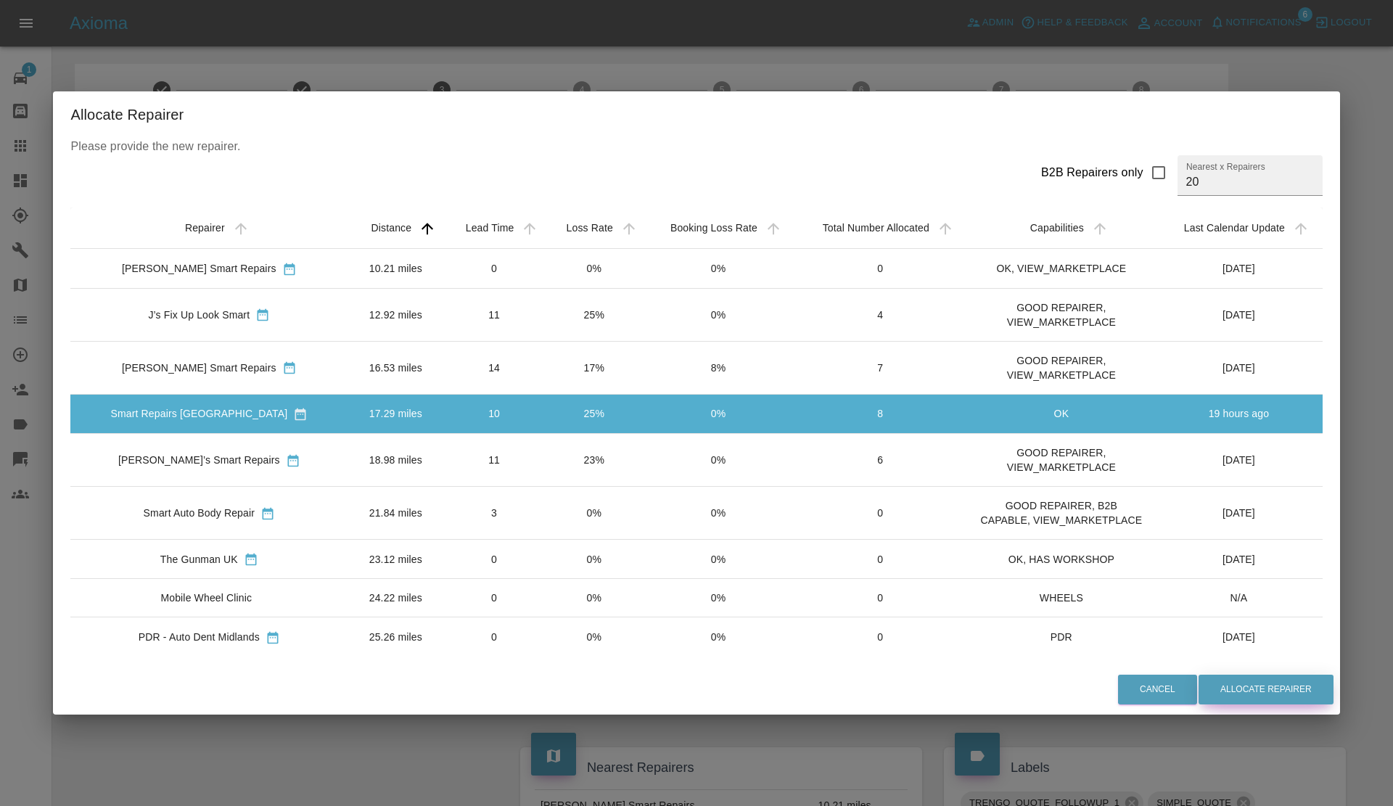
click at [1261, 691] on button "Allocate Repairer" at bounding box center [1265, 690] width 135 height 30
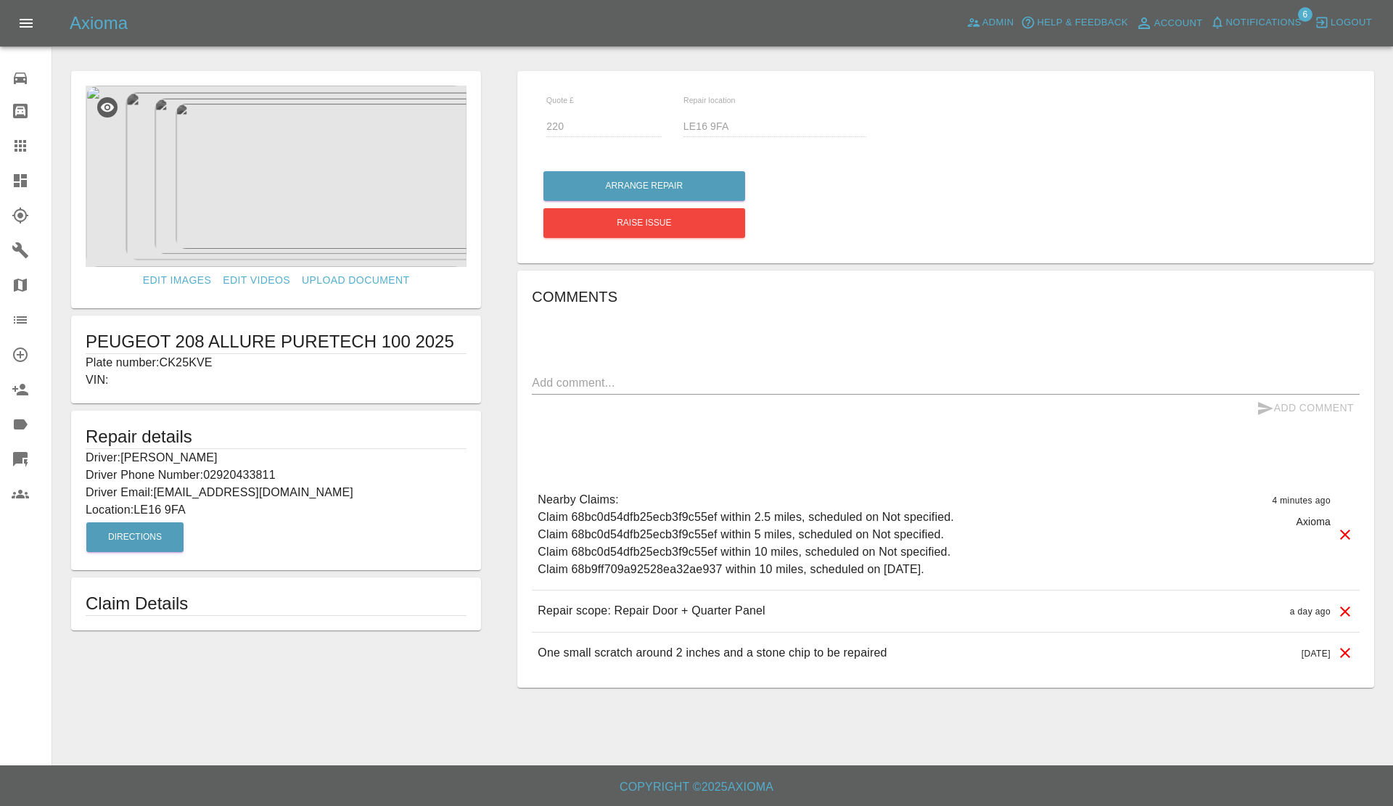
click at [2, 191] on link "Dashboard" at bounding box center [26, 180] width 52 height 35
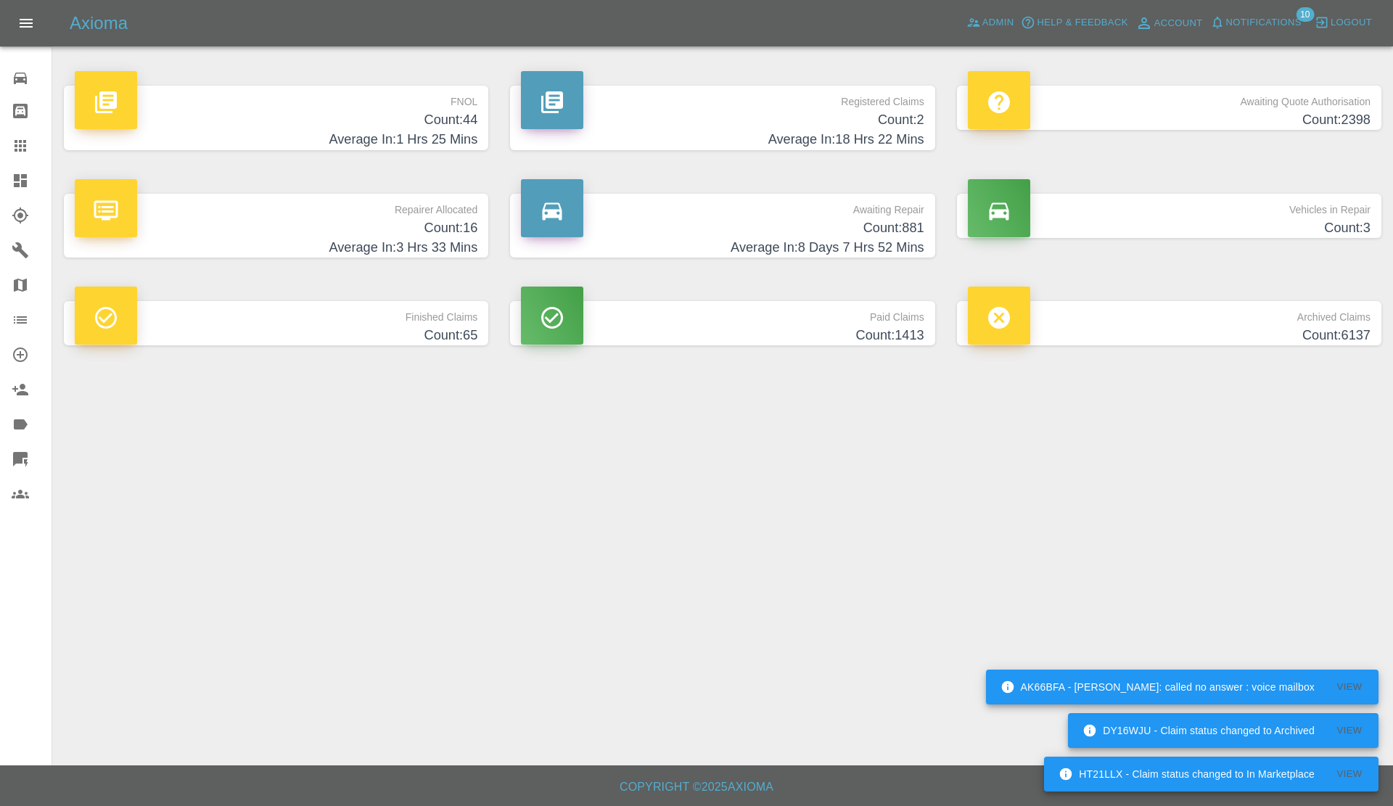
click at [793, 230] on h4 "Count: 881" at bounding box center [722, 228] width 403 height 20
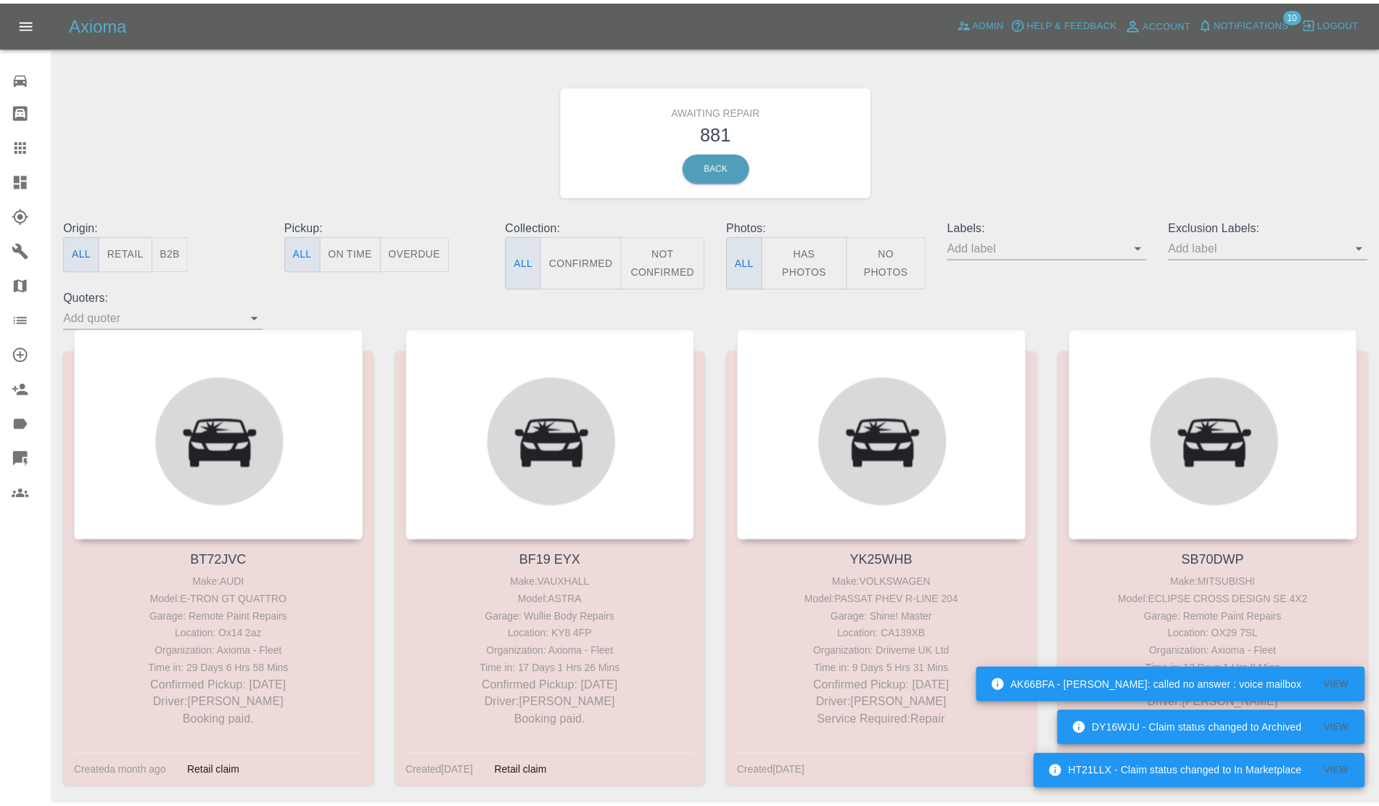
scroll to position [75321, 0]
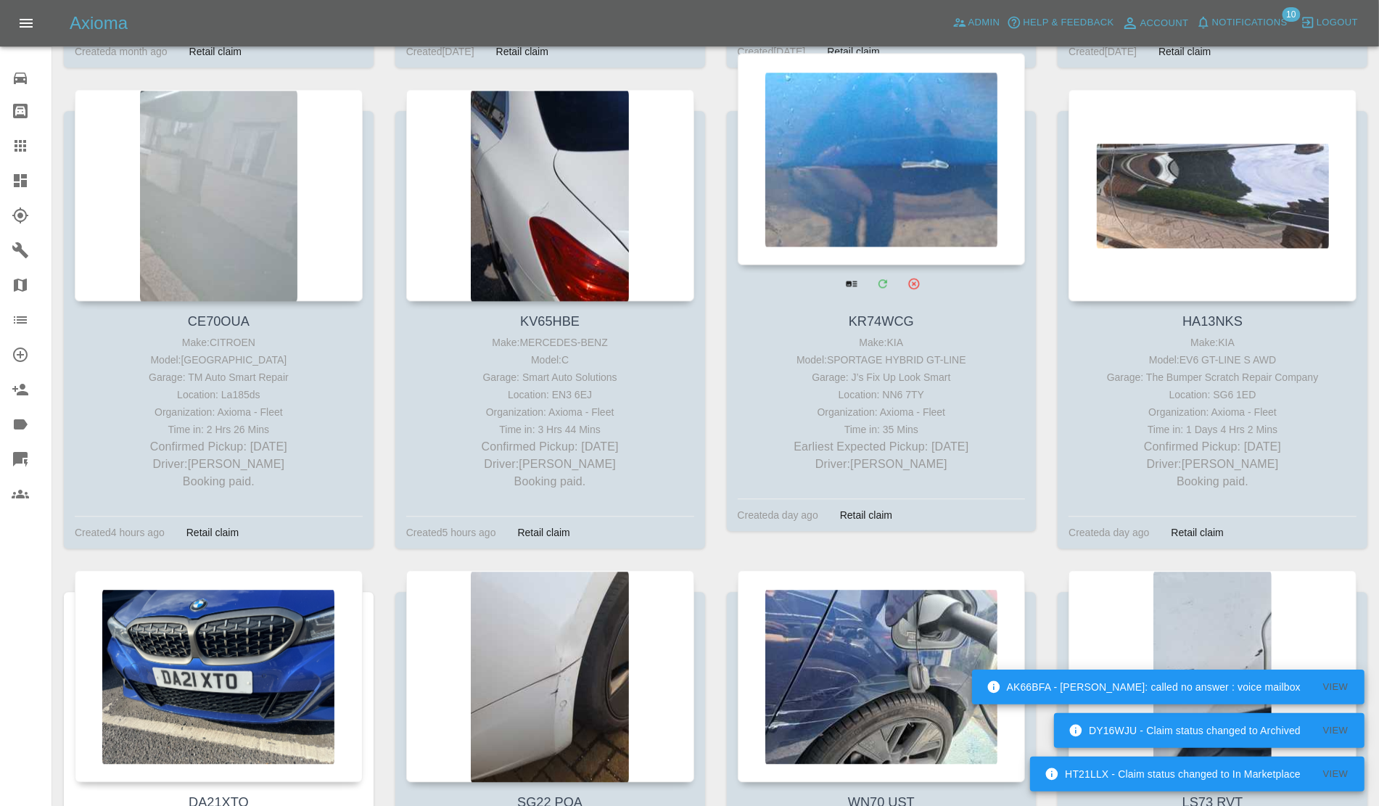
click at [923, 186] on div at bounding box center [882, 159] width 288 height 212
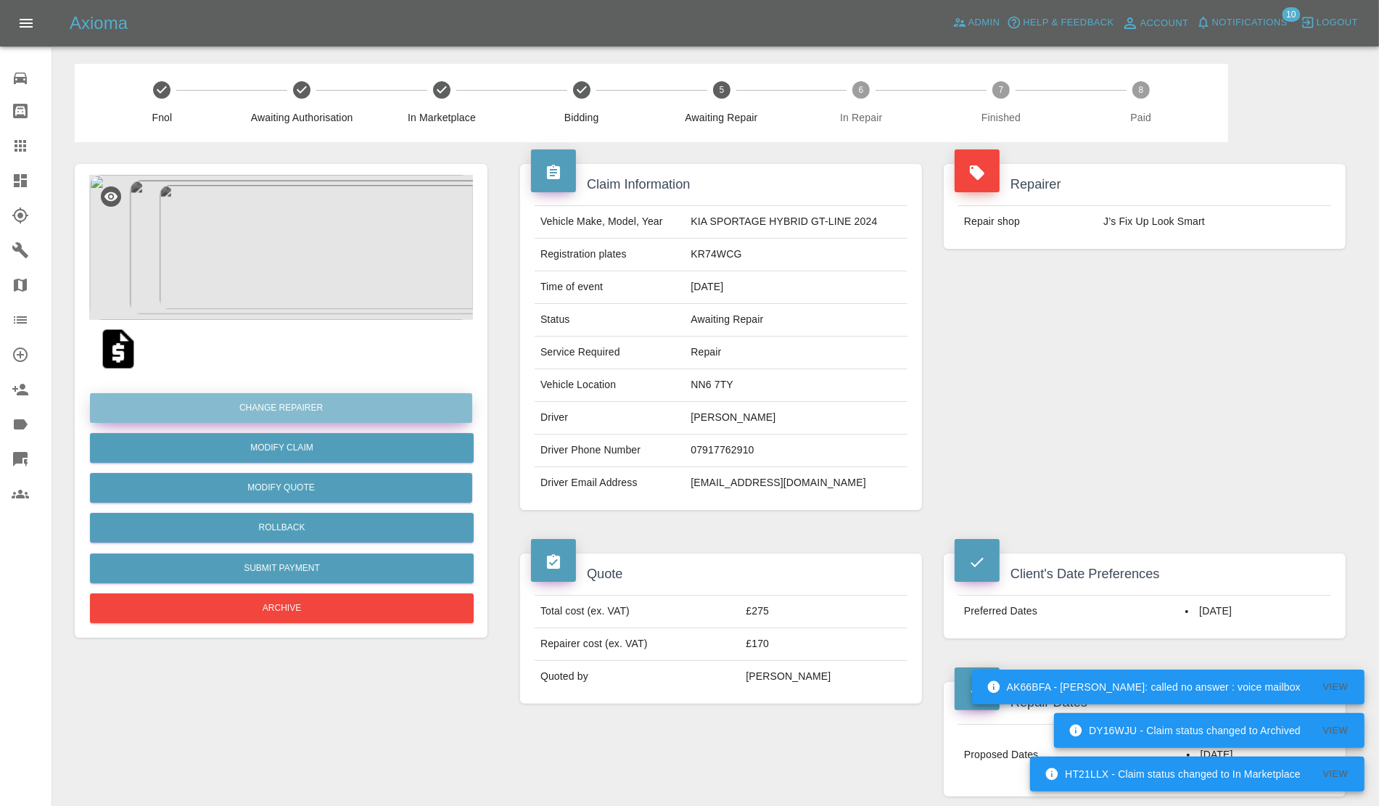
click at [276, 410] on button "Change Repairer" at bounding box center [281, 408] width 382 height 30
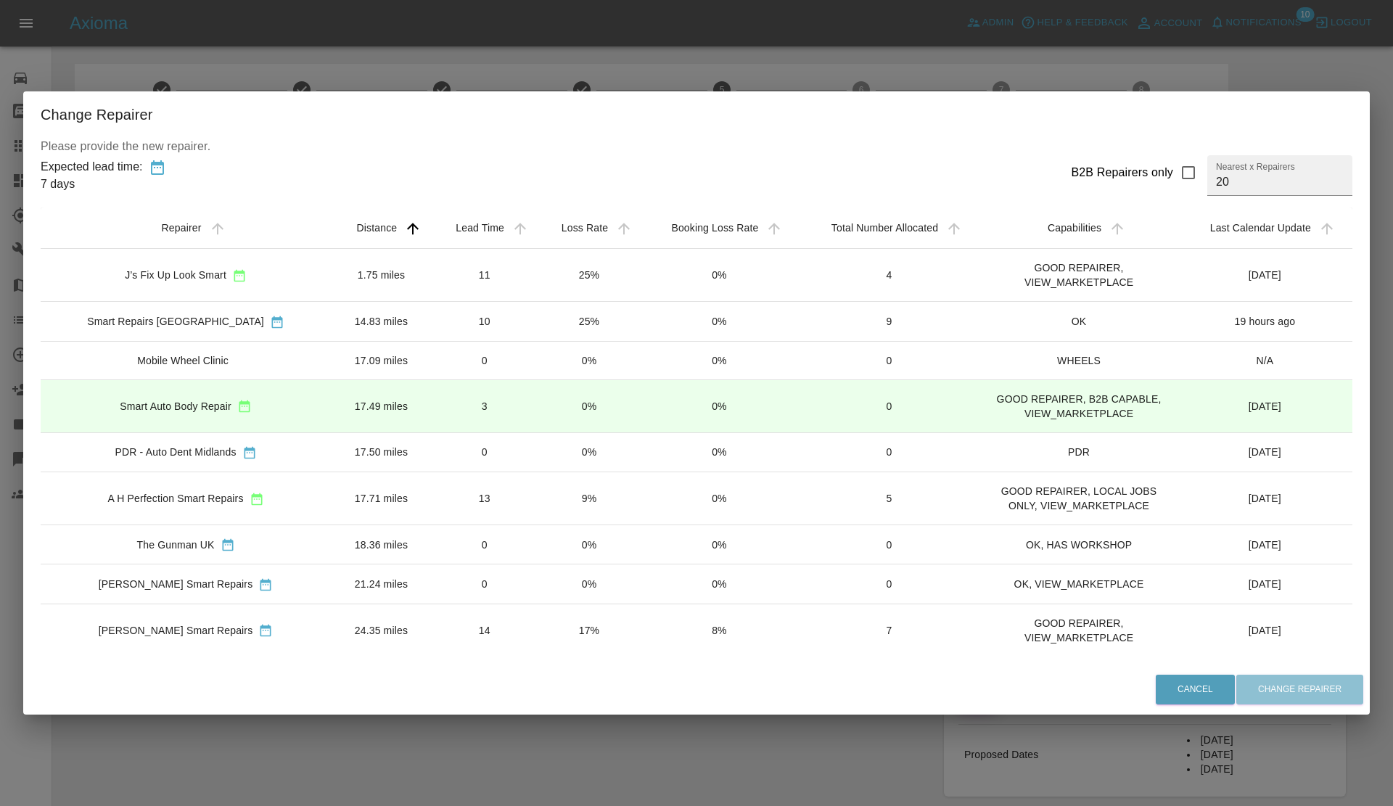
click at [538, 329] on td "25%" at bounding box center [590, 321] width 104 height 39
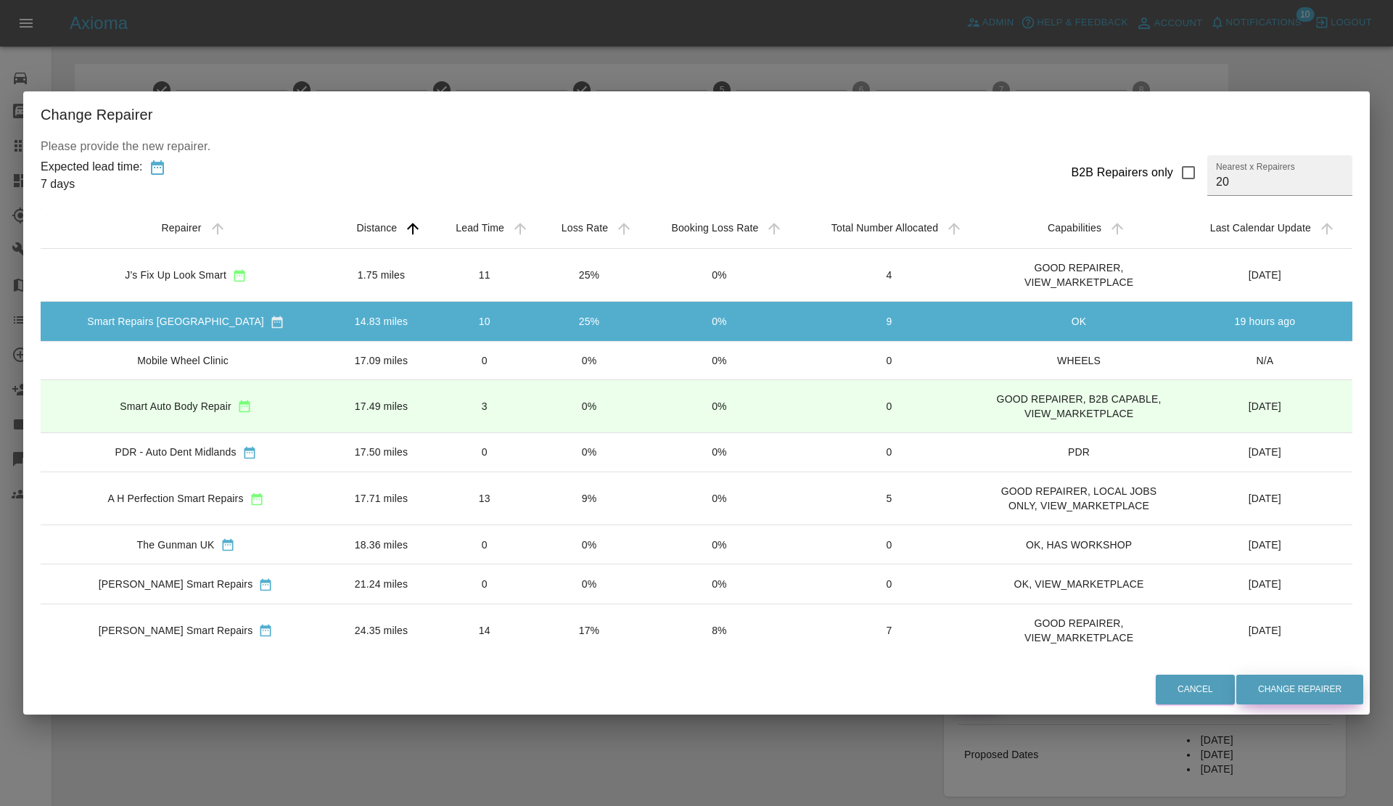
click at [1304, 683] on button "Change Repairer" at bounding box center [1299, 690] width 127 height 30
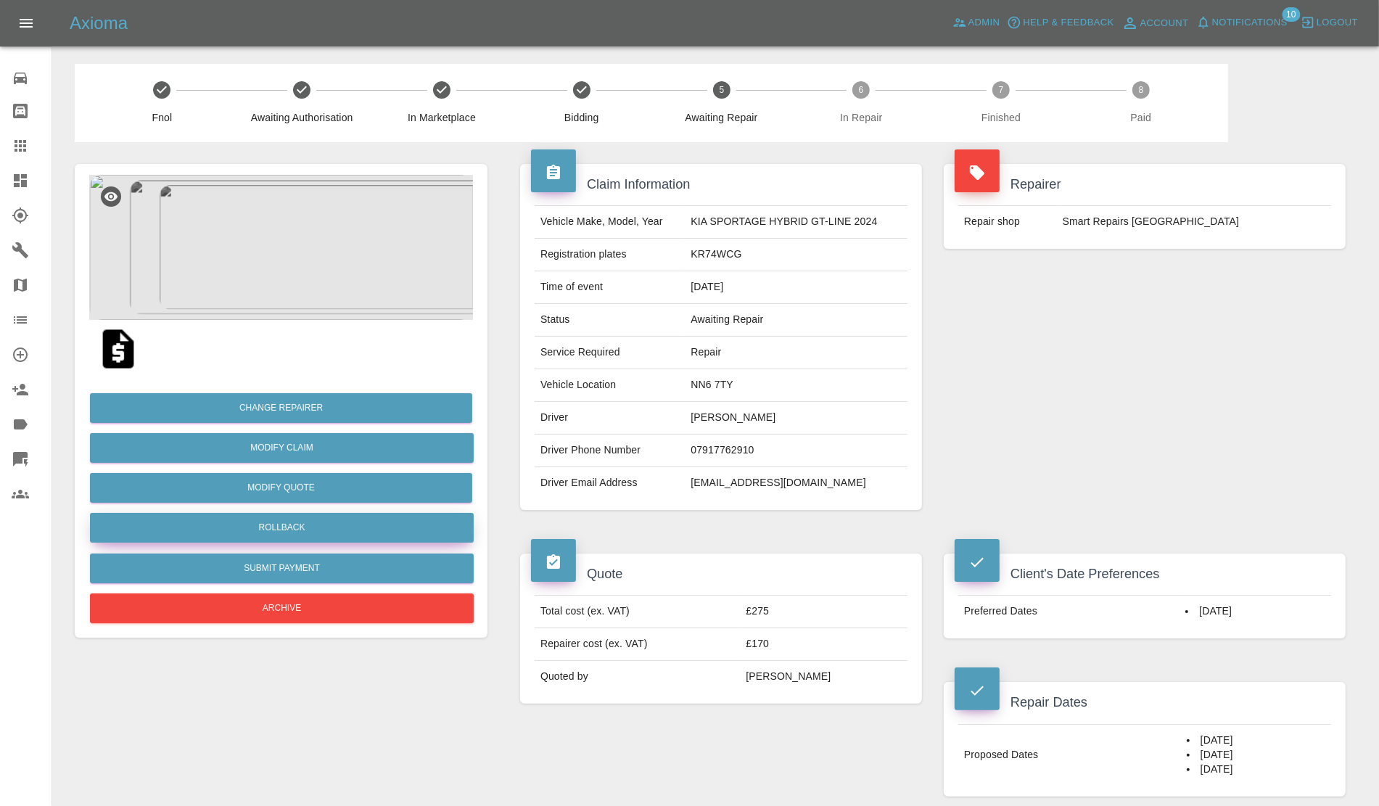
click at [278, 522] on button "Rollback" at bounding box center [282, 528] width 384 height 30
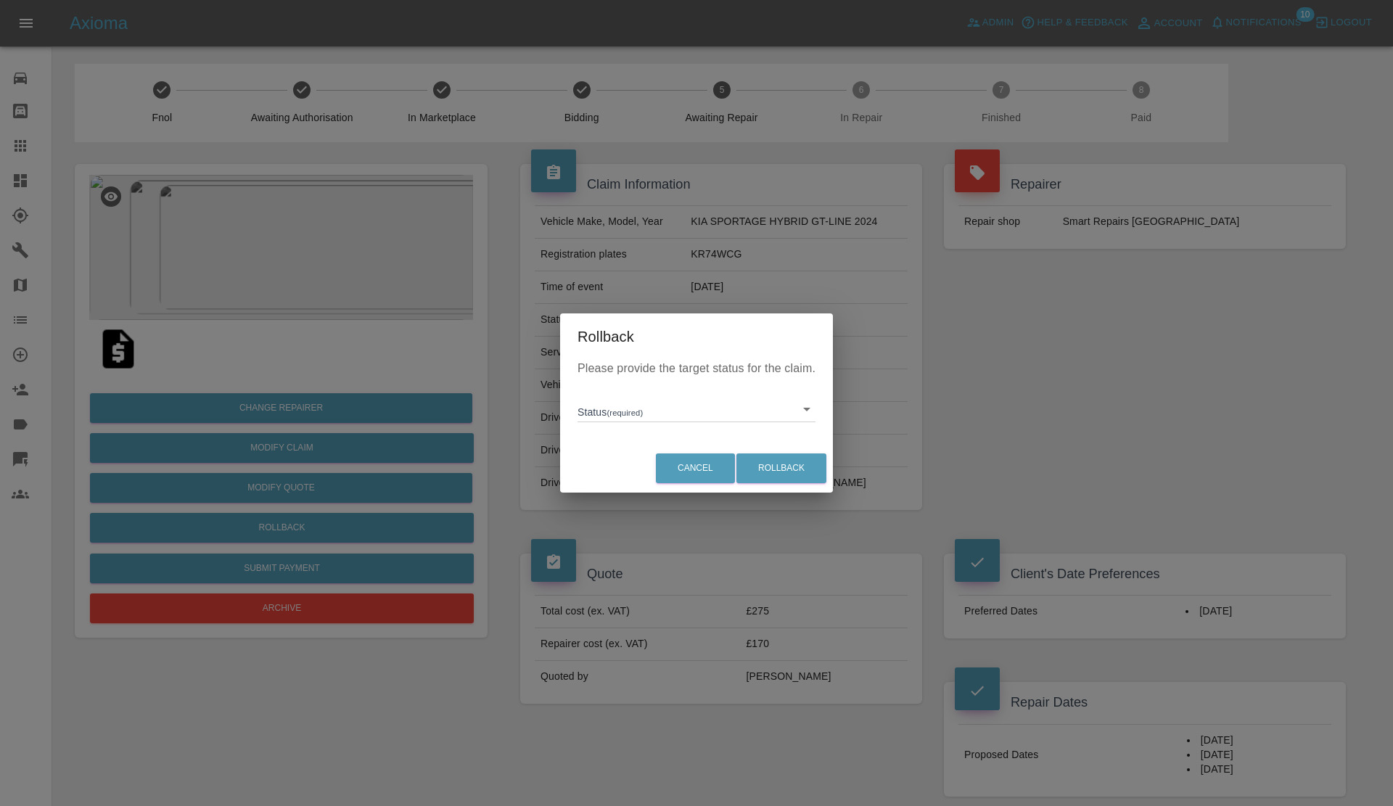
click at [662, 414] on body "Axioma Admin Help & Feedback Account Notifications 10 Logout 0 Repair home Body…" at bounding box center [696, 804] width 1393 height 1608
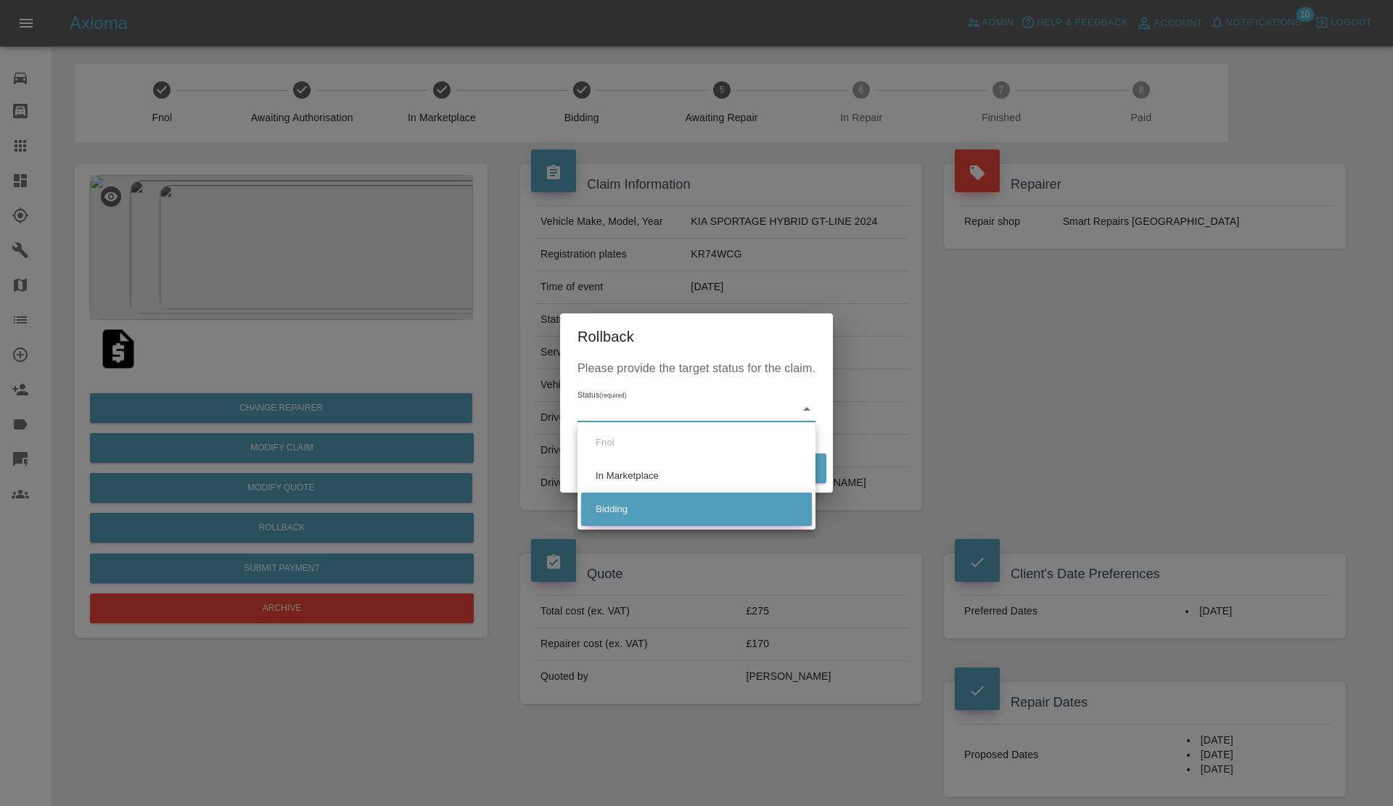
click at [633, 493] on li "Bidding" at bounding box center [696, 509] width 231 height 33
type input "bidding"
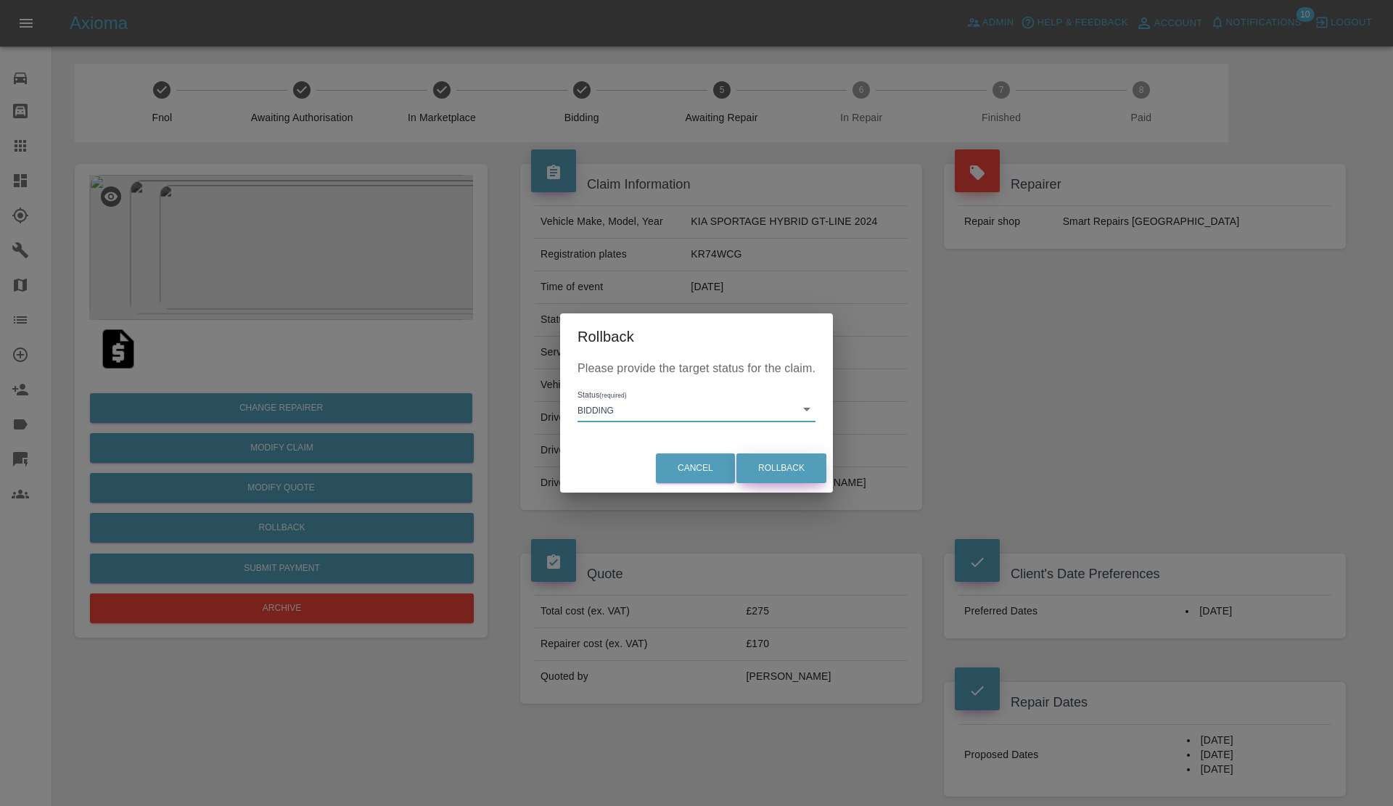
click at [765, 463] on button "Rollback" at bounding box center [781, 468] width 90 height 30
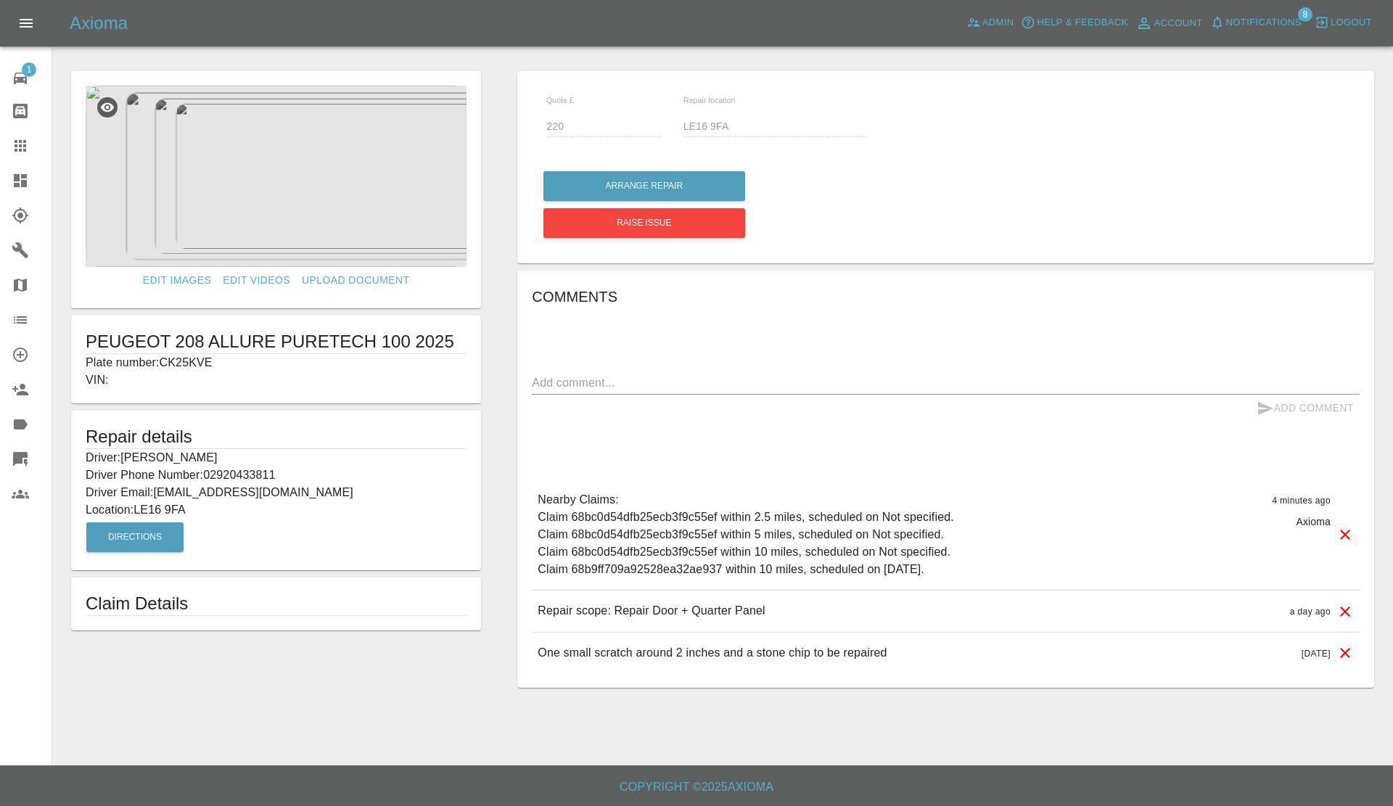
click at [186, 359] on p "Plate number: CK25KVE" at bounding box center [276, 362] width 381 height 17
copy p "CK25KVE"
drag, startPoint x: 1, startPoint y: 142, endPoint x: 54, endPoint y: 174, distance: 62.5
click at [1, 143] on link "Claims" at bounding box center [26, 145] width 52 height 35
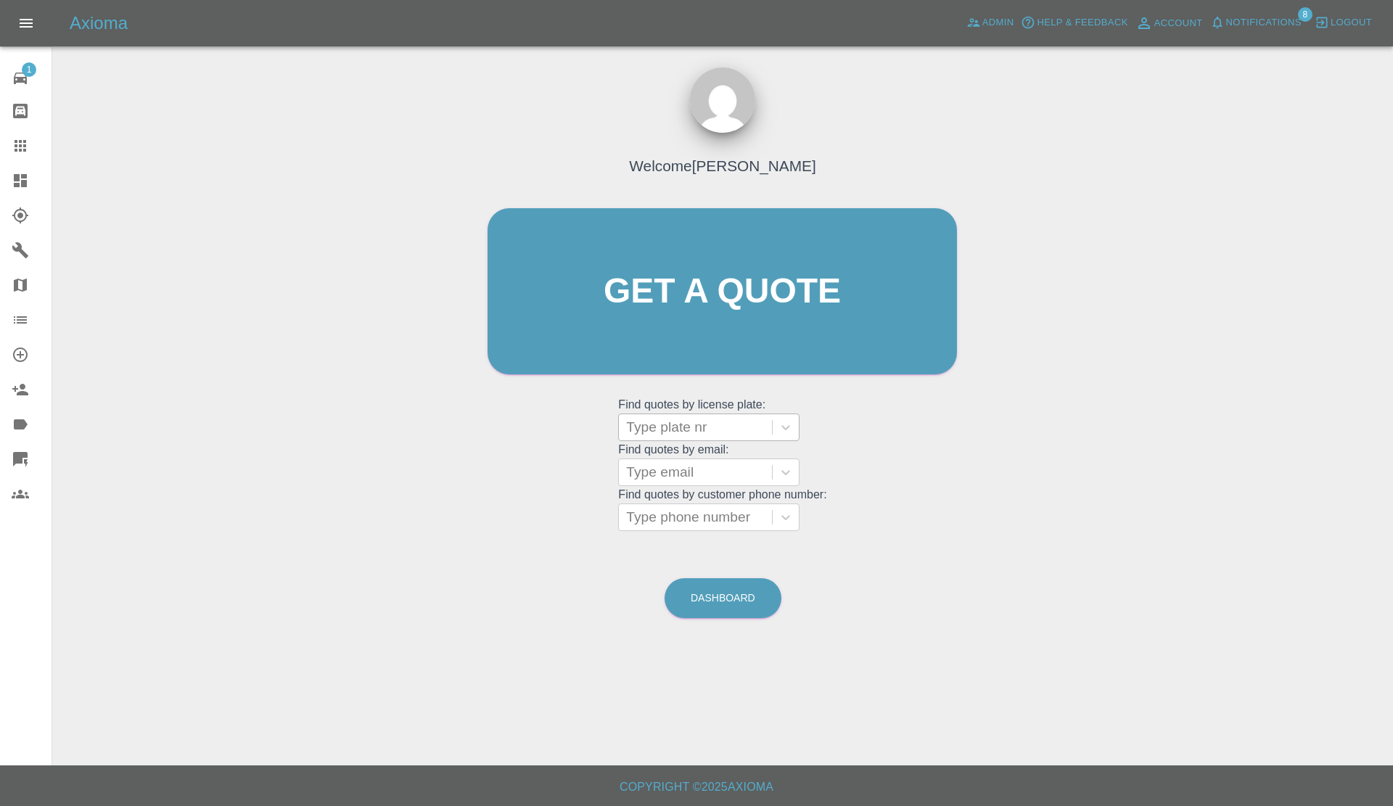
click at [668, 432] on div at bounding box center [695, 427] width 139 height 20
paste input "CK25KVE"
type input "CK25KVE"
click at [672, 461] on div "CK25KVE, Bidding" at bounding box center [708, 464] width 181 height 29
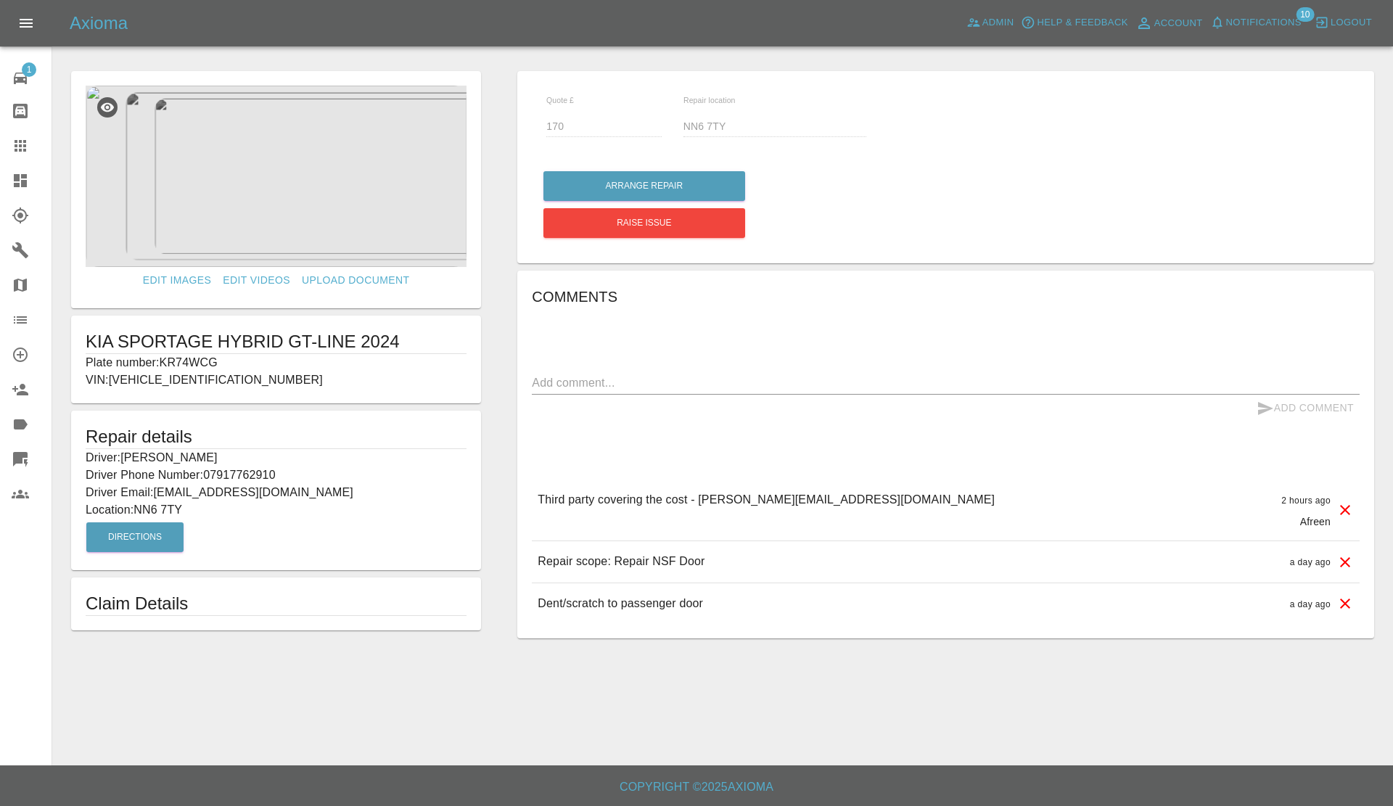
click at [632, 165] on div "Arrange Repair Raise issue" at bounding box center [946, 200] width 806 height 81
click at [630, 186] on button "Arrange Repair" at bounding box center [644, 186] width 202 height 30
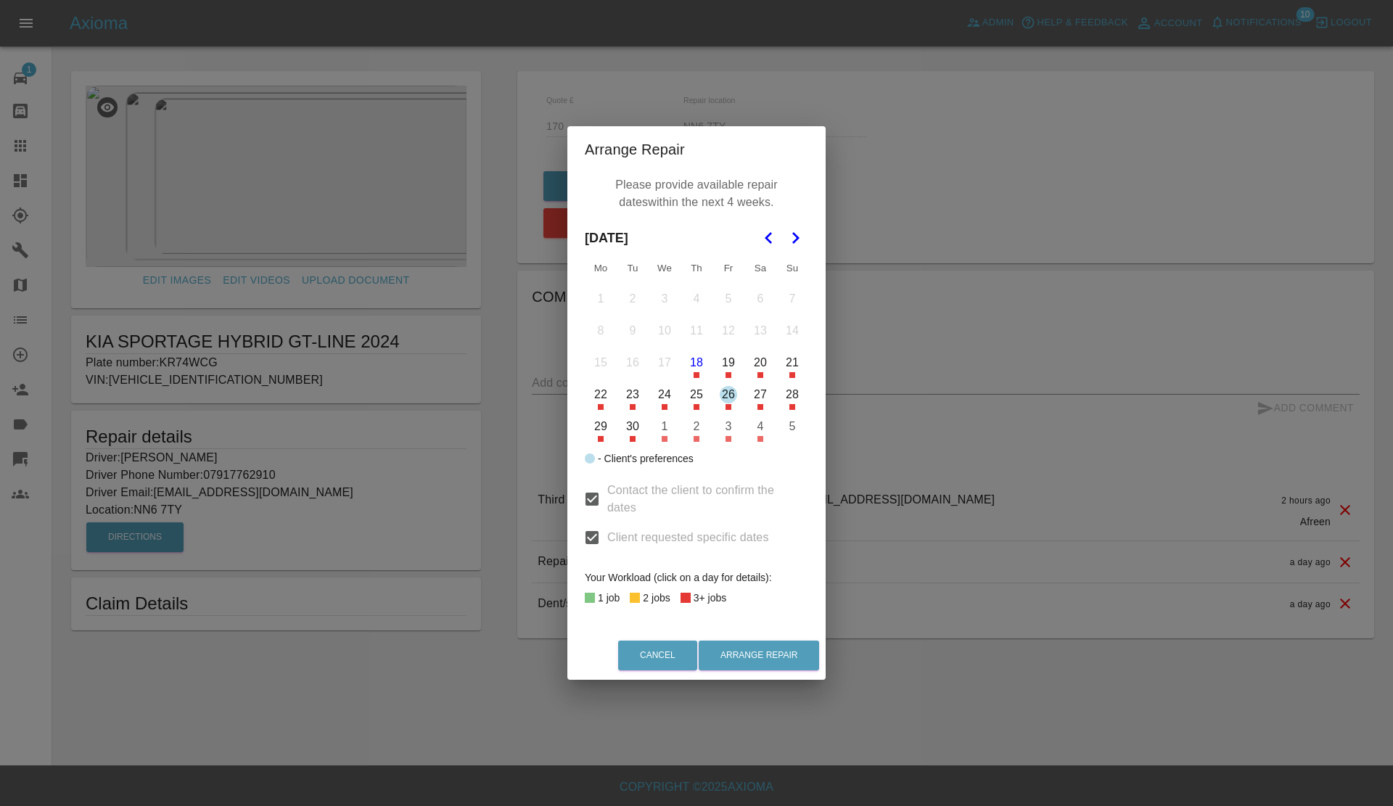
click at [730, 403] on button "26" at bounding box center [728, 394] width 30 height 30
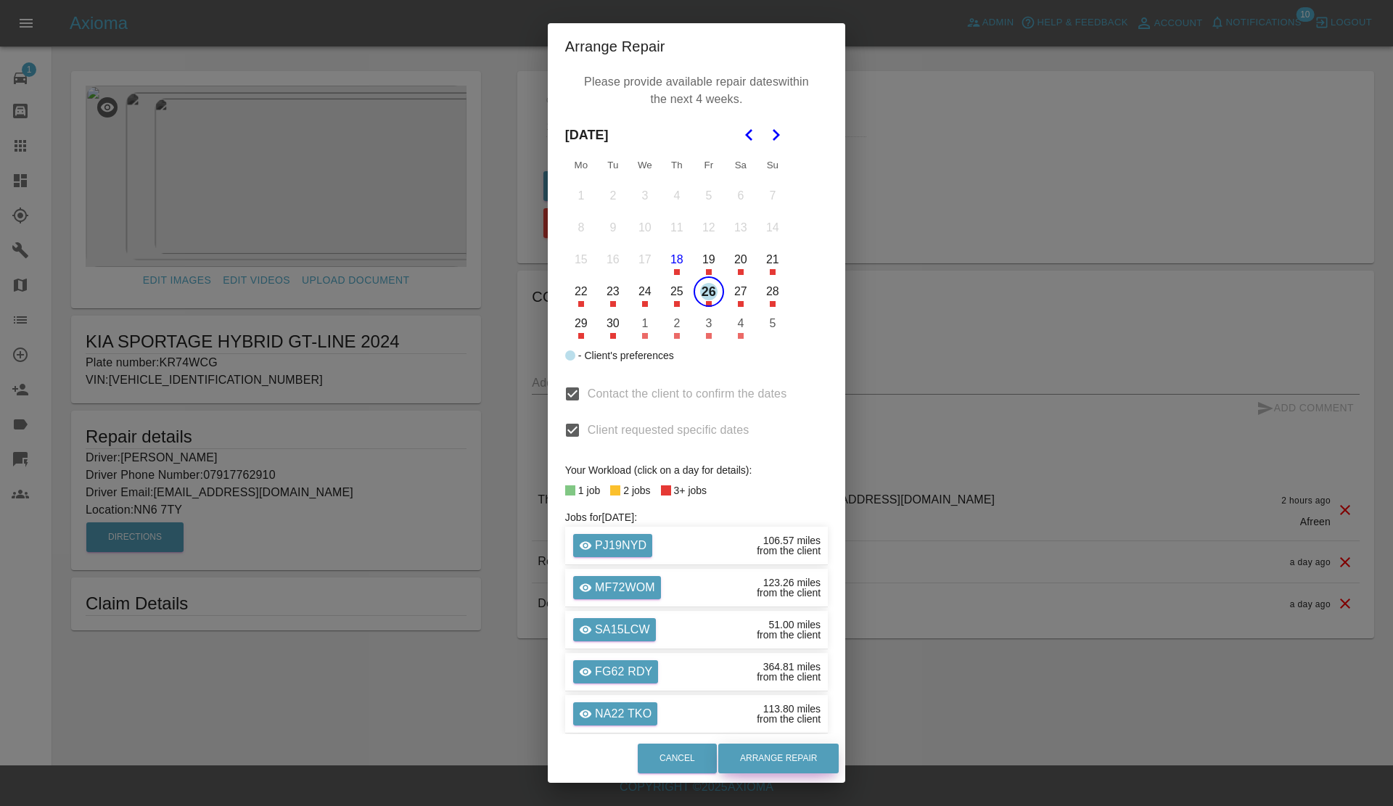
click at [774, 760] on button "Arrange Repair" at bounding box center [778, 759] width 120 height 30
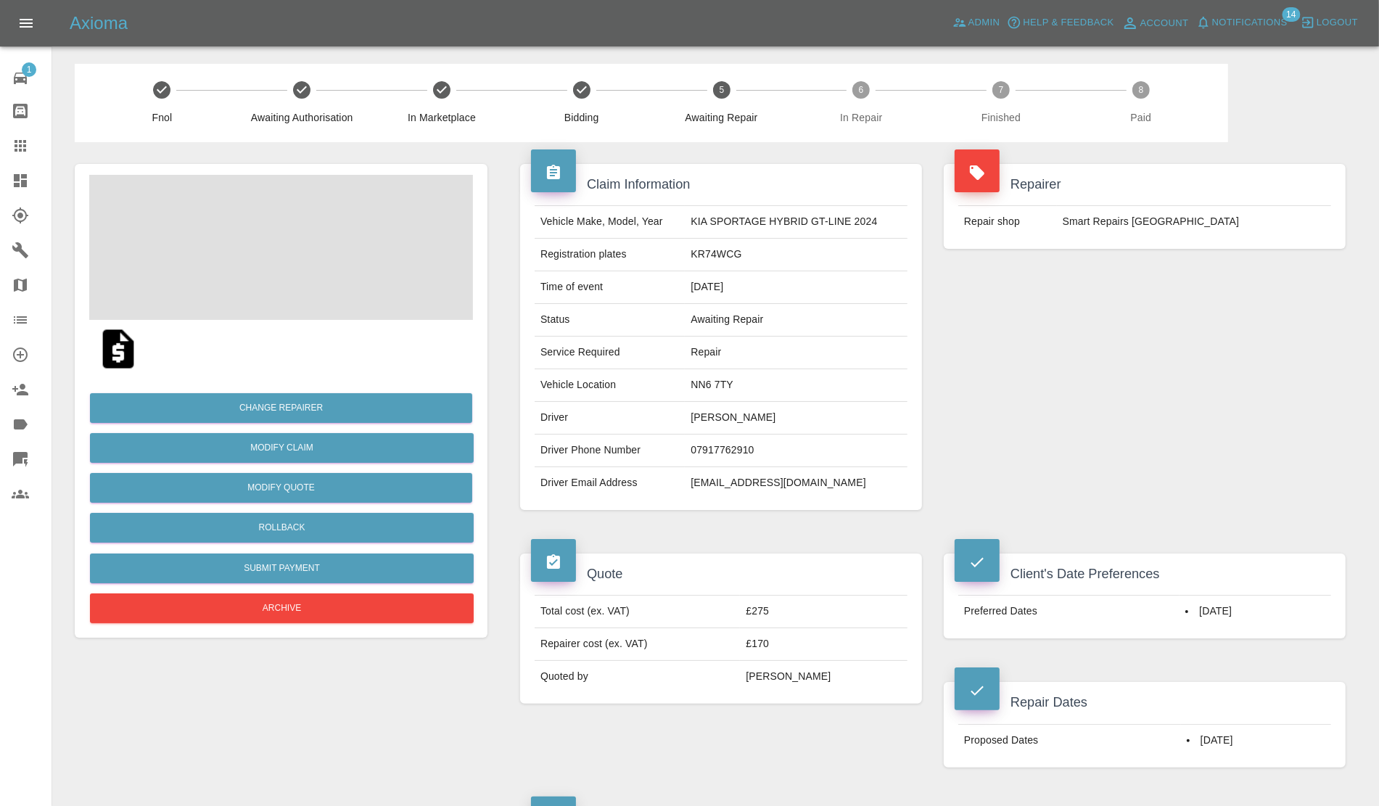
click at [0, 175] on link "Dashboard" at bounding box center [26, 180] width 52 height 35
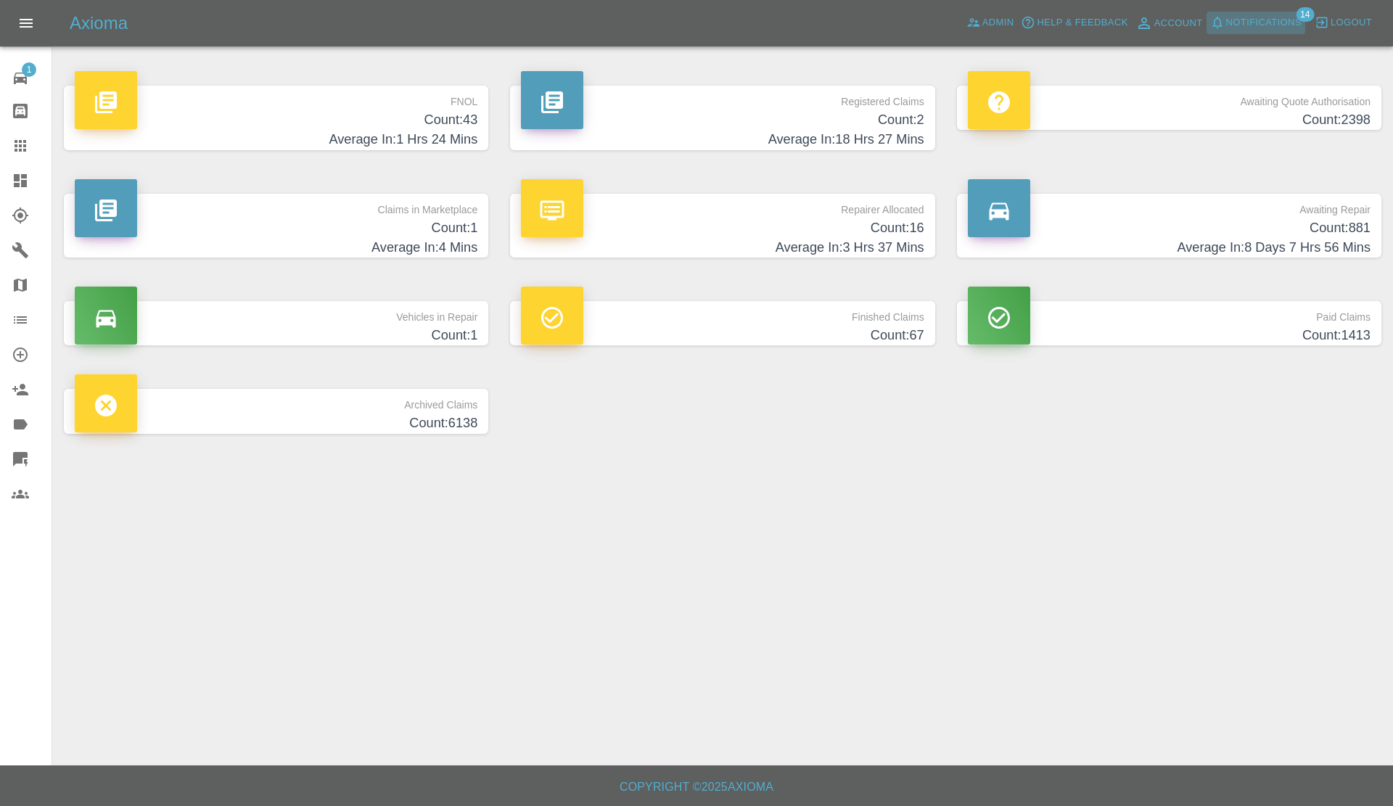
click at [1238, 23] on span "Notifications" at bounding box center [1263, 23] width 75 height 17
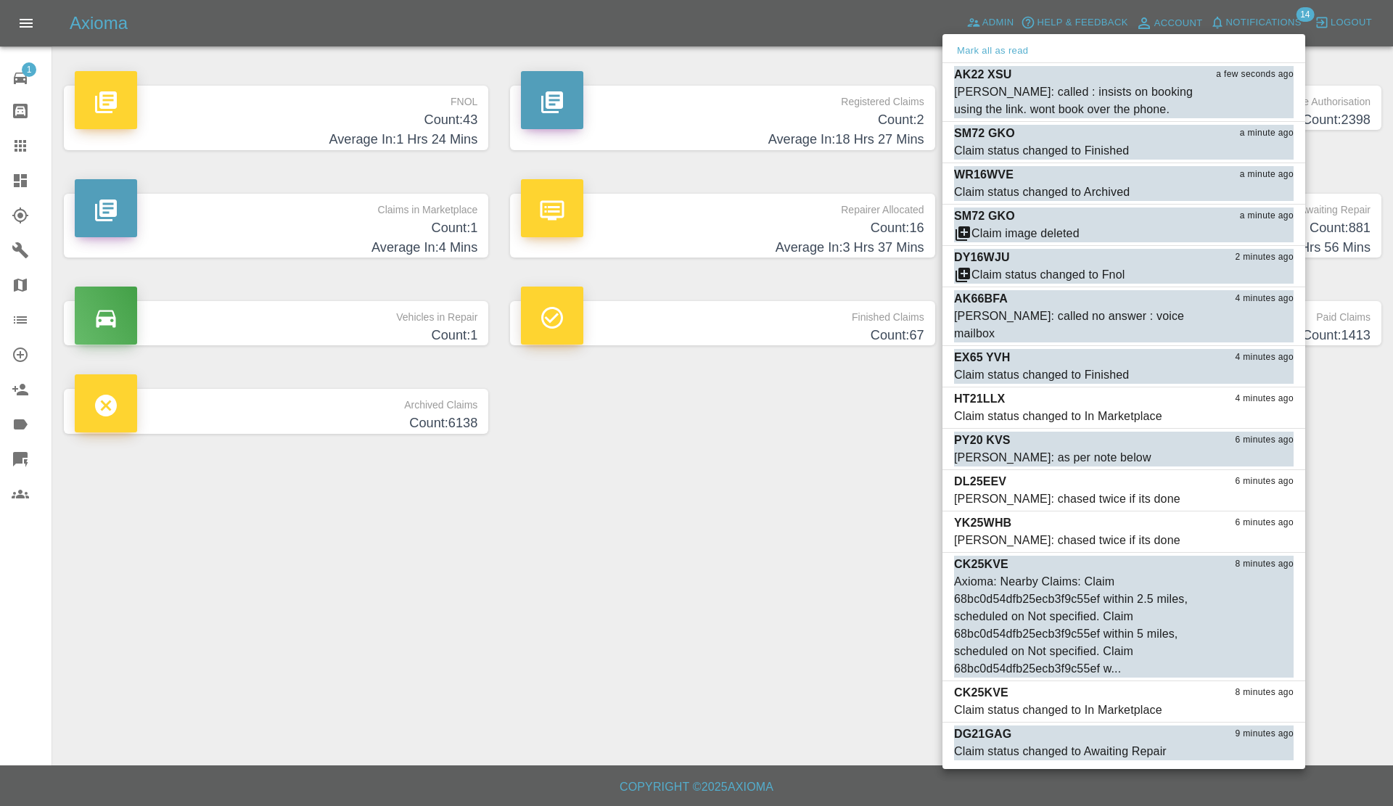
drag, startPoint x: 712, startPoint y: 480, endPoint x: 650, endPoint y: 435, distance: 76.5
click at [700, 477] on div at bounding box center [696, 403] width 1393 height 806
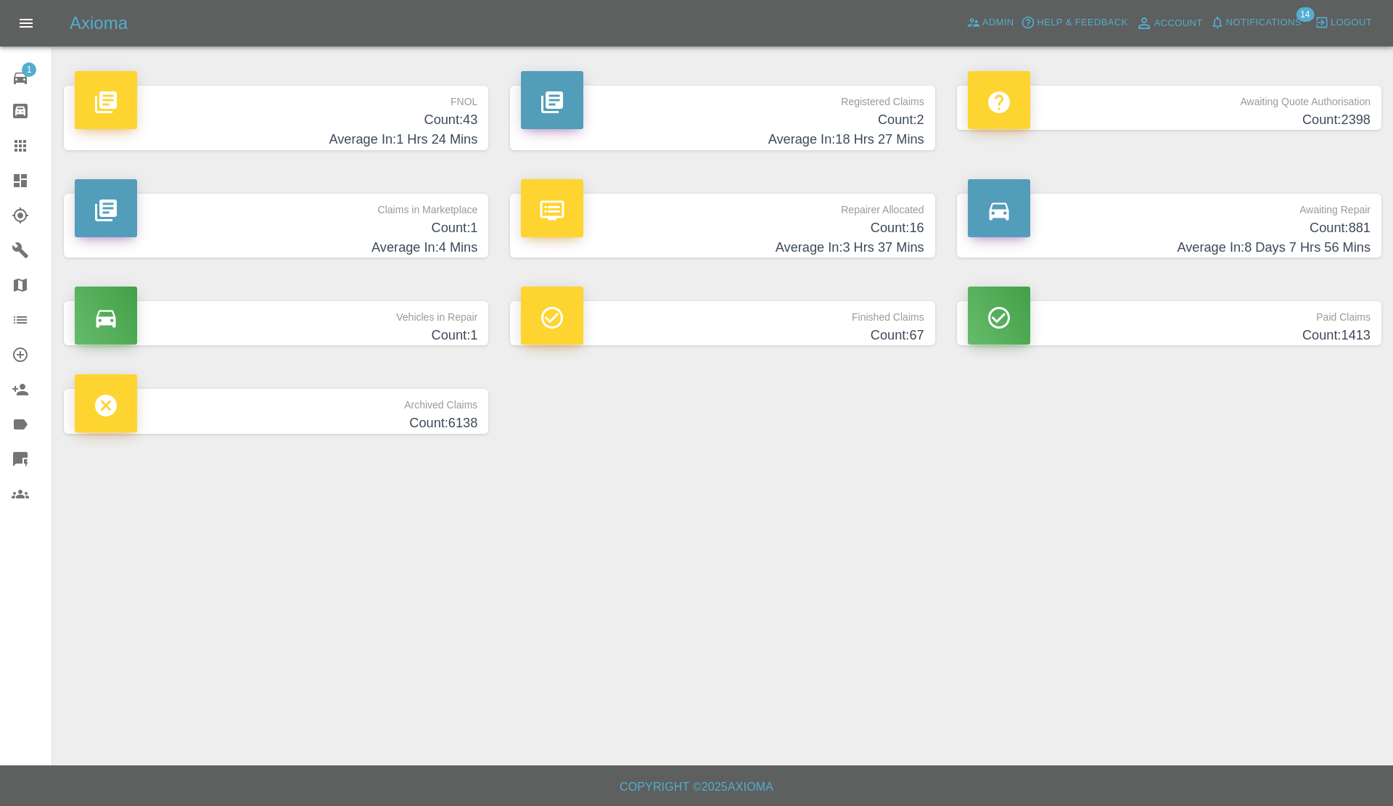
click at [326, 244] on h4 "Average In: 4 Mins" at bounding box center [276, 248] width 403 height 20
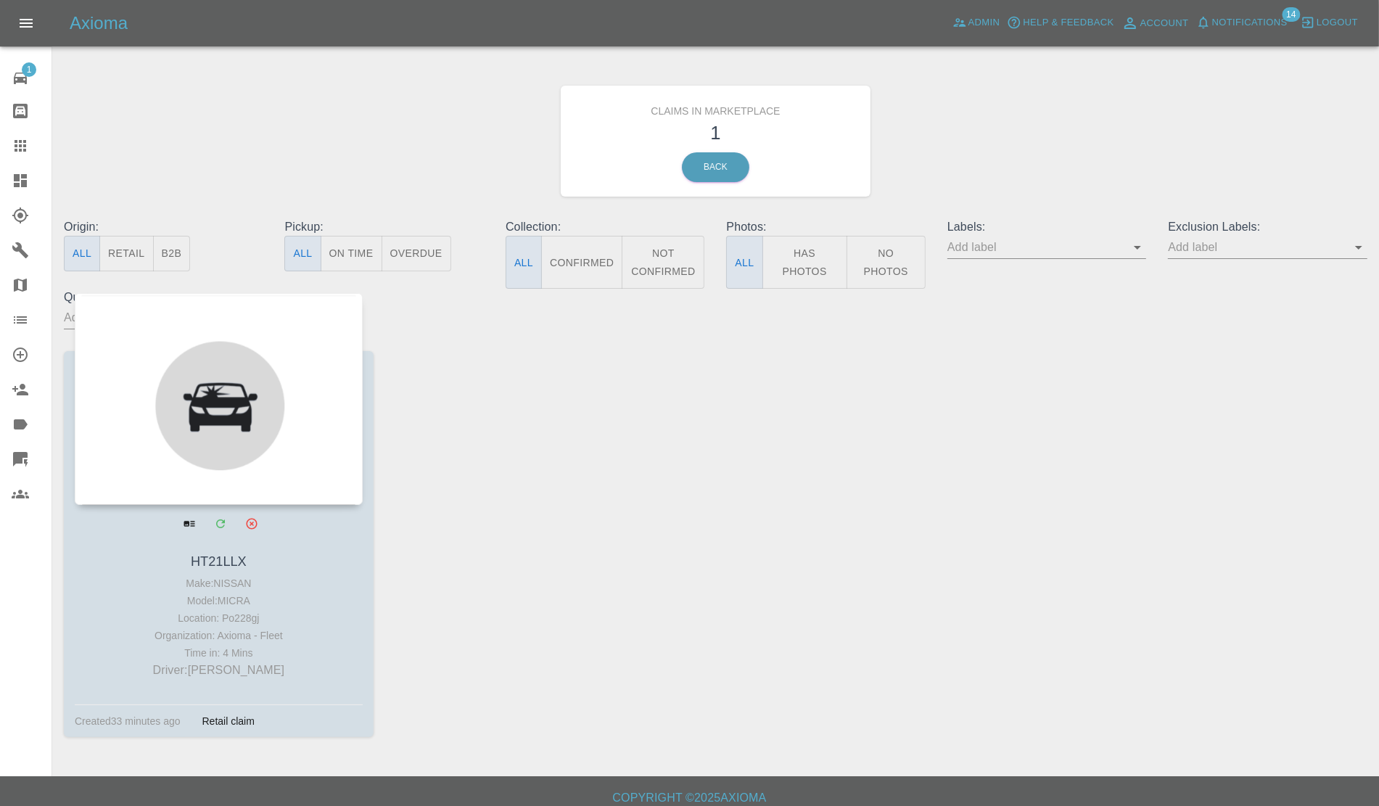
click at [227, 385] on div at bounding box center [219, 399] width 288 height 212
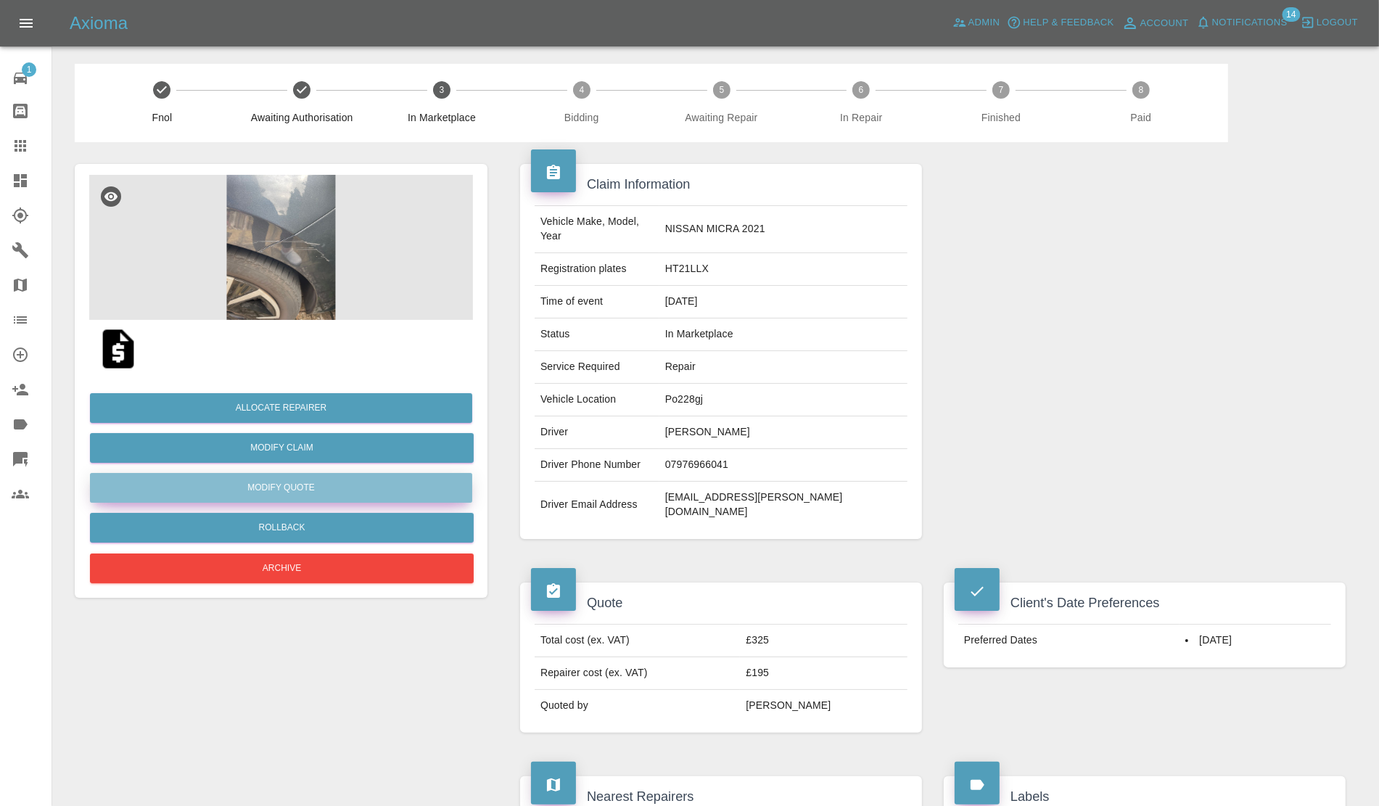
click at [281, 487] on button "Modify Quote" at bounding box center [281, 488] width 382 height 30
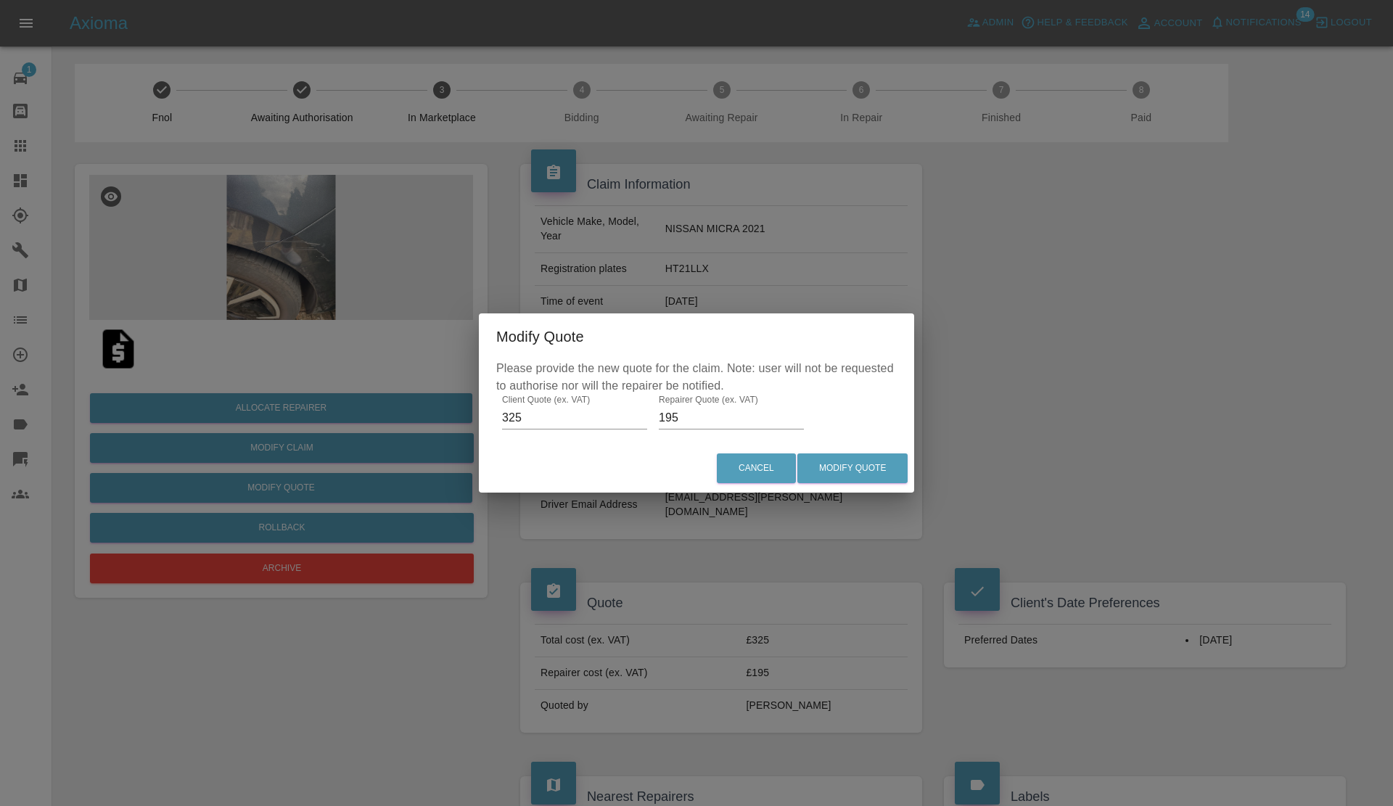
click at [718, 411] on input "195" at bounding box center [731, 417] width 145 height 23
type input "200"
click at [863, 476] on button "Modify Quote" at bounding box center [852, 468] width 110 height 30
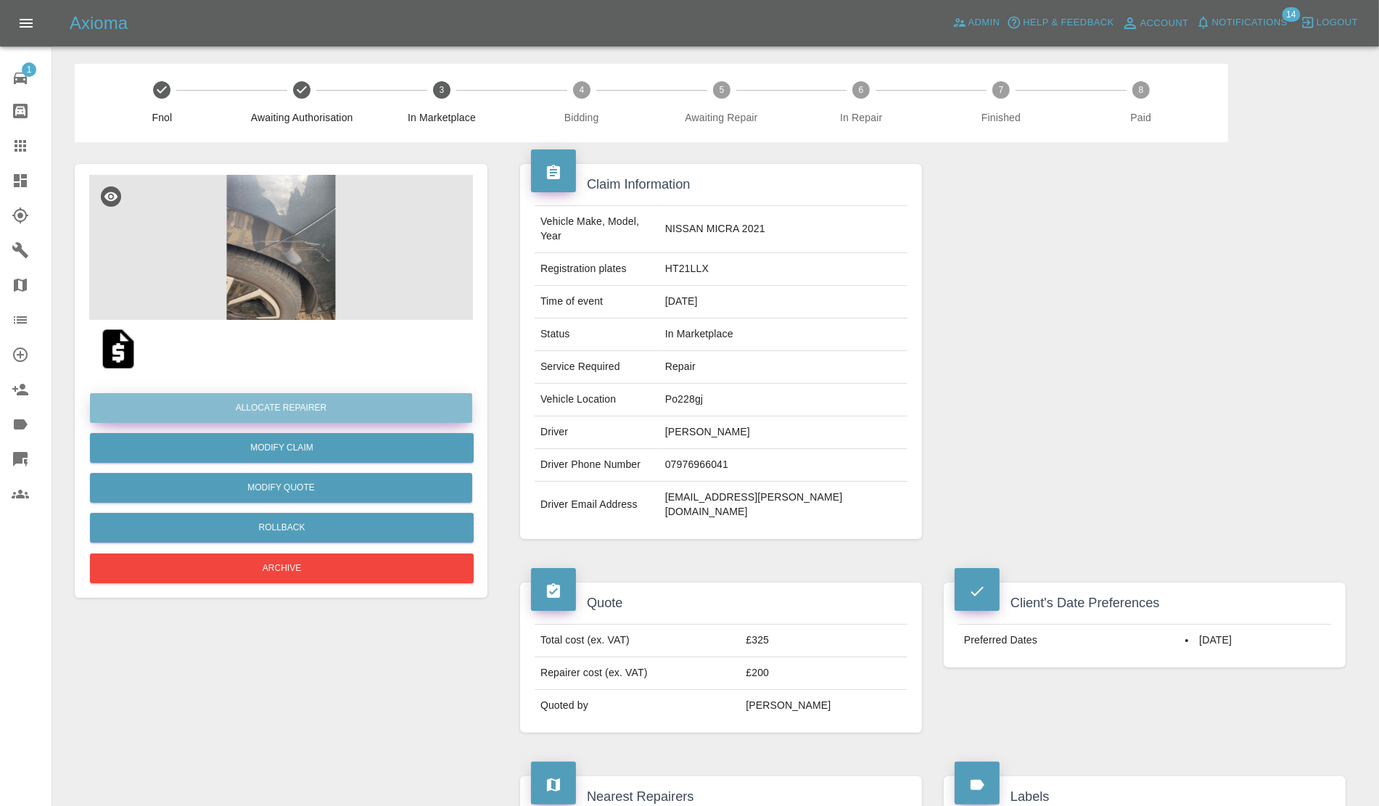
click at [268, 405] on button "Allocate Repairer" at bounding box center [281, 408] width 382 height 30
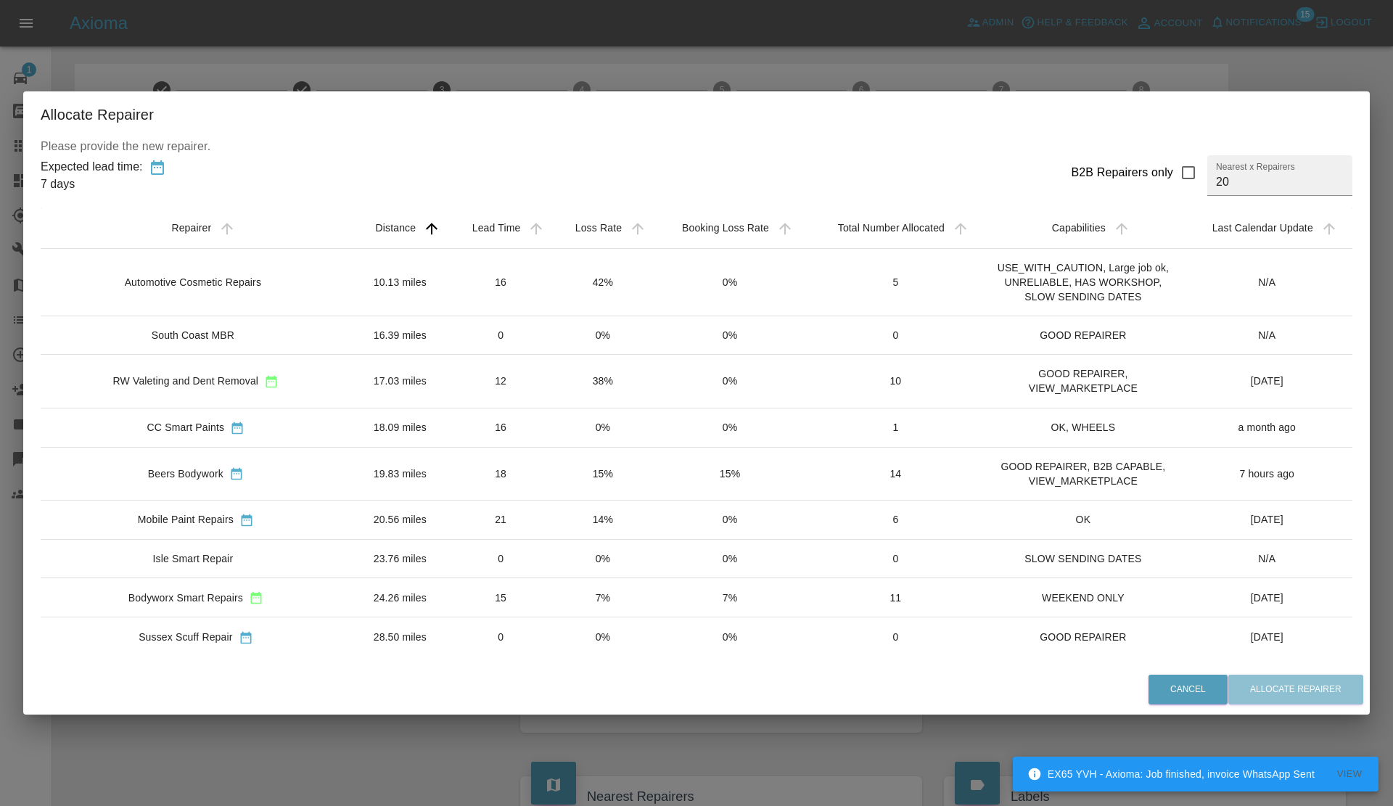
click at [557, 606] on td "7%" at bounding box center [602, 597] width 101 height 39
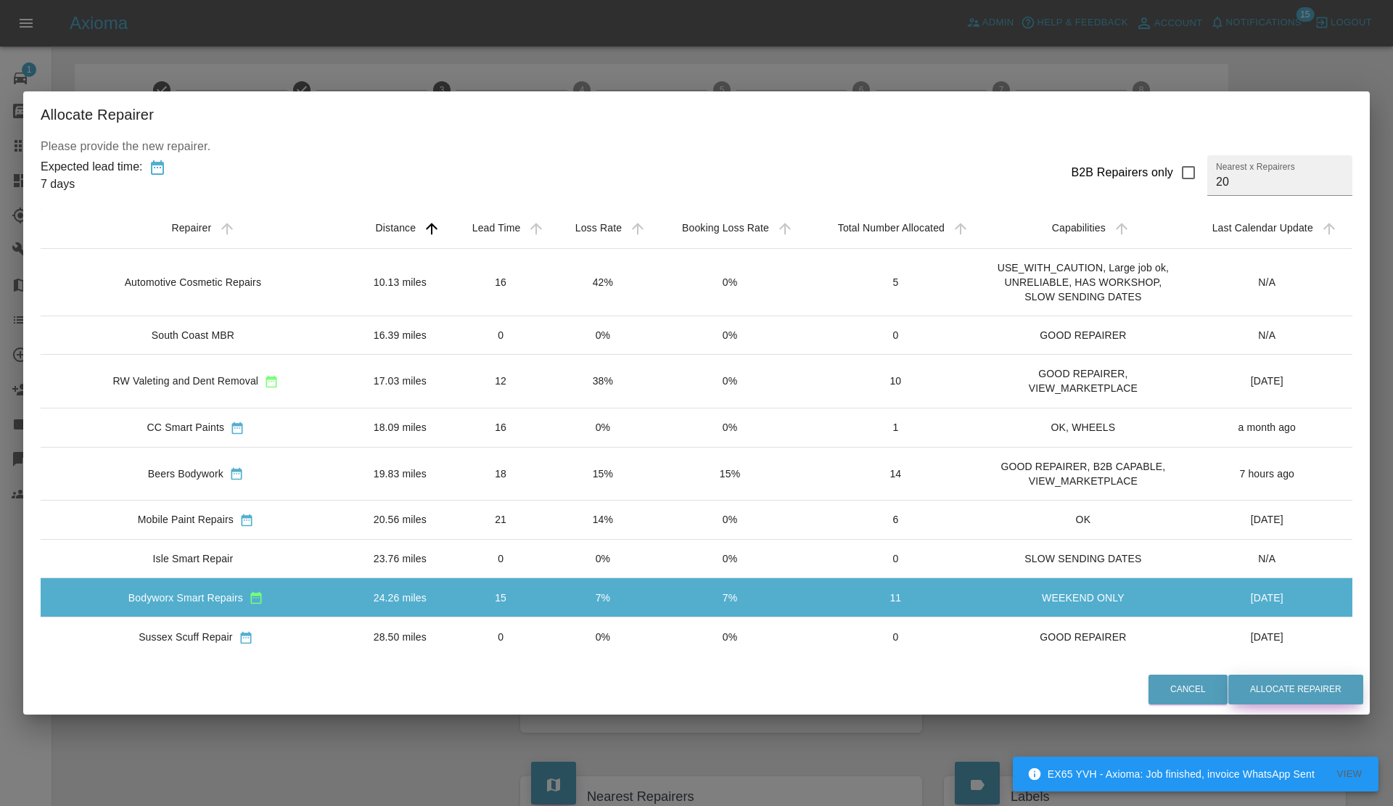
click at [1281, 690] on button "Allocate Repairer" at bounding box center [1295, 690] width 135 height 30
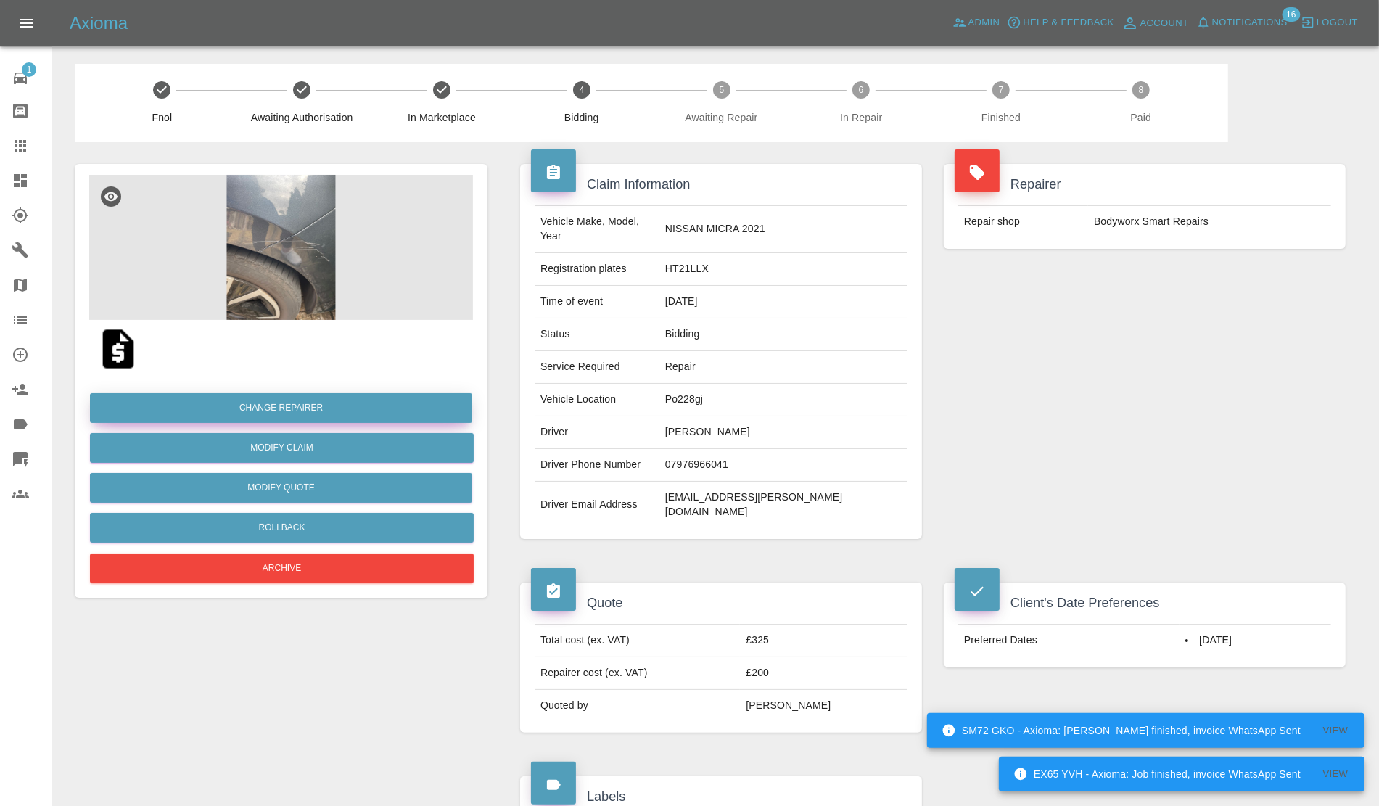
click at [274, 411] on button "Change Repairer" at bounding box center [281, 408] width 382 height 30
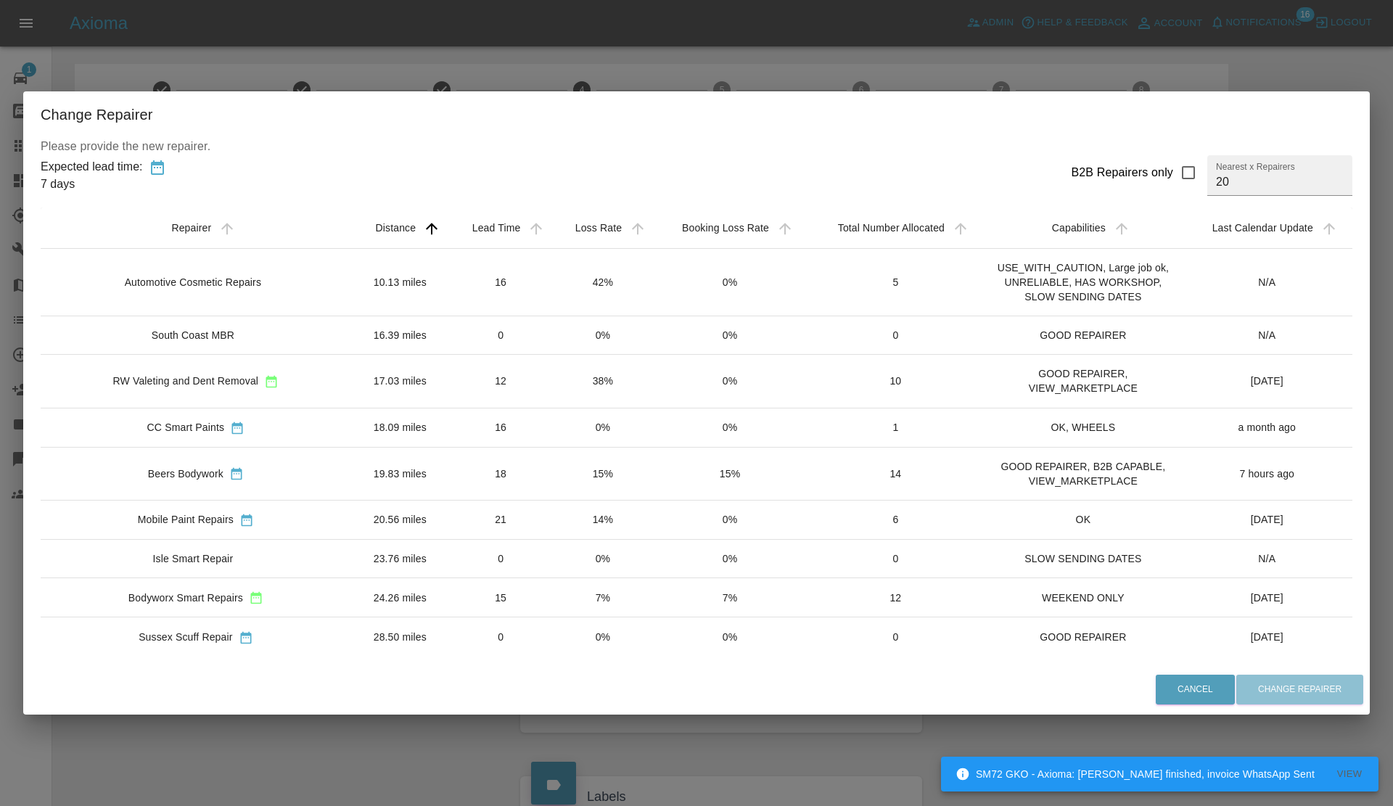
click at [571, 500] on td "15%" at bounding box center [602, 473] width 101 height 53
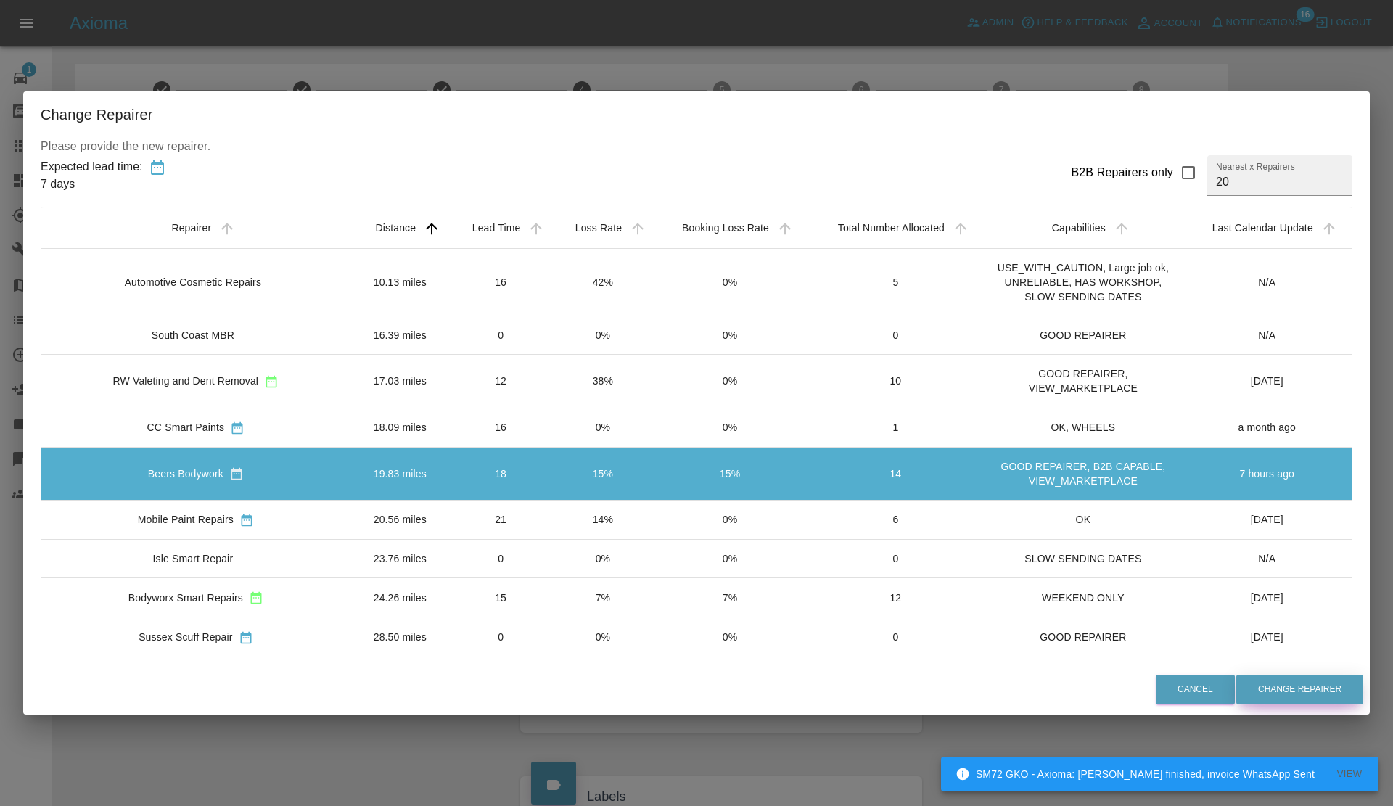
click at [1274, 686] on button "Change Repairer" at bounding box center [1299, 690] width 127 height 30
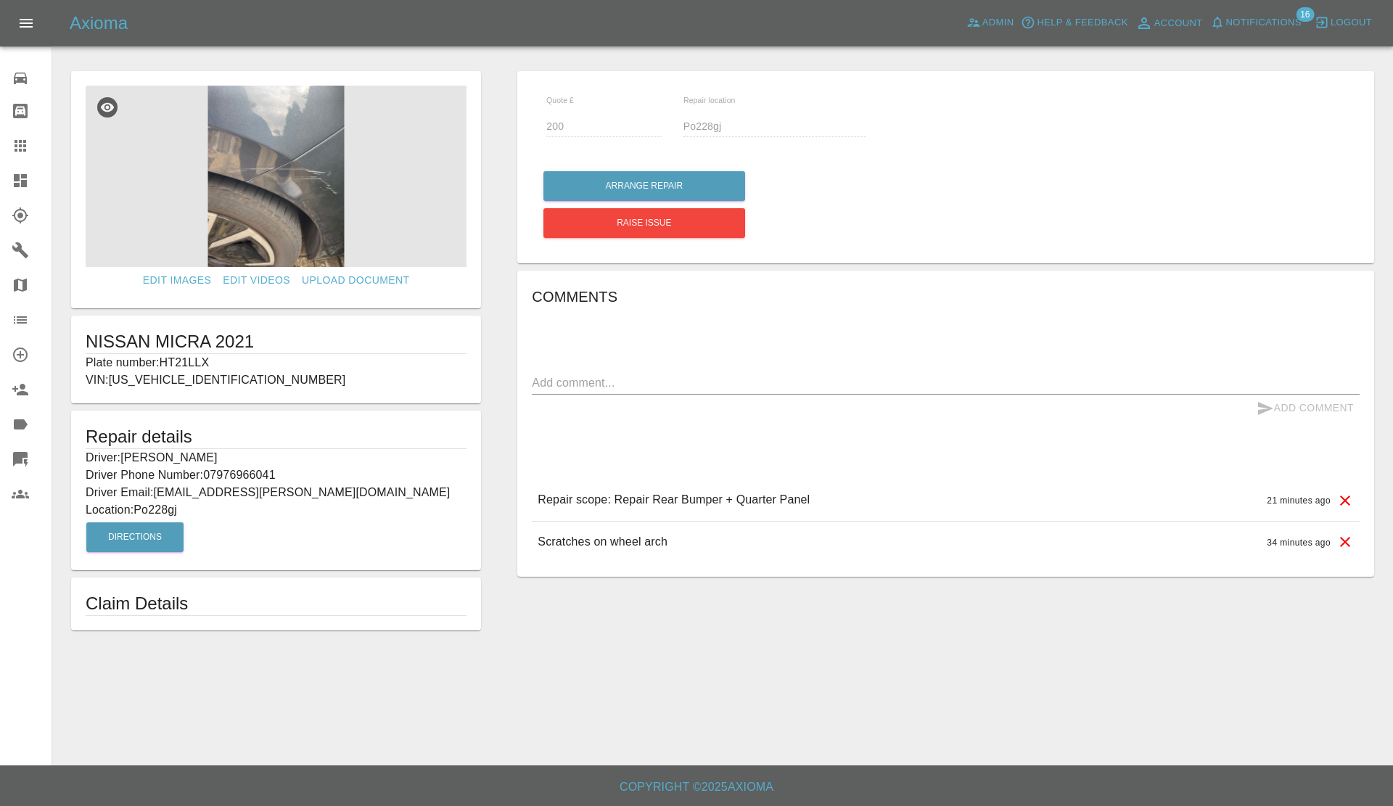
click at [1, 184] on link "Dashboard" at bounding box center [26, 180] width 52 height 35
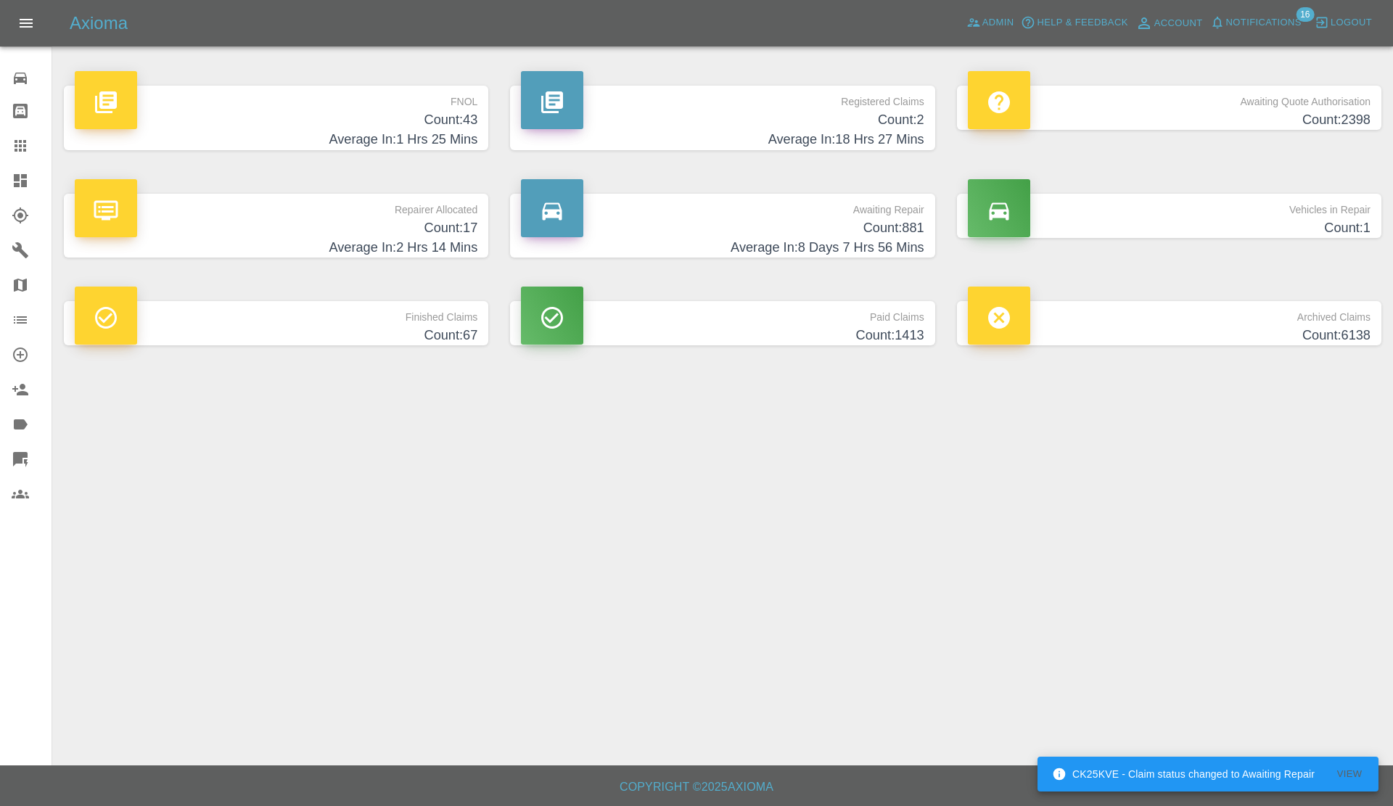
click at [376, 229] on h4 "Count: 17" at bounding box center [276, 228] width 403 height 20
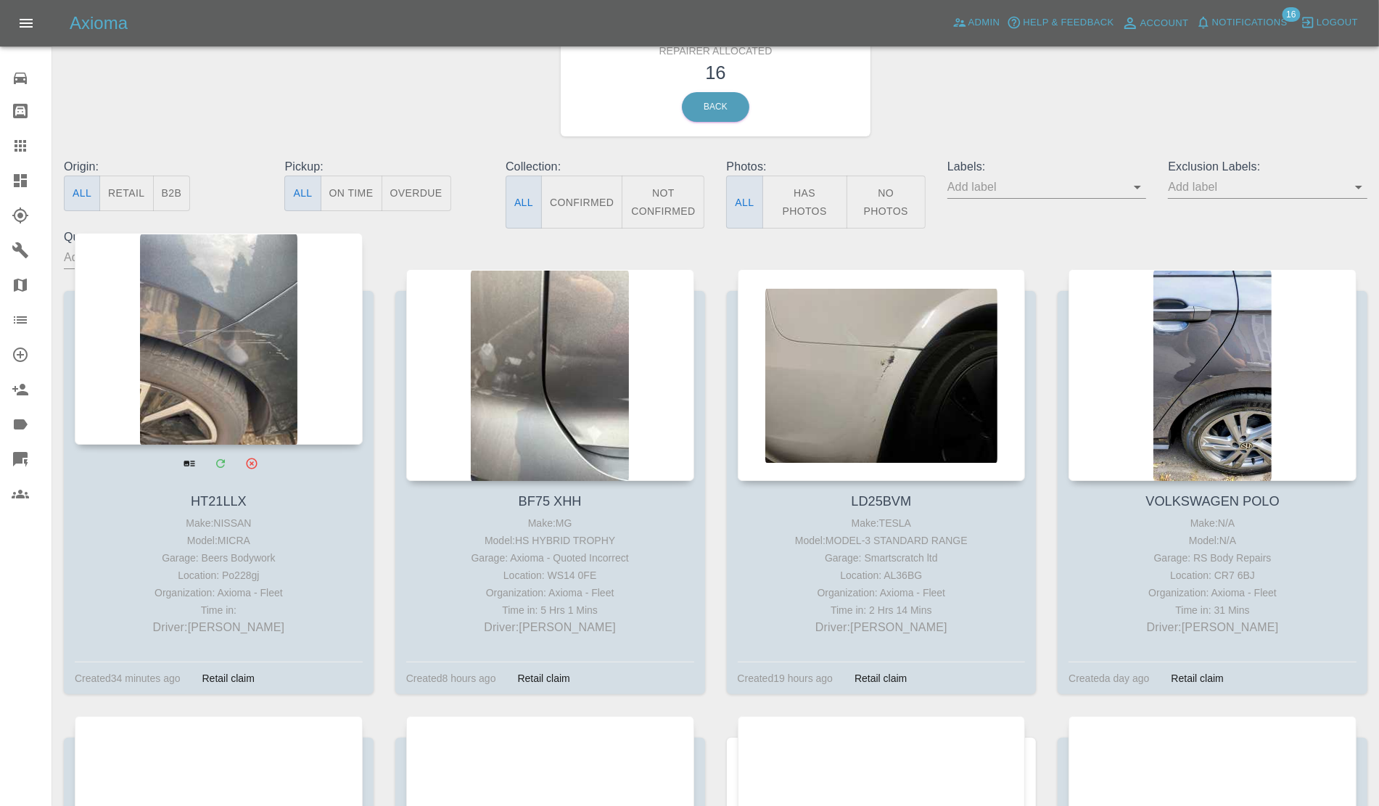
scroll to position [91, 0]
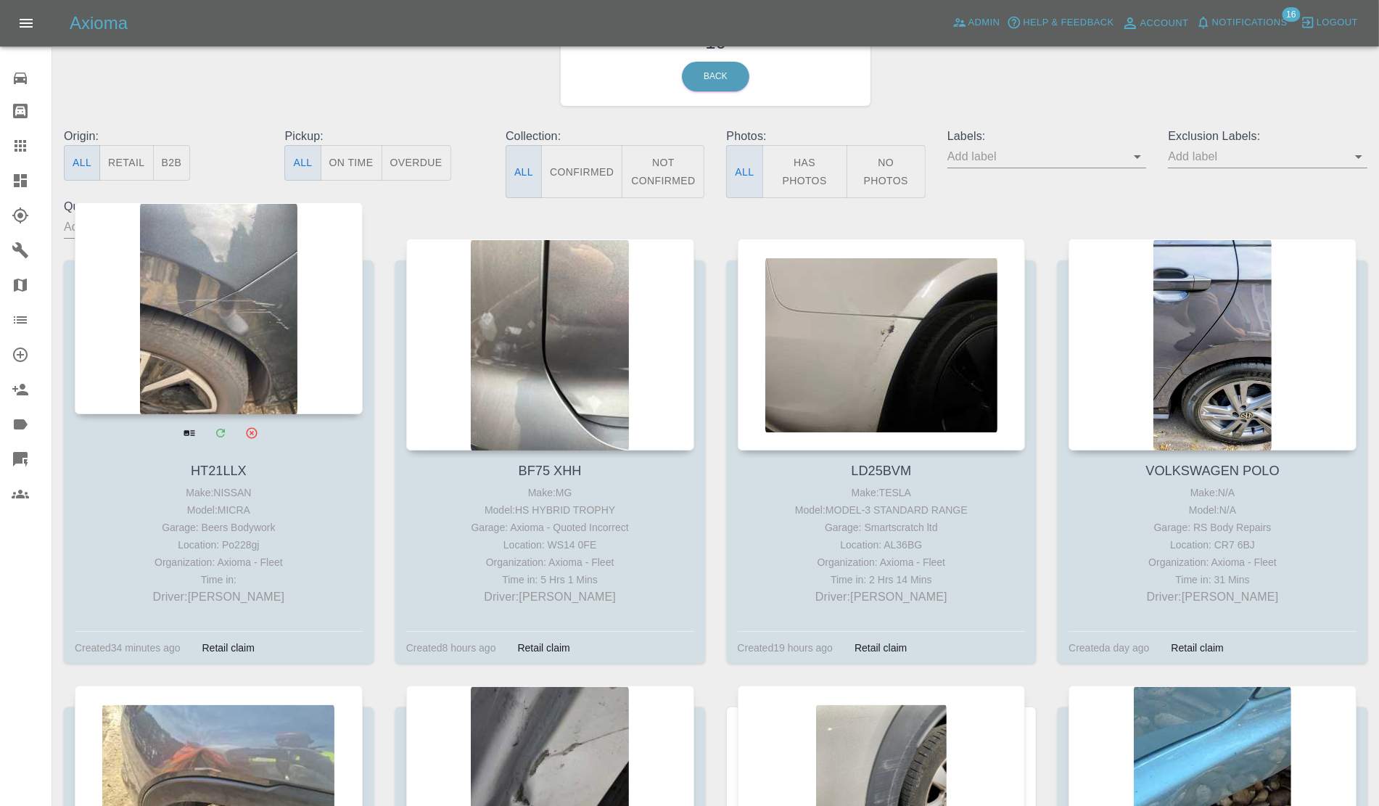
click at [213, 296] on div at bounding box center [219, 308] width 288 height 212
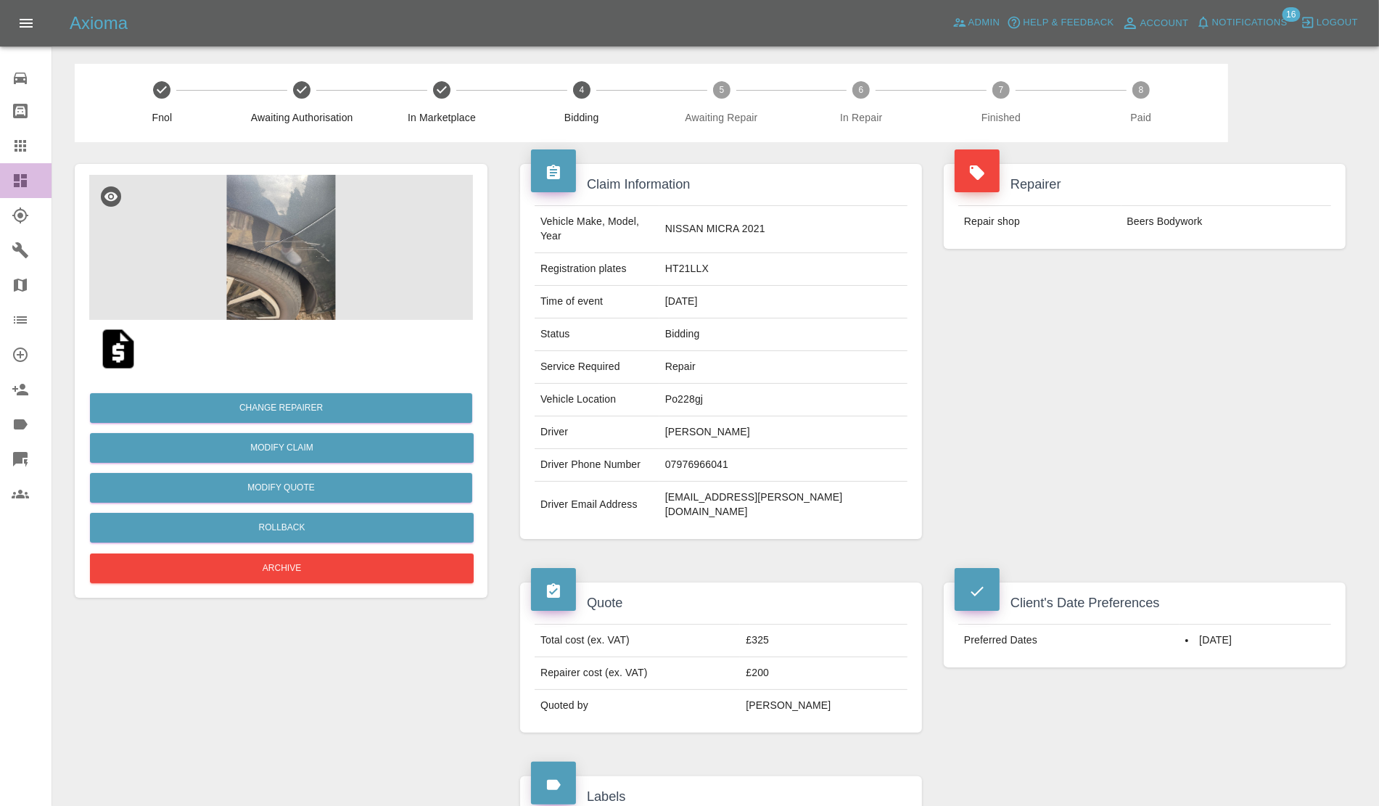
click at [0, 180] on link "Dashboard" at bounding box center [26, 180] width 52 height 35
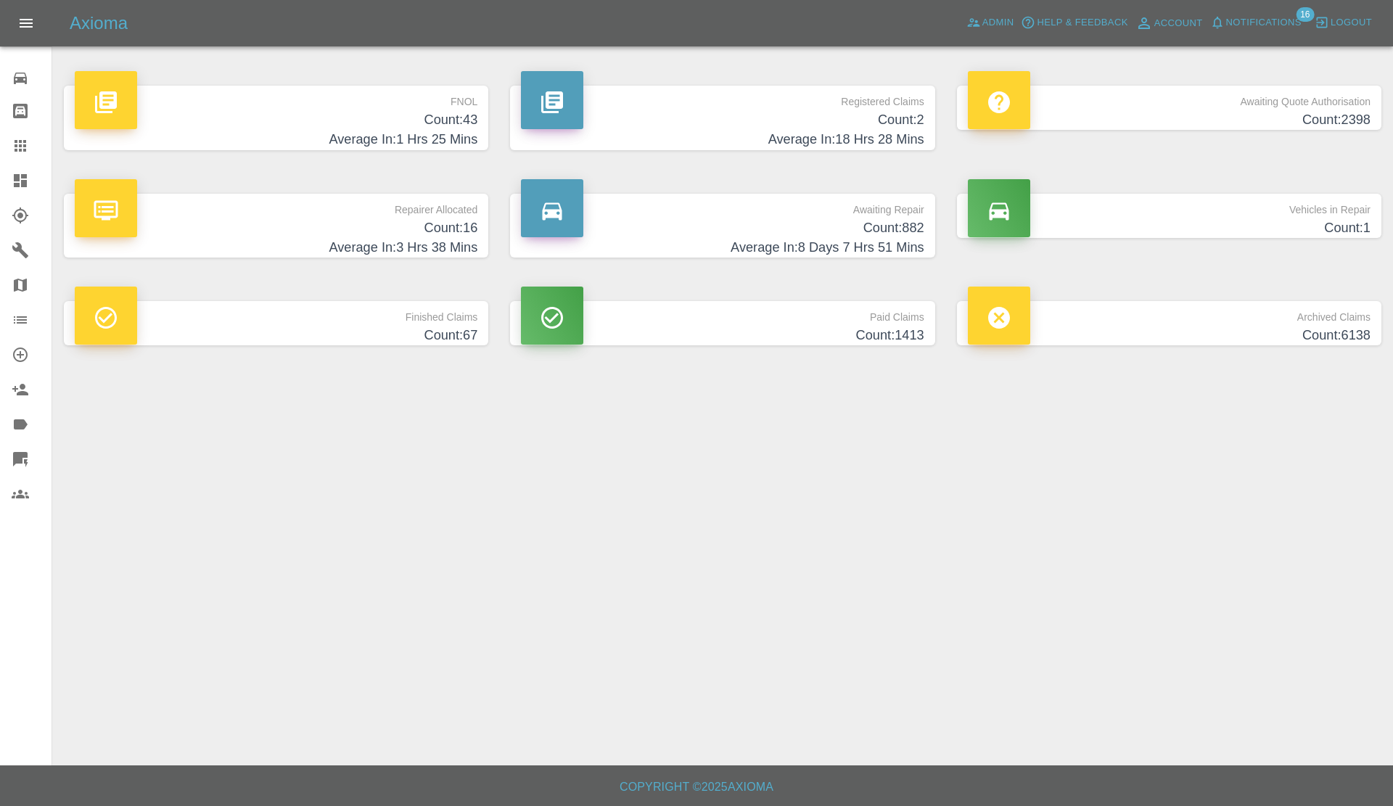
click at [1259, 22] on span "Notifications" at bounding box center [1263, 23] width 75 height 17
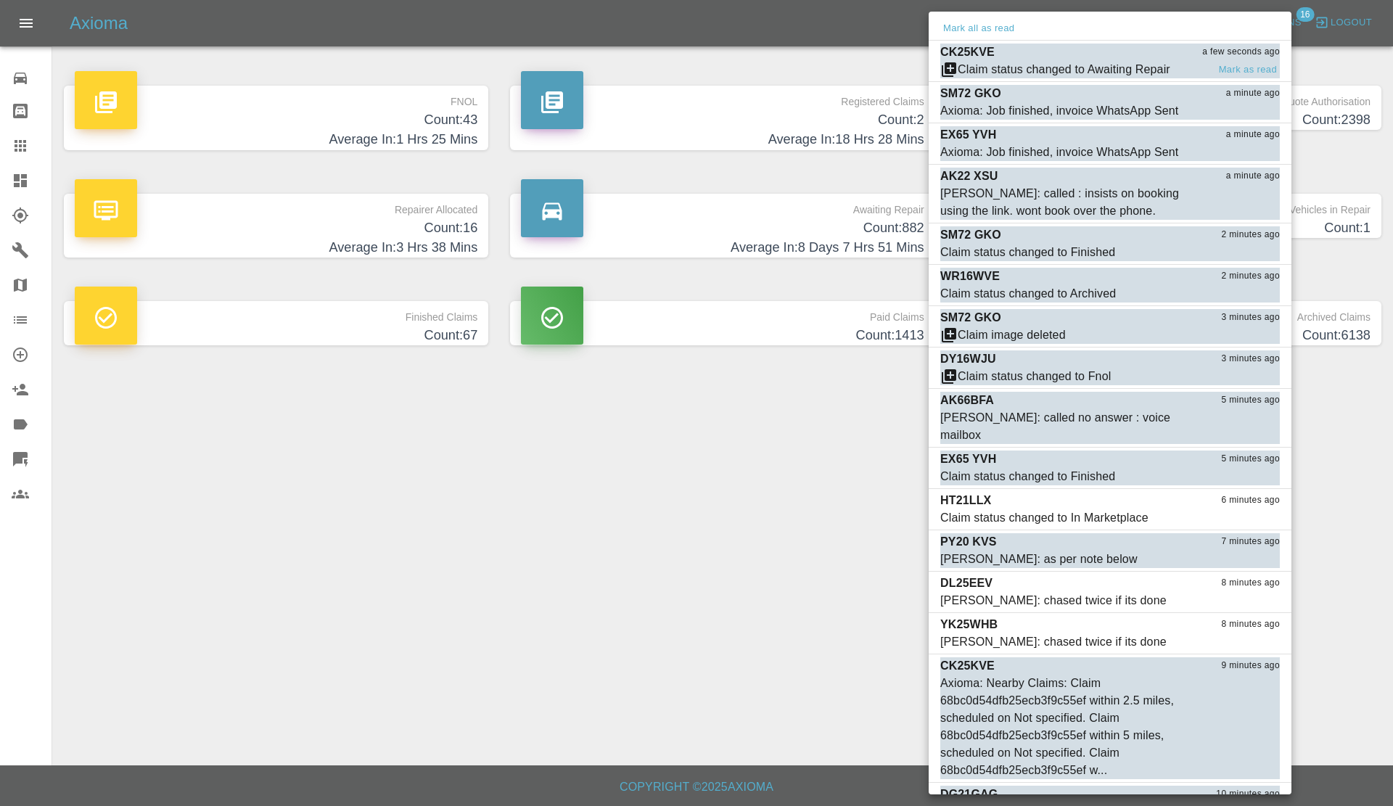
click at [1110, 59] on div "CK25KVE a few seconds ago" at bounding box center [1109, 52] width 339 height 17
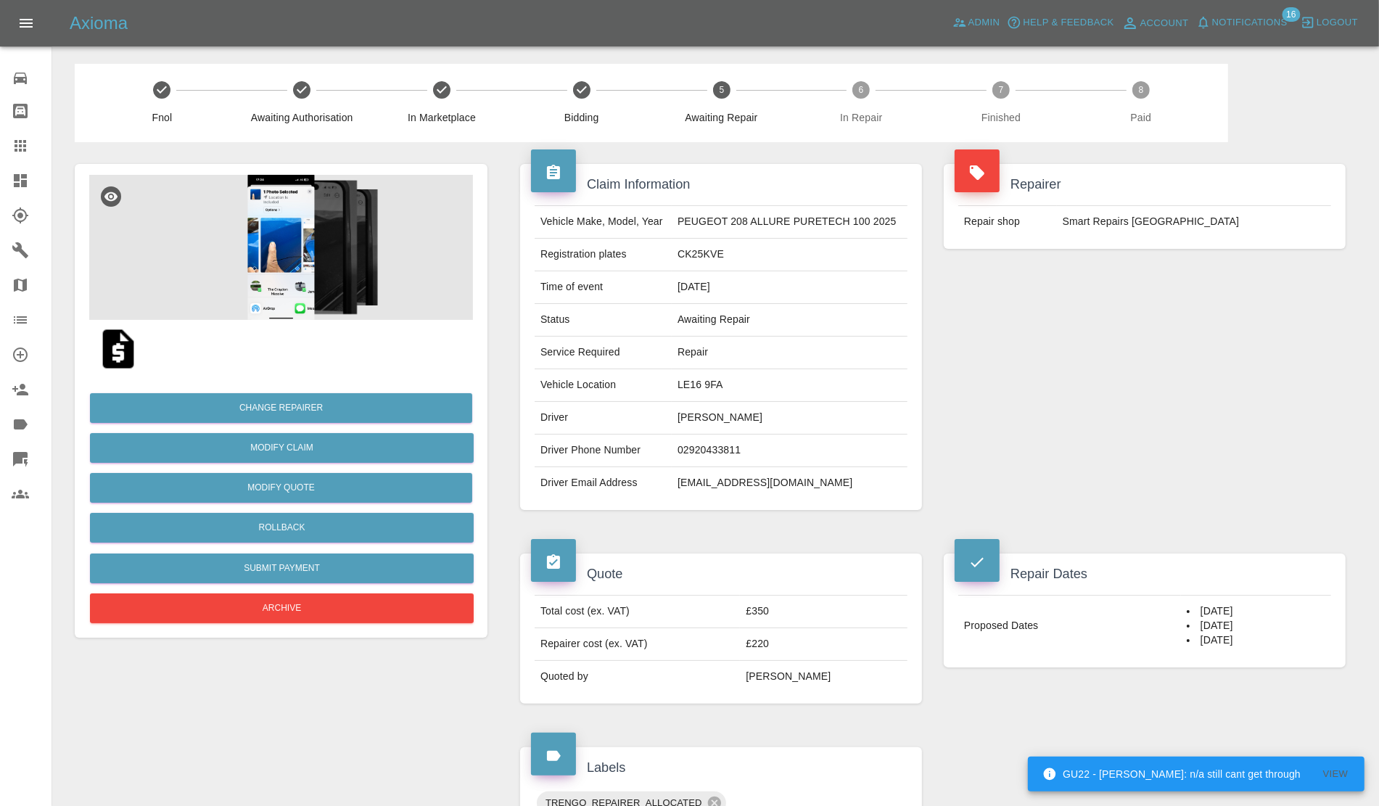
click at [0, 172] on link "Dashboard" at bounding box center [26, 180] width 52 height 35
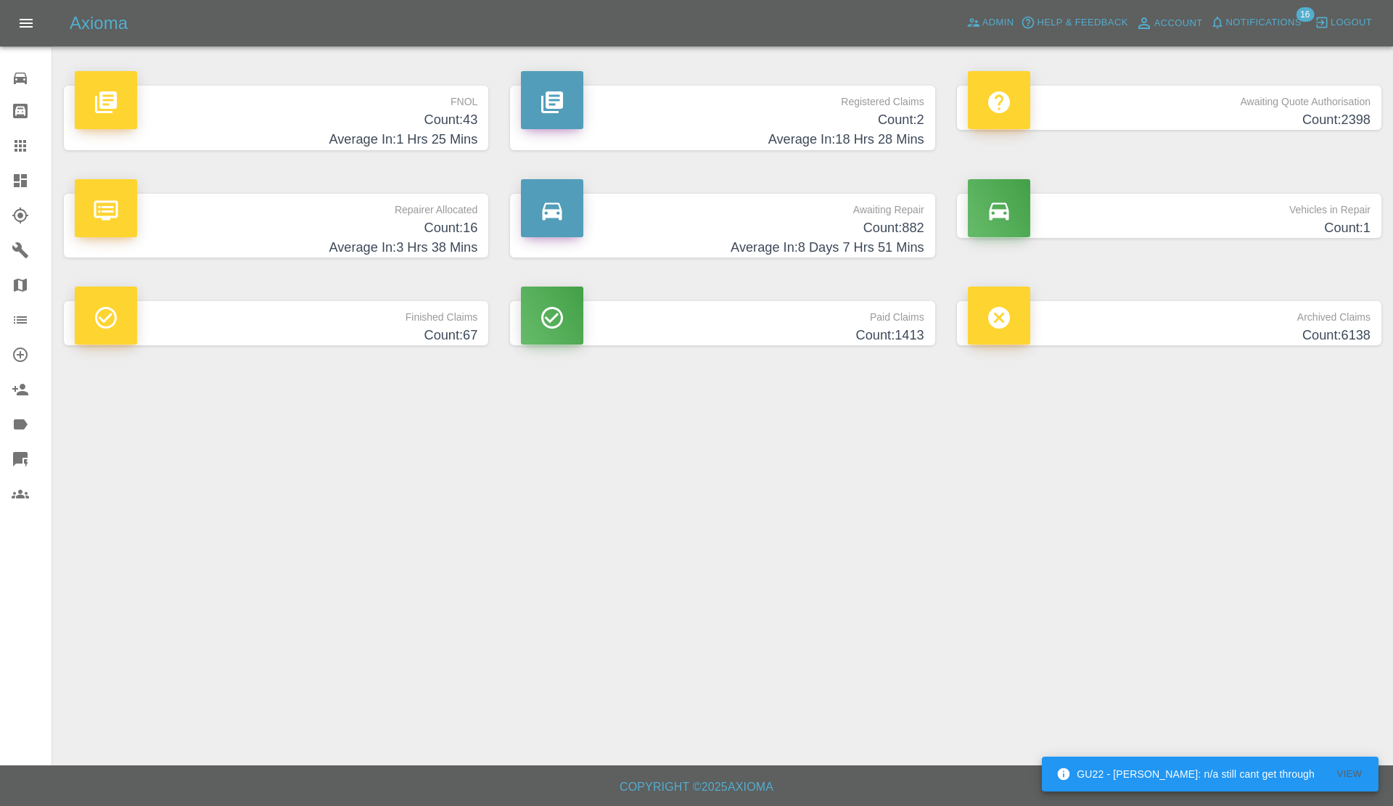
click at [392, 207] on p "Repairer Allocated" at bounding box center [276, 206] width 403 height 25
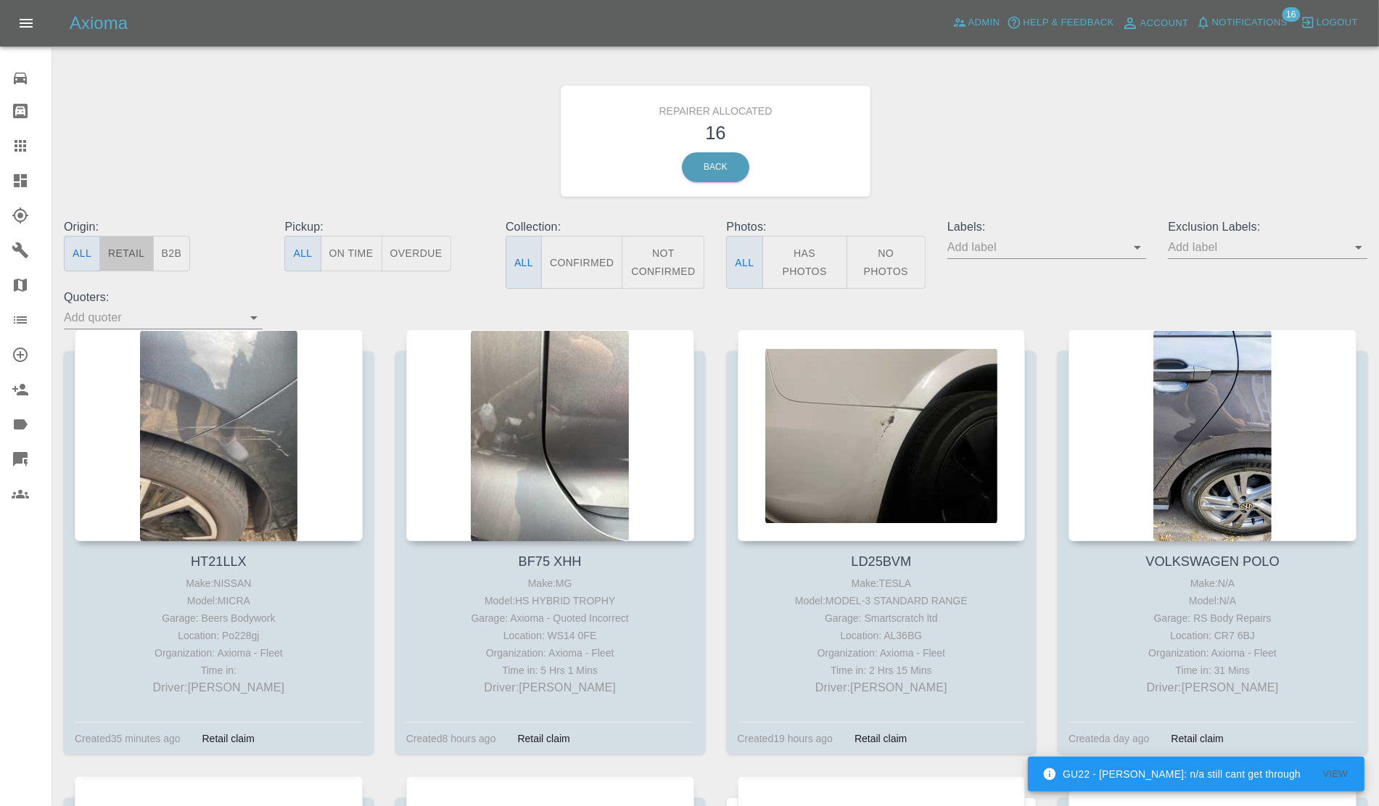
drag, startPoint x: 125, startPoint y: 251, endPoint x: 220, endPoint y: 250, distance: 95.0
click at [124, 251] on button "Retail" at bounding box center [126, 254] width 54 height 36
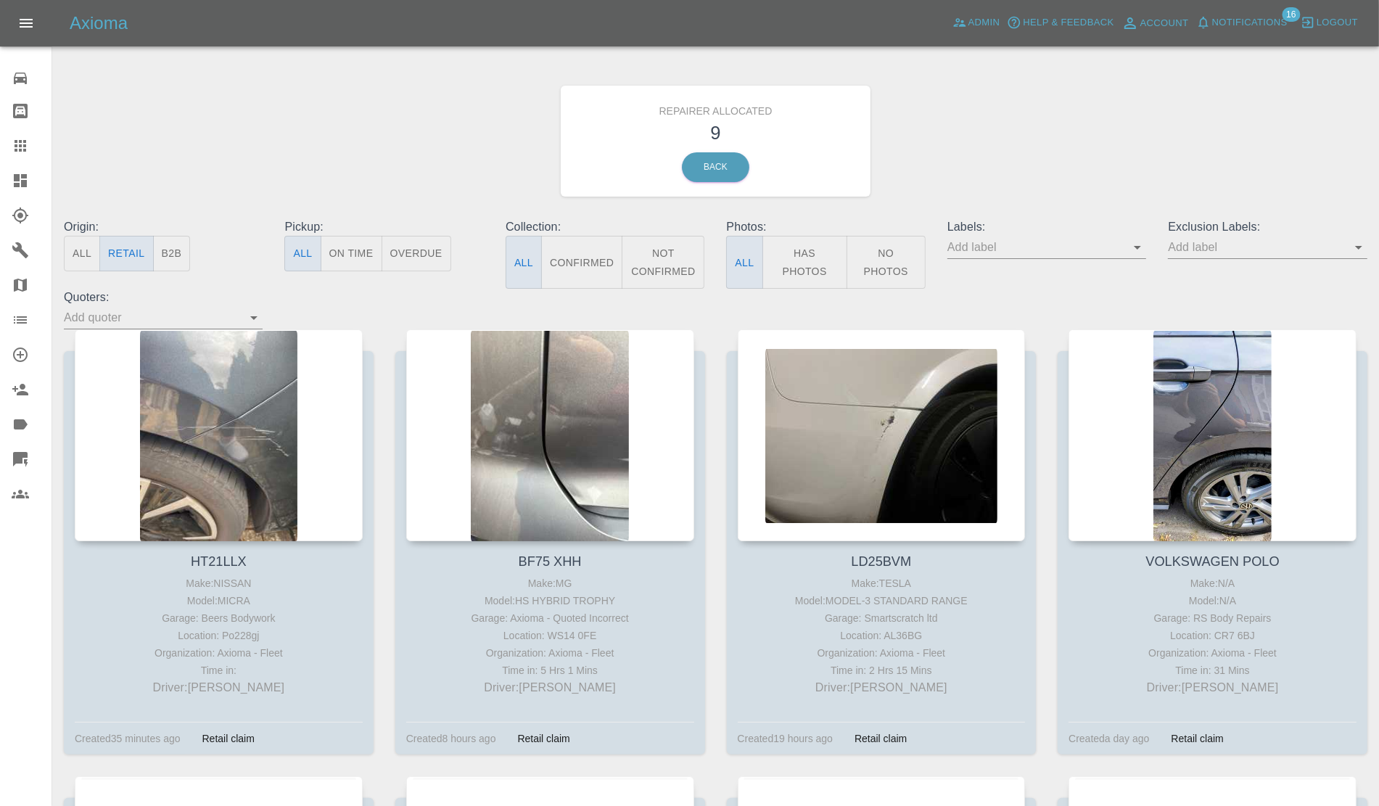
click at [1246, 27] on span "Notifications" at bounding box center [1249, 23] width 75 height 17
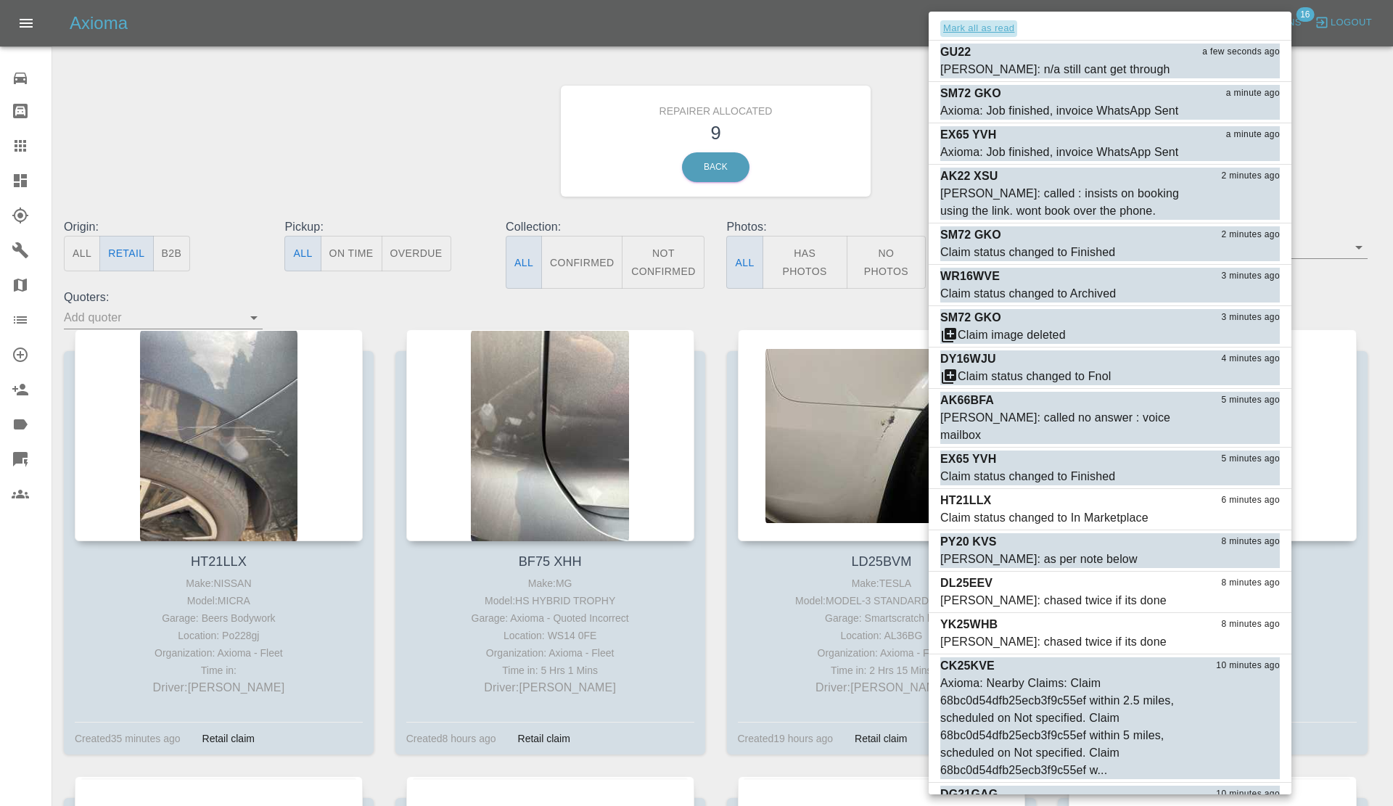
click at [988, 29] on button "Mark all as read" at bounding box center [978, 28] width 77 height 17
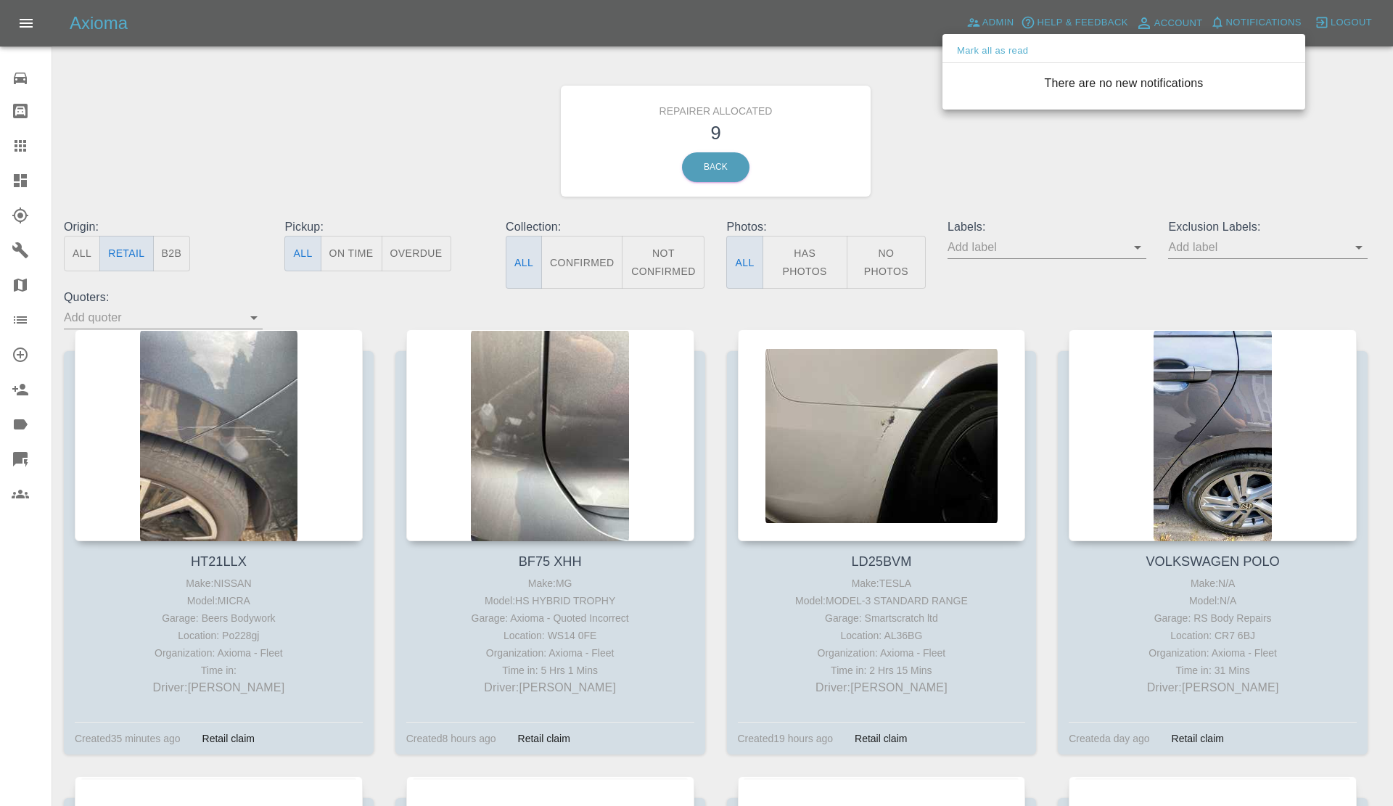
click at [904, 183] on div at bounding box center [696, 403] width 1393 height 806
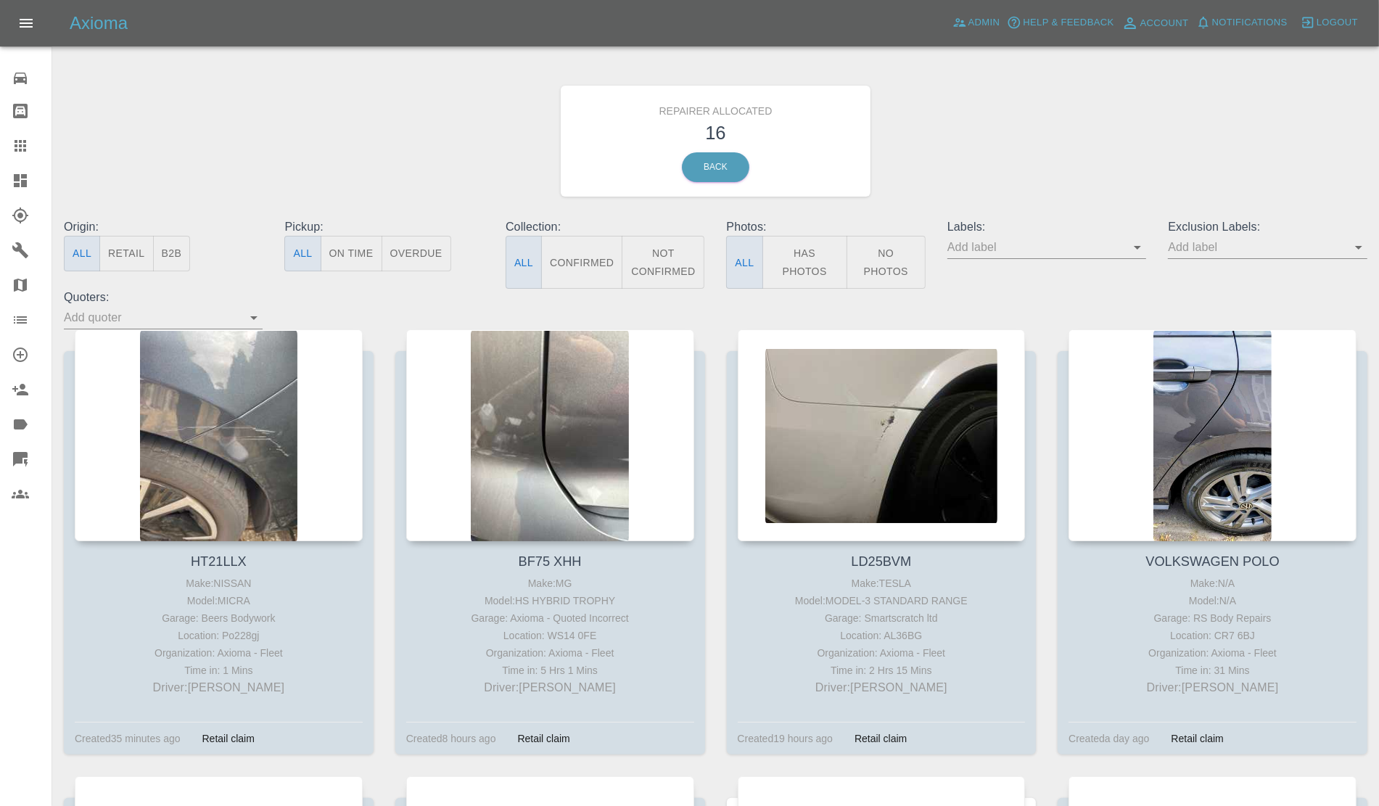
click at [123, 259] on button "Retail" at bounding box center [126, 254] width 54 height 36
click at [118, 243] on button "Retail" at bounding box center [126, 254] width 54 height 36
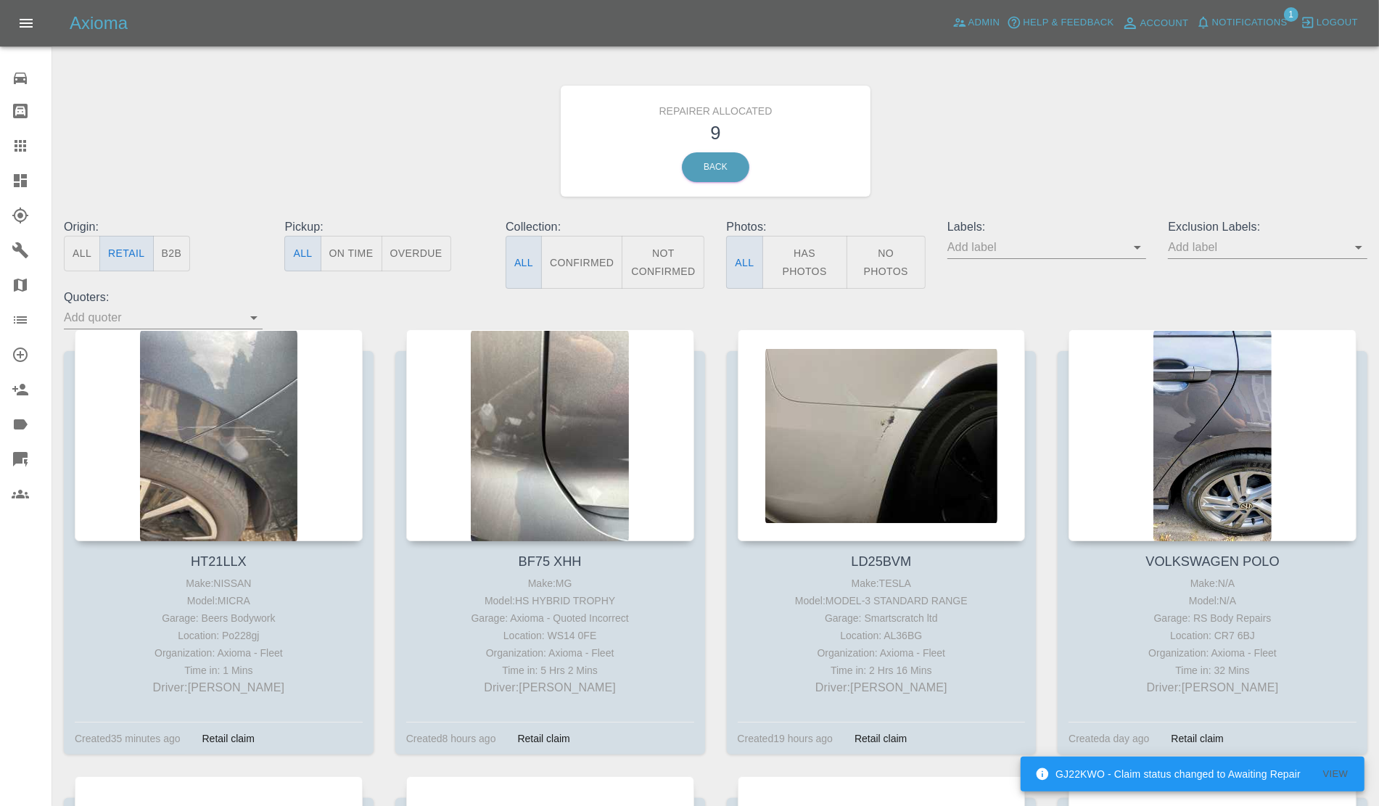
click at [1232, 20] on span "Notifications" at bounding box center [1249, 23] width 75 height 17
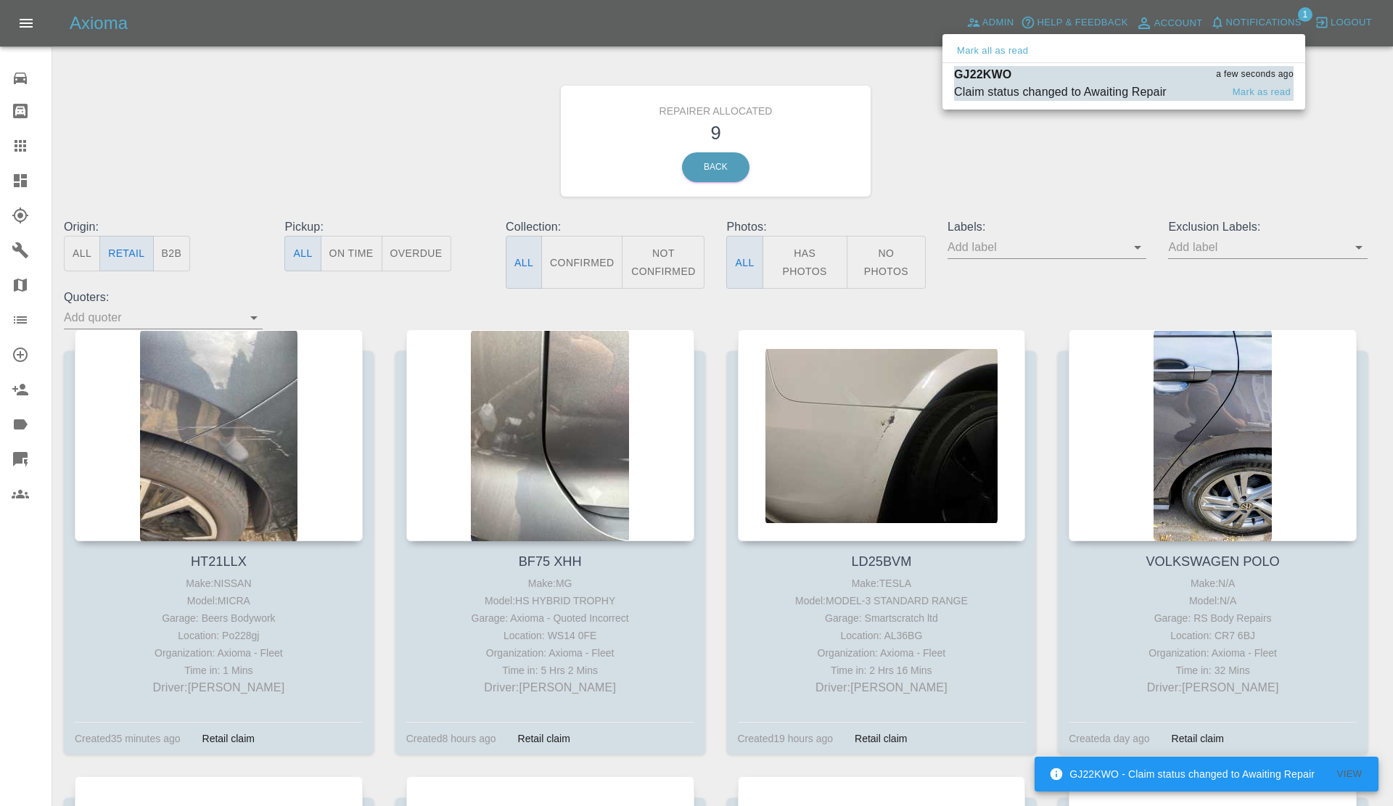
click at [1032, 86] on div "Claim status changed to Awaiting Repair" at bounding box center [1060, 91] width 213 height 17
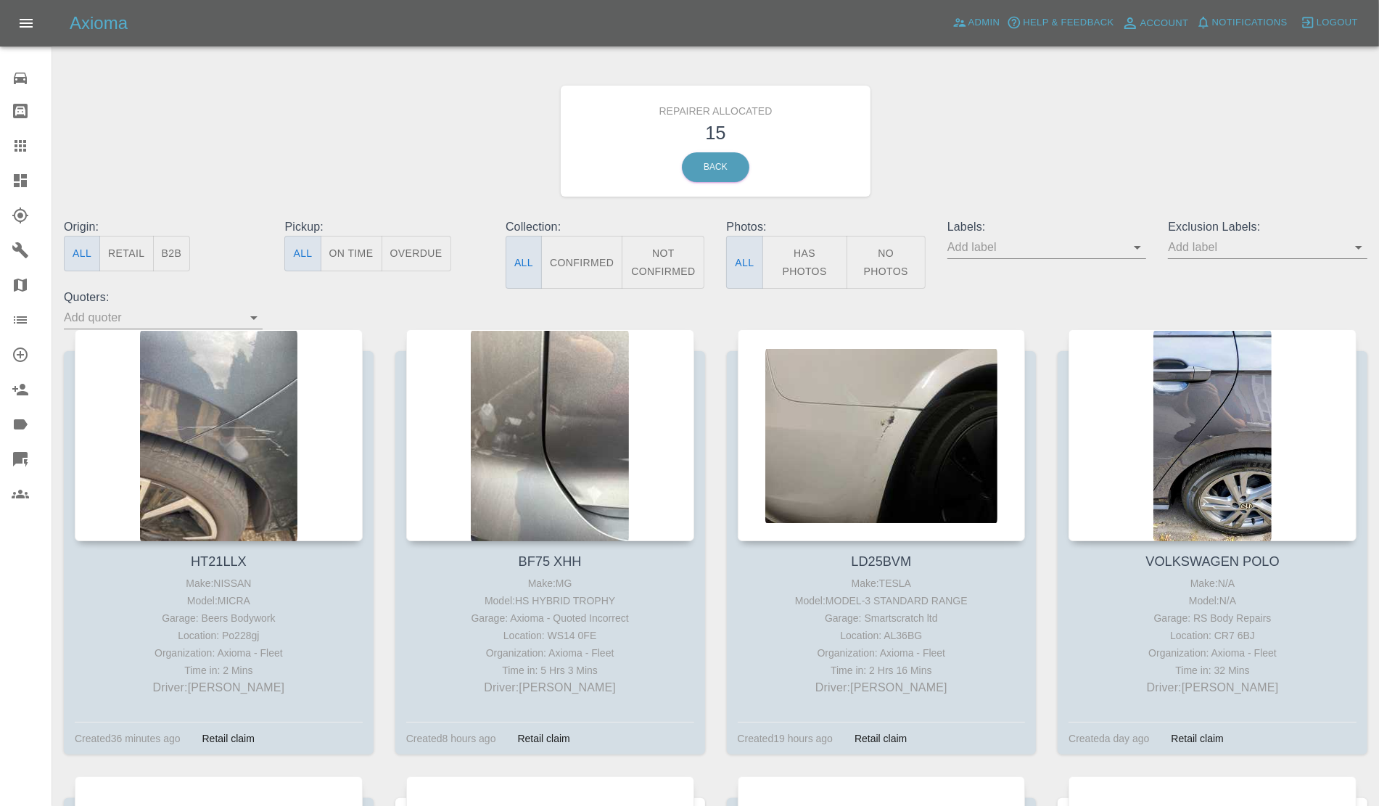
click at [133, 249] on button "Retail" at bounding box center [126, 254] width 54 height 36
click at [1245, 16] on span "Notifications" at bounding box center [1249, 23] width 75 height 17
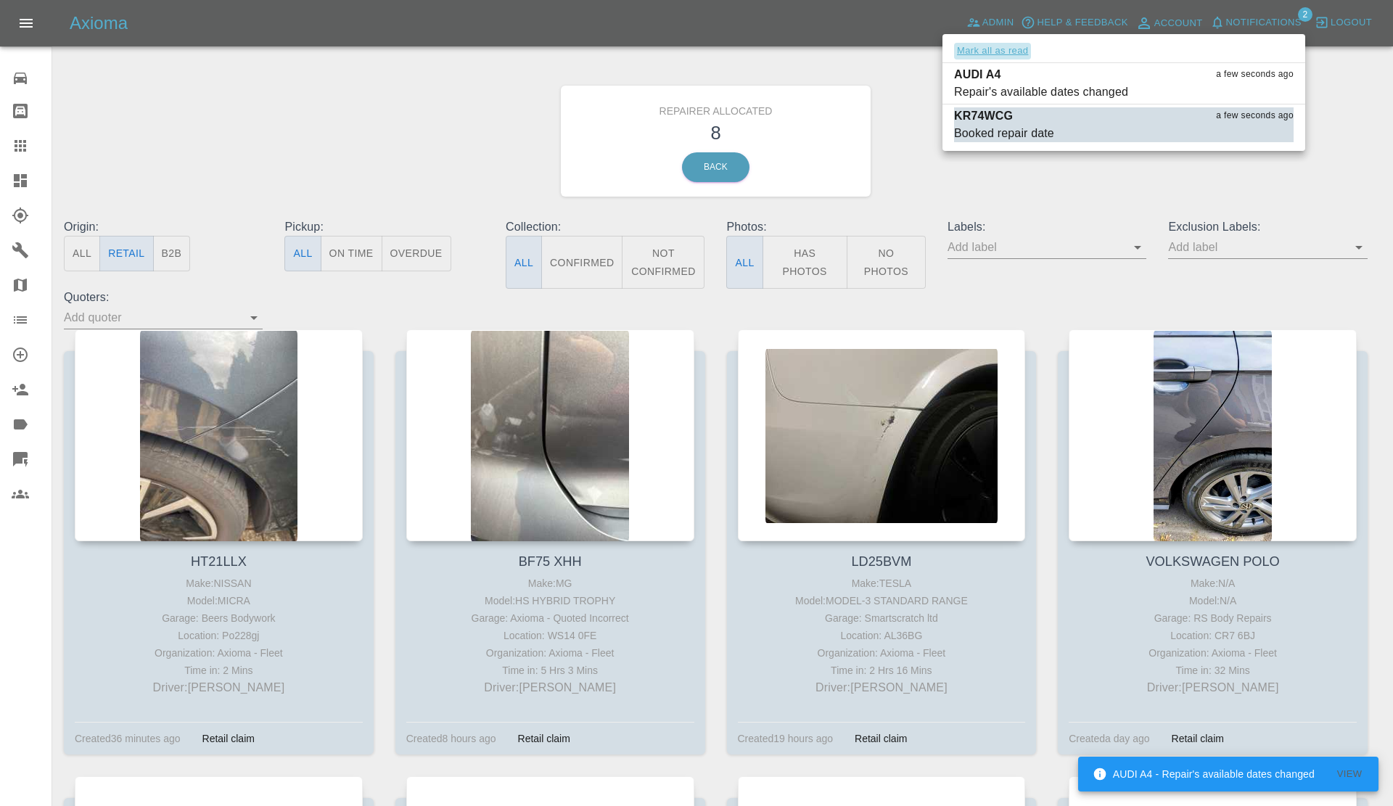
click at [1017, 51] on button "Mark all as read" at bounding box center [992, 51] width 77 height 17
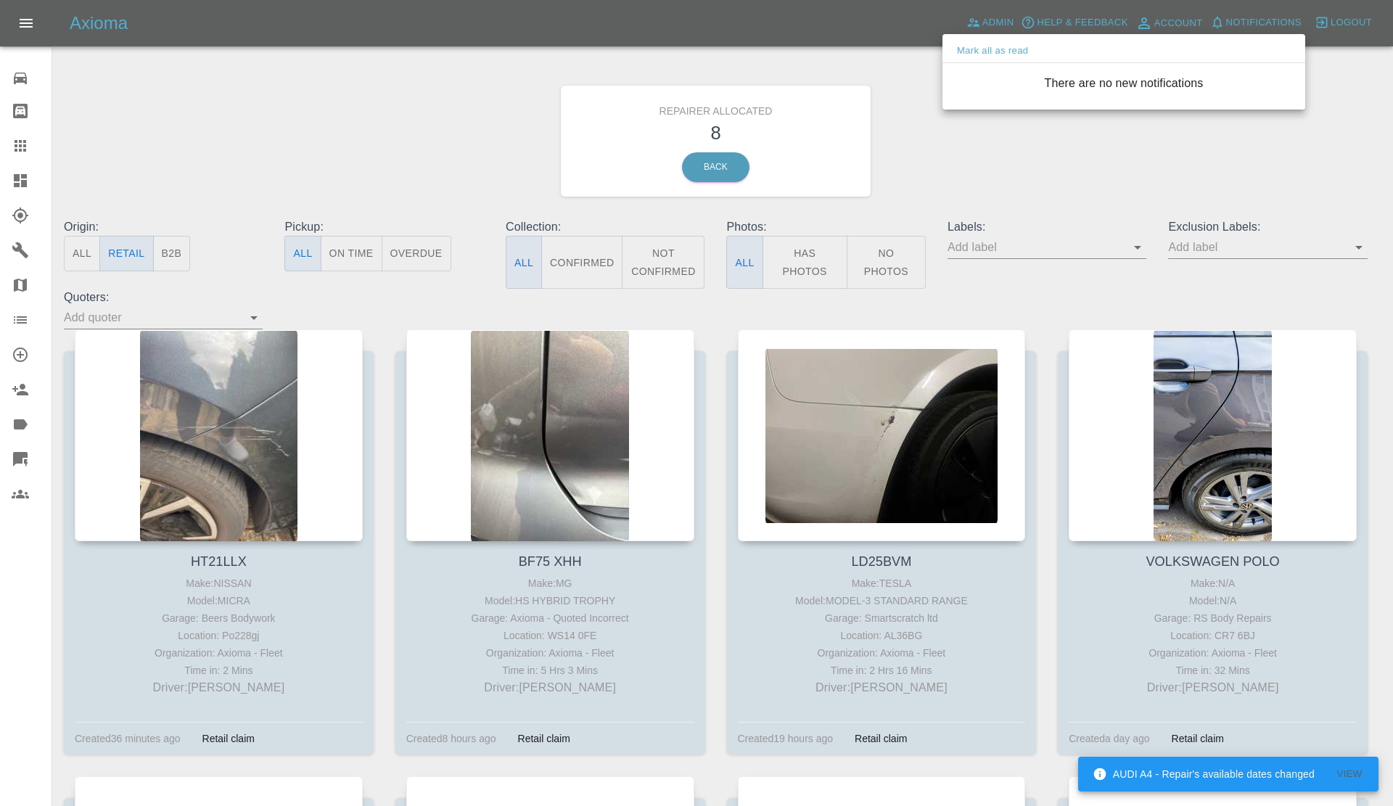
click at [1016, 239] on div at bounding box center [696, 403] width 1393 height 806
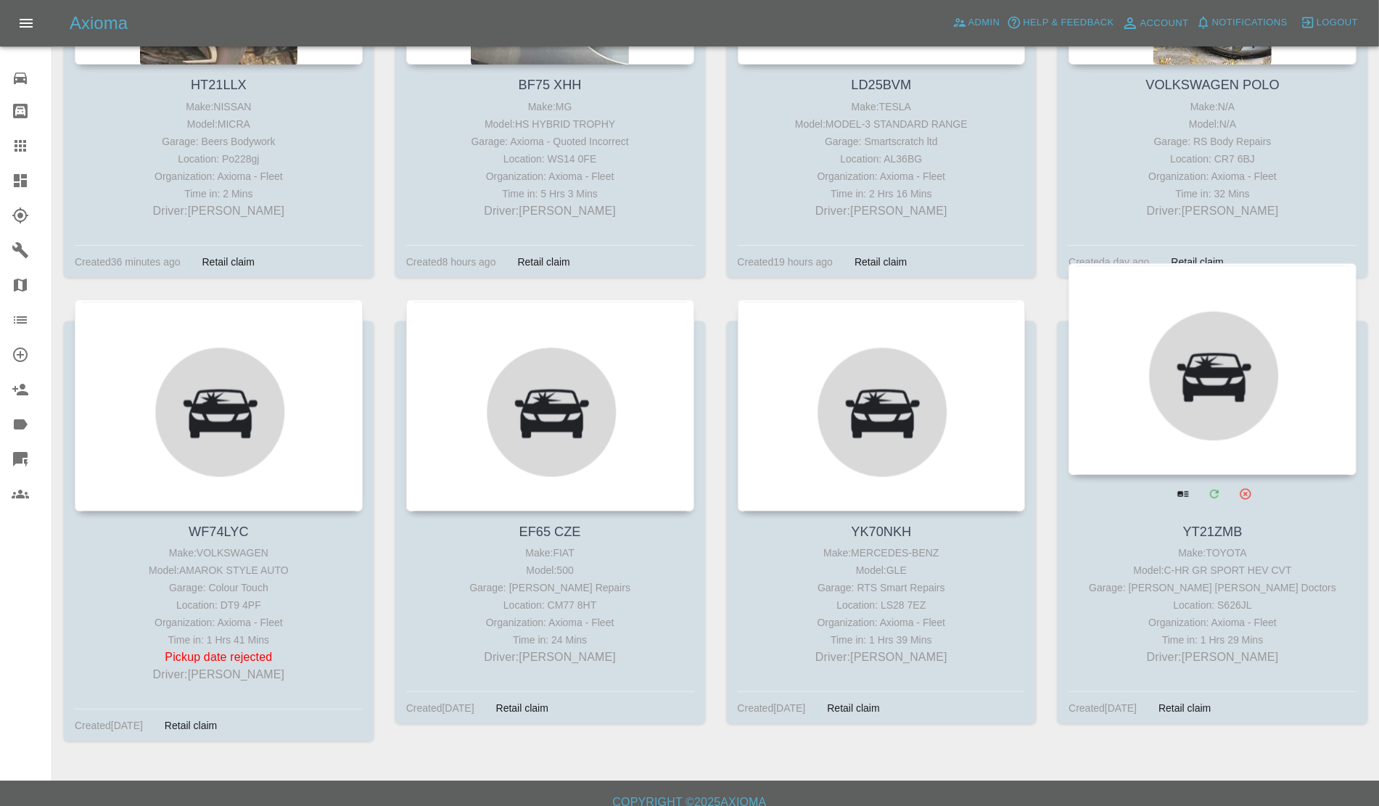
scroll to position [492, 0]
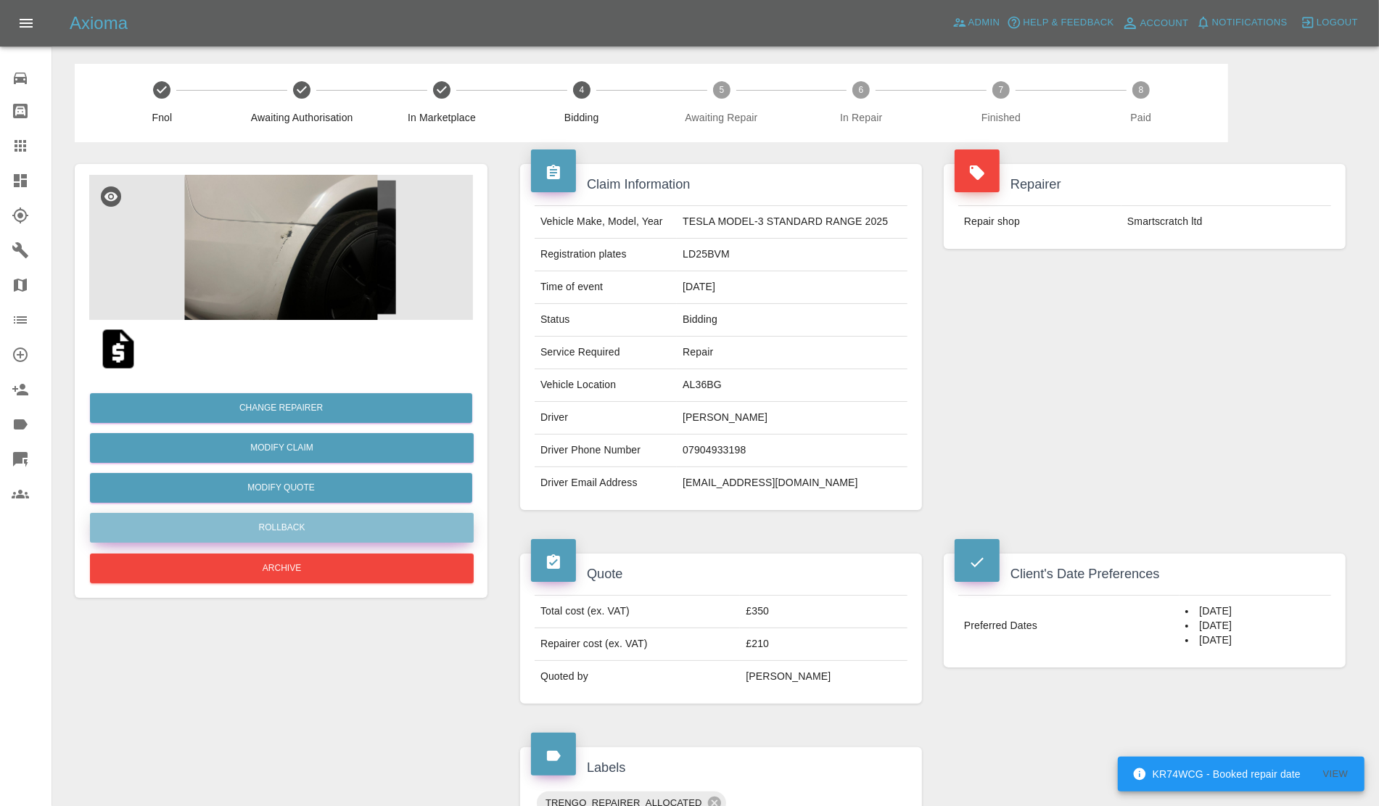
click at [277, 531] on button "Rollback" at bounding box center [282, 528] width 384 height 30
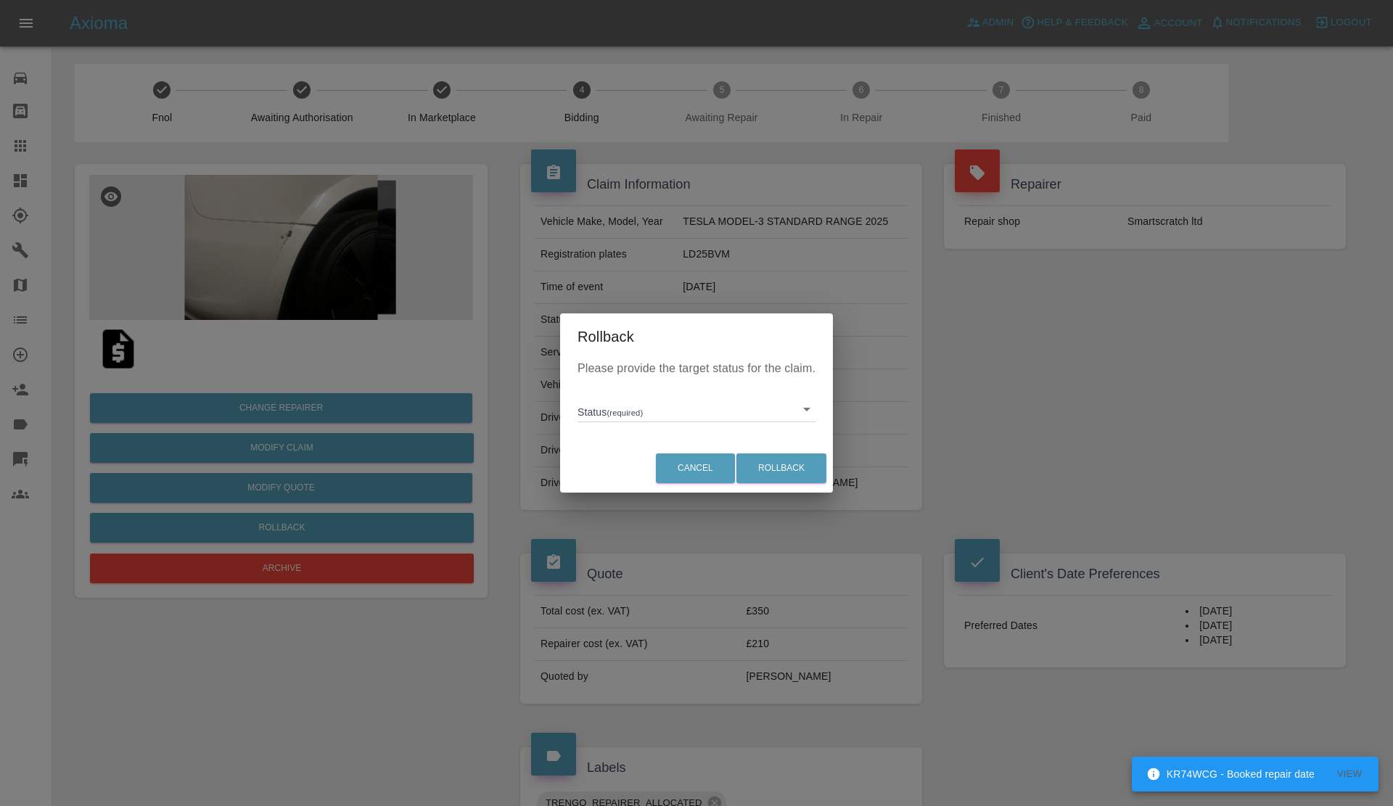
click at [689, 398] on body "KR74WCG - Booked repair date View Axioma Admin Help & Feedback Account Notifica…" at bounding box center [696, 772] width 1393 height 1544
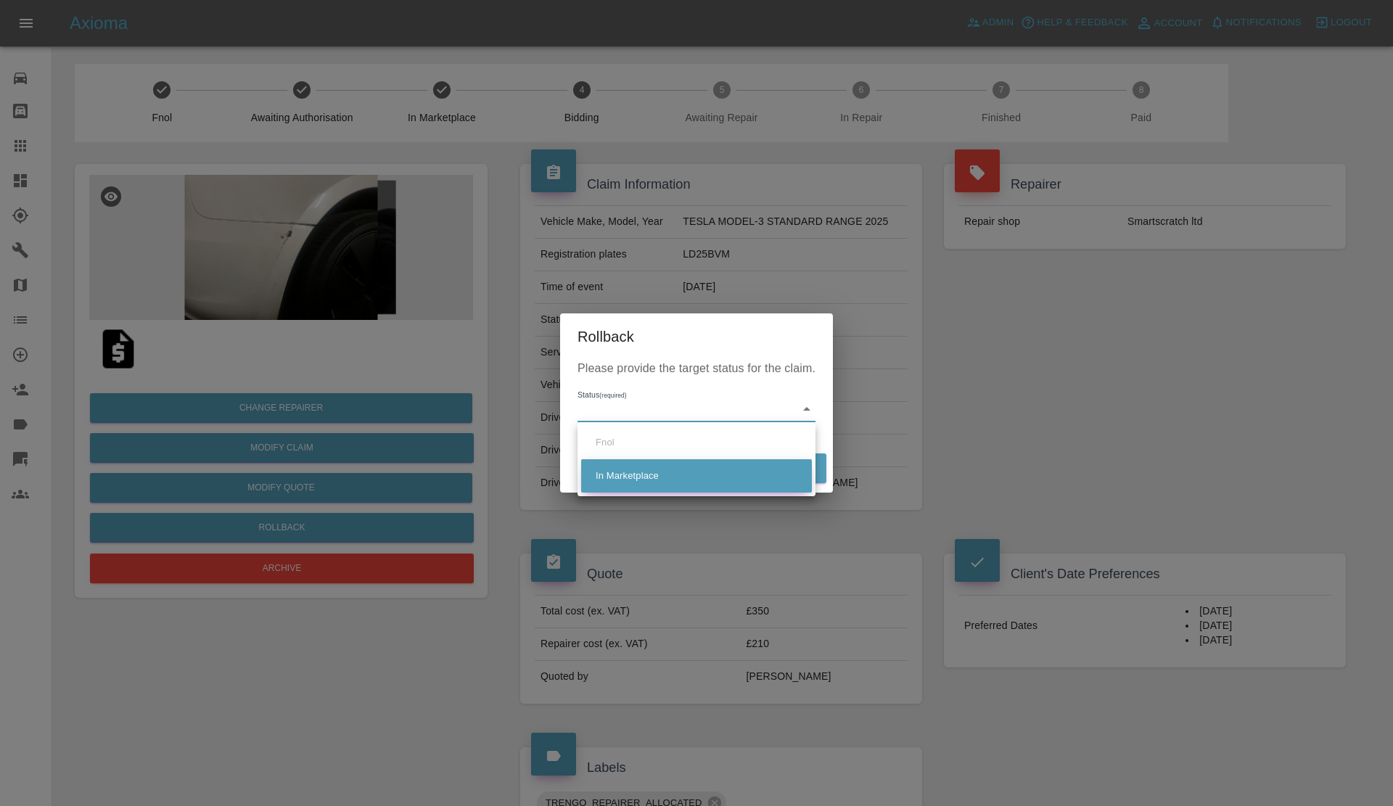
click at [673, 480] on li "In Marketplace" at bounding box center [696, 475] width 231 height 33
type input "in-marketplace"
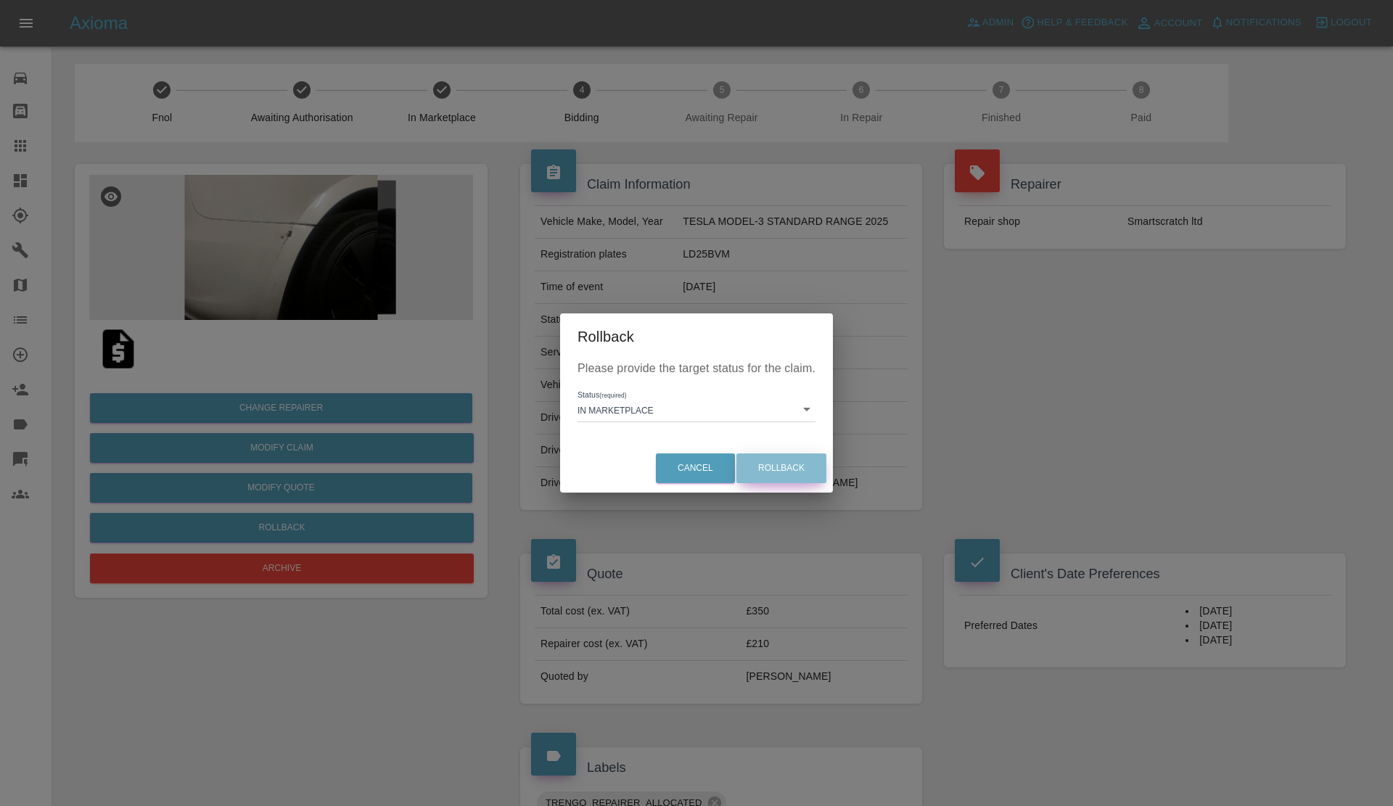
click at [796, 472] on button "Rollback" at bounding box center [781, 468] width 90 height 30
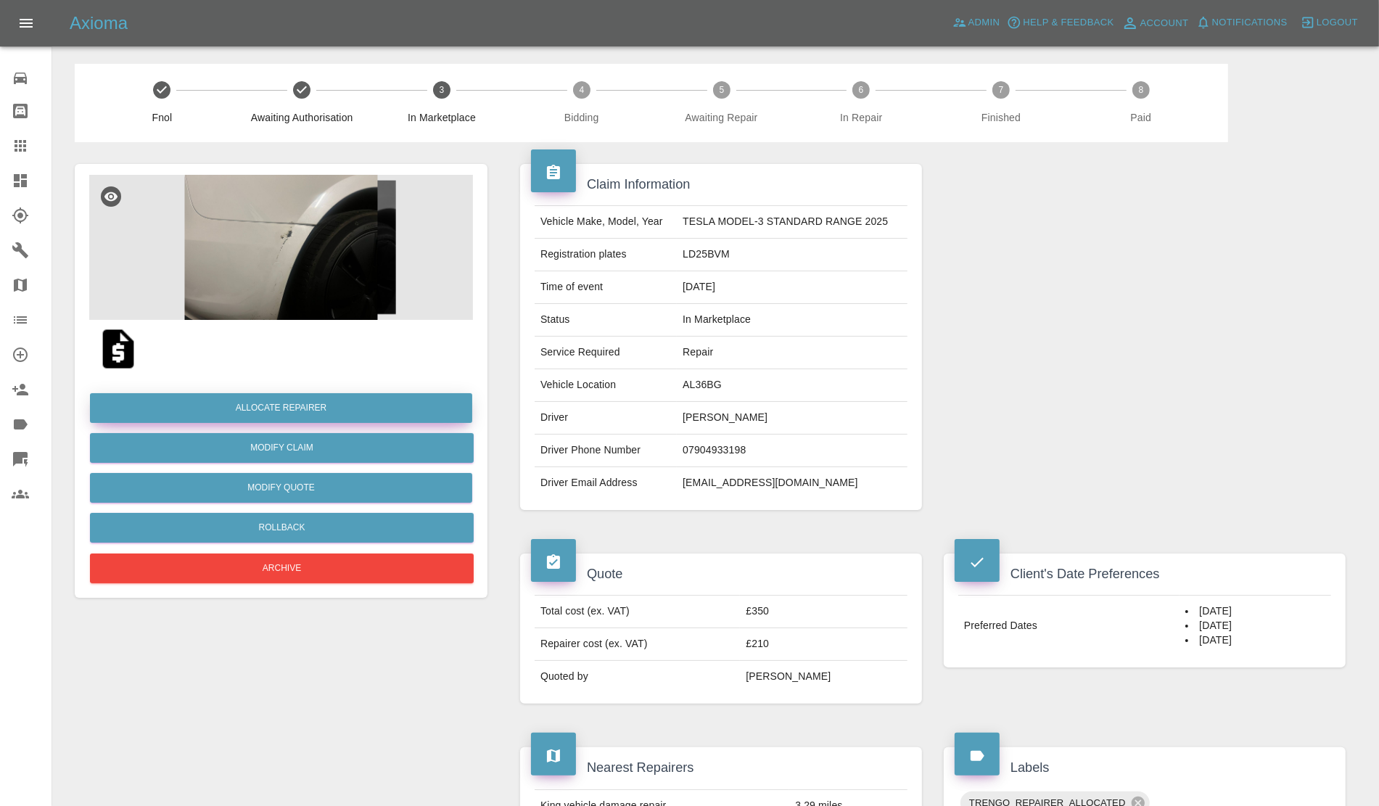
click at [268, 405] on button "Allocate Repairer" at bounding box center [281, 408] width 382 height 30
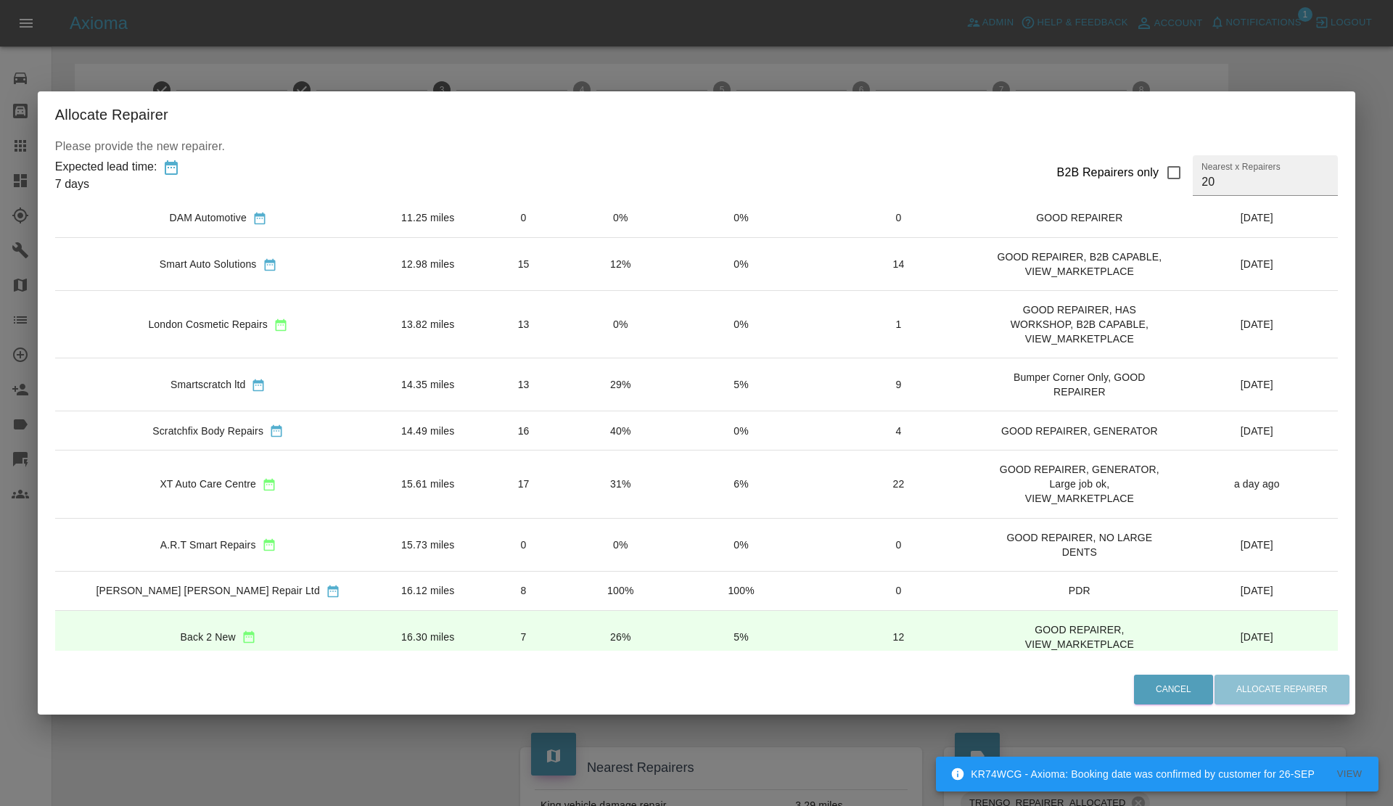
scroll to position [272, 0]
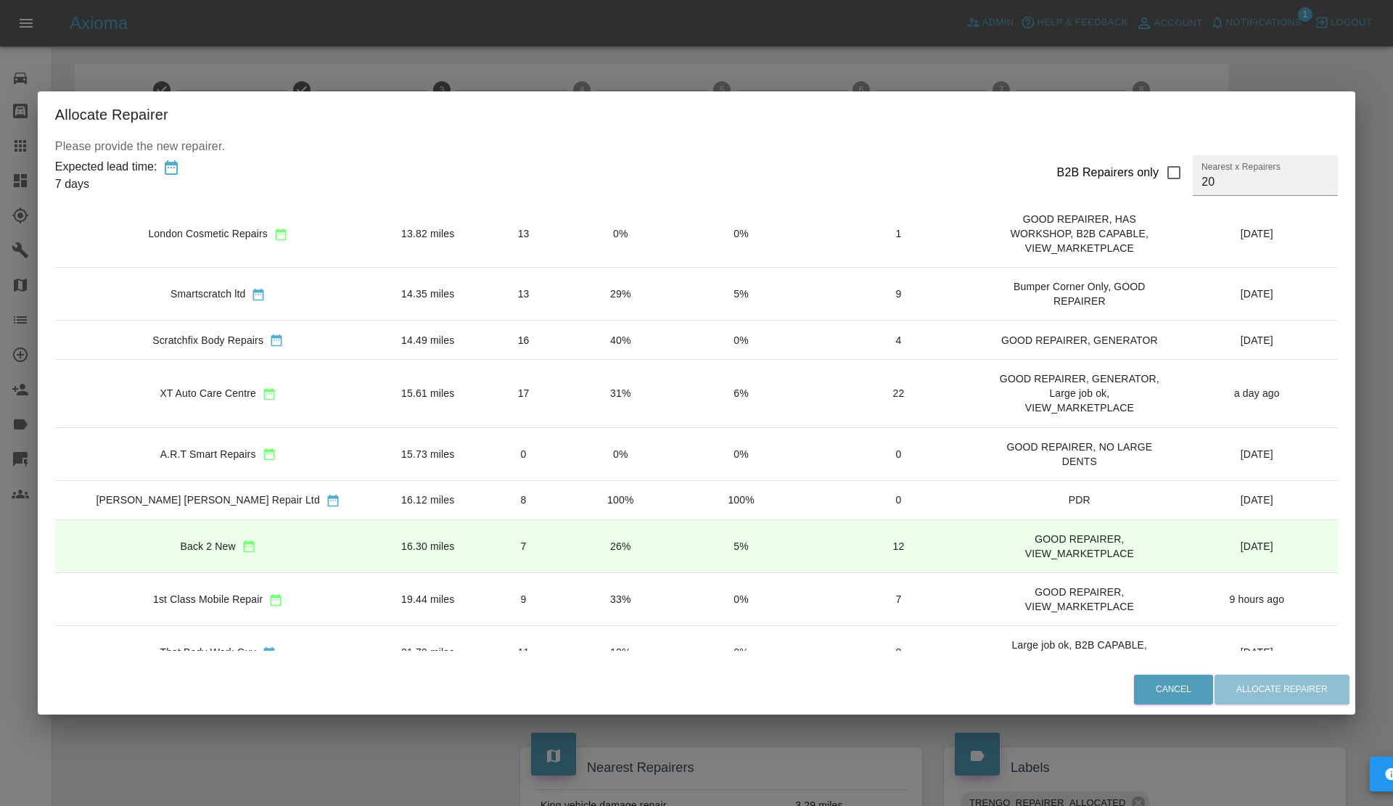
click at [606, 427] on td "31%" at bounding box center [620, 393] width 96 height 67
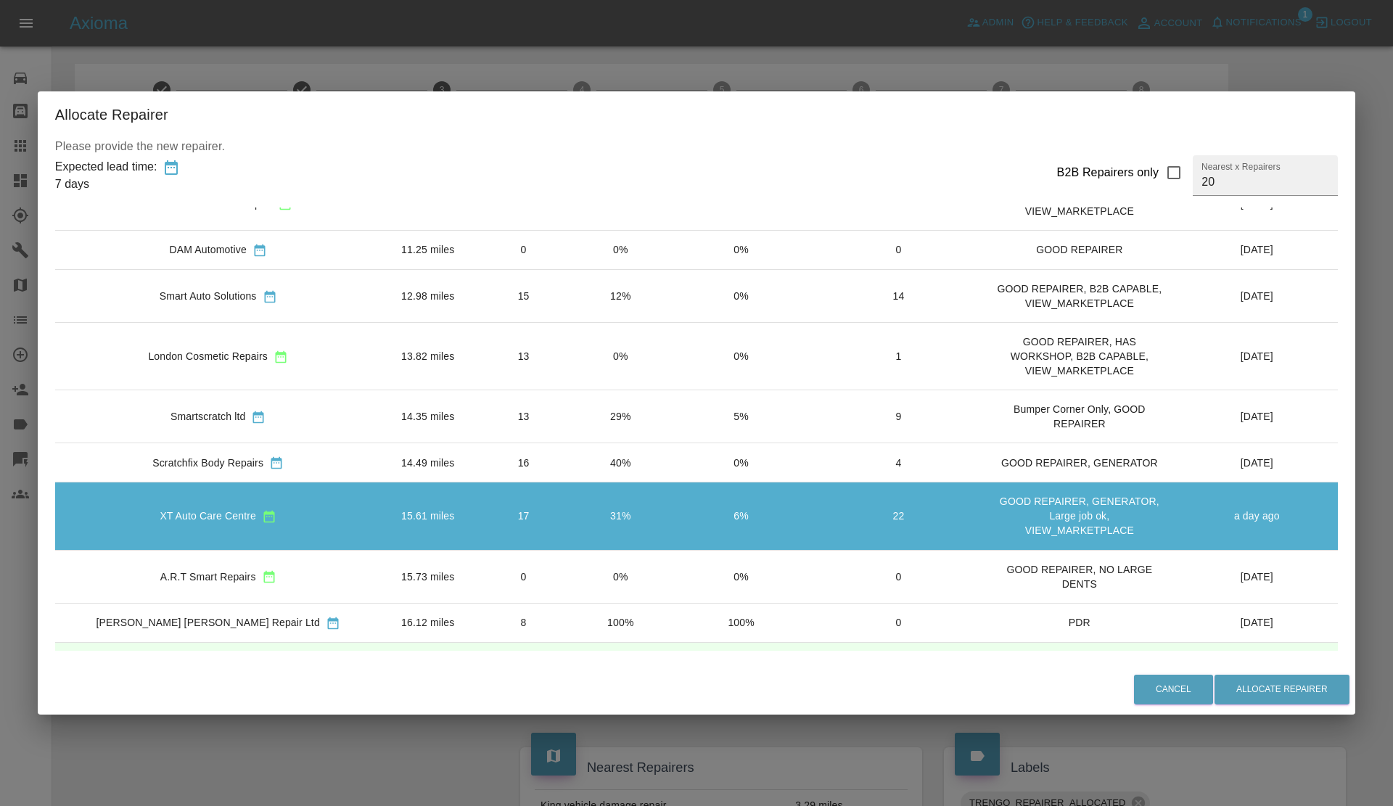
scroll to position [181, 0]
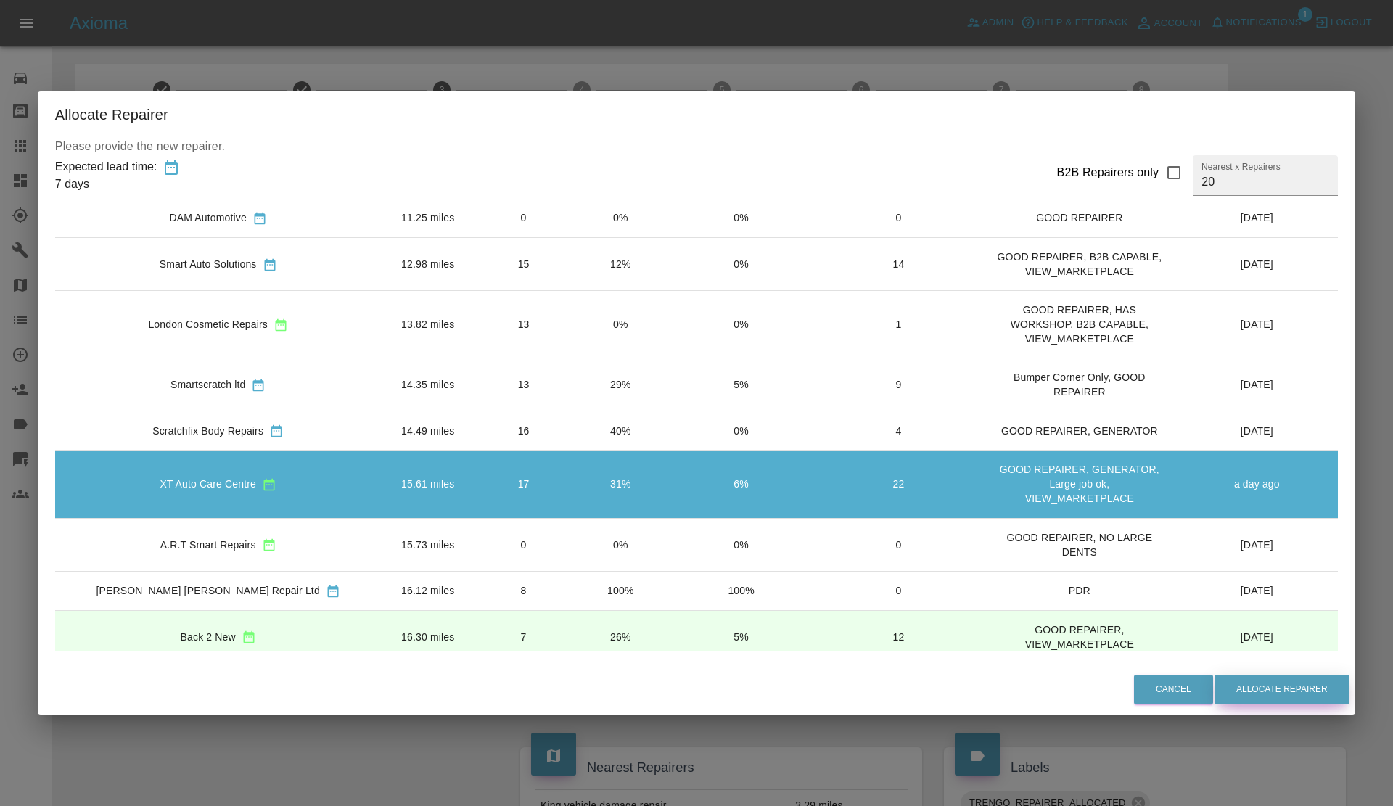
click at [1214, 679] on button "Allocate Repairer" at bounding box center [1281, 690] width 135 height 30
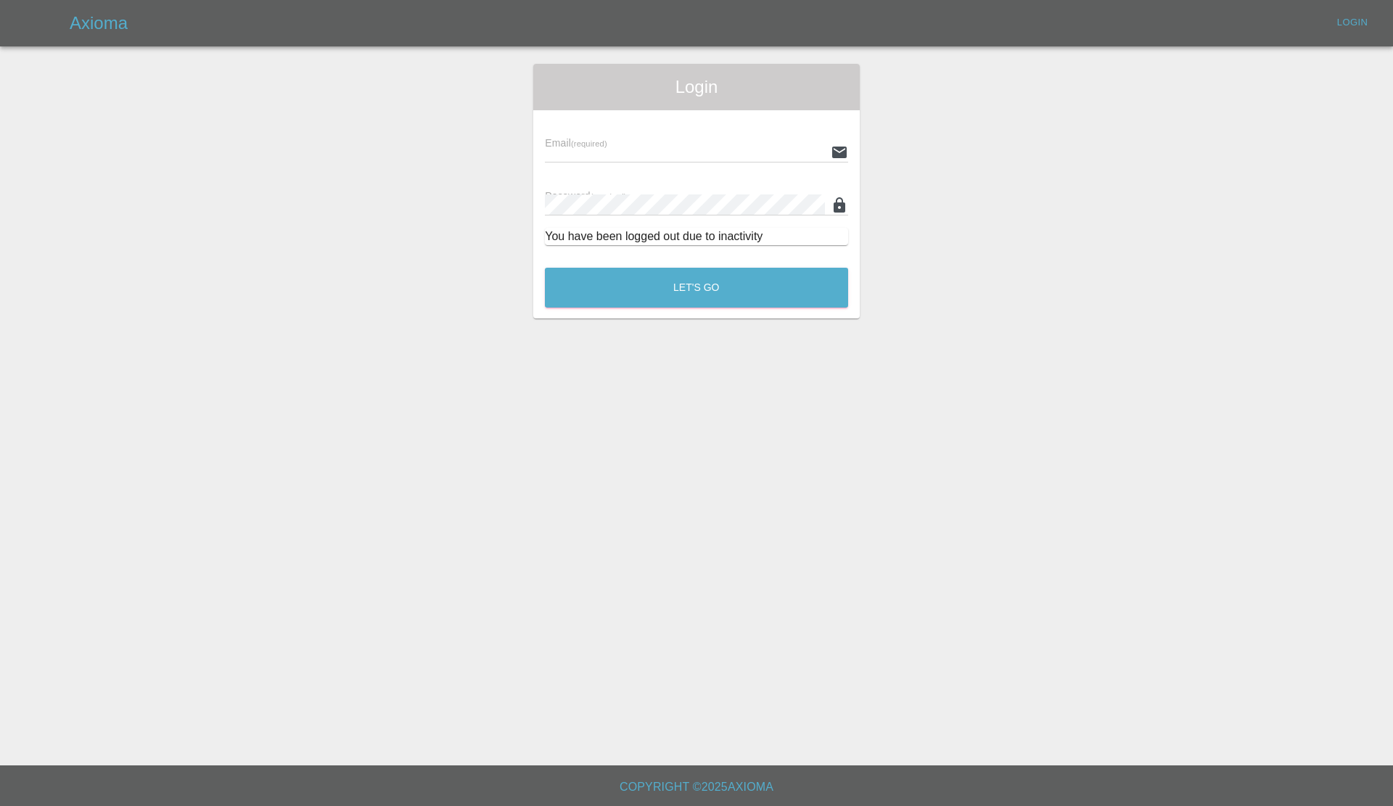
type input "georgecreedon1@icloud.com"
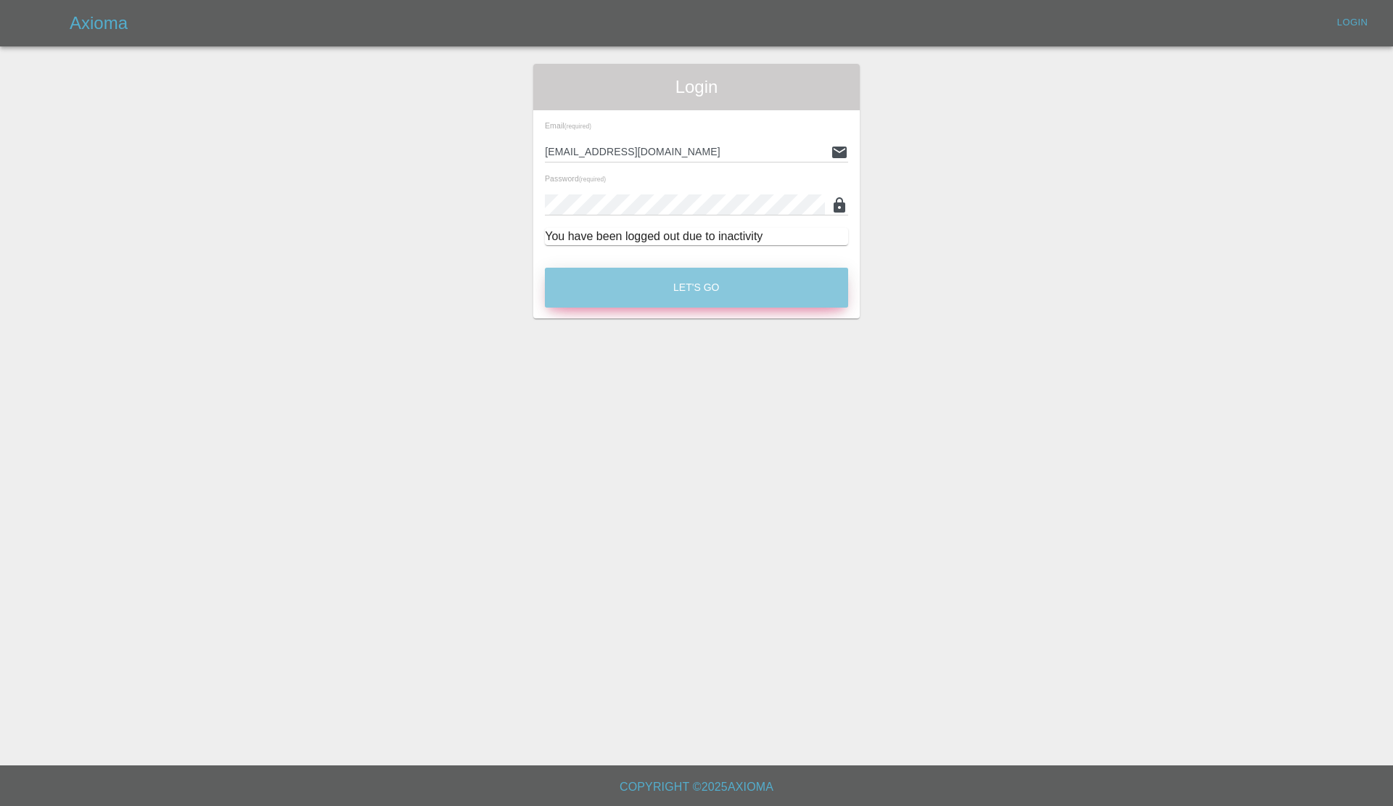
click at [672, 291] on button "Let's Go" at bounding box center [696, 288] width 303 height 40
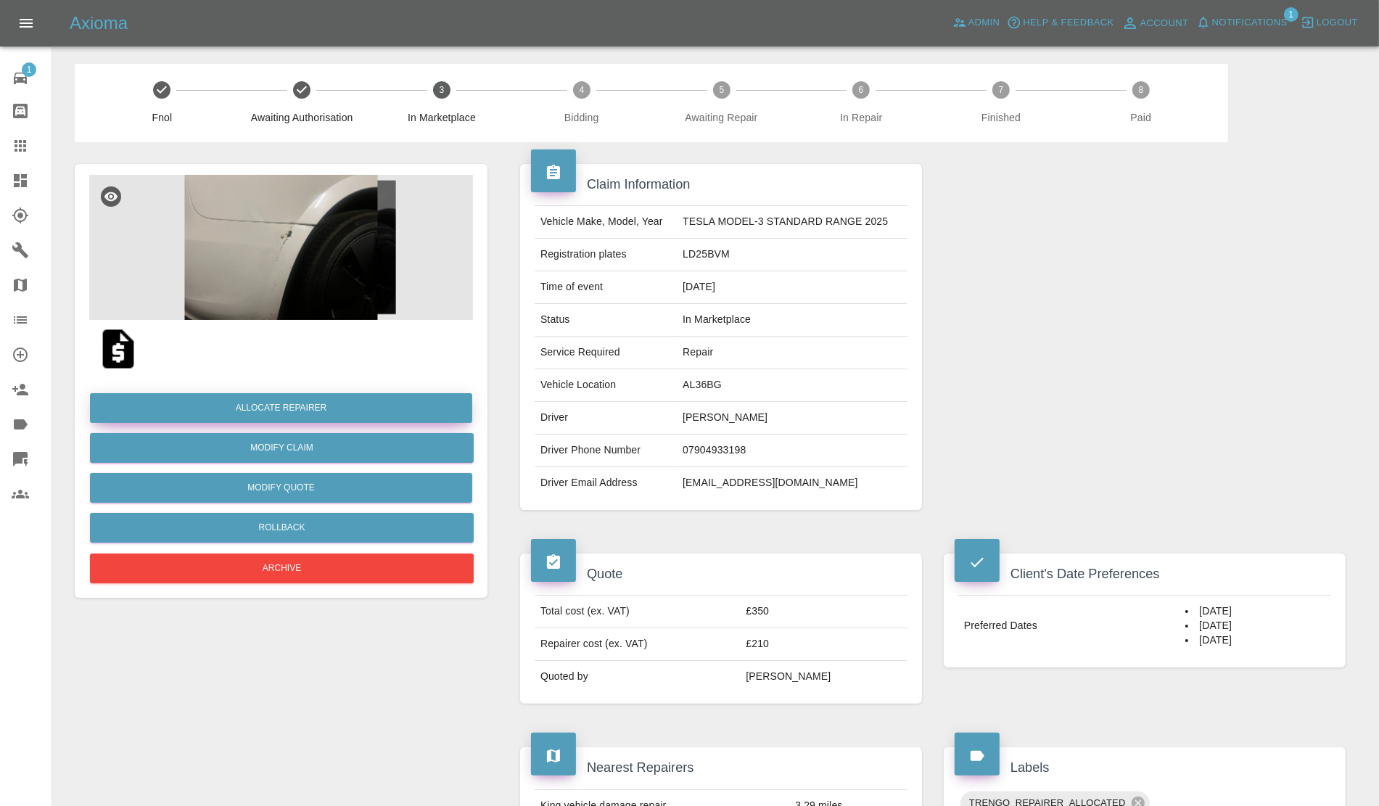
click at [271, 399] on button "Allocate Repairer" at bounding box center [281, 408] width 382 height 30
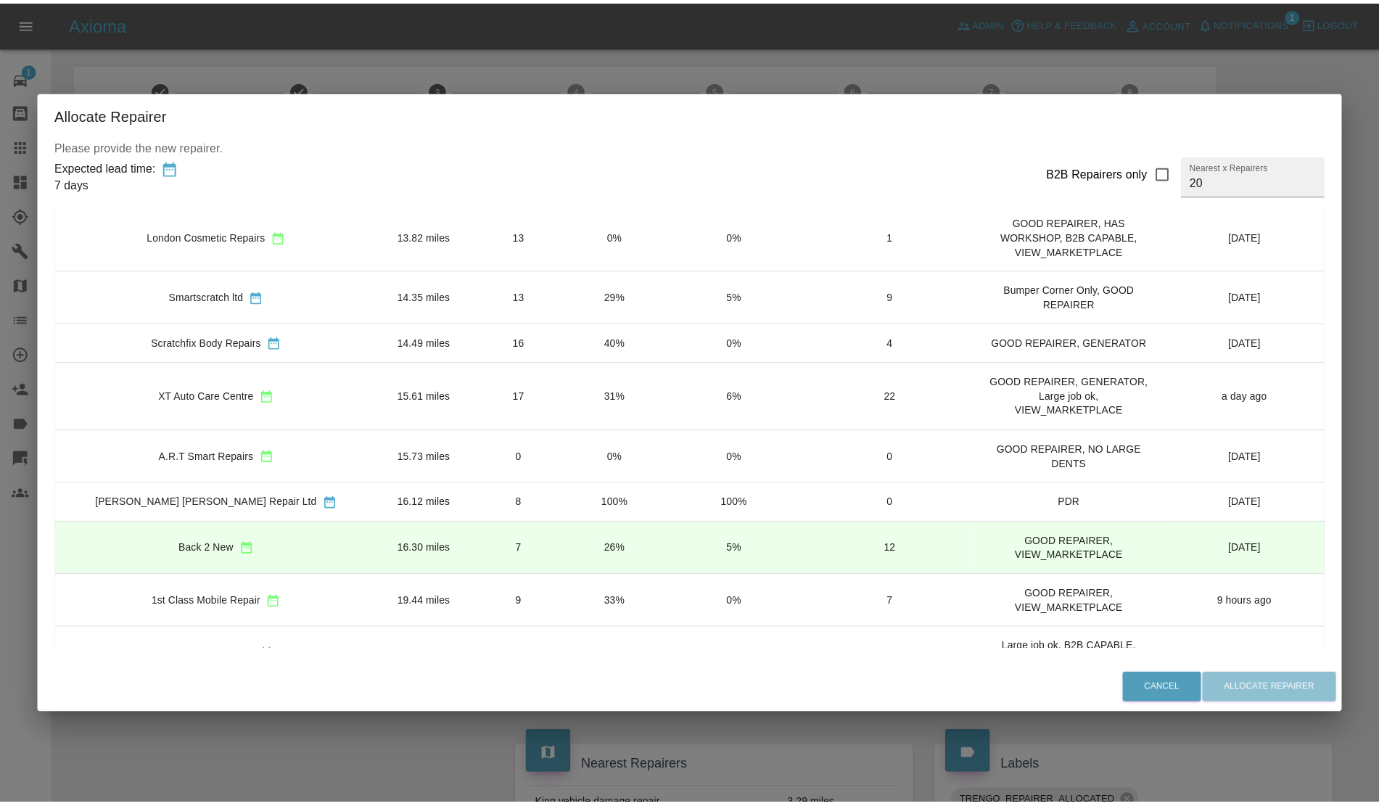
scroll to position [272, 0]
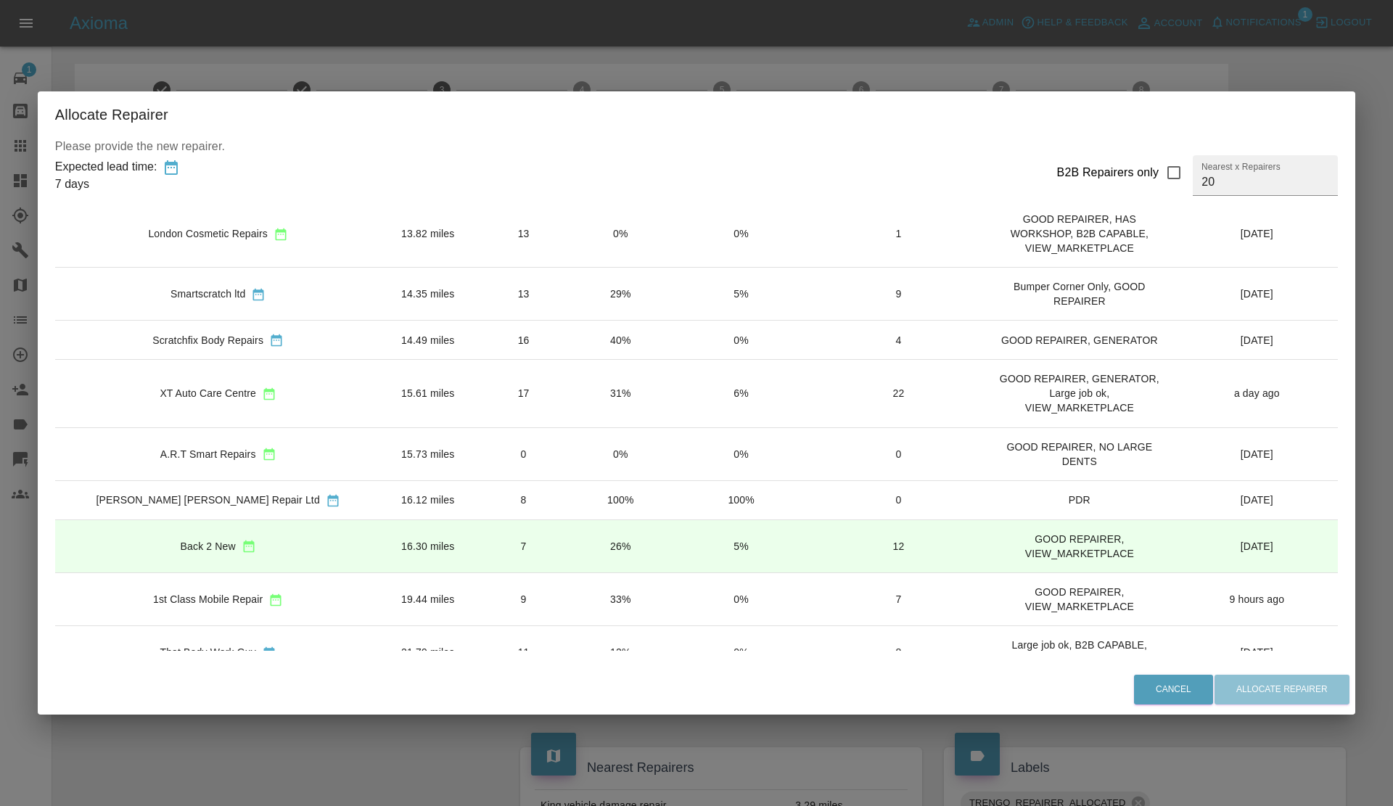
click at [495, 422] on td "17" at bounding box center [523, 393] width 98 height 67
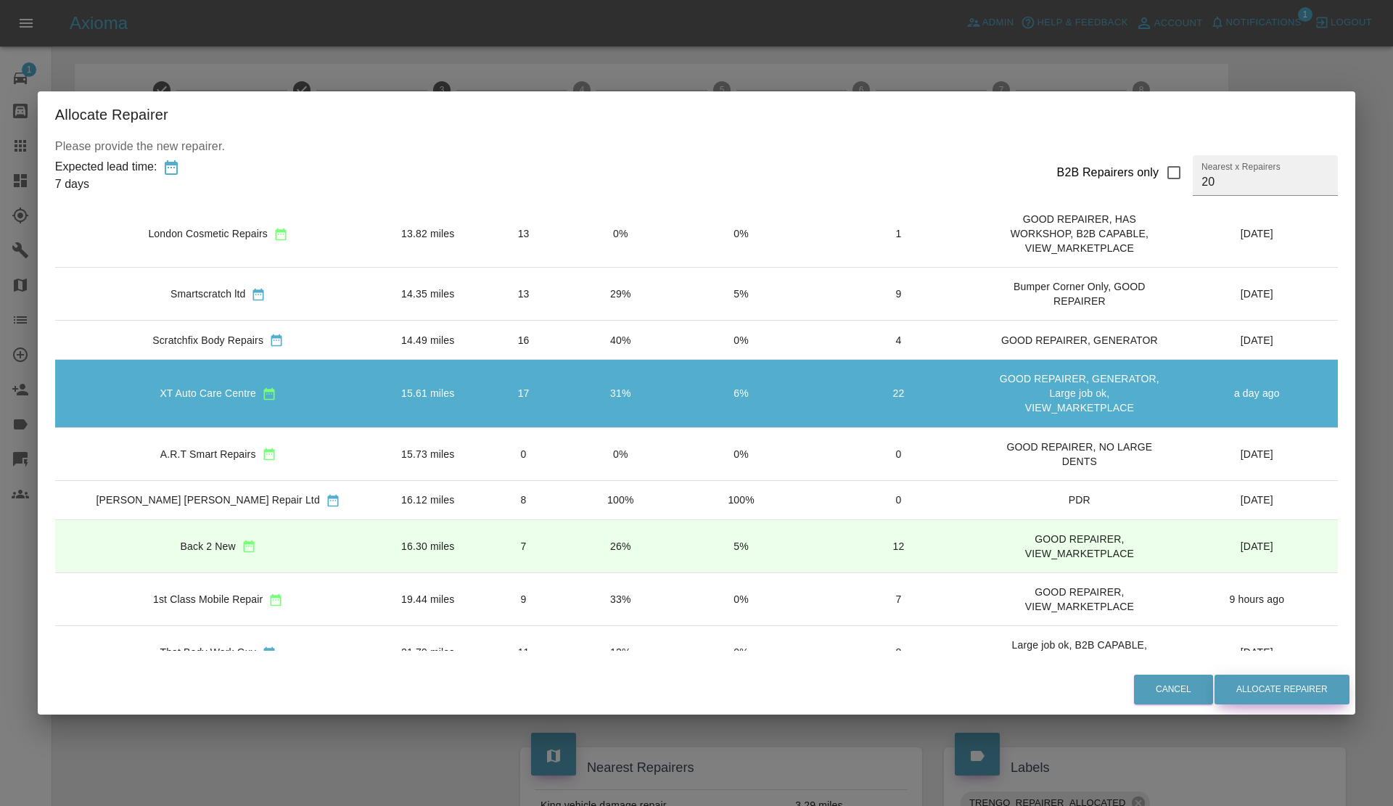
click at [1254, 687] on button "Allocate Repairer" at bounding box center [1281, 690] width 135 height 30
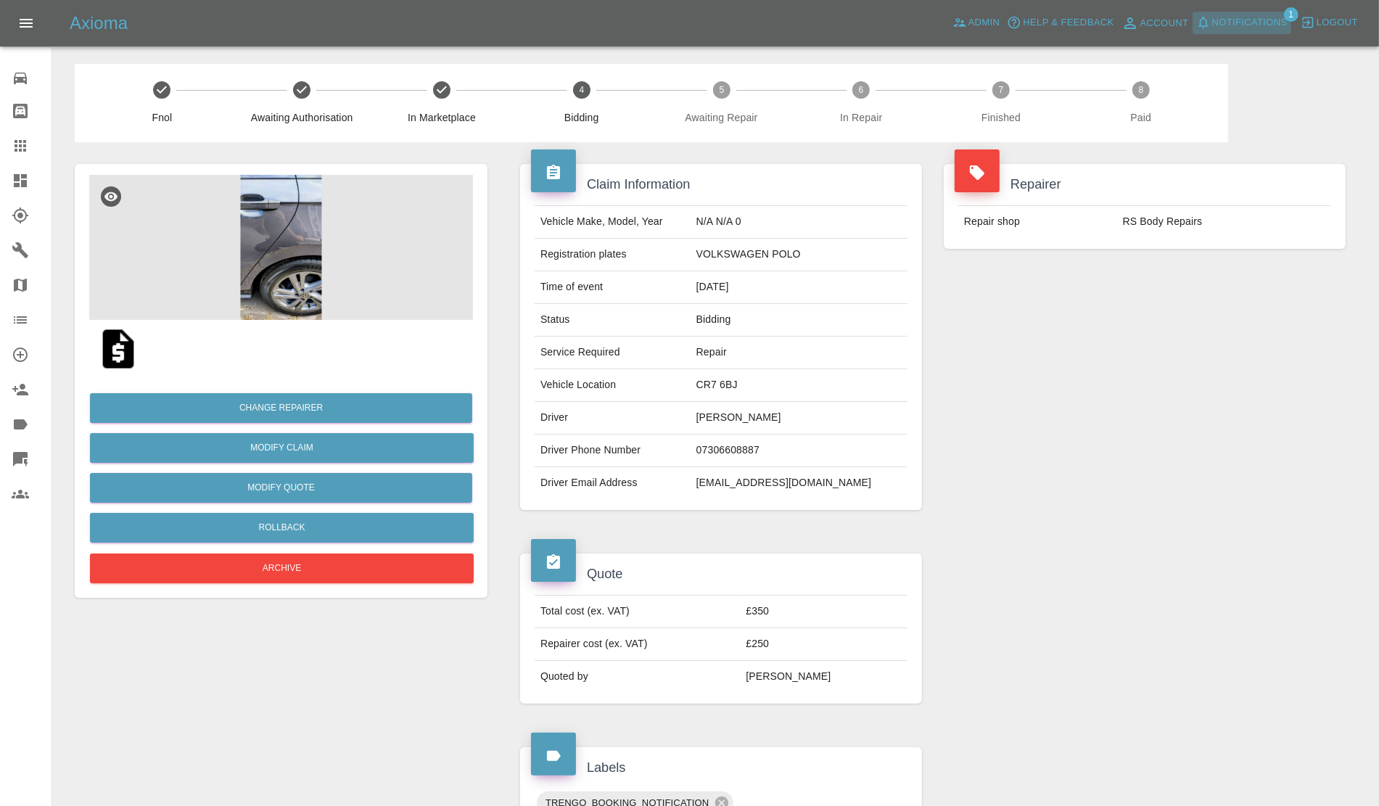
click at [1227, 22] on span "Notifications" at bounding box center [1249, 23] width 75 height 17
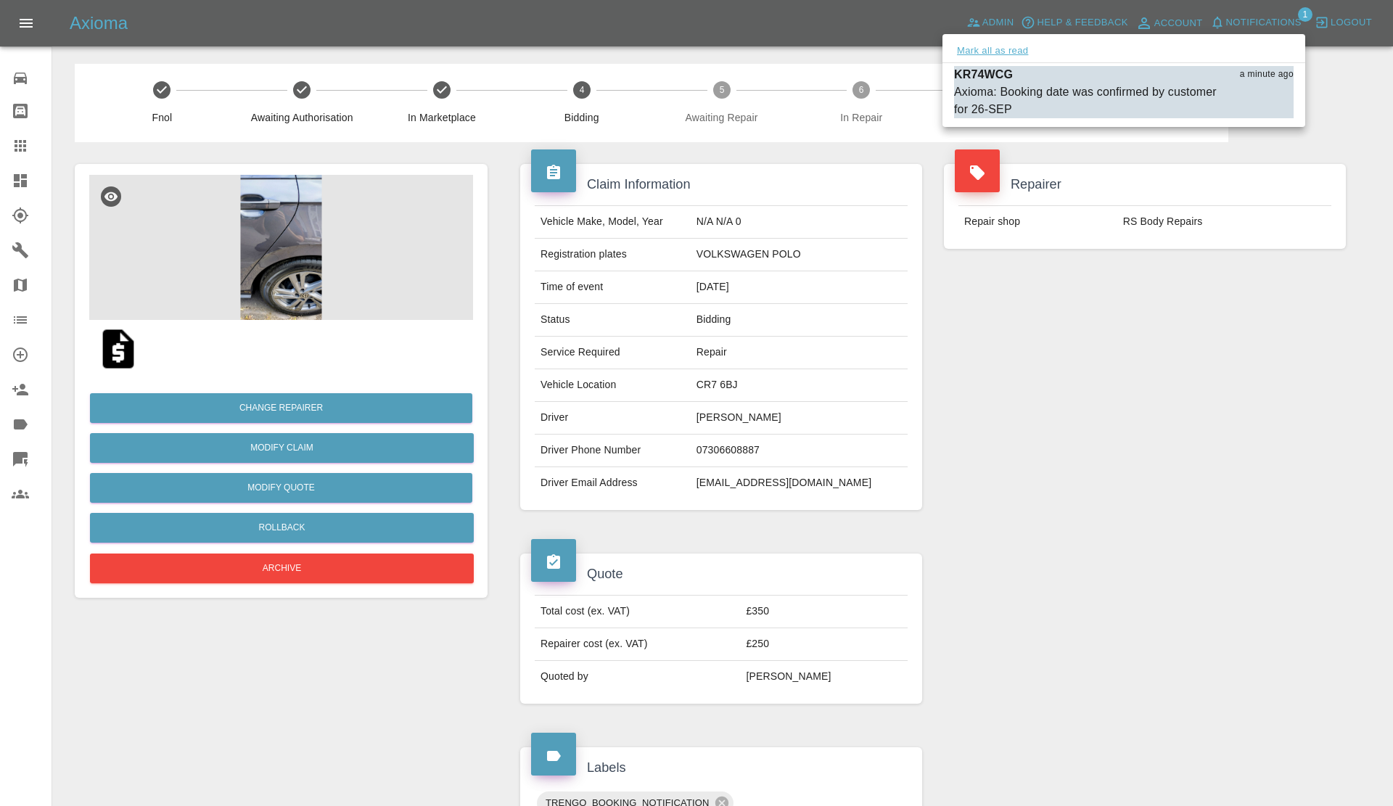
click at [1020, 52] on button "Mark all as read" at bounding box center [992, 51] width 77 height 17
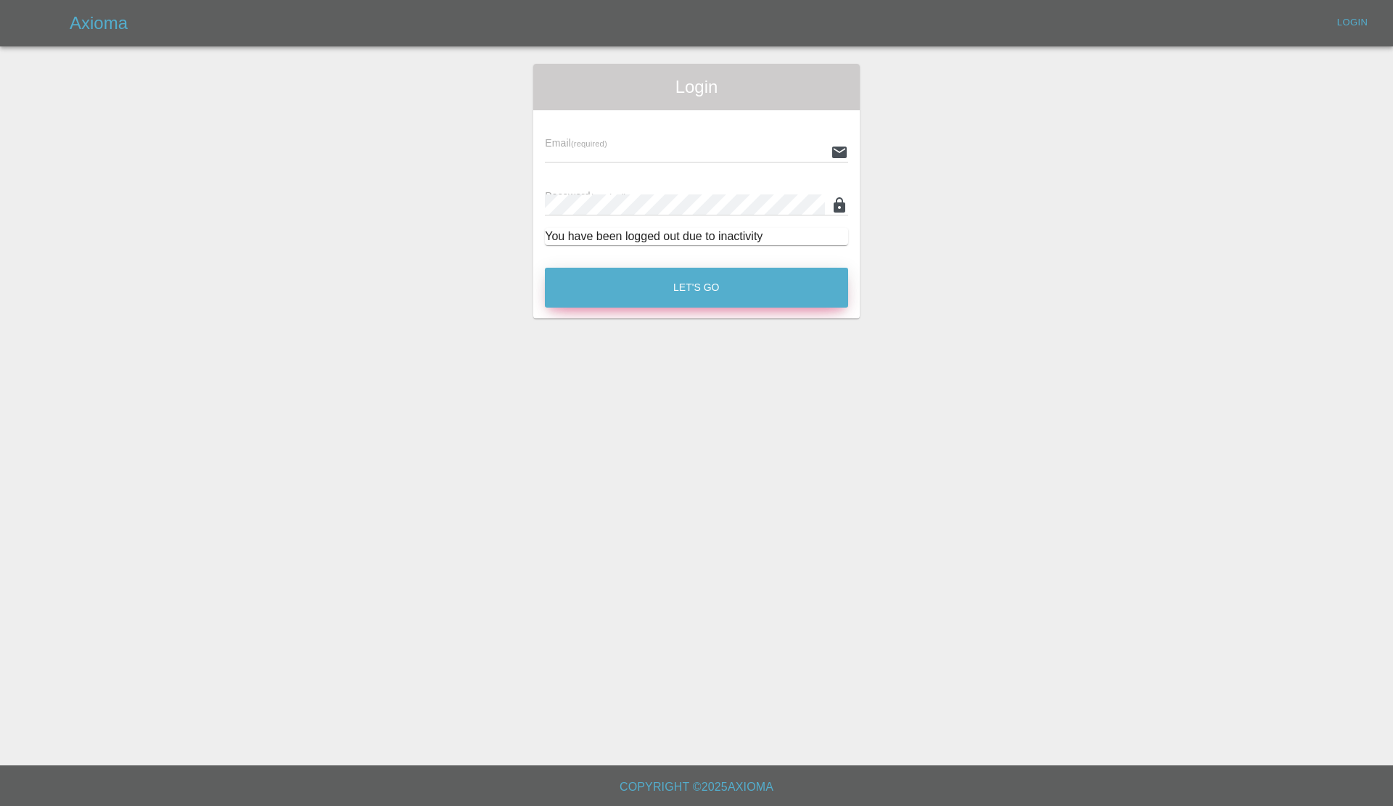
type input "[EMAIL_ADDRESS][DOMAIN_NAME]"
click at [604, 285] on button "Let's Go" at bounding box center [696, 288] width 303 height 40
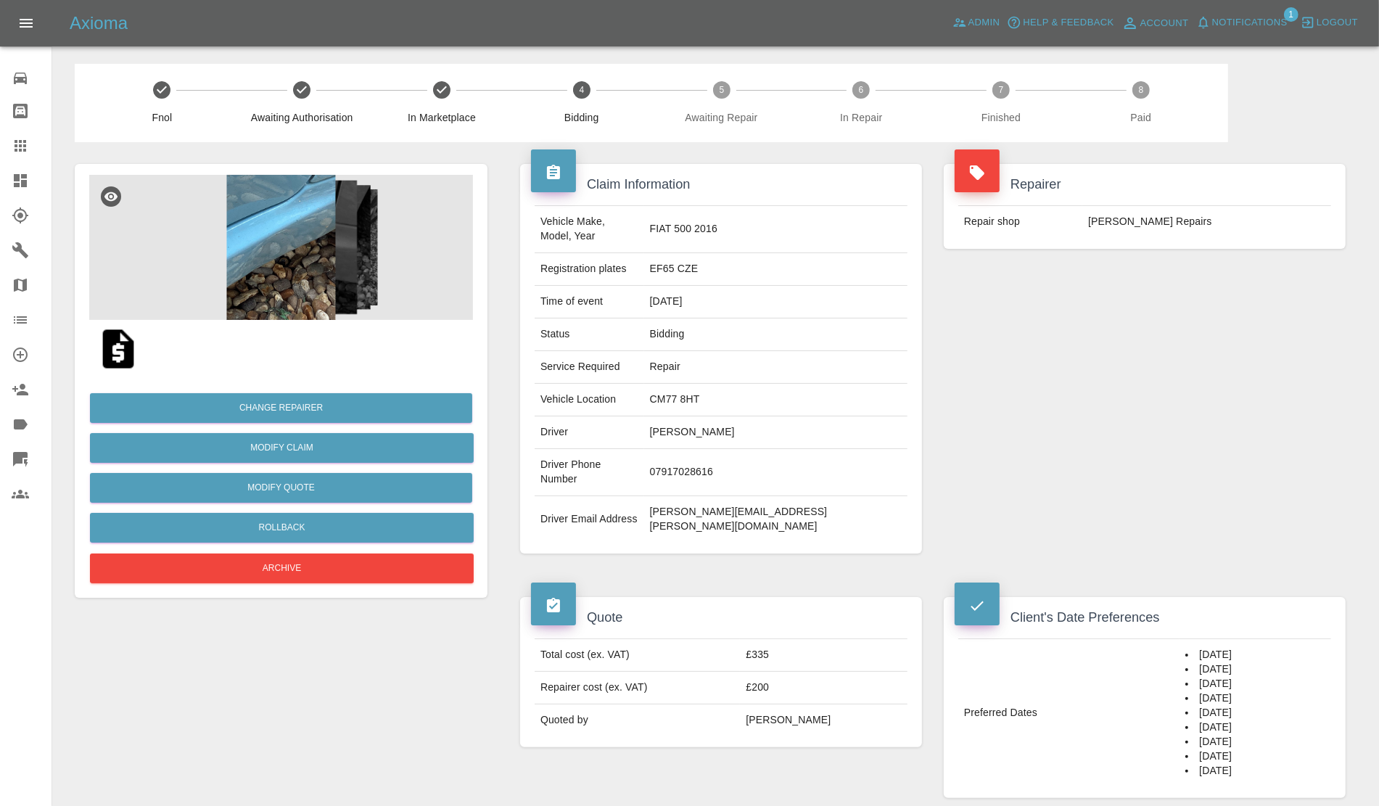
click at [280, 259] on img at bounding box center [281, 247] width 384 height 145
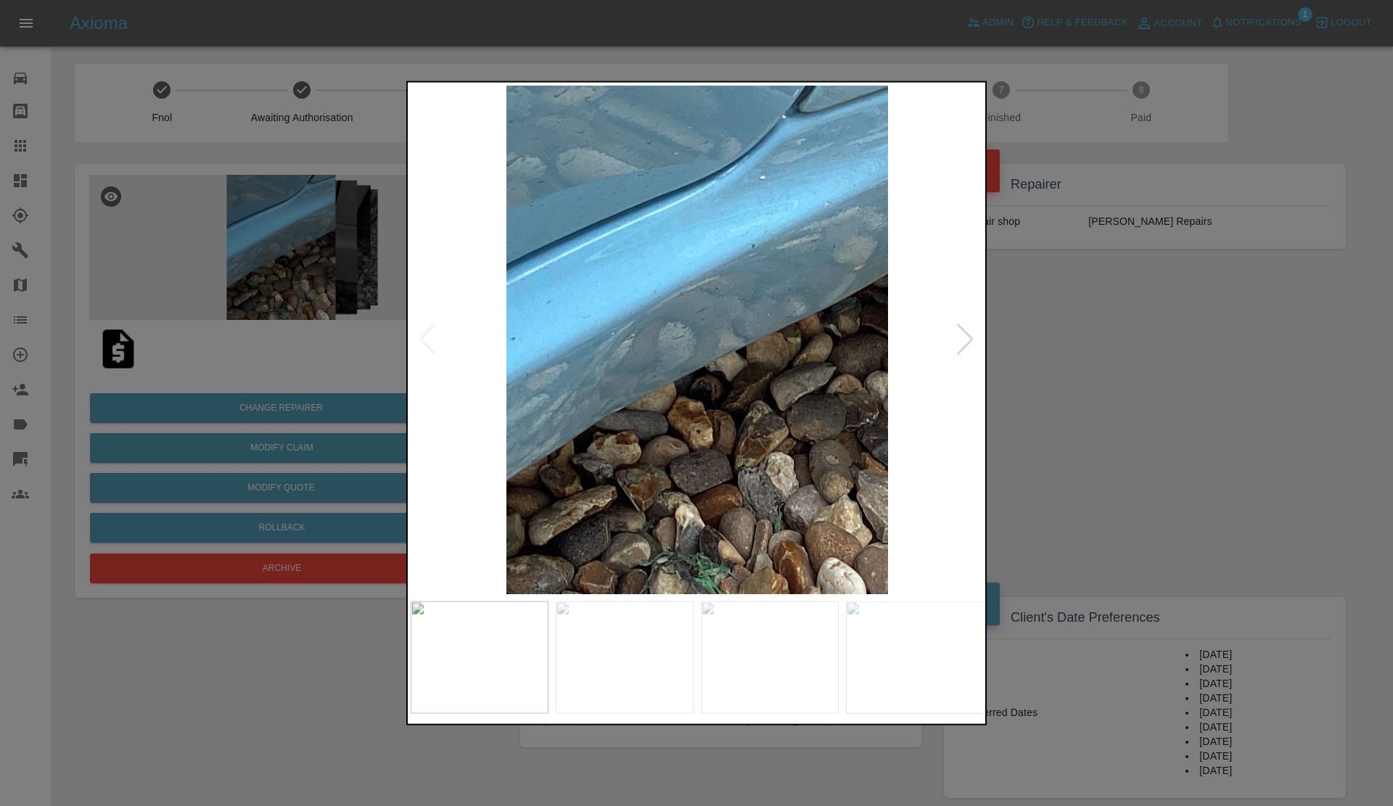
click at [958, 339] on div at bounding box center [965, 340] width 20 height 32
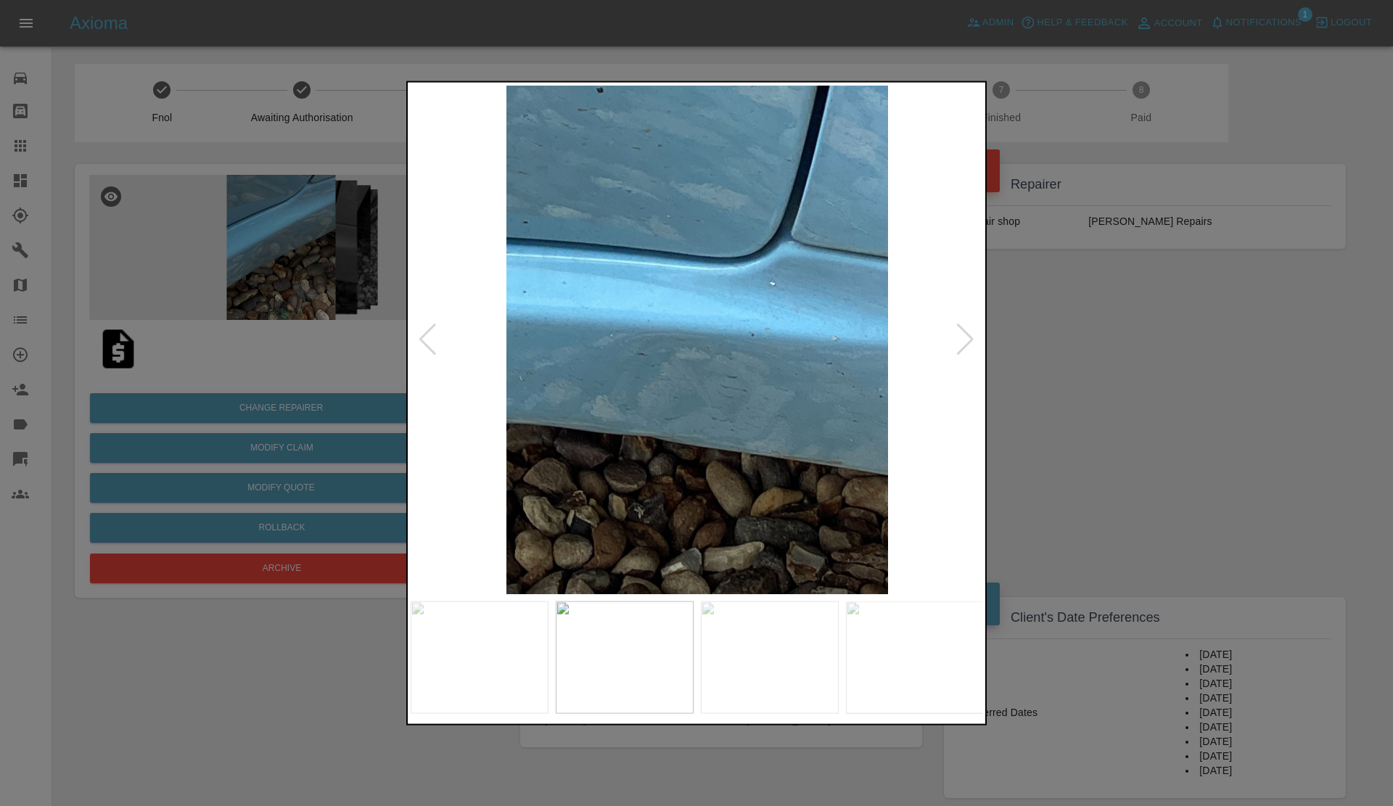
click at [958, 338] on div at bounding box center [965, 340] width 20 height 32
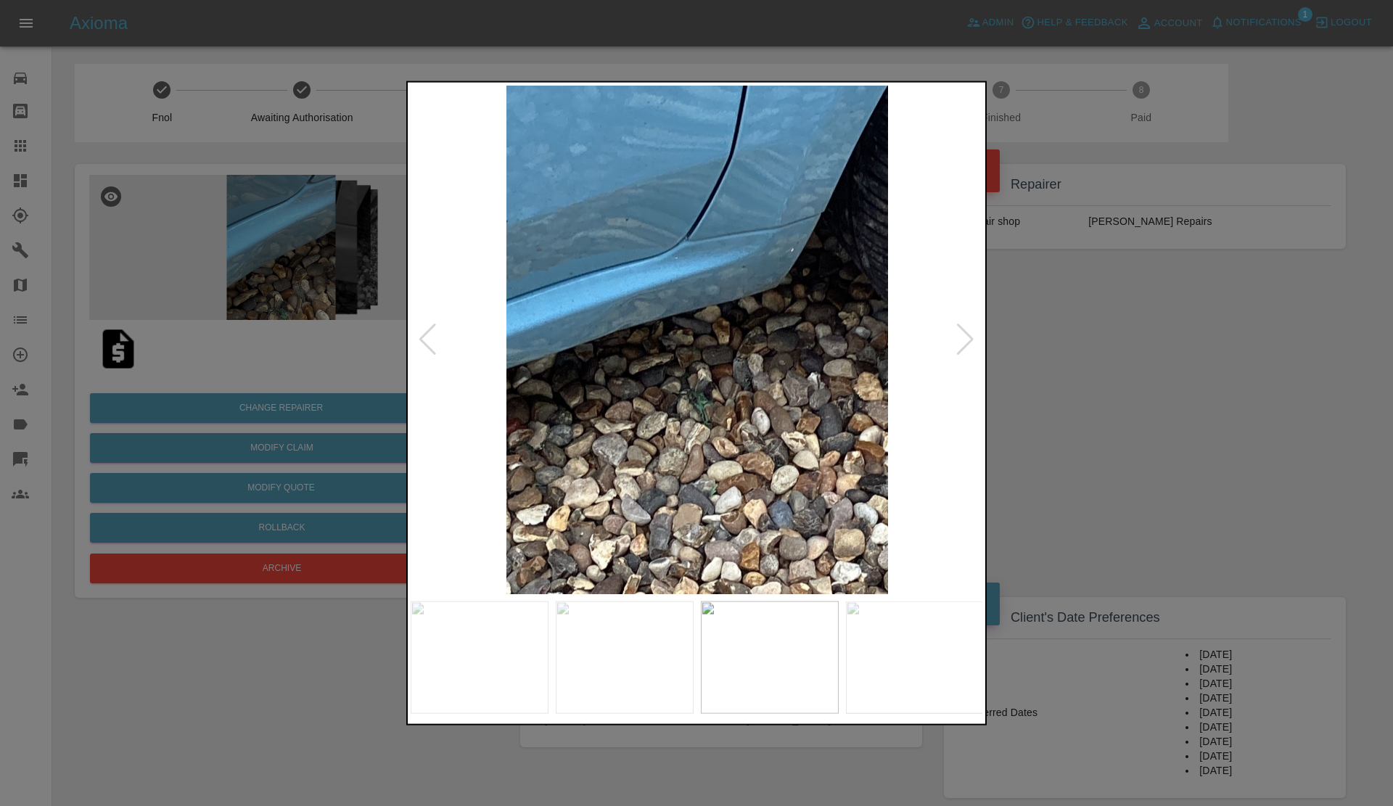
click at [958, 338] on div at bounding box center [965, 340] width 20 height 32
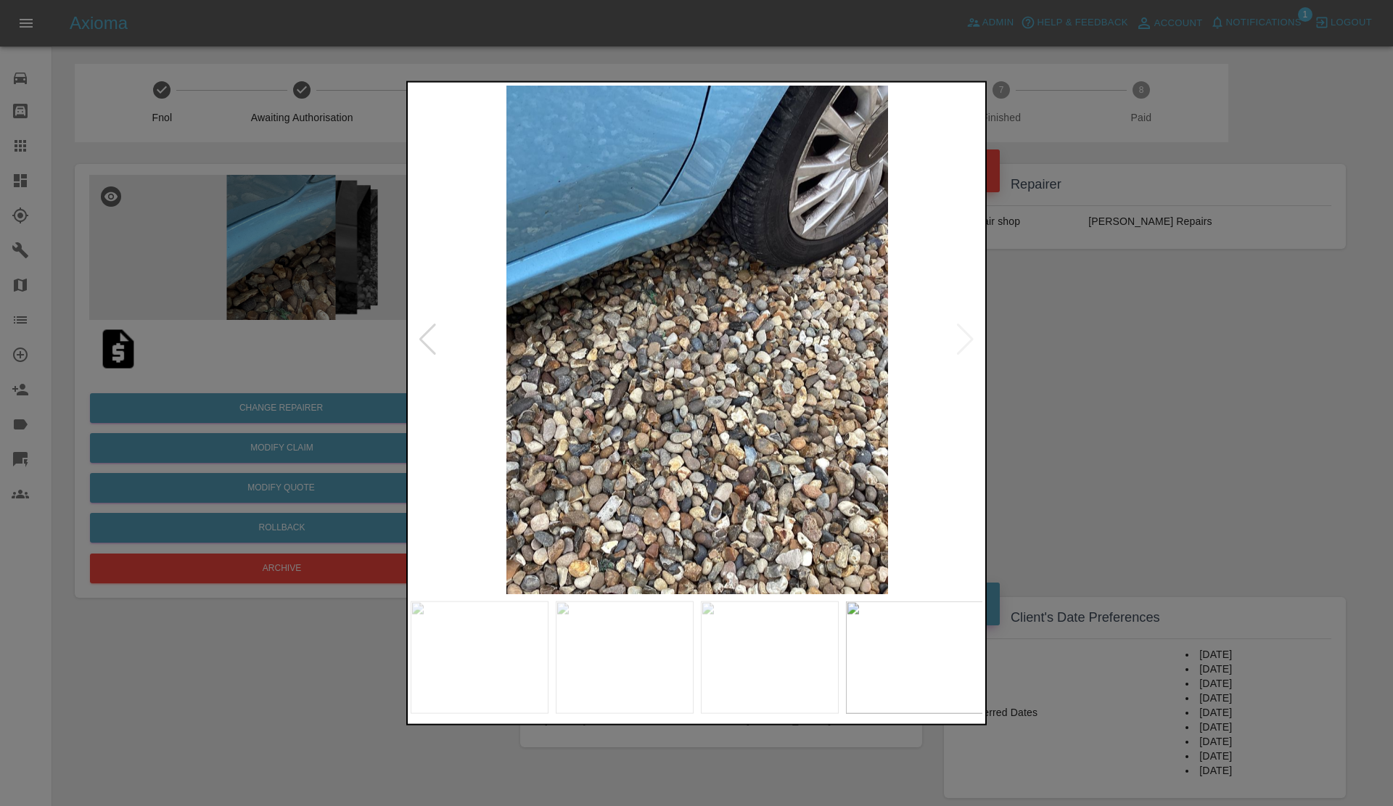
click at [958, 338] on img at bounding box center [697, 339] width 573 height 509
click at [1108, 339] on div at bounding box center [696, 403] width 1393 height 806
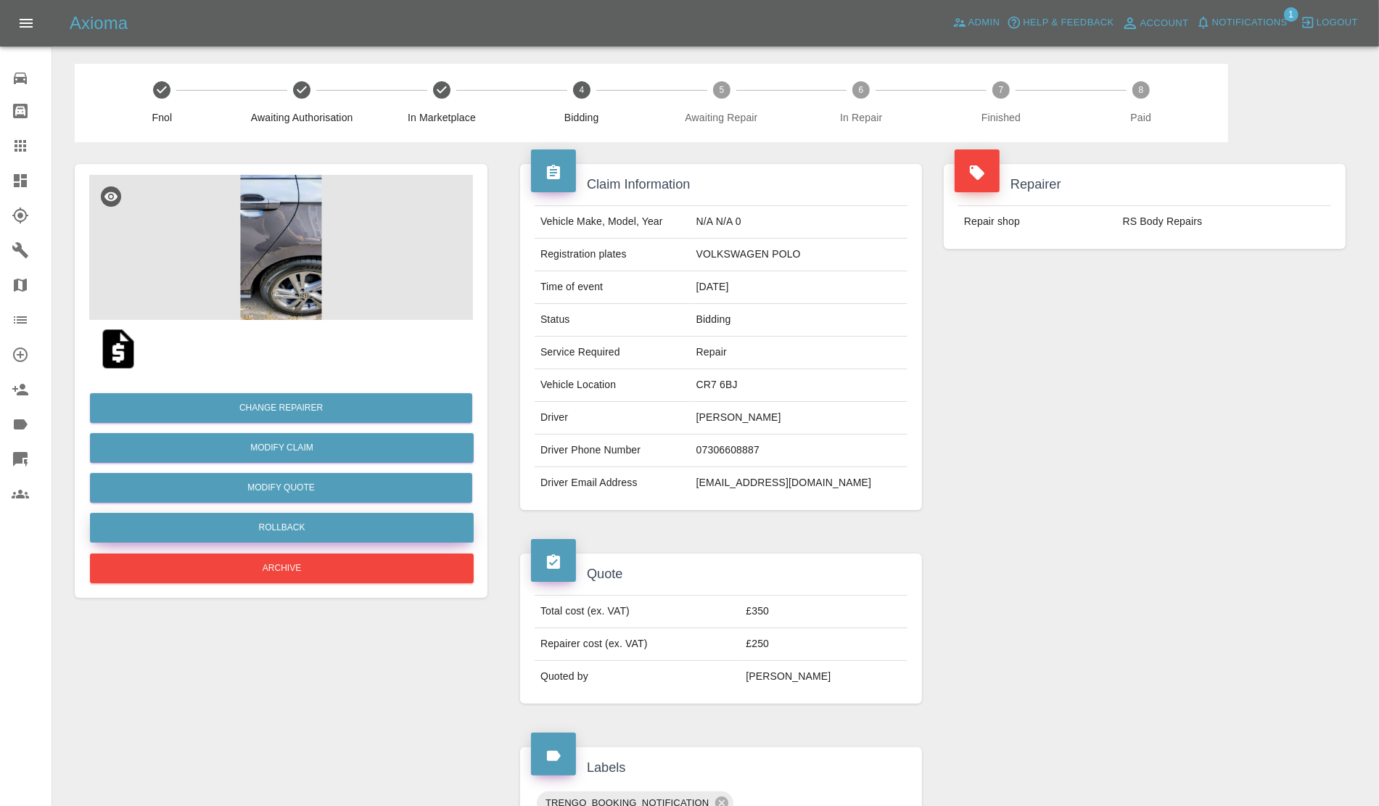
click at [276, 528] on button "Rollback" at bounding box center [282, 528] width 384 height 30
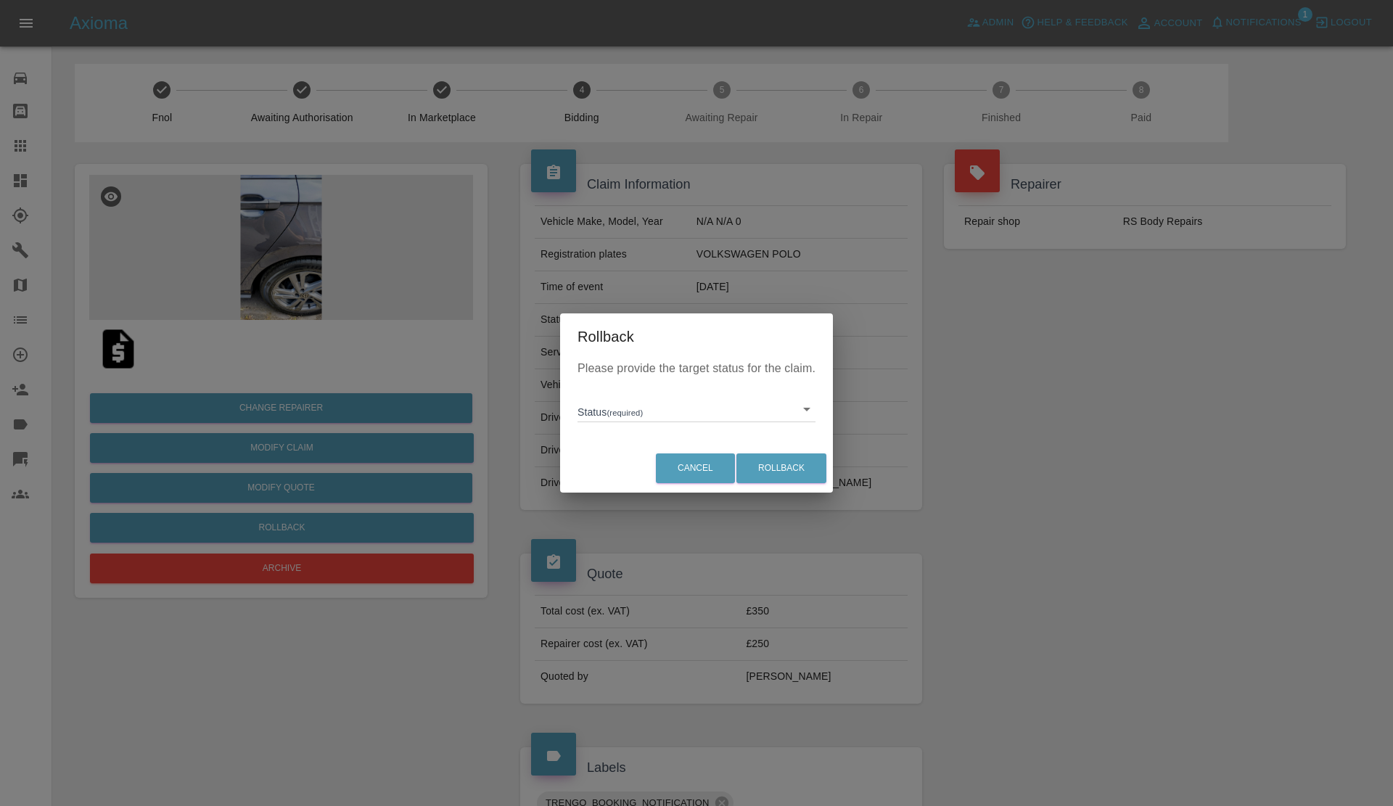
drag, startPoint x: 636, startPoint y: 483, endPoint x: 668, endPoint y: 469, distance: 35.1
click at [643, 479] on li "In Marketplace" at bounding box center [696, 475] width 231 height 33
type input "in-marketplace"
click at [752, 462] on button "Rollback" at bounding box center [781, 468] width 90 height 30
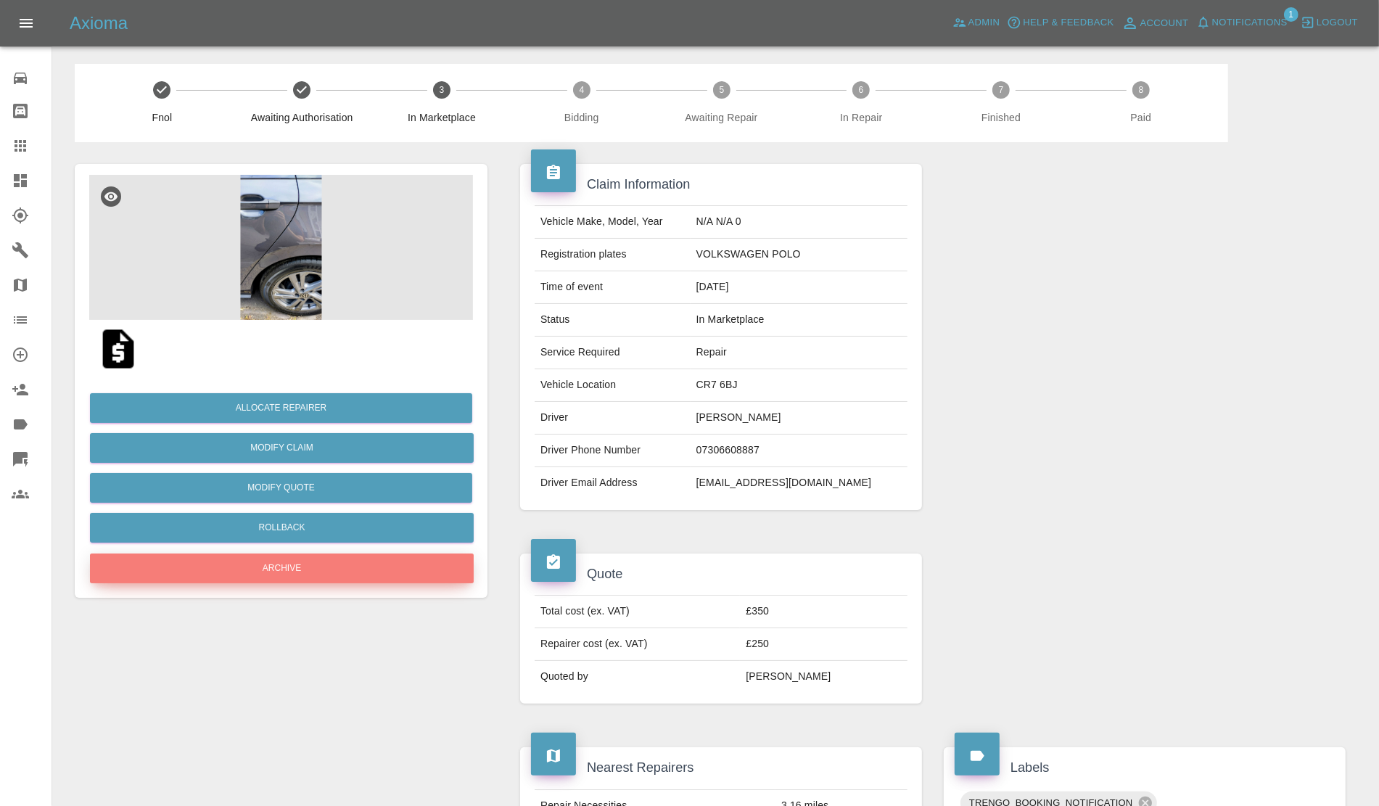
click at [292, 563] on button "Archive" at bounding box center [282, 568] width 384 height 30
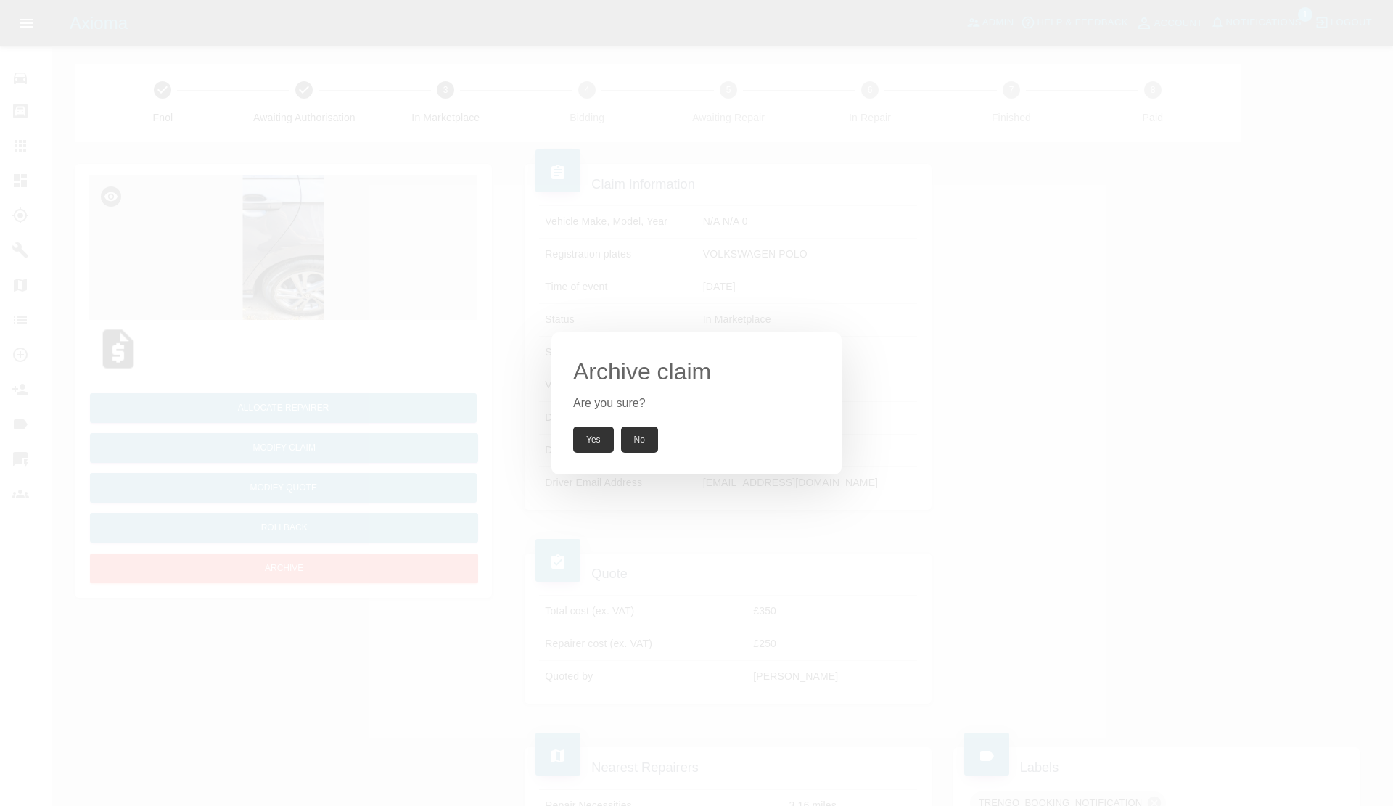
click at [597, 435] on button "Yes" at bounding box center [593, 440] width 41 height 26
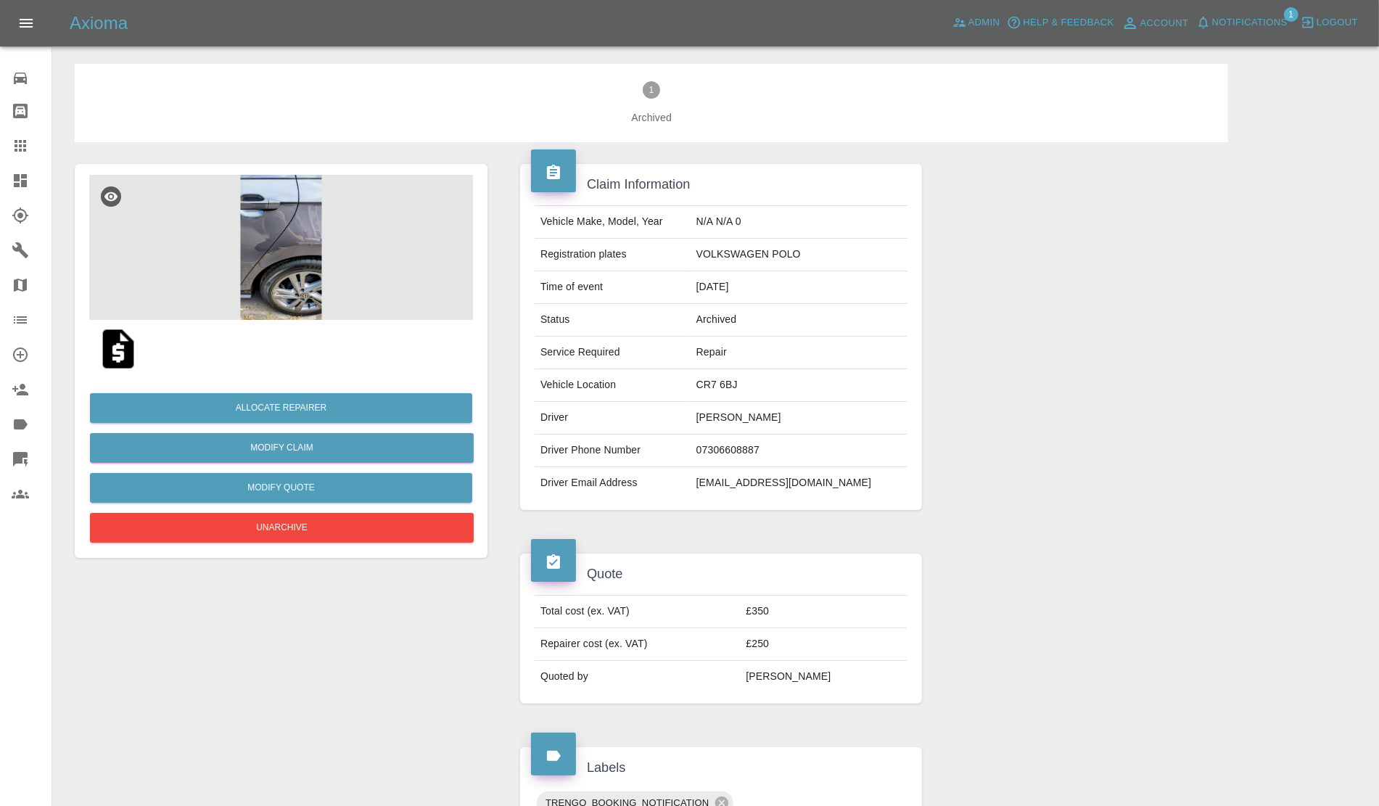
click at [1219, 24] on span "Notifications" at bounding box center [1249, 23] width 75 height 17
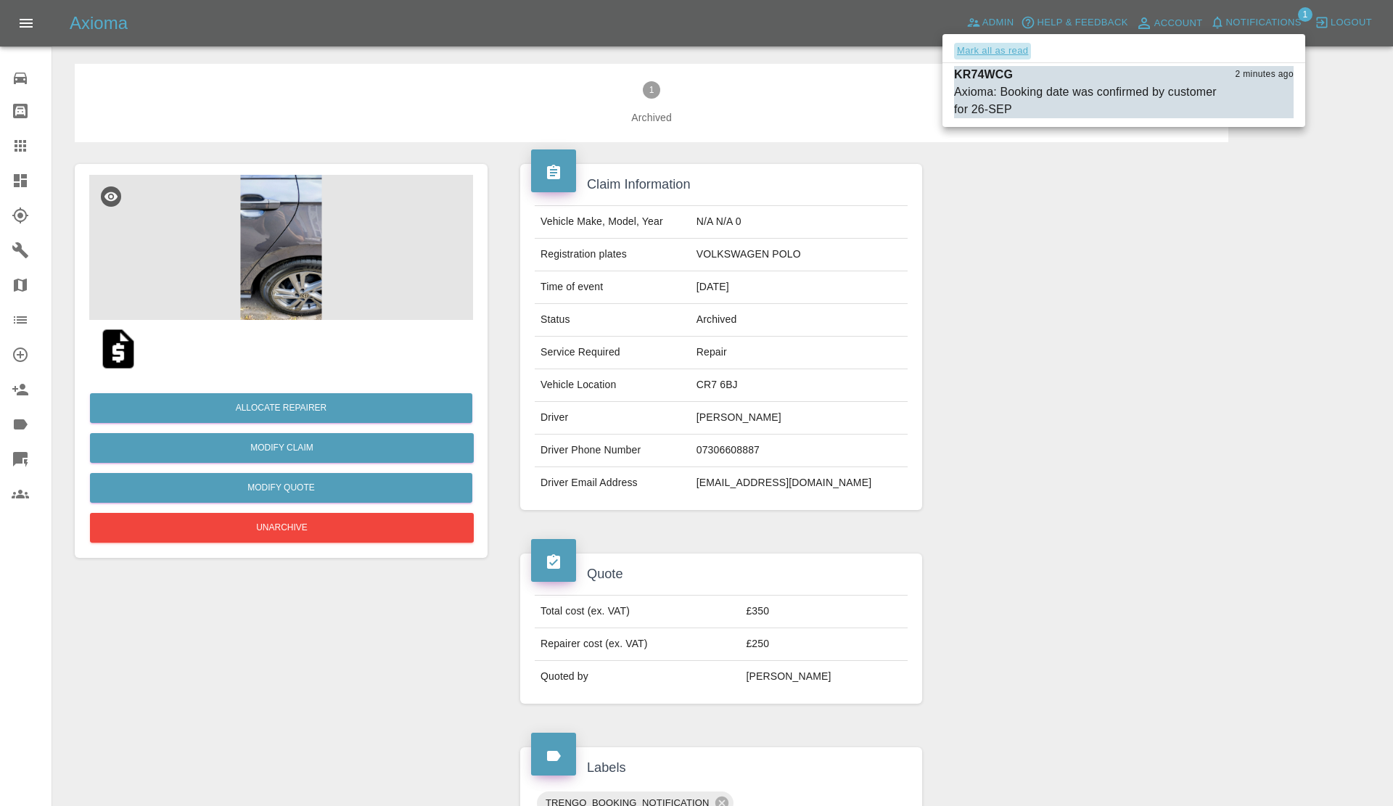
click at [966, 44] on button "Mark all as read" at bounding box center [992, 51] width 77 height 17
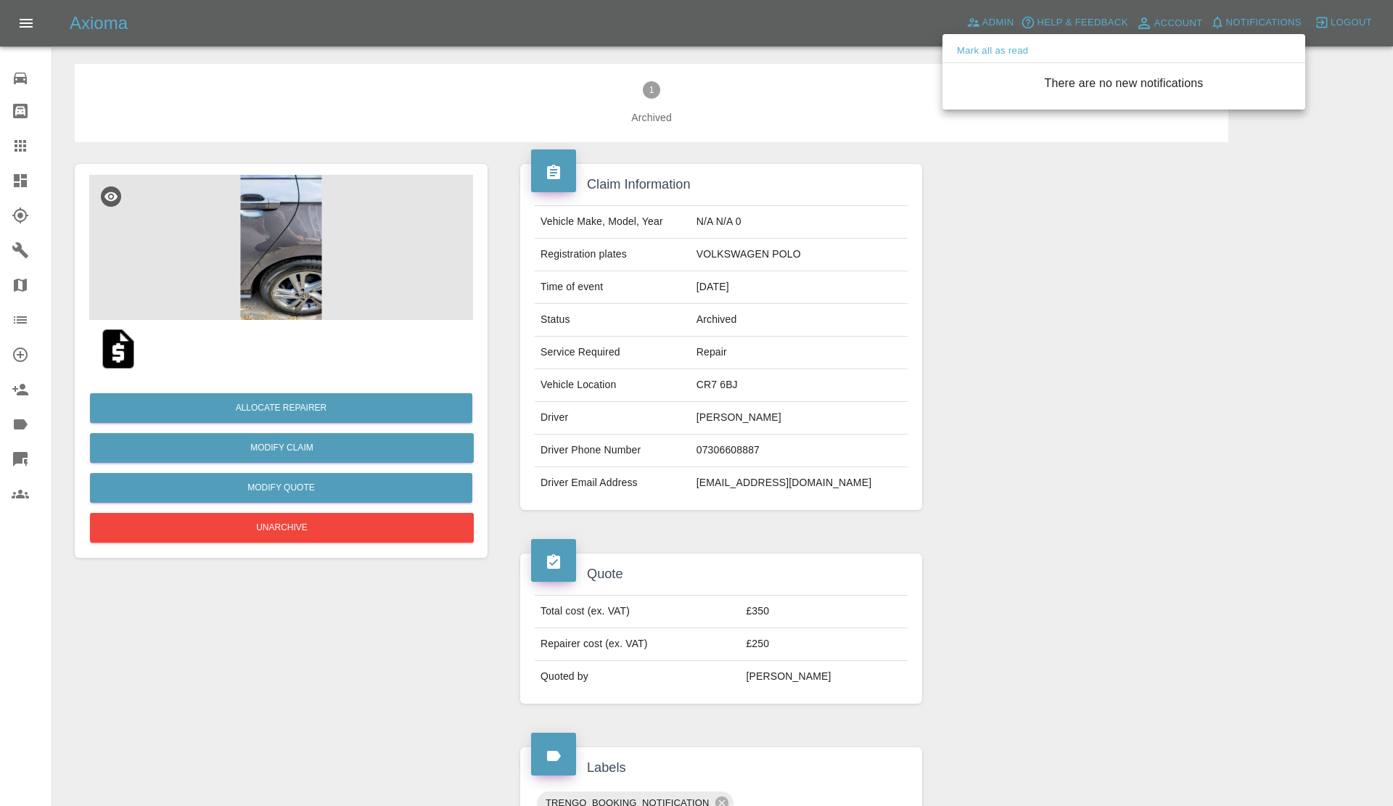
click at [959, 203] on div at bounding box center [696, 403] width 1393 height 806
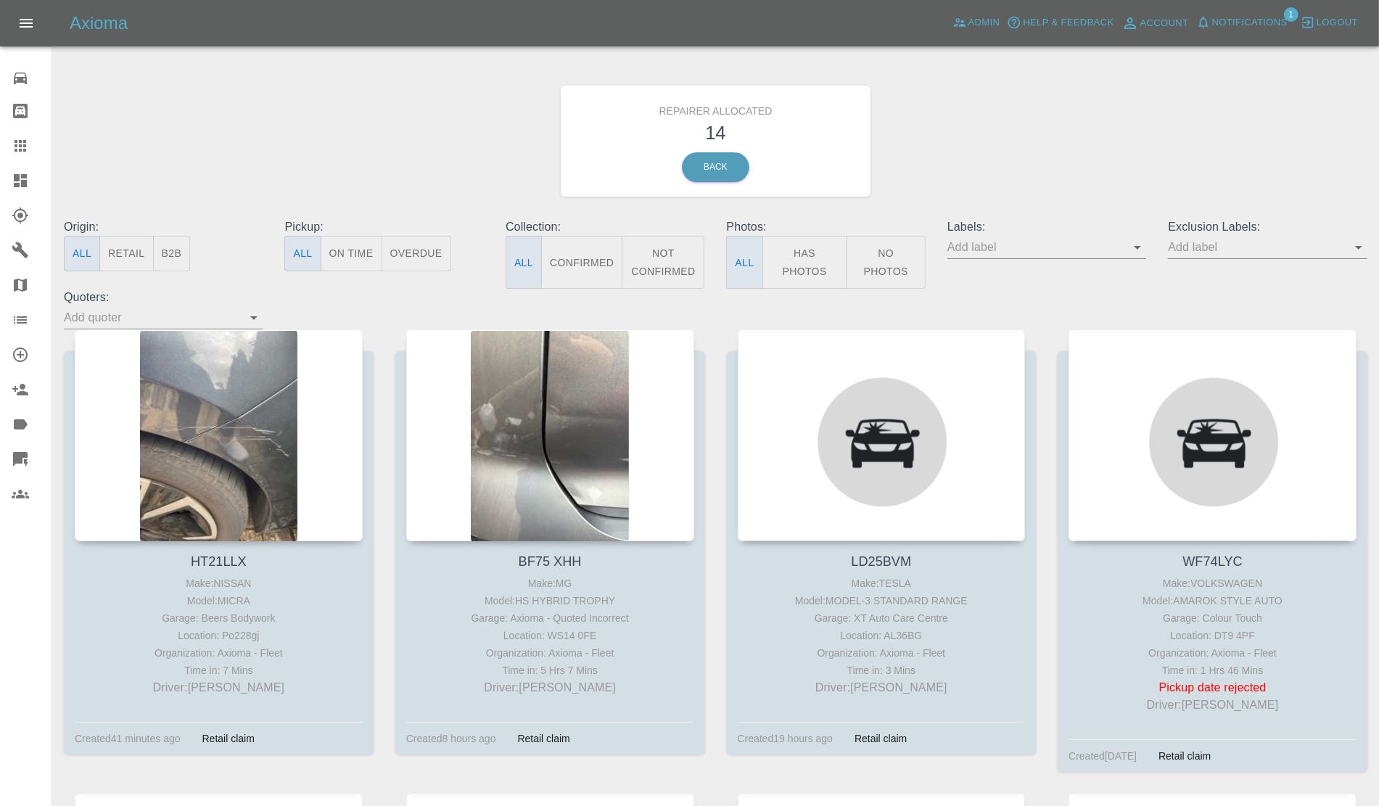
click at [1248, 23] on span "Notifications" at bounding box center [1249, 23] width 75 height 17
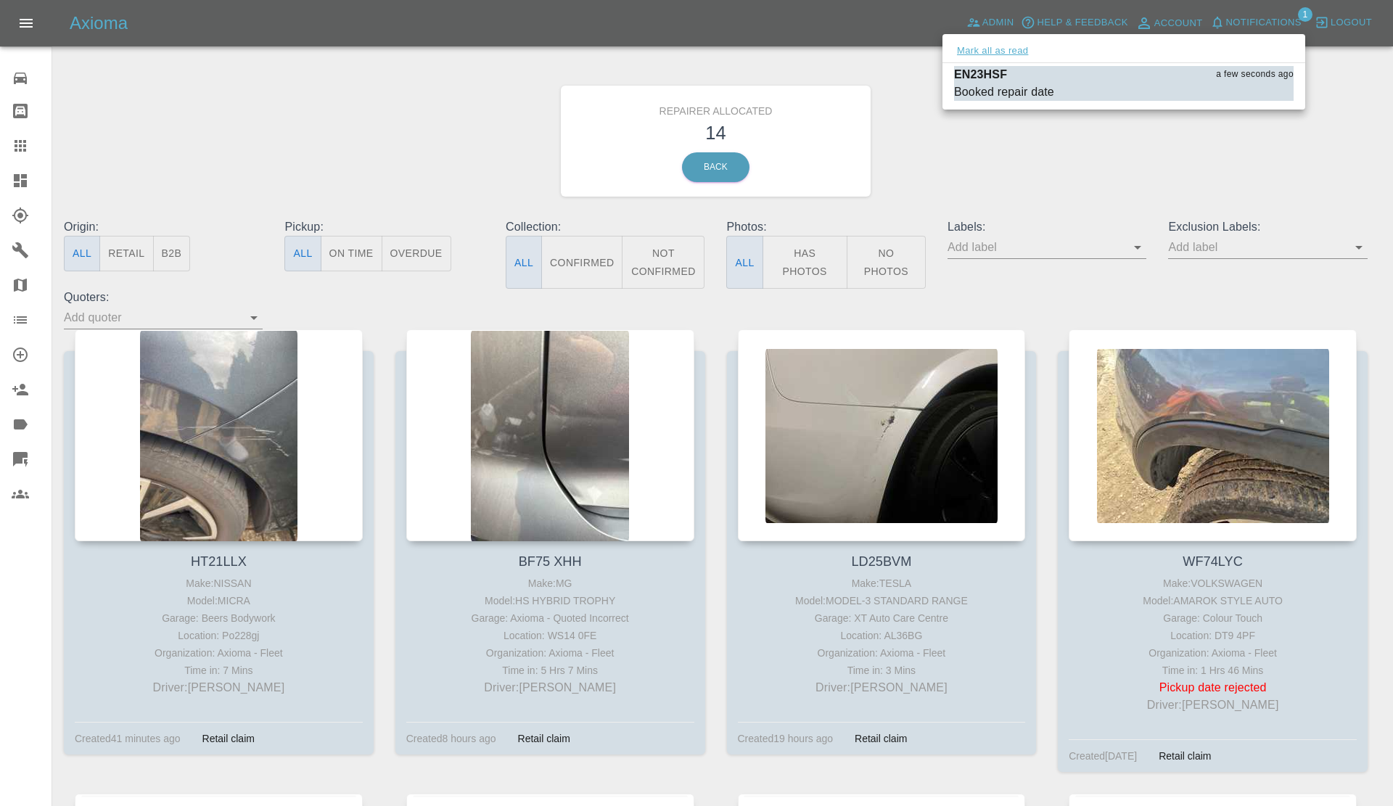
click at [972, 51] on button "Mark all as read" at bounding box center [992, 51] width 77 height 17
drag, startPoint x: 1019, startPoint y: 118, endPoint x: 1019, endPoint y: 133, distance: 14.5
click at [1020, 122] on div at bounding box center [696, 403] width 1393 height 806
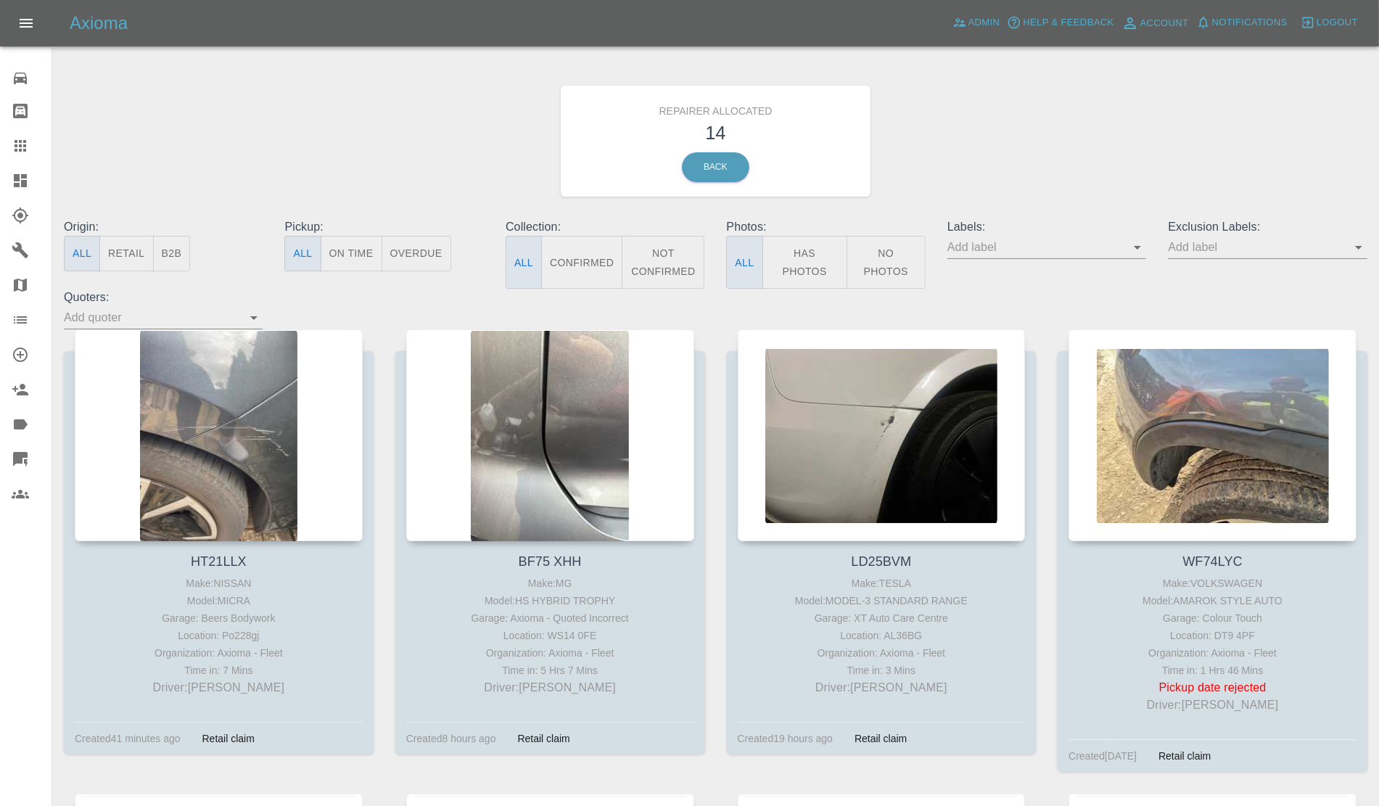
click at [132, 256] on button "Retail" at bounding box center [126, 254] width 54 height 36
click at [1250, 23] on span "Notifications" at bounding box center [1249, 23] width 75 height 17
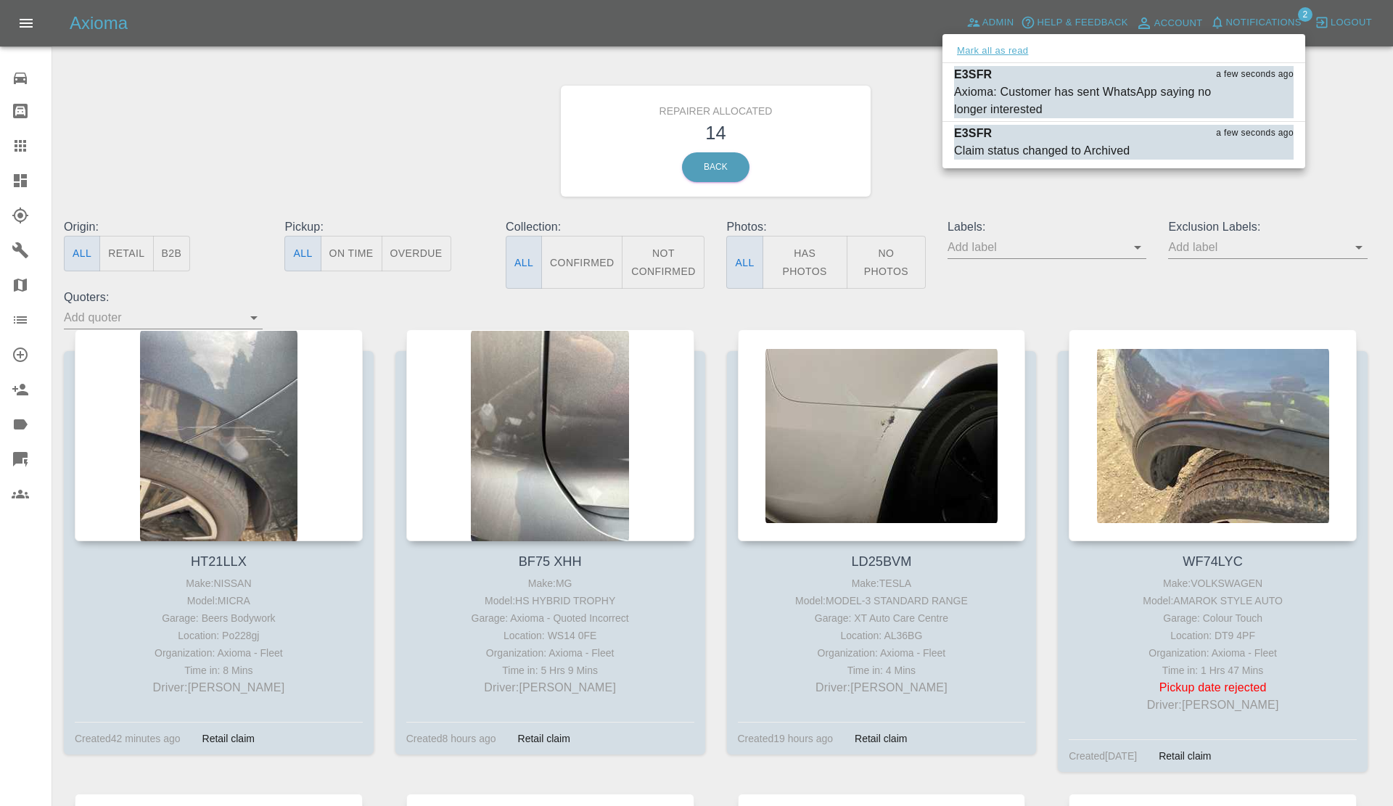
click at [1008, 44] on button "Mark all as read" at bounding box center [992, 51] width 77 height 17
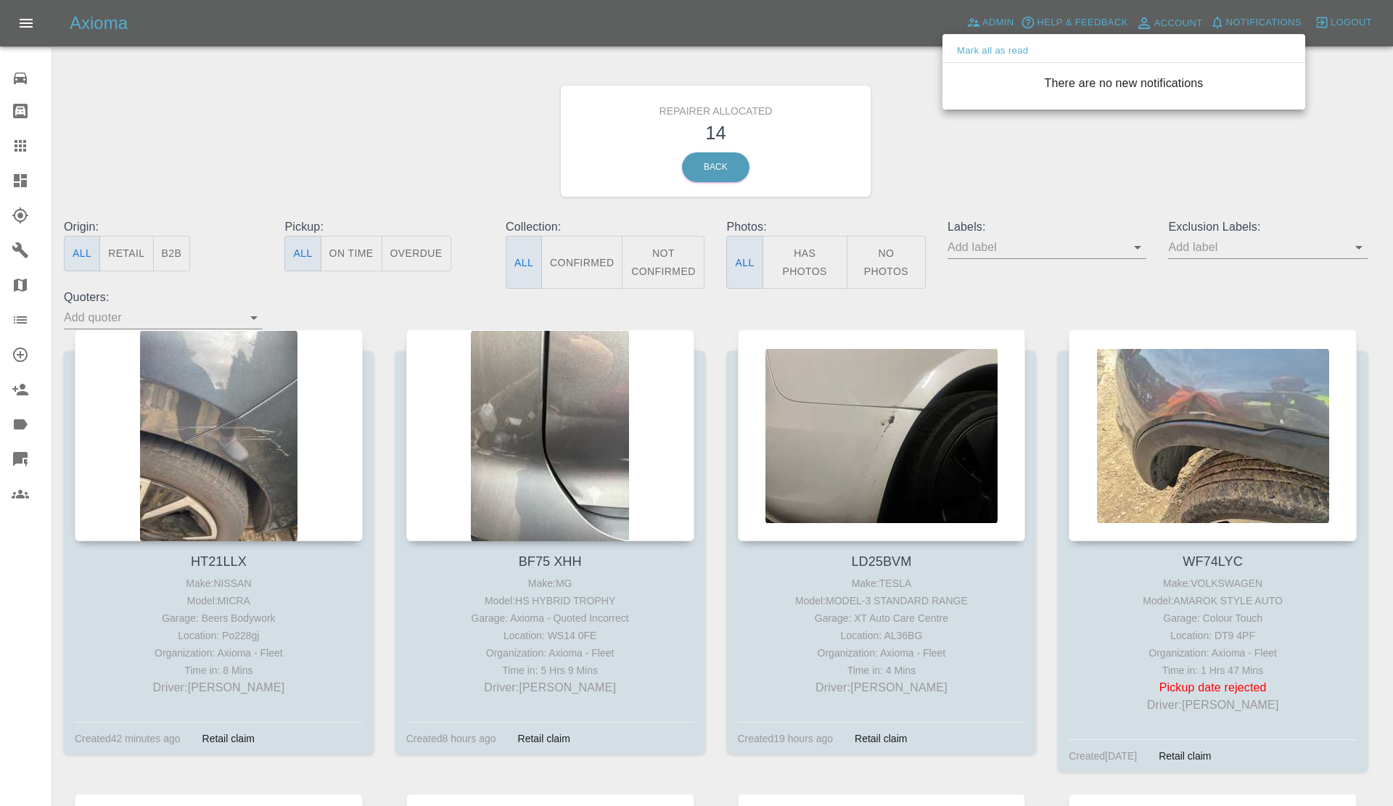
click at [912, 214] on div at bounding box center [696, 403] width 1393 height 806
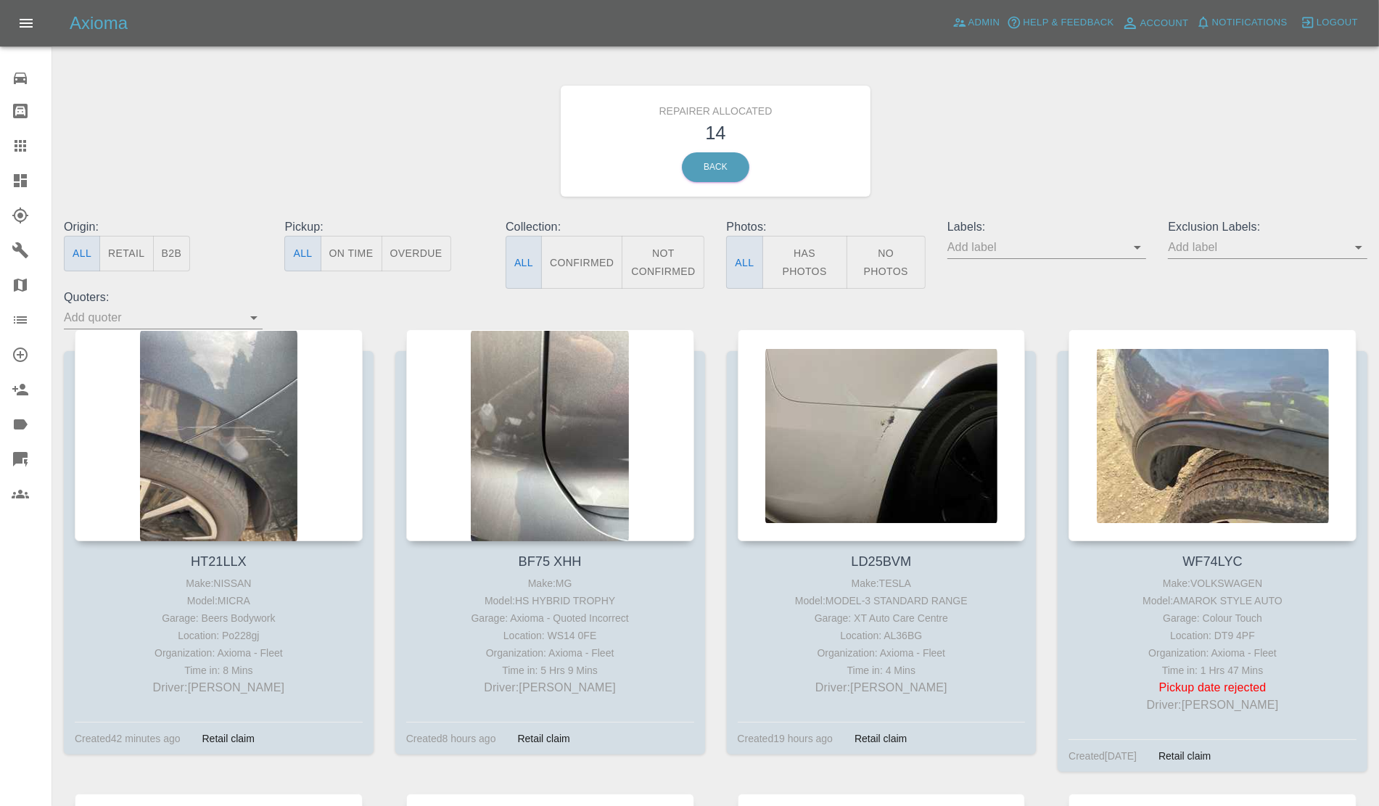
click at [129, 254] on button "Retail" at bounding box center [126, 254] width 54 height 36
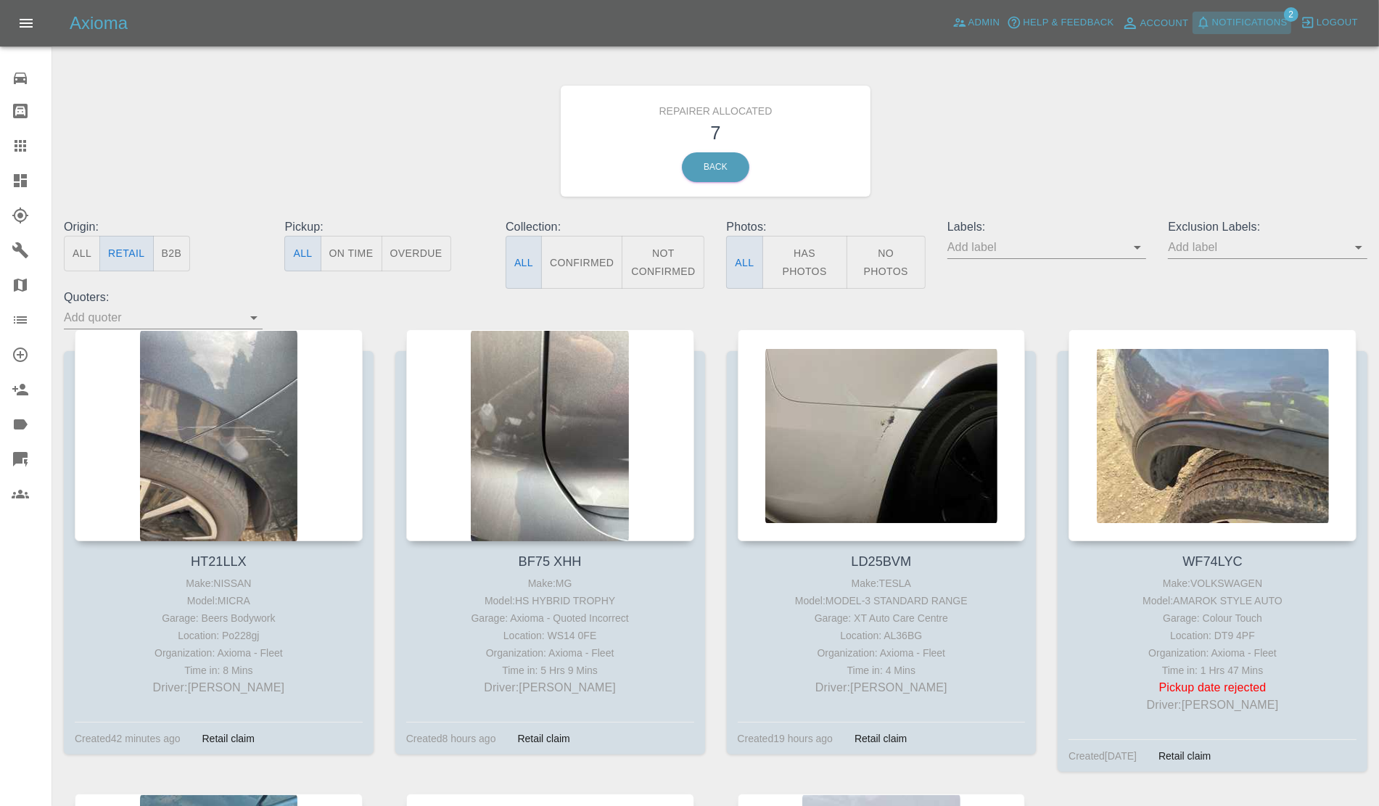
click at [1246, 30] on span "Notifications" at bounding box center [1249, 23] width 75 height 17
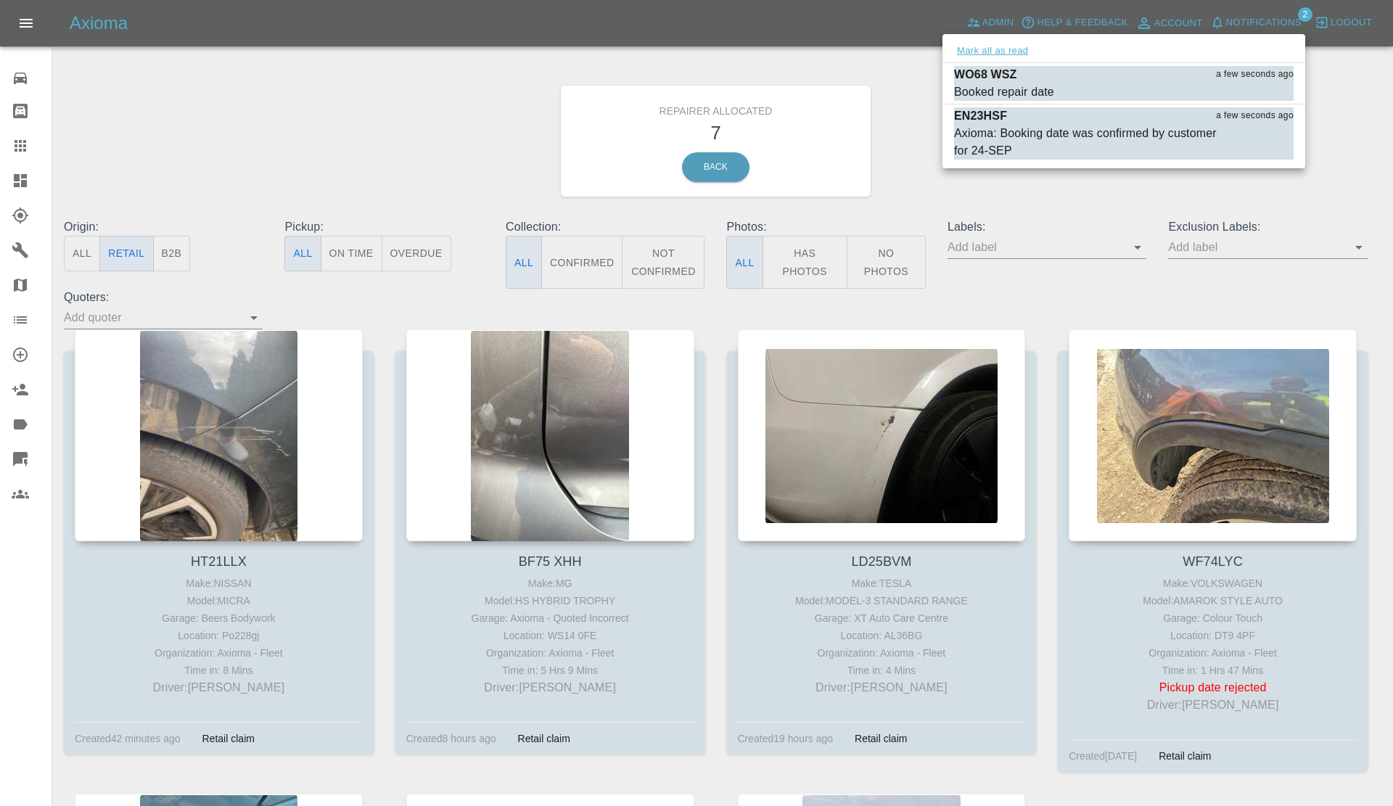
click at [1008, 53] on button "Mark all as read" at bounding box center [992, 51] width 77 height 17
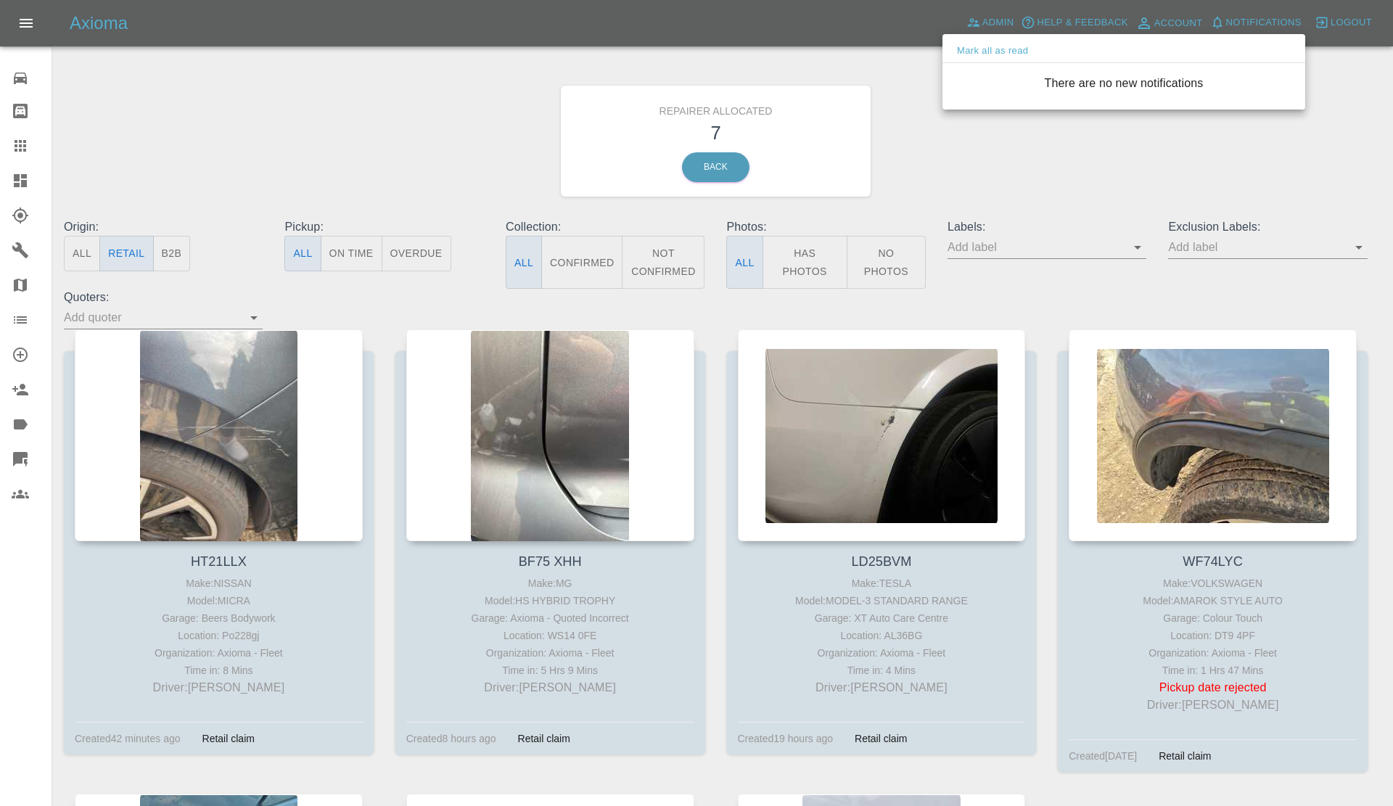
click at [1048, 181] on div at bounding box center [696, 403] width 1393 height 806
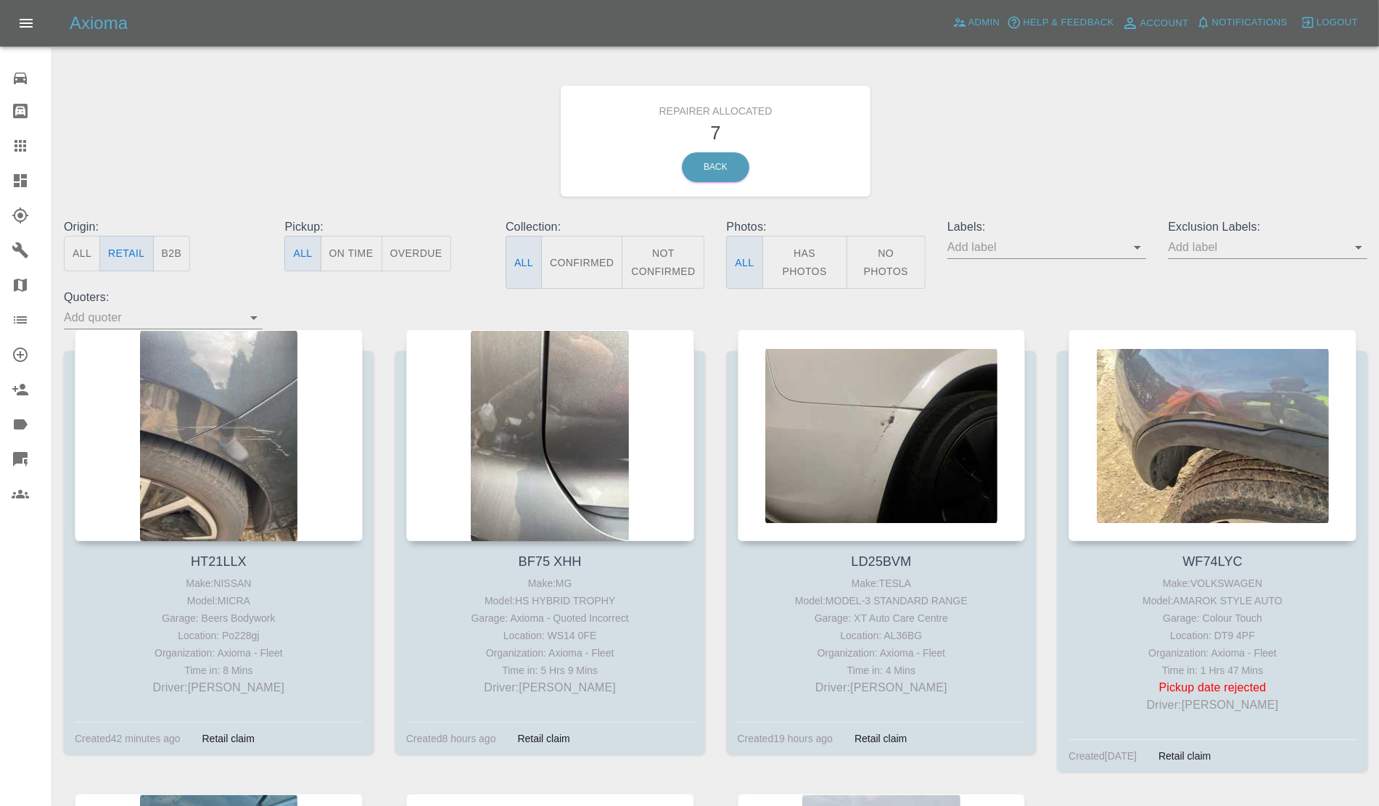
click at [20, 176] on icon at bounding box center [20, 180] width 17 height 17
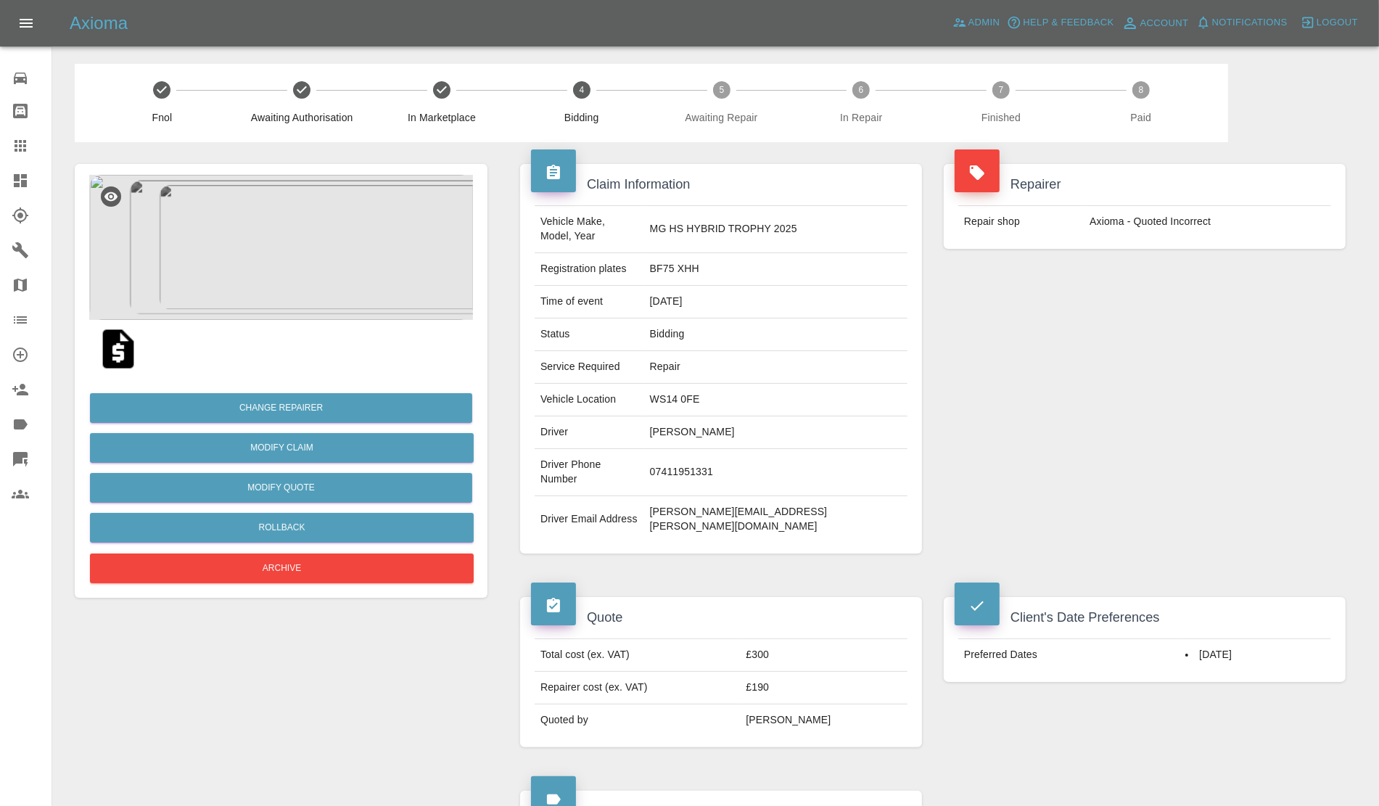
click at [2, 186] on link "Dashboard" at bounding box center [26, 180] width 52 height 35
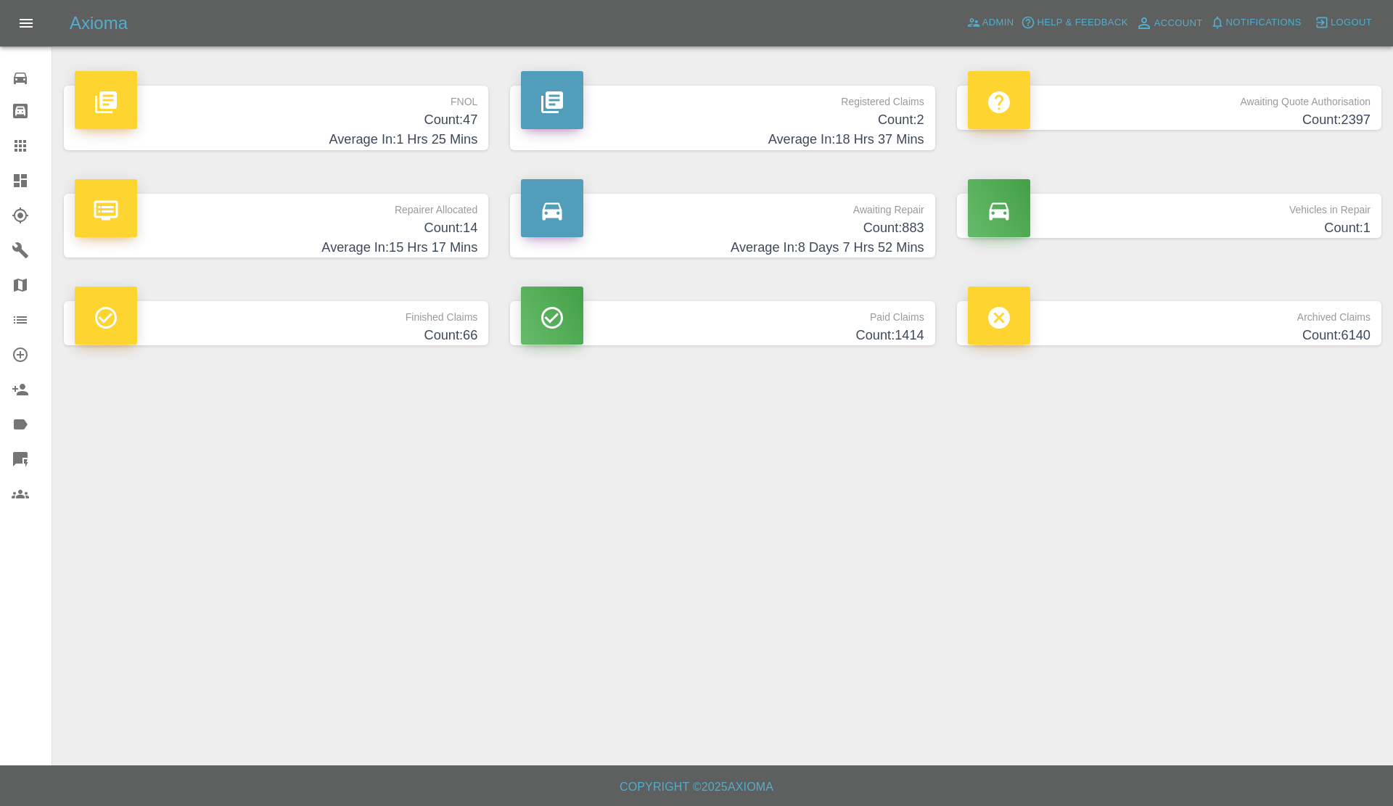
click at [440, 258] on div "Repairer Allocated Count: 14 Average In: 15 Hrs 17 Mins" at bounding box center [276, 226] width 446 height 108
click at [435, 244] on h4 "Average In: 15 Hrs 17 Mins" at bounding box center [276, 248] width 403 height 20
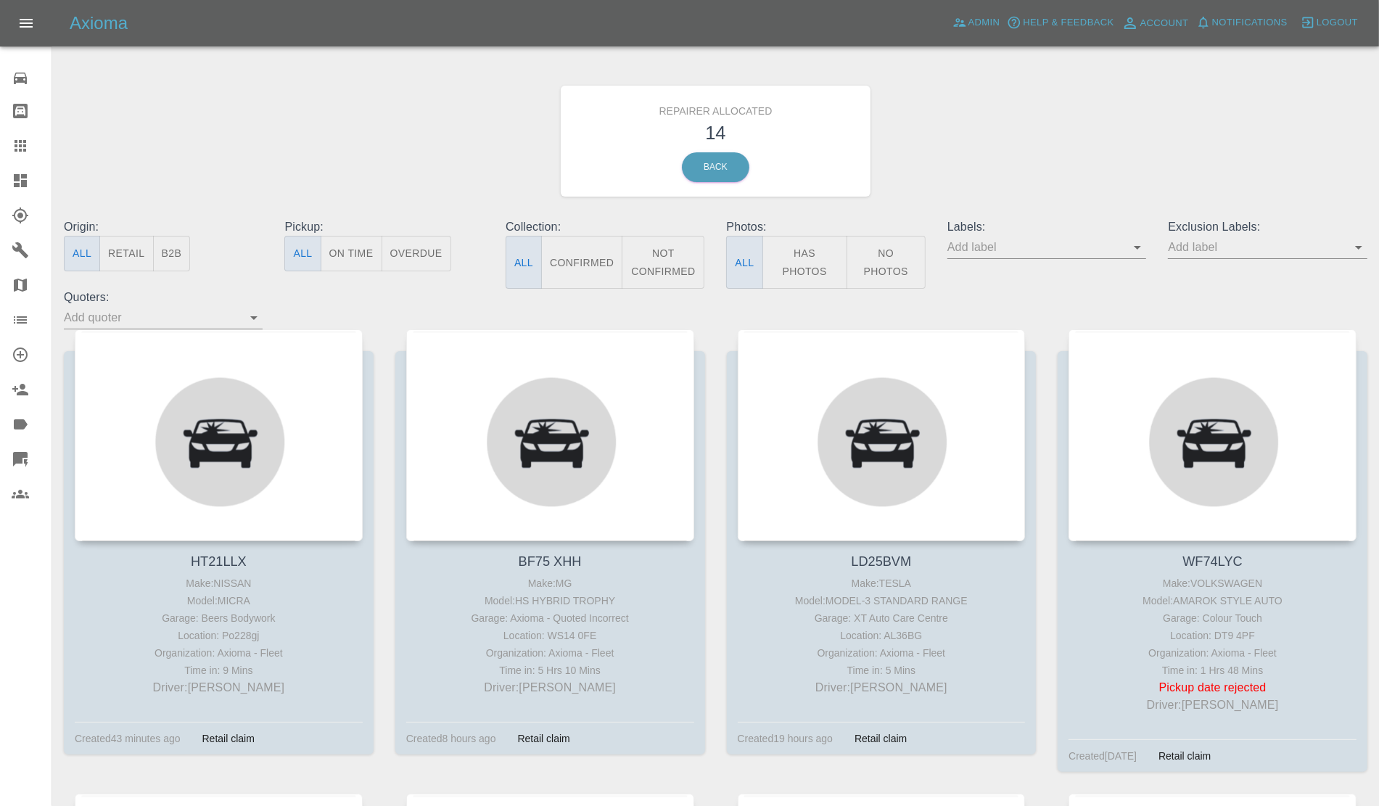
click at [131, 261] on button "Retail" at bounding box center [126, 254] width 54 height 36
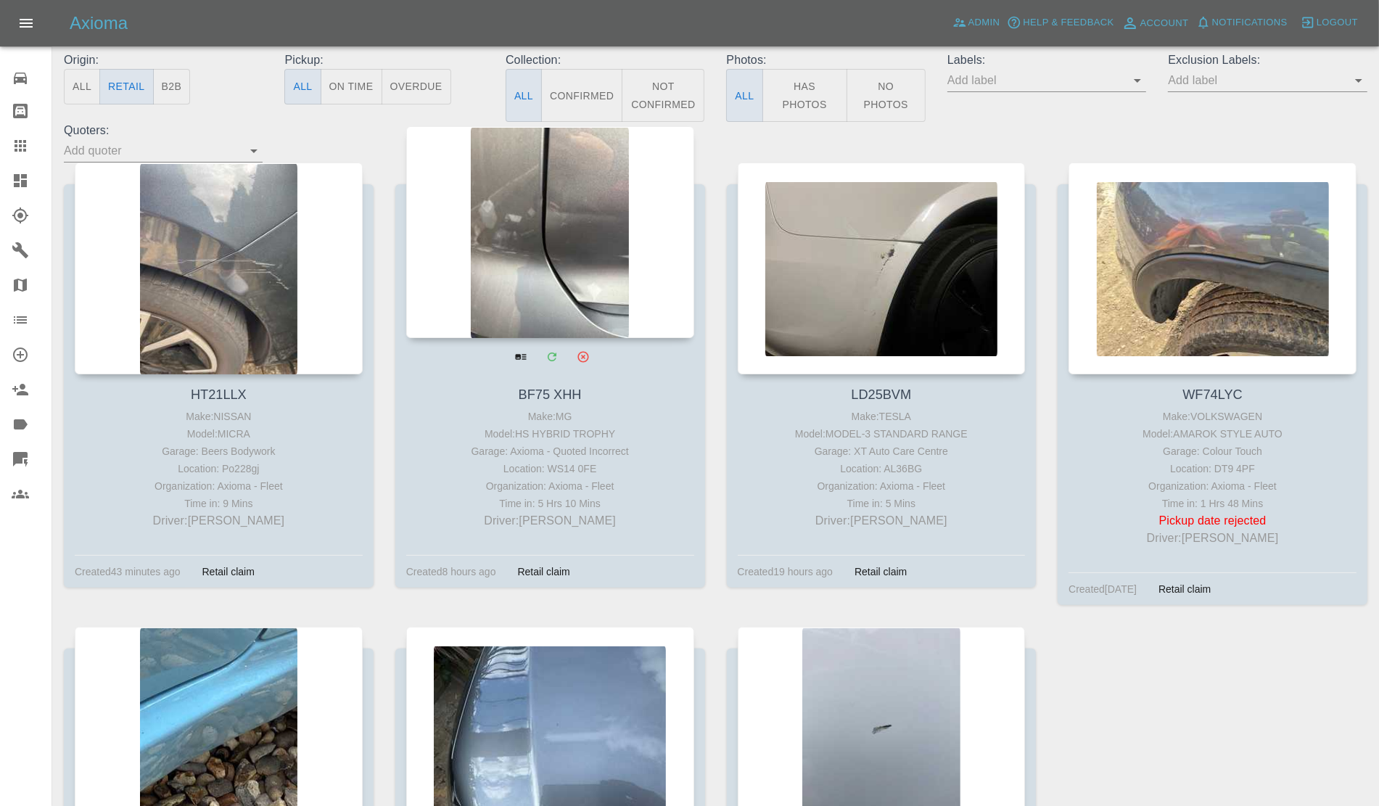
scroll to position [181, 0]
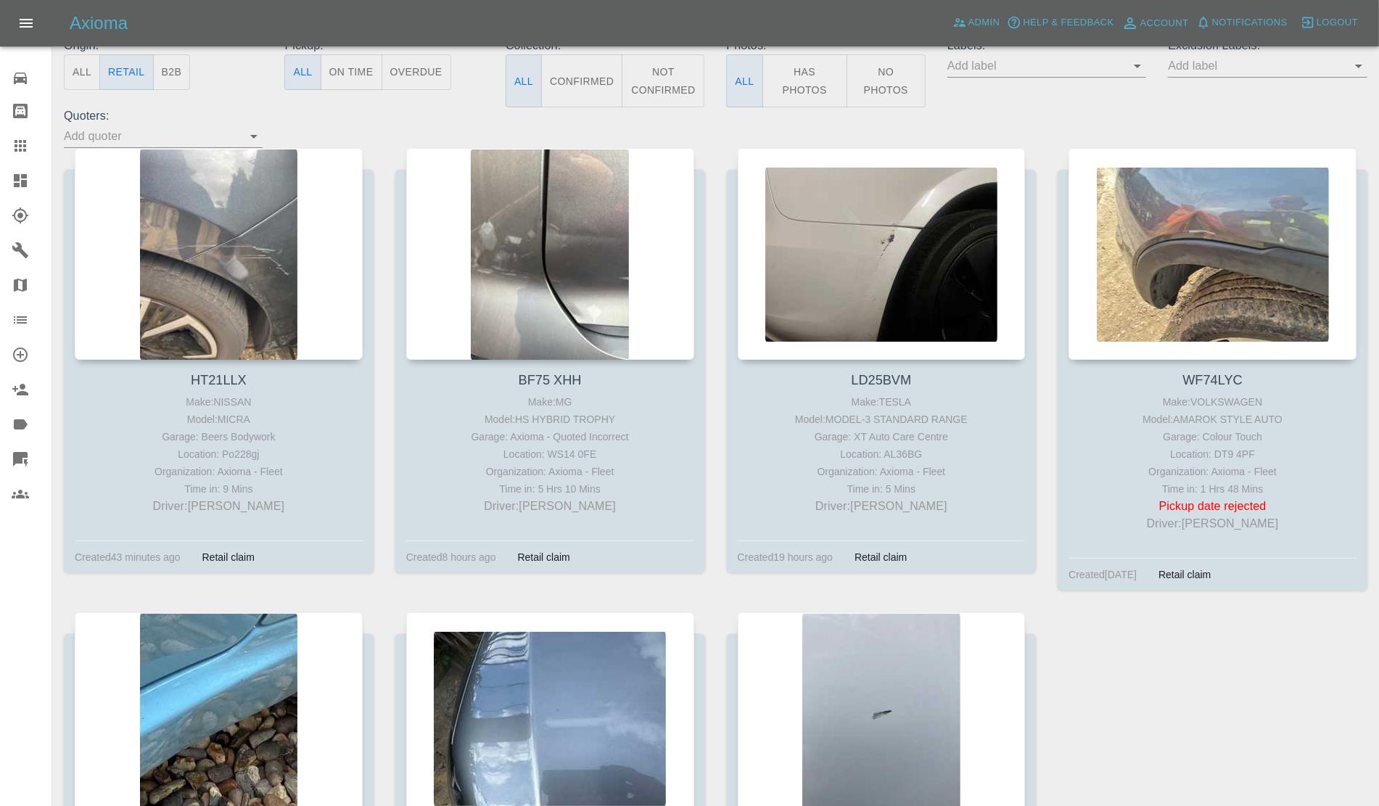
click at [4, 186] on link "Dashboard" at bounding box center [26, 180] width 52 height 35
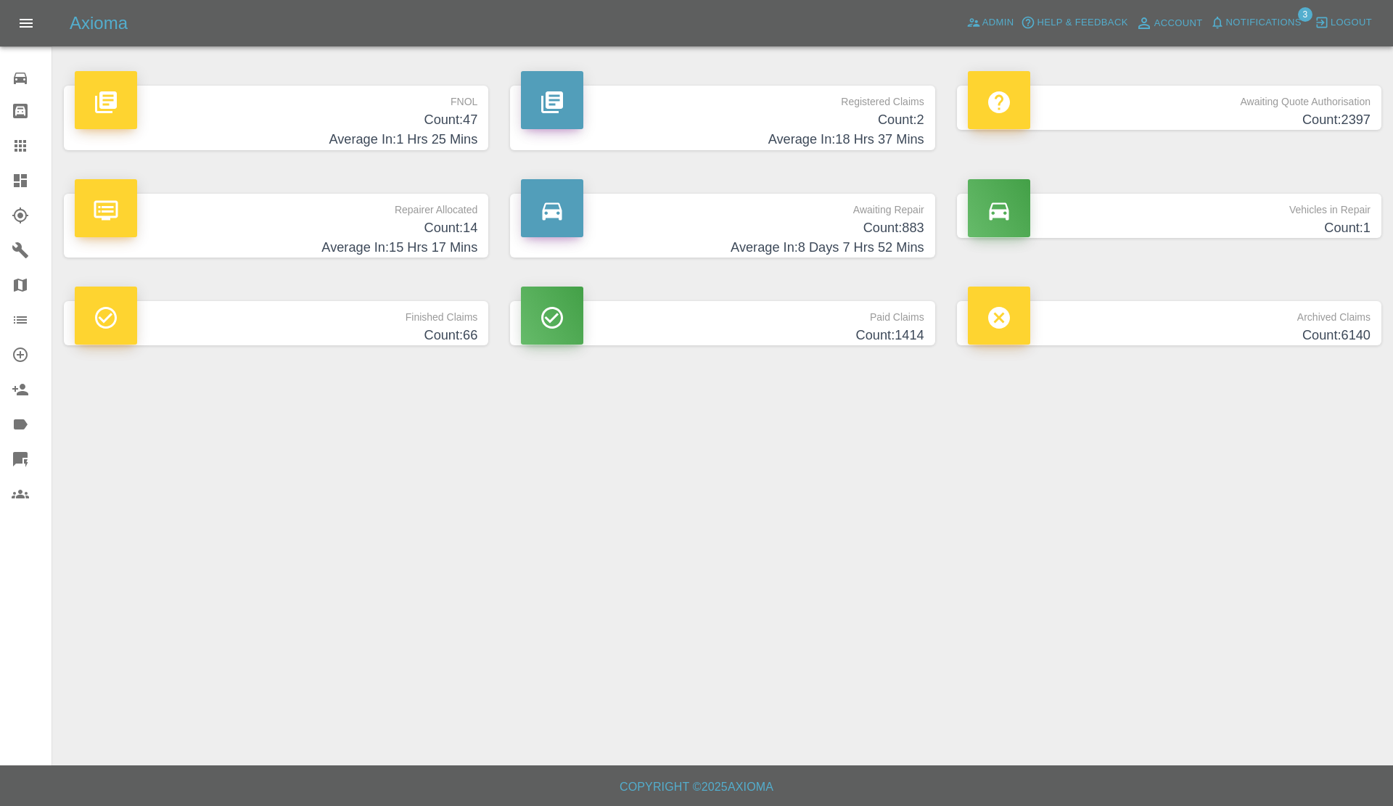
click at [0, 165] on link "Dashboard" at bounding box center [26, 180] width 52 height 35
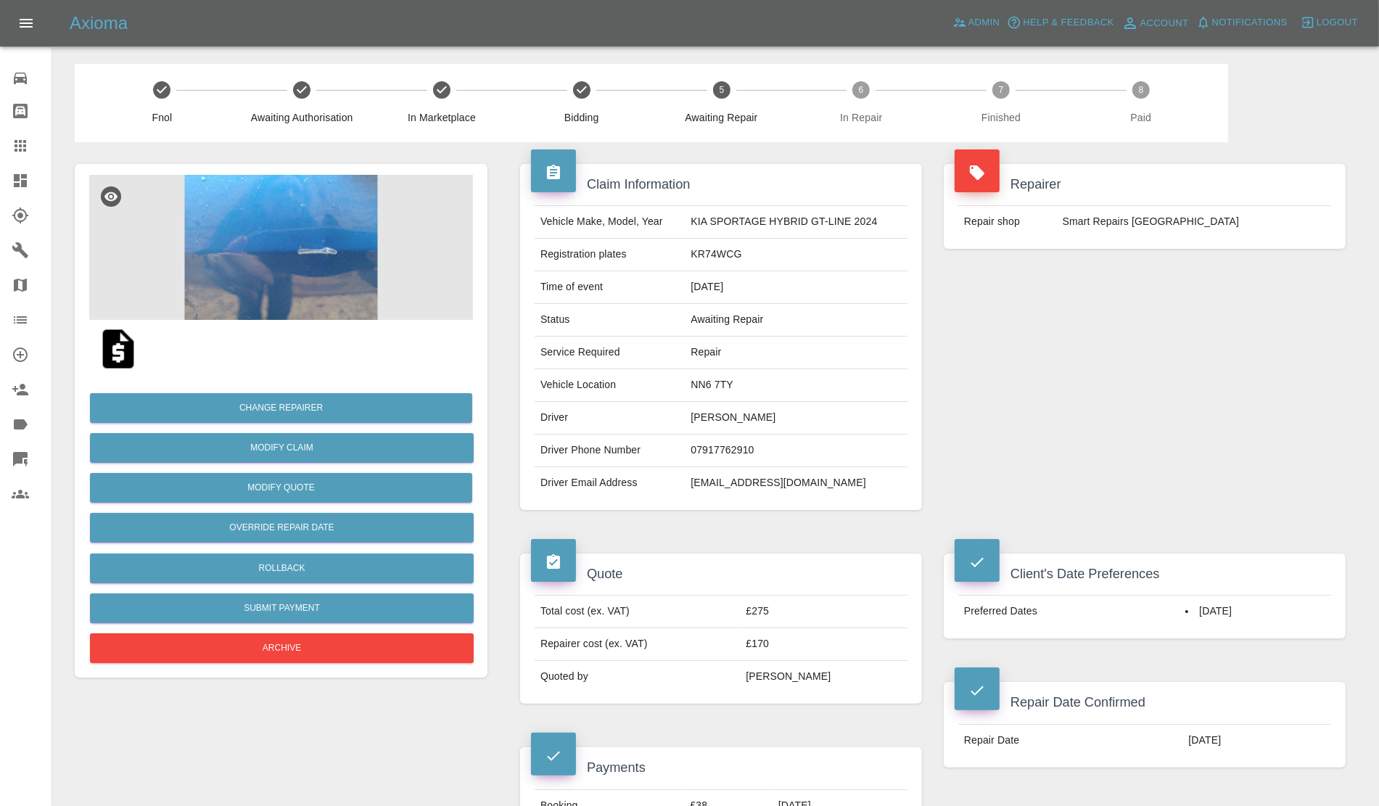
click at [712, 481] on td "[EMAIL_ADDRESS][DOMAIN_NAME]" at bounding box center [796, 483] width 223 height 32
copy div "[EMAIL_ADDRESS][DOMAIN_NAME]"
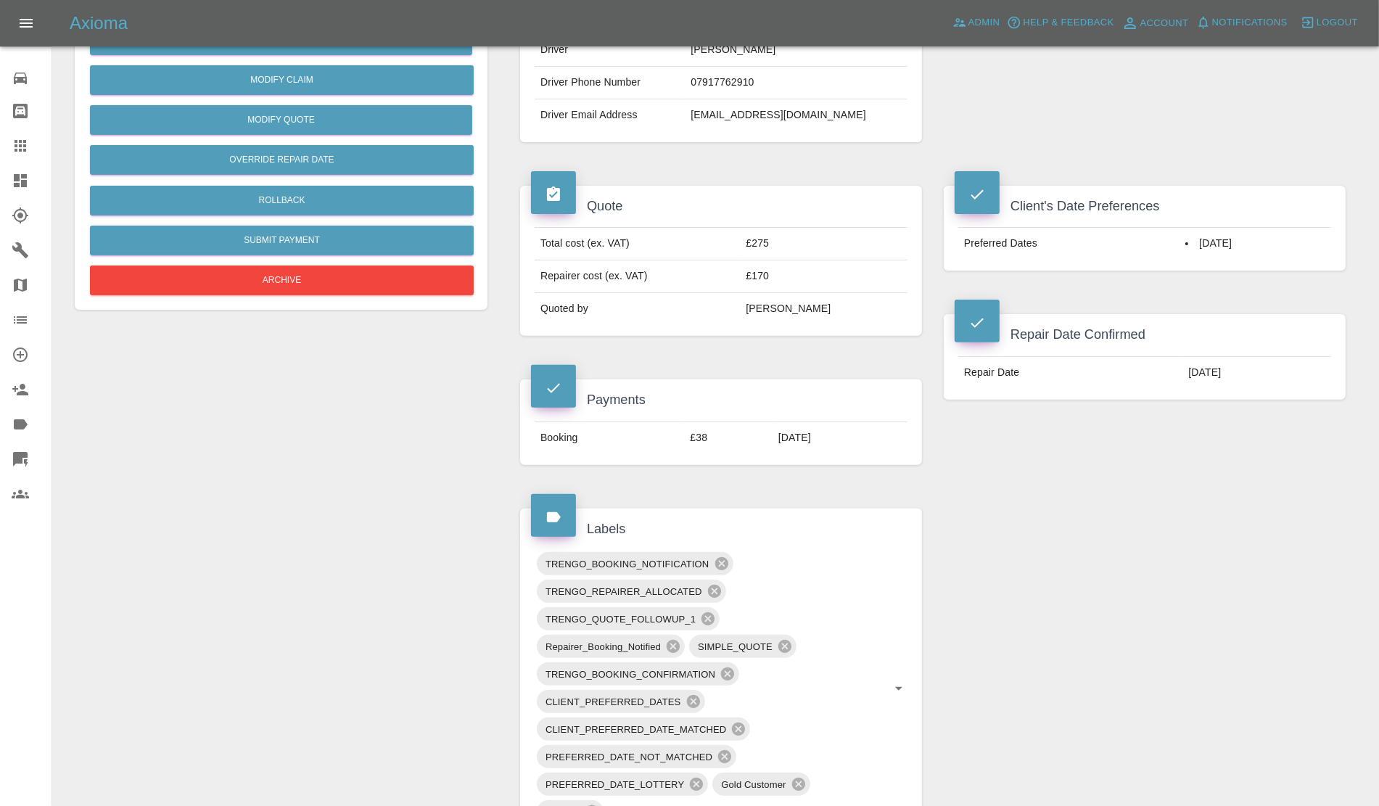
scroll to position [816, 0]
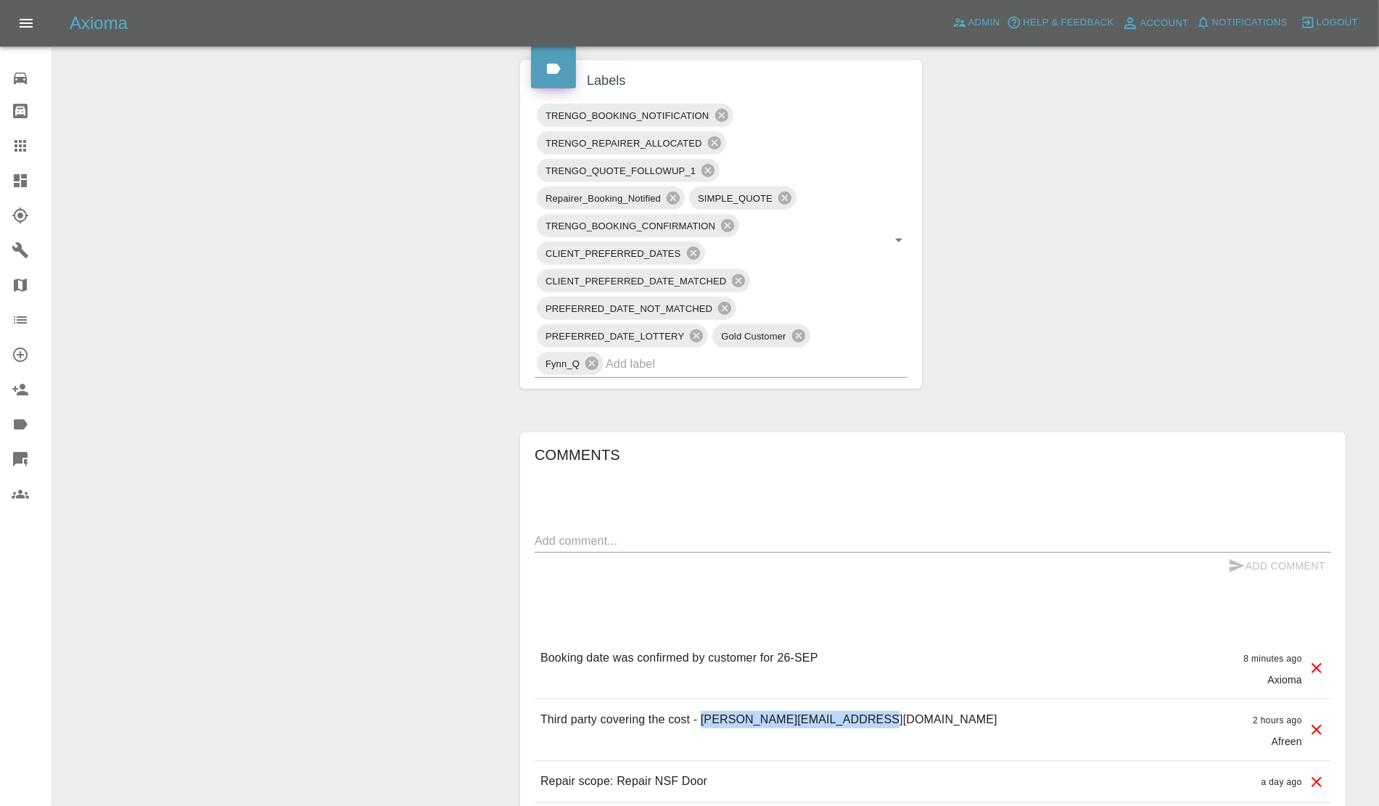
drag, startPoint x: 702, startPoint y: 719, endPoint x: 871, endPoint y: 719, distance: 169.0
click at [871, 719] on div "Third party covering the cost - Dave@centralsealants.co.uk 2 hours ago Afreen" at bounding box center [933, 729] width 797 height 61
copy p "Dave@centralsealants.co.uk"
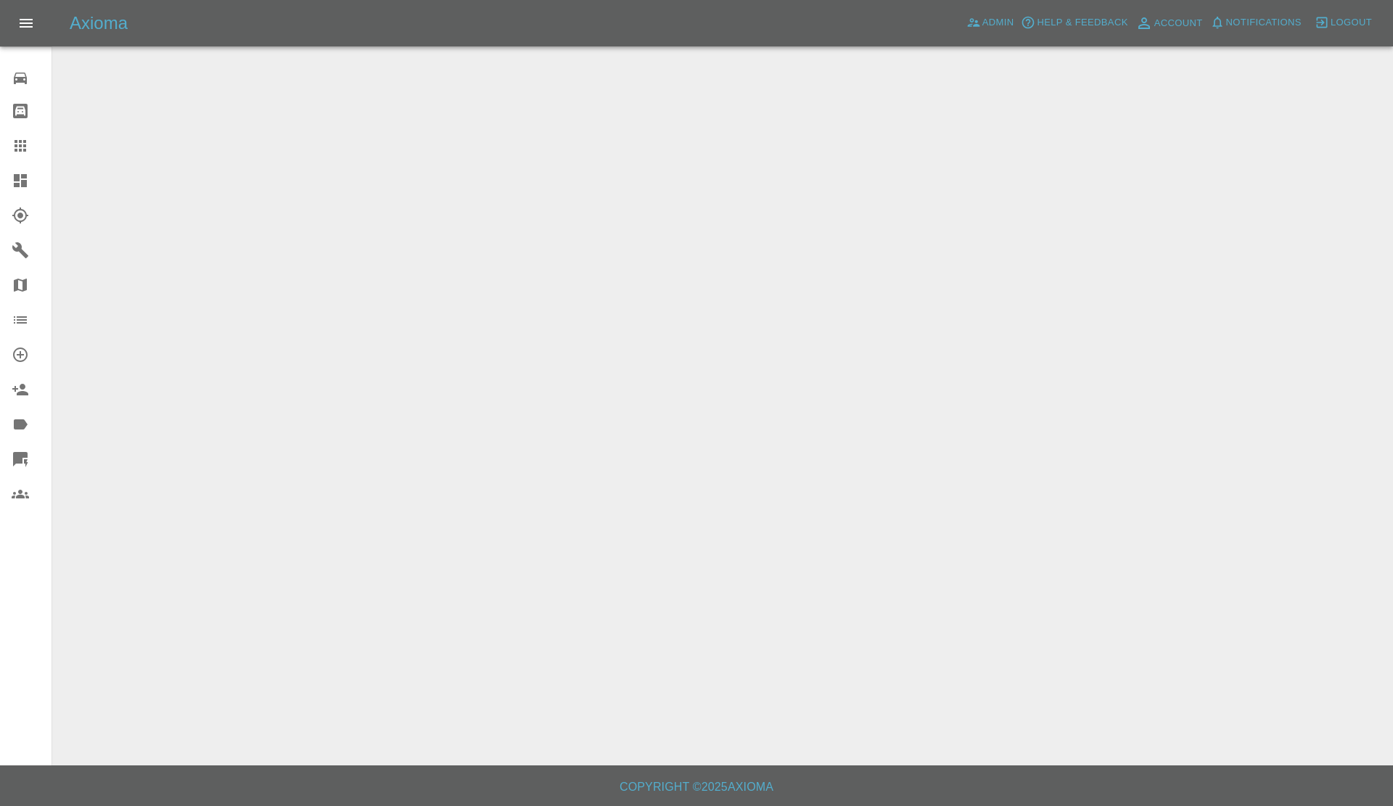
click at [1270, 15] on span "Notifications" at bounding box center [1263, 23] width 75 height 17
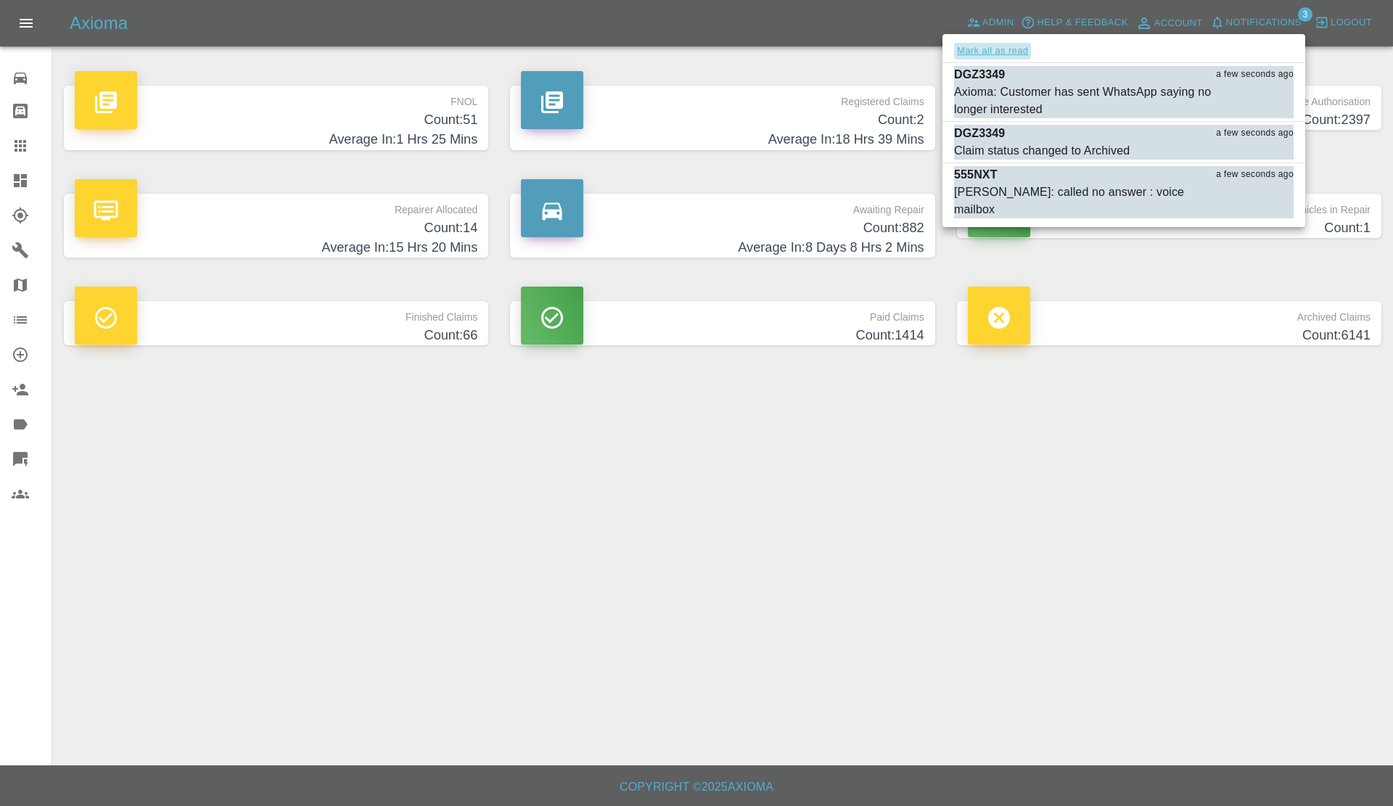
click at [1005, 44] on button "Mark all as read" at bounding box center [992, 51] width 77 height 17
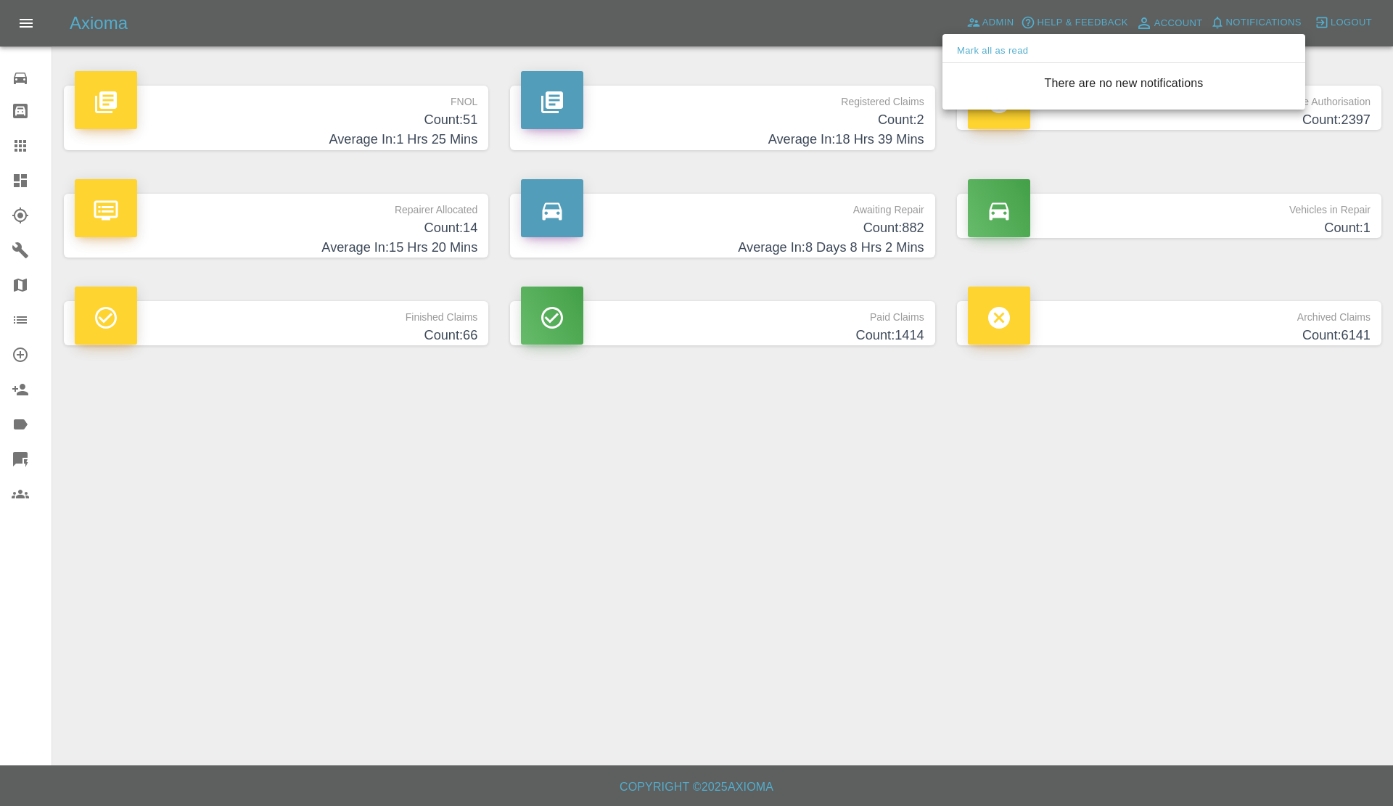
click at [948, 542] on div at bounding box center [696, 403] width 1393 height 806
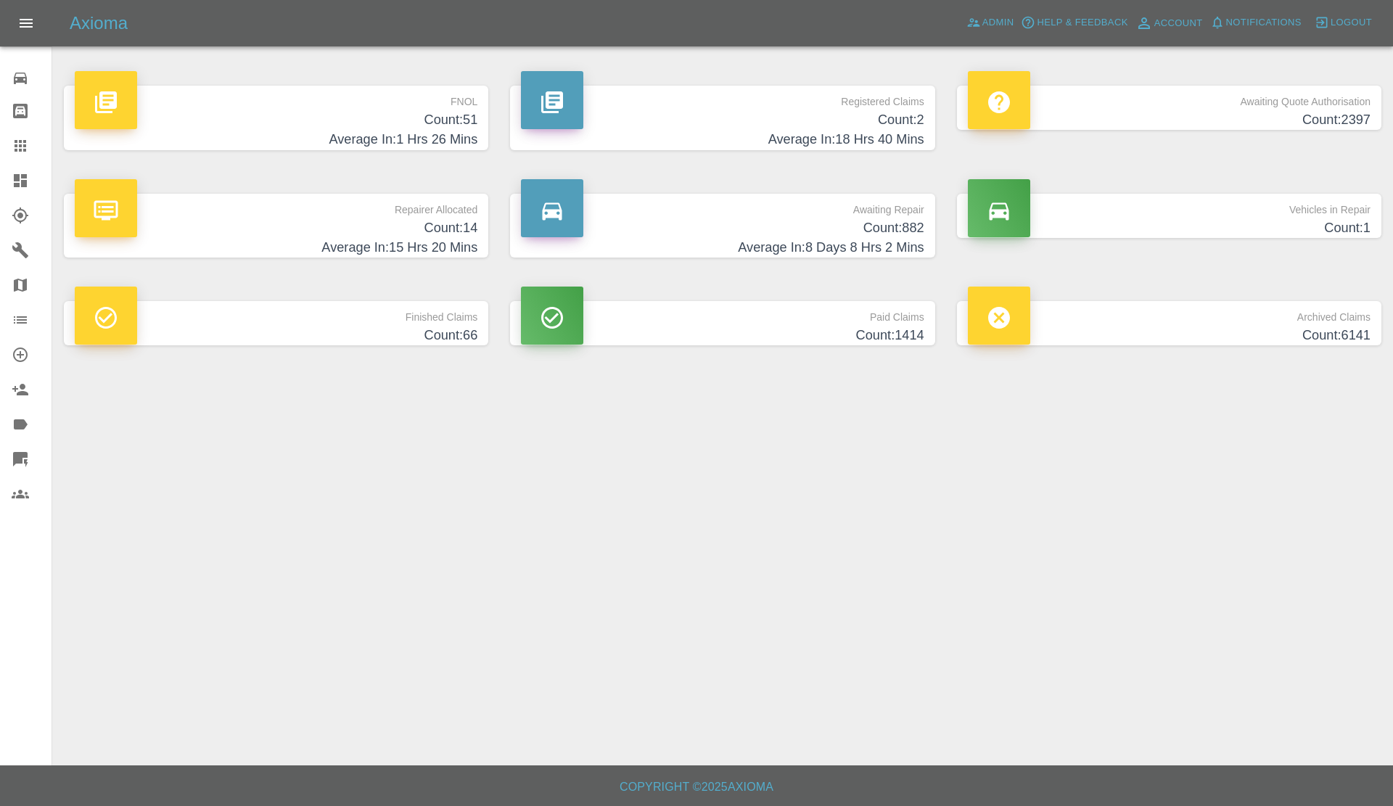
click at [412, 243] on h4 "Average In: 15 Hrs 20 Mins" at bounding box center [276, 248] width 403 height 20
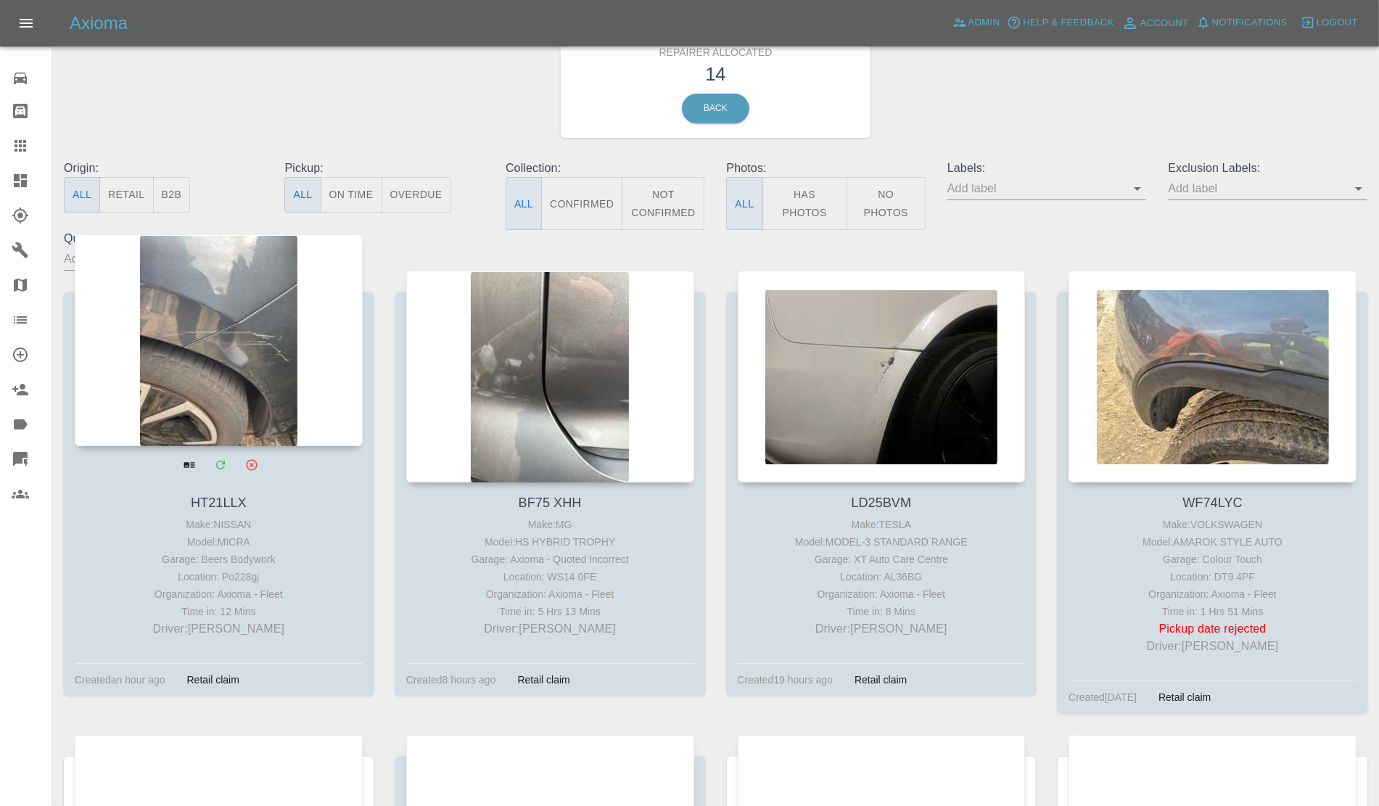
scroll to position [91, 0]
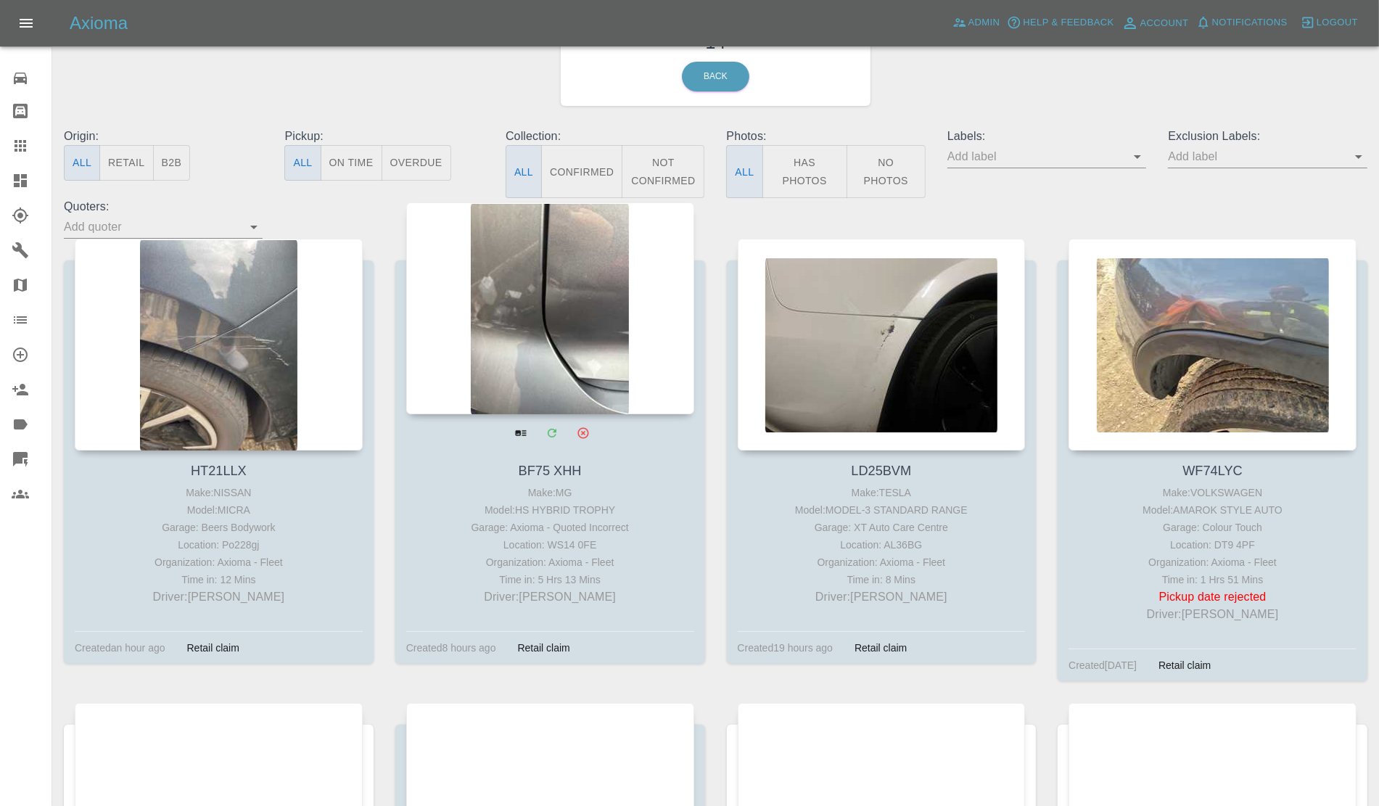
click at [575, 332] on div at bounding box center [550, 308] width 288 height 212
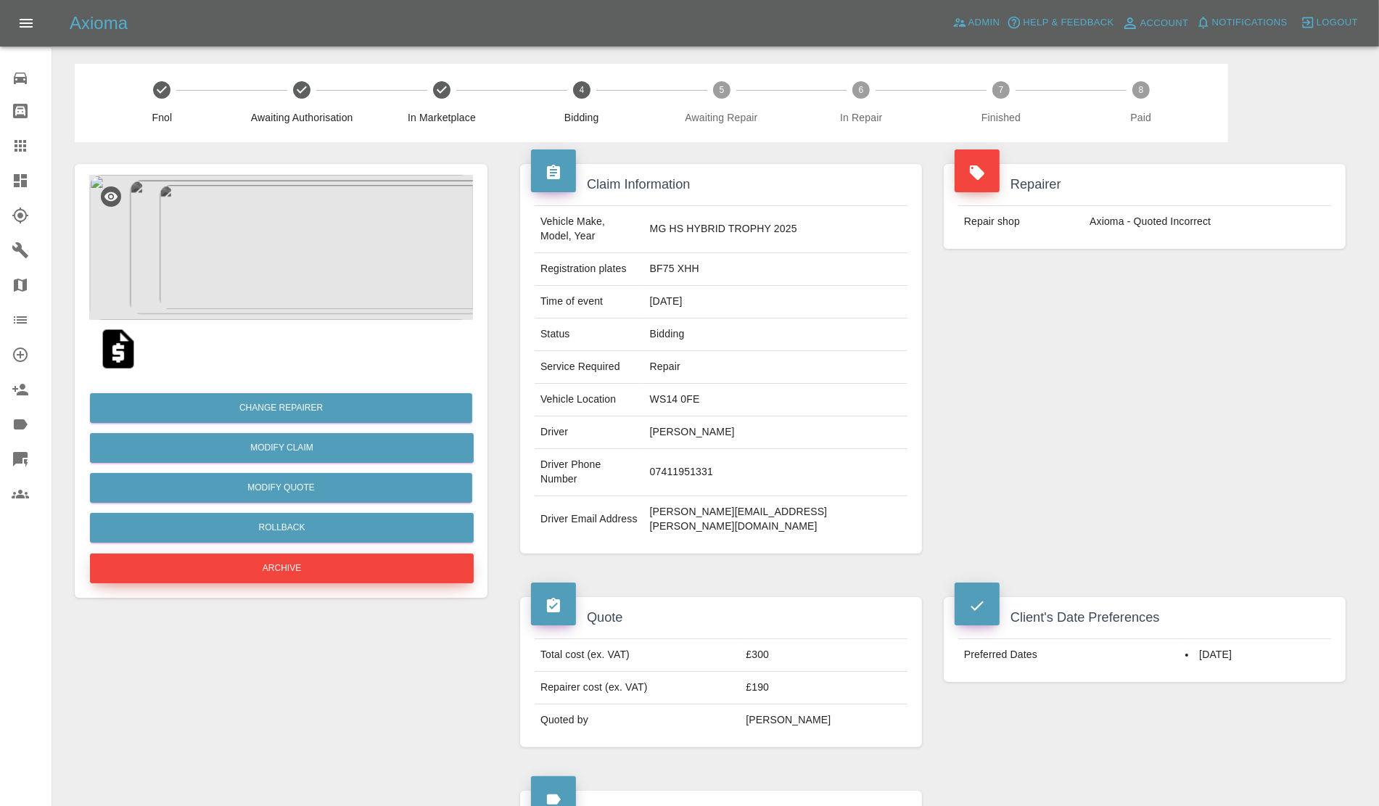
click at [284, 564] on button "Archive" at bounding box center [282, 568] width 384 height 30
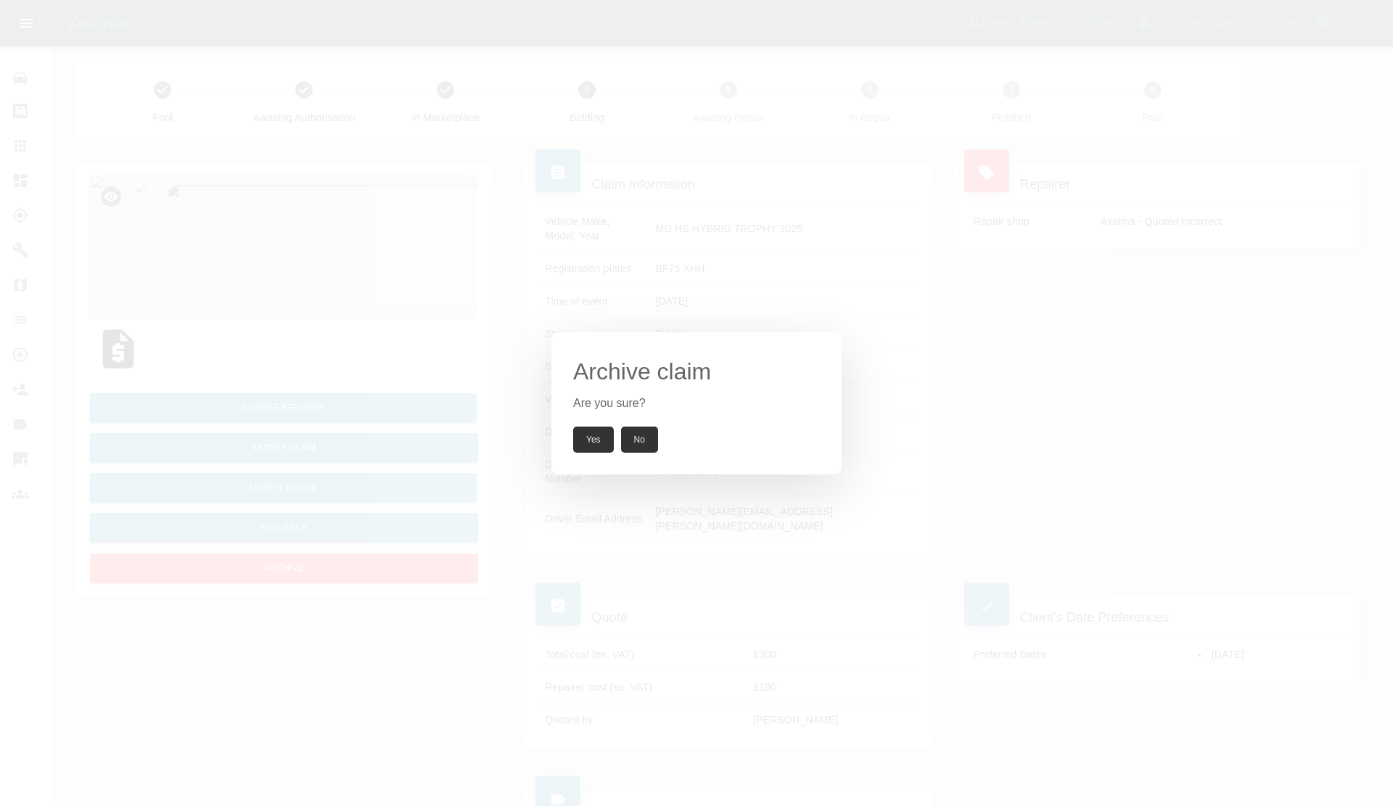
click at [592, 441] on button "Yes" at bounding box center [593, 440] width 41 height 26
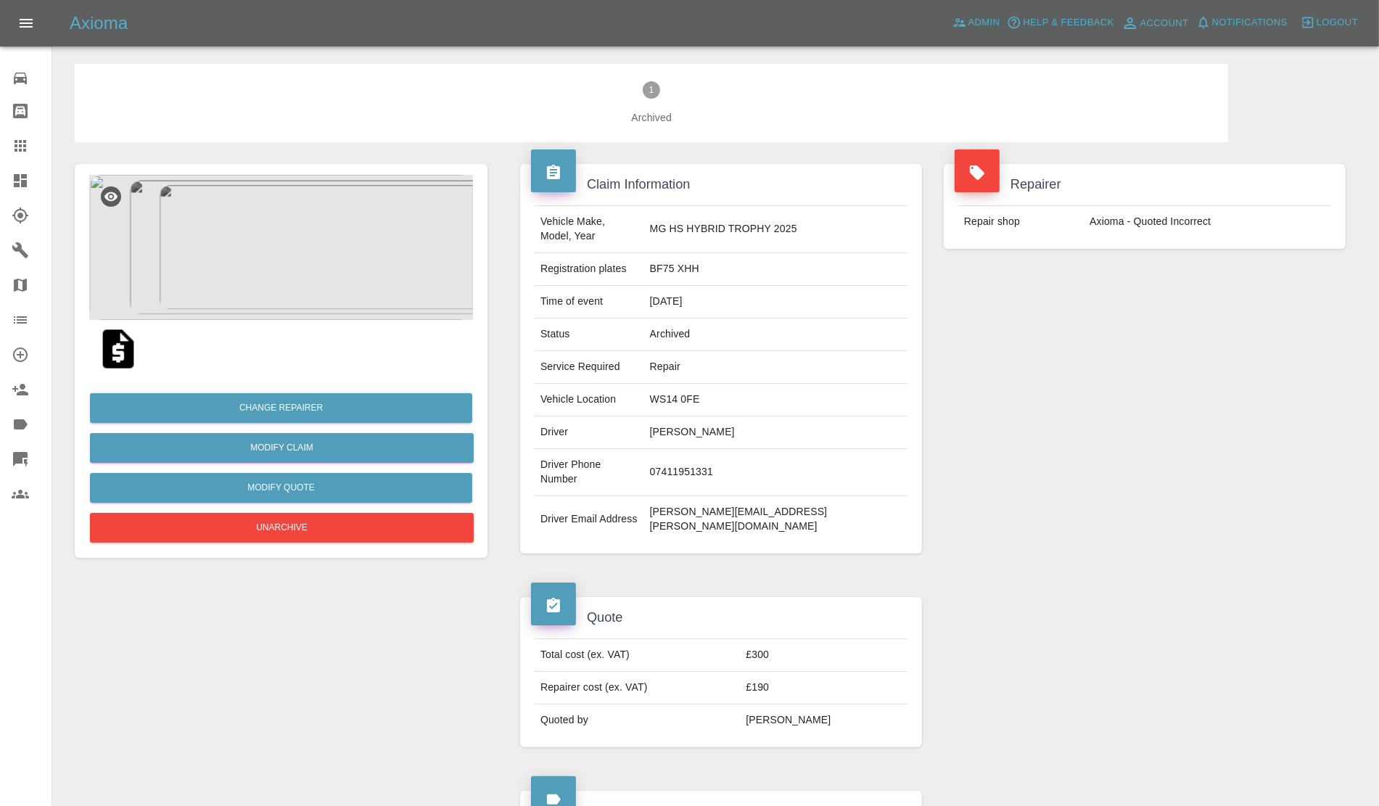
click at [0, 171] on link "Dashboard" at bounding box center [26, 180] width 52 height 35
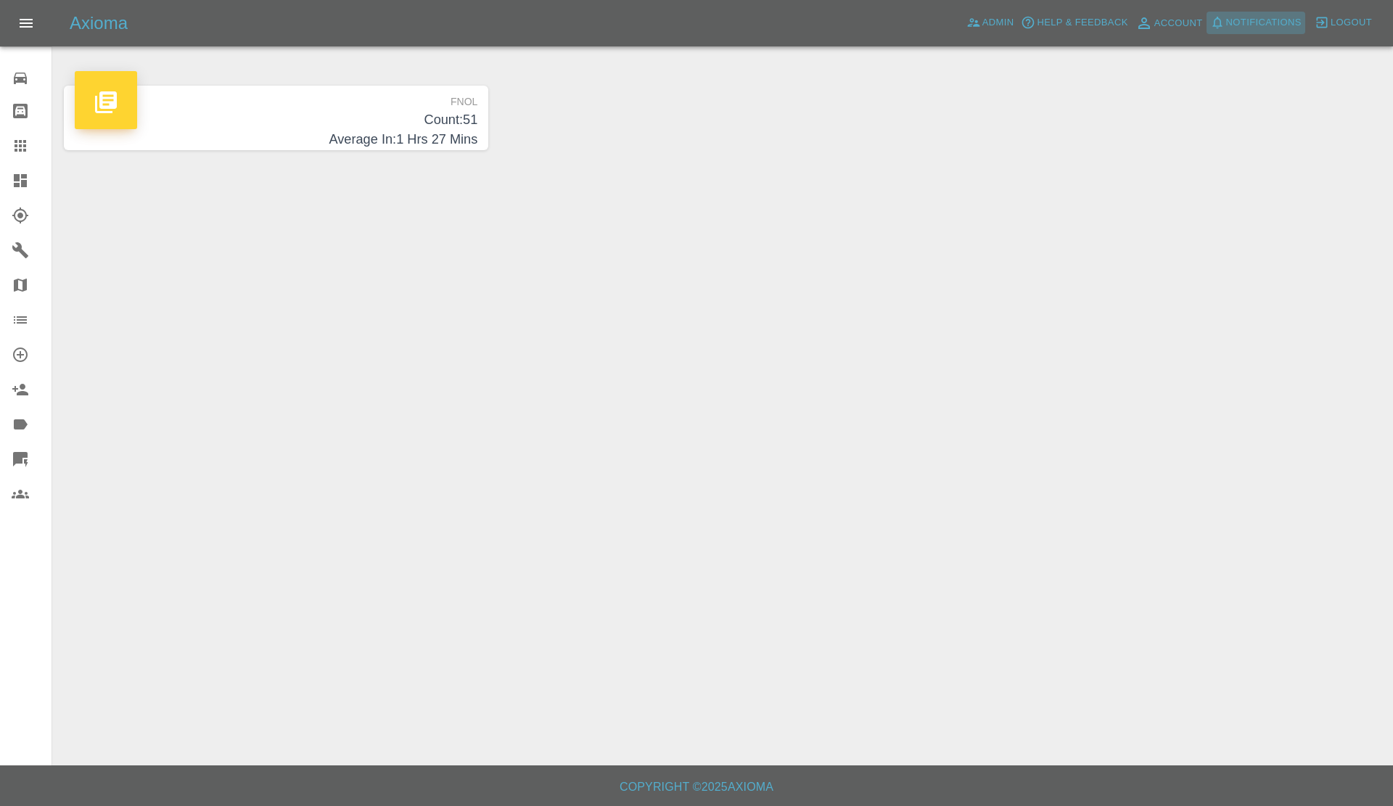
click at [1249, 27] on span "Notifications" at bounding box center [1263, 23] width 75 height 17
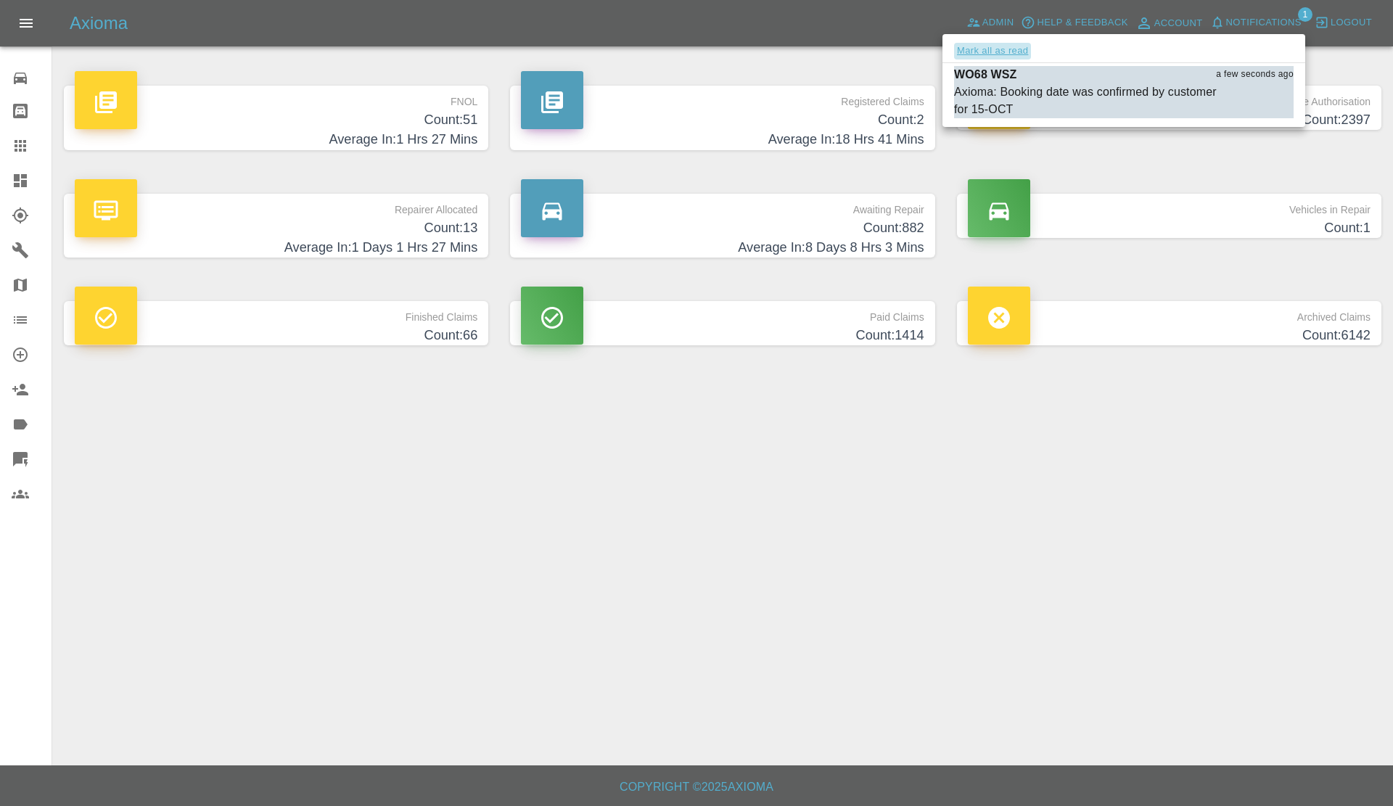
click at [1008, 51] on button "Mark all as read" at bounding box center [992, 51] width 77 height 17
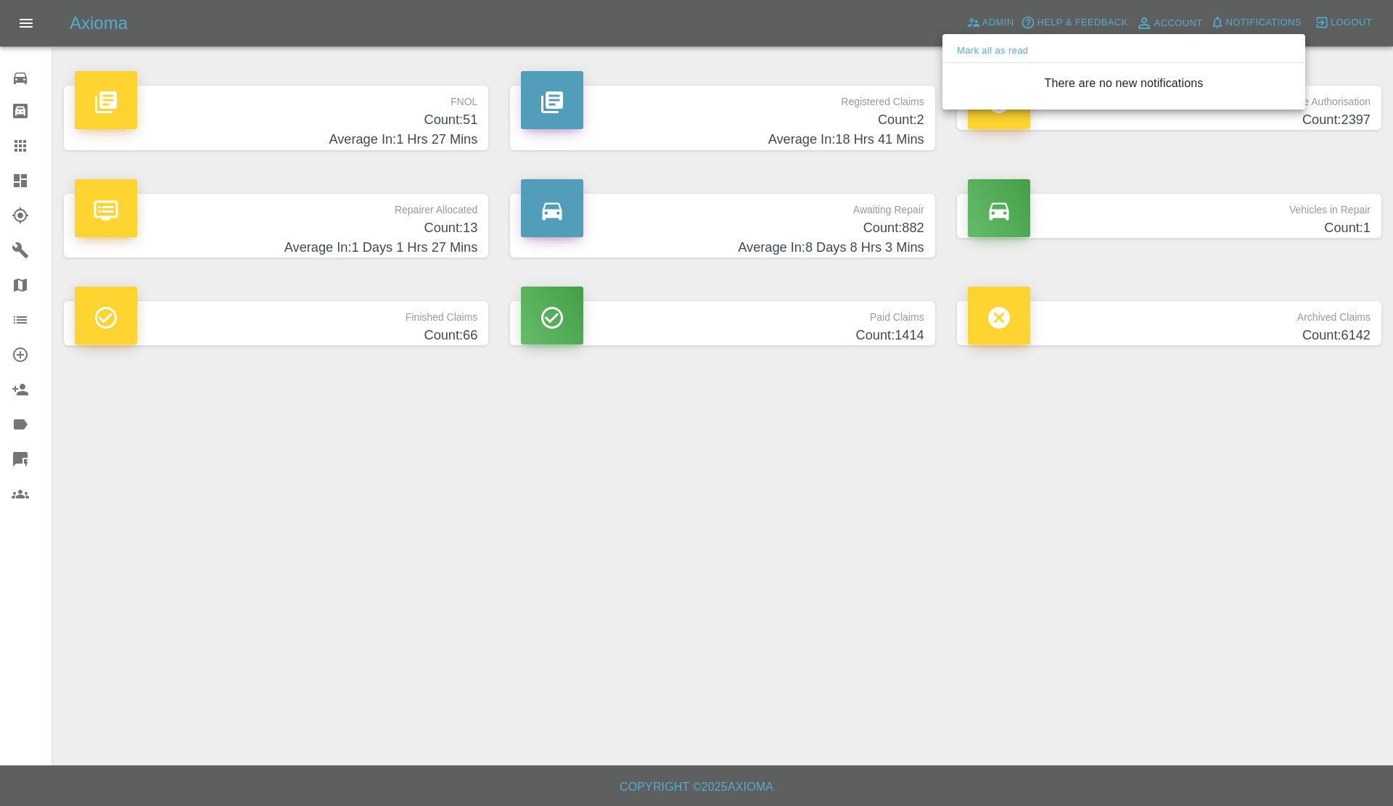
click at [1042, 457] on div at bounding box center [696, 403] width 1393 height 806
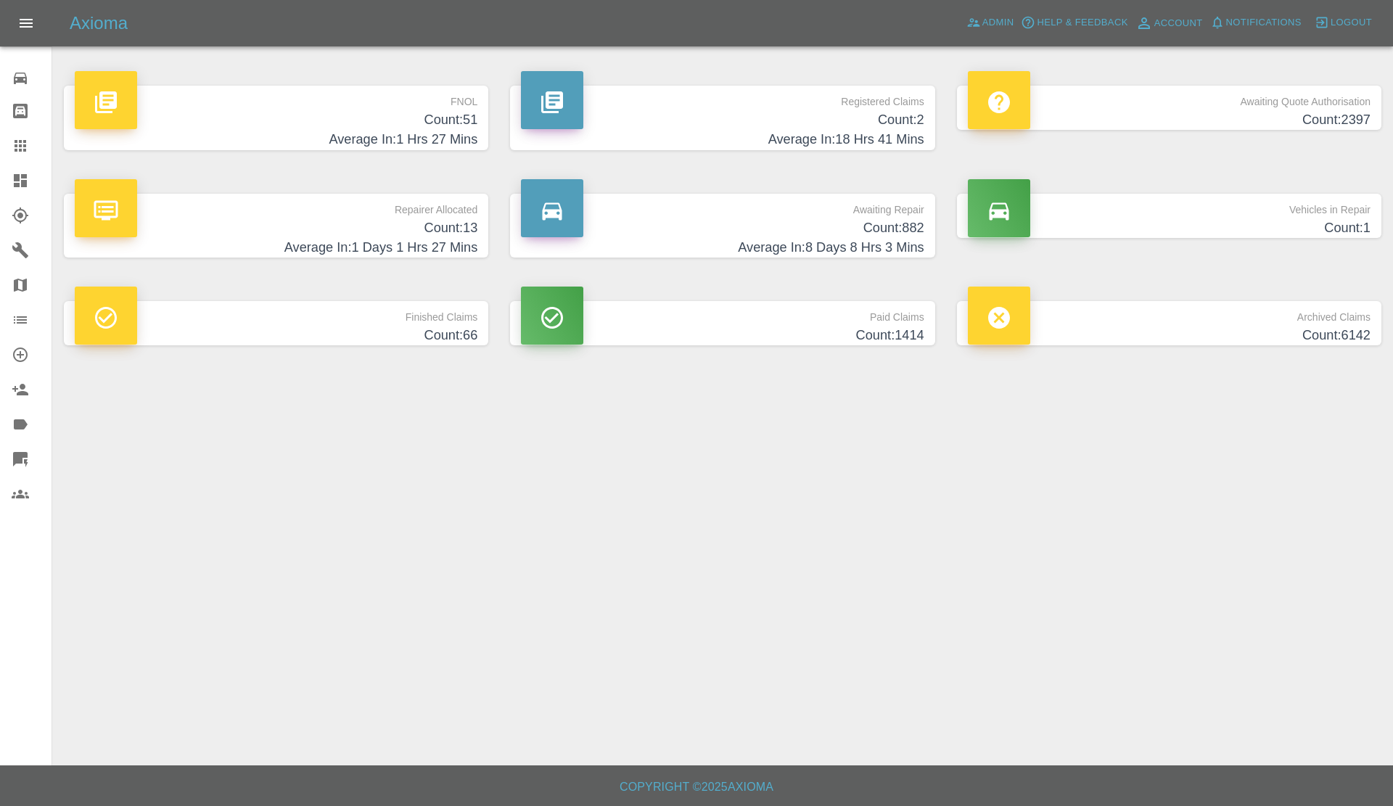
click at [350, 211] on p "Repairer Allocated" at bounding box center [276, 206] width 403 height 25
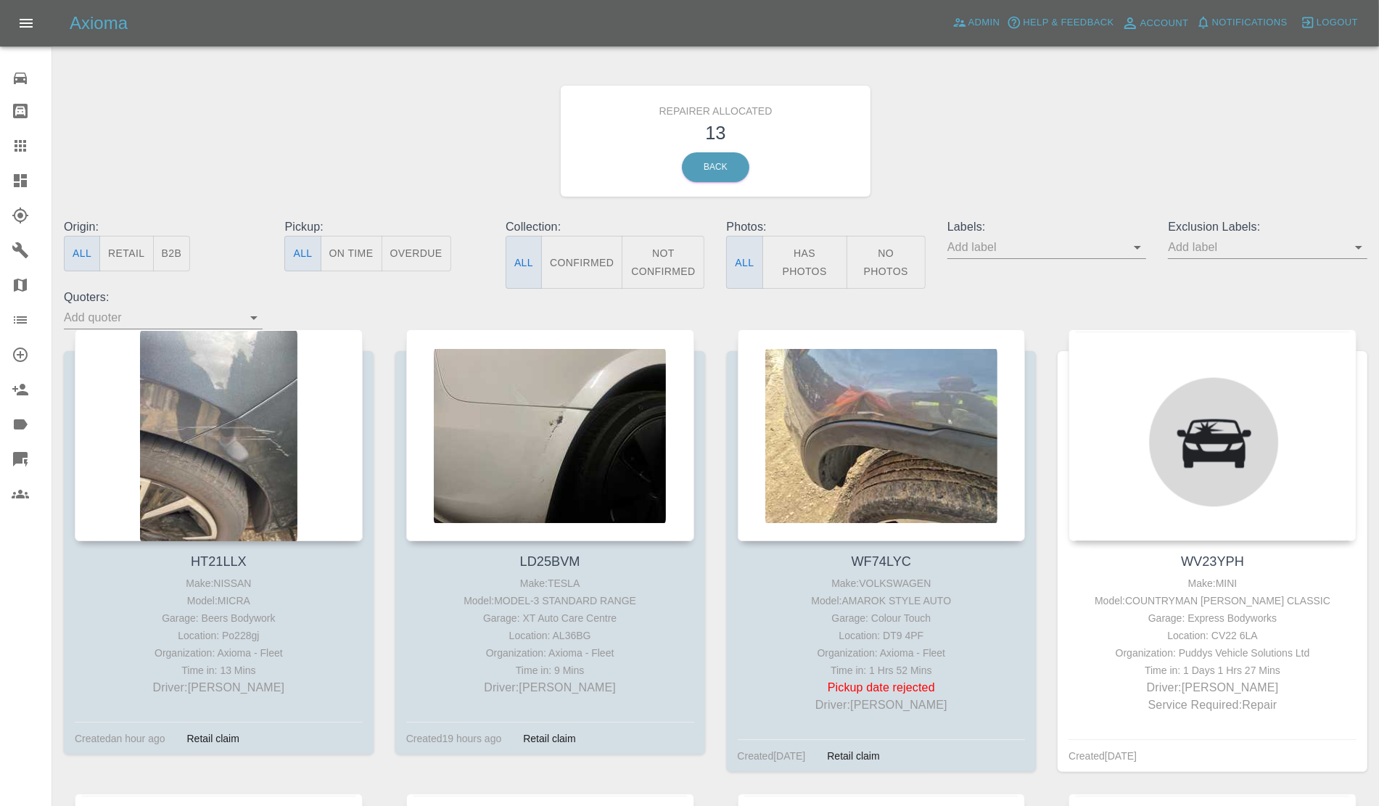
click at [132, 265] on button "Retail" at bounding box center [126, 254] width 54 height 36
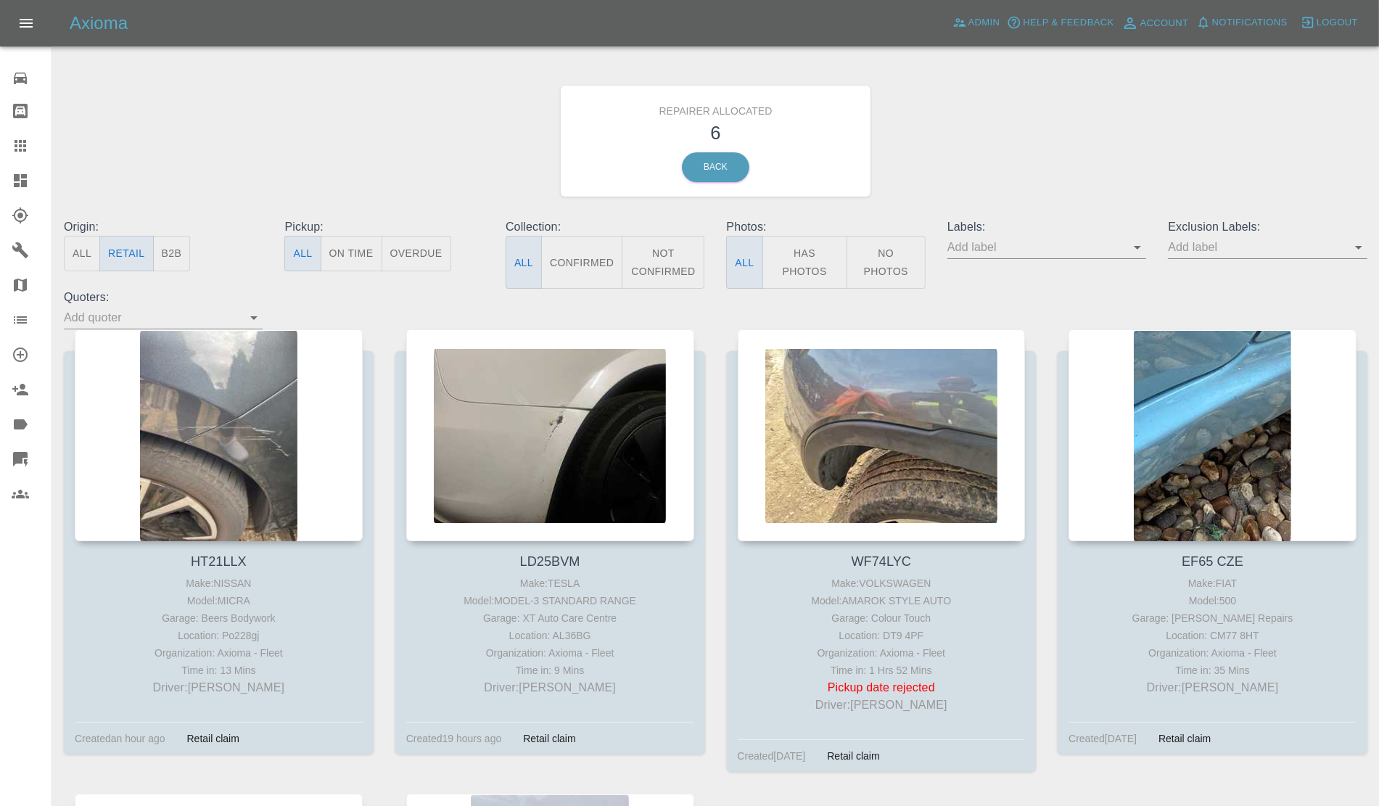
click at [0, 193] on link "Dashboard" at bounding box center [26, 180] width 52 height 35
